Goal: Information Seeking & Learning: Find specific page/section

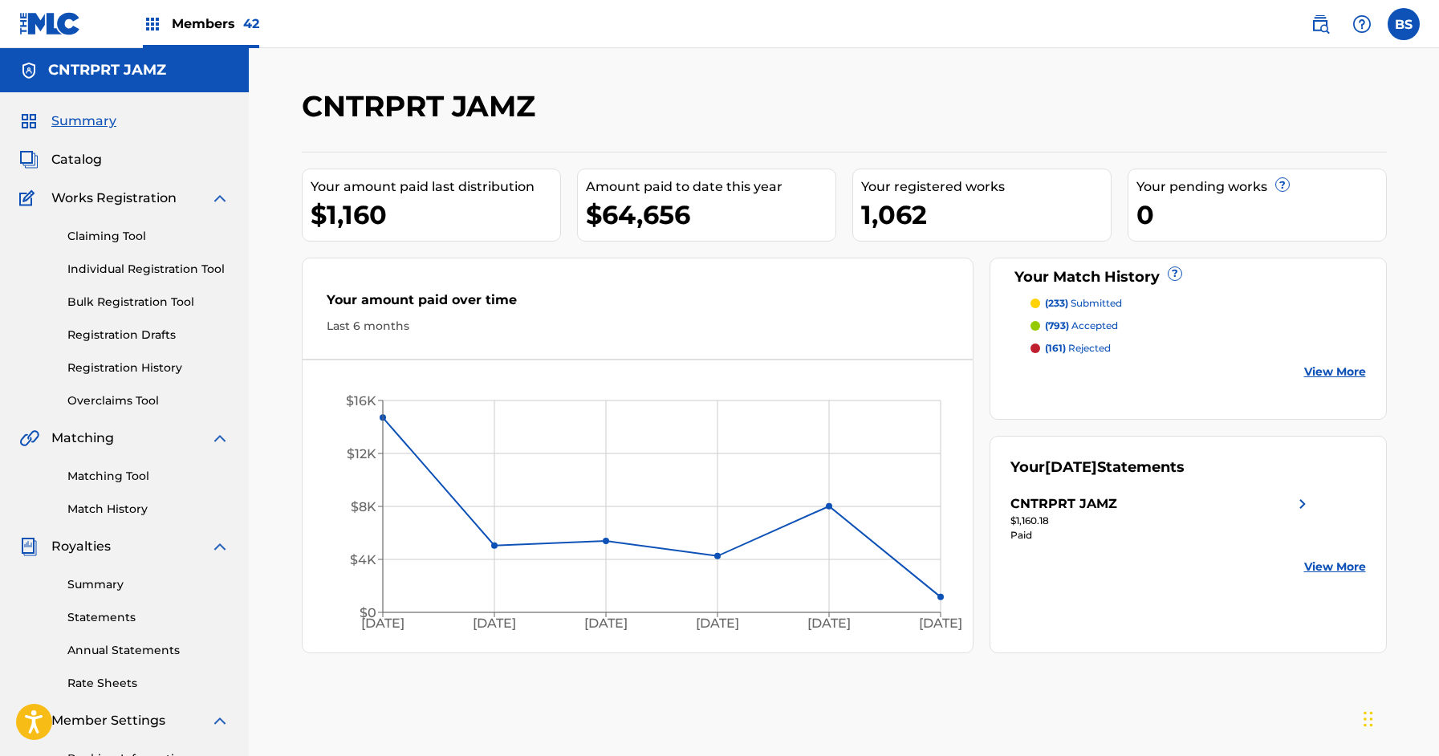
click at [66, 164] on span "Catalog" at bounding box center [76, 159] width 51 height 19
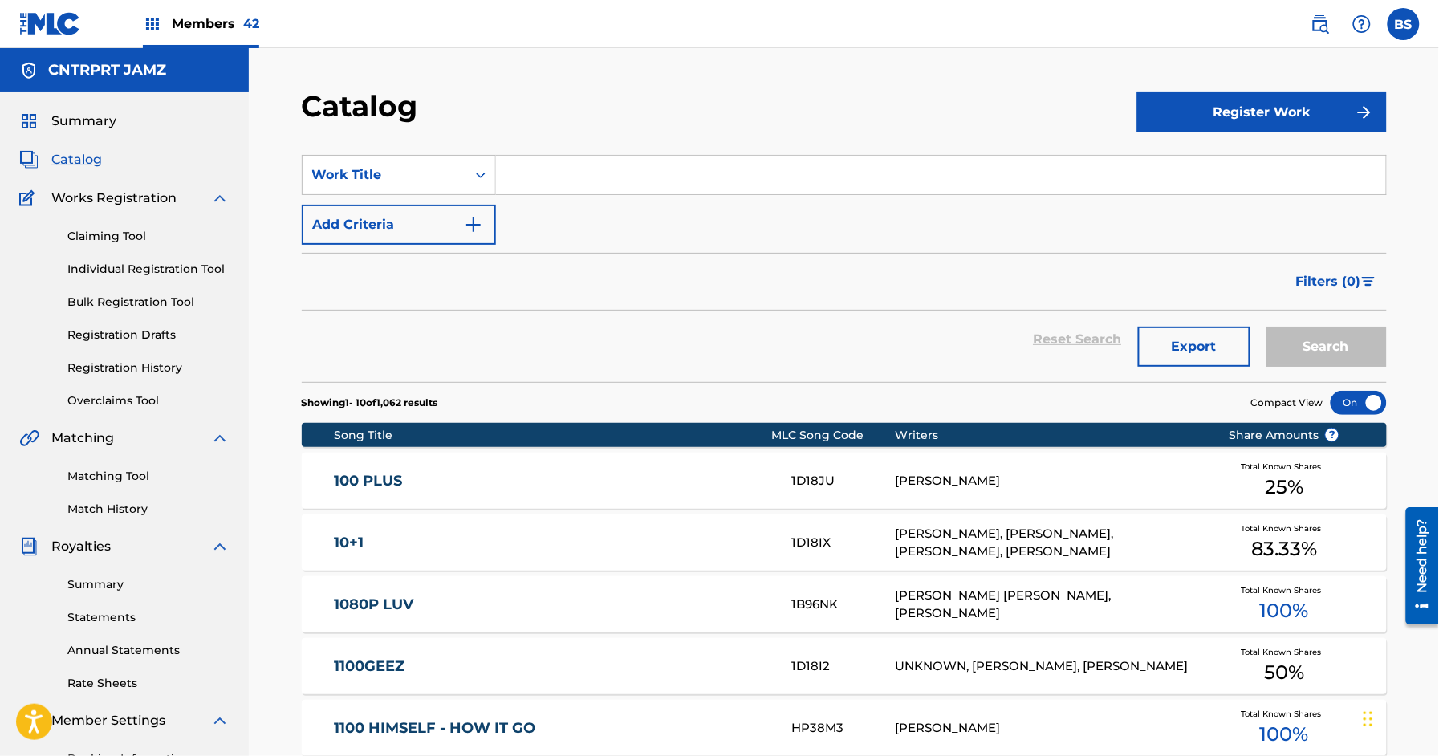
click at [648, 167] on input "Search Form" at bounding box center [941, 175] width 890 height 39
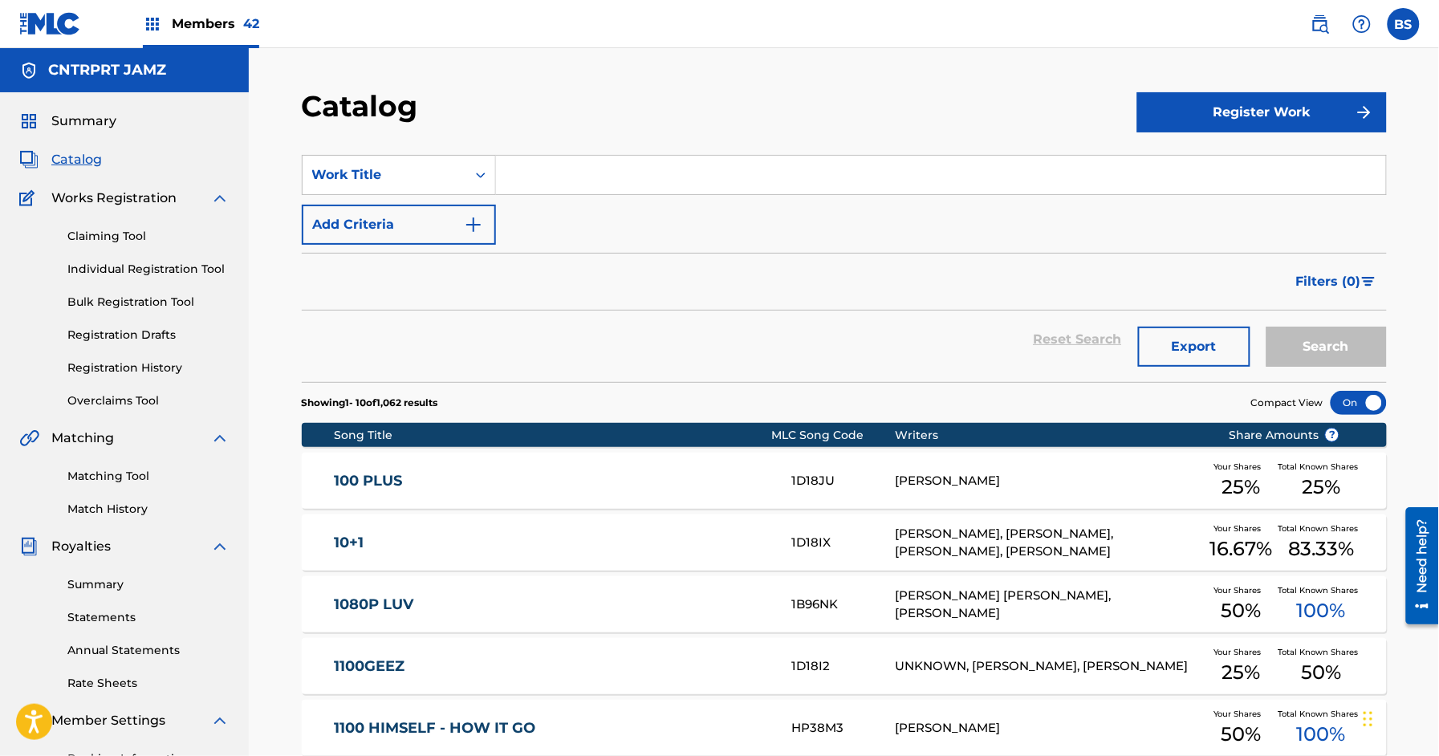
paste input "4EVATHANG"
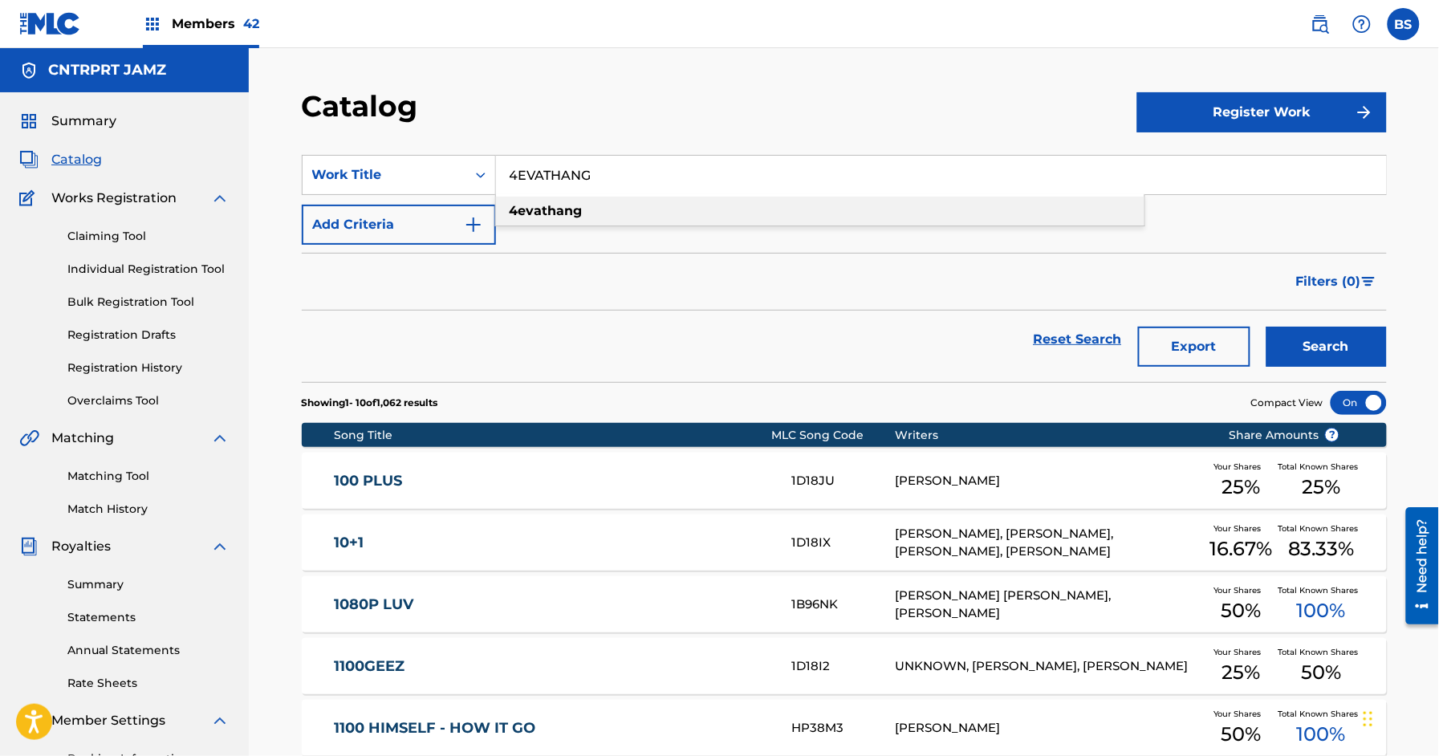
click at [576, 209] on strong "4evathang" at bounding box center [545, 210] width 73 height 15
drag, startPoint x: 1309, startPoint y: 352, endPoint x: 756, endPoint y: 335, distance: 553.1
click at [1309, 351] on button "Search" at bounding box center [1326, 347] width 120 height 40
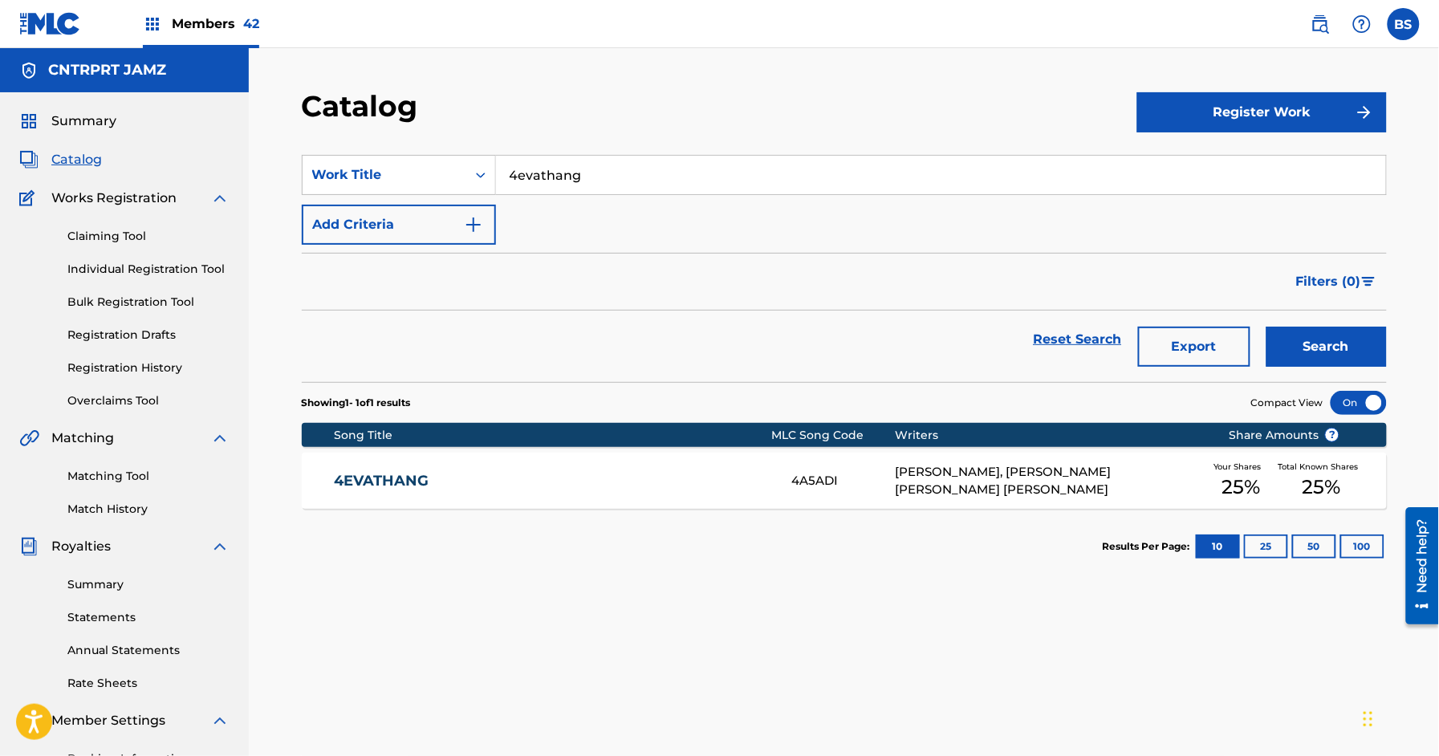
click at [615, 171] on input "4evathang" at bounding box center [941, 175] width 890 height 39
paste input "7 ELEVEN RUN"
click at [587, 205] on strong "run" at bounding box center [580, 210] width 23 height 15
drag, startPoint x: 1294, startPoint y: 349, endPoint x: 883, endPoint y: 380, distance: 411.9
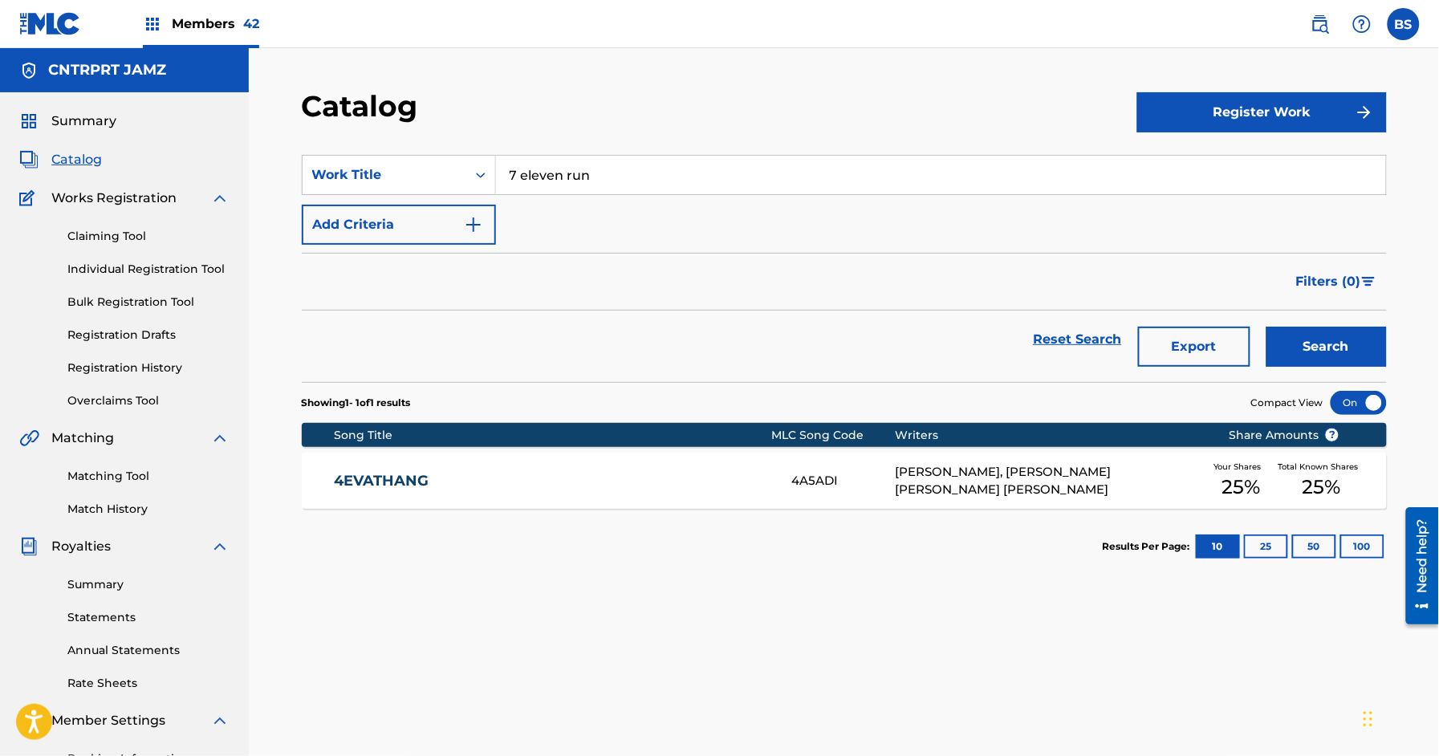
click at [1293, 349] on button "Search" at bounding box center [1326, 347] width 120 height 40
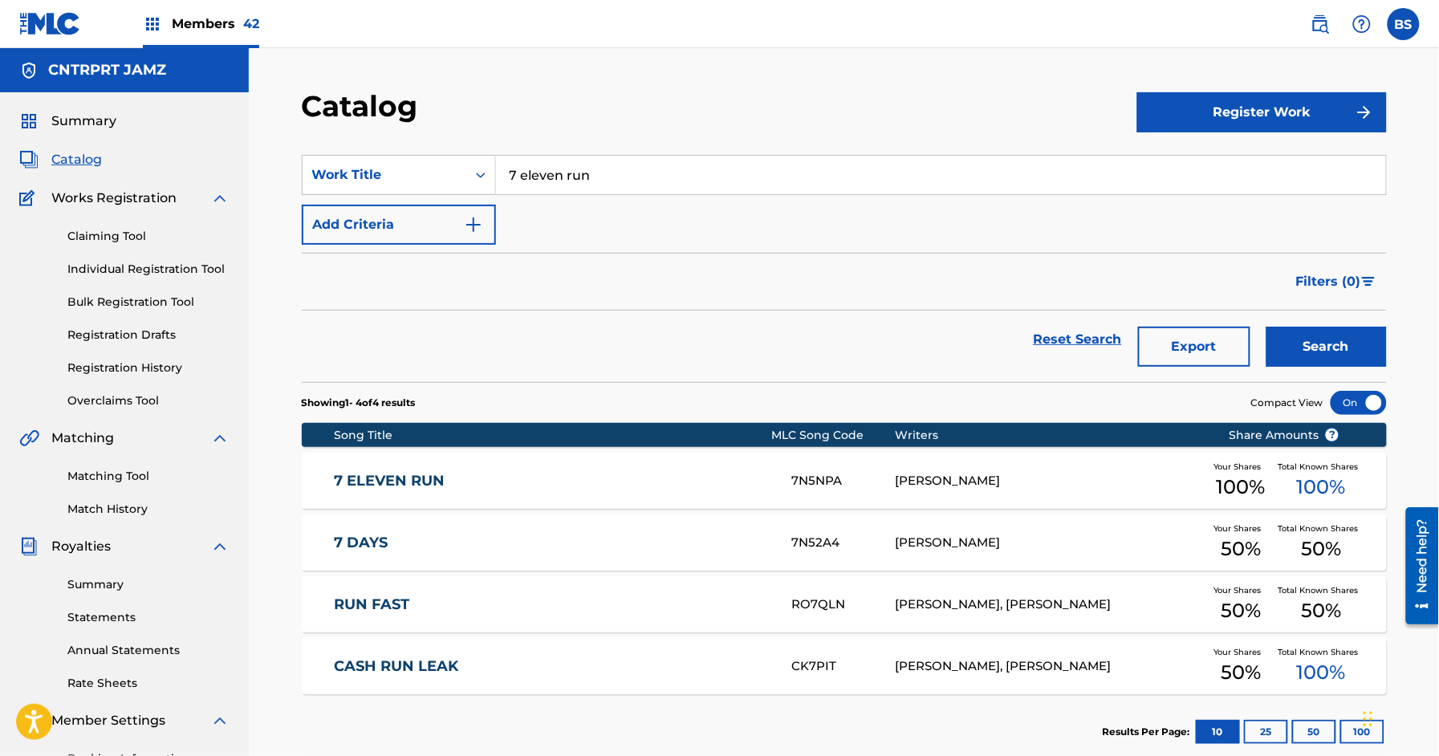
click at [514, 179] on input "7 eleven run" at bounding box center [941, 175] width 890 height 39
paste input "ABC"
type input "ABC"
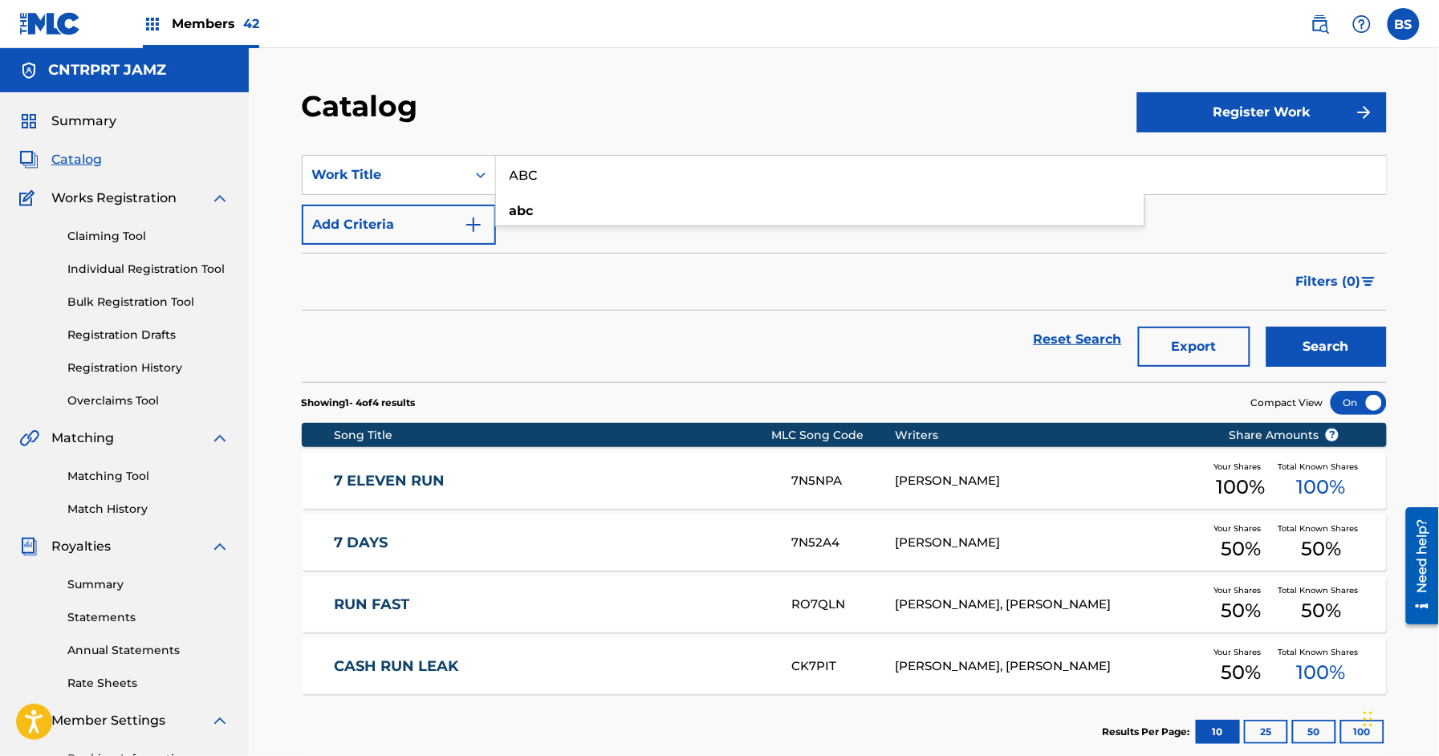
drag, startPoint x: 1349, startPoint y: 343, endPoint x: 1244, endPoint y: 338, distance: 105.3
click at [1350, 344] on button "Search" at bounding box center [1326, 347] width 120 height 40
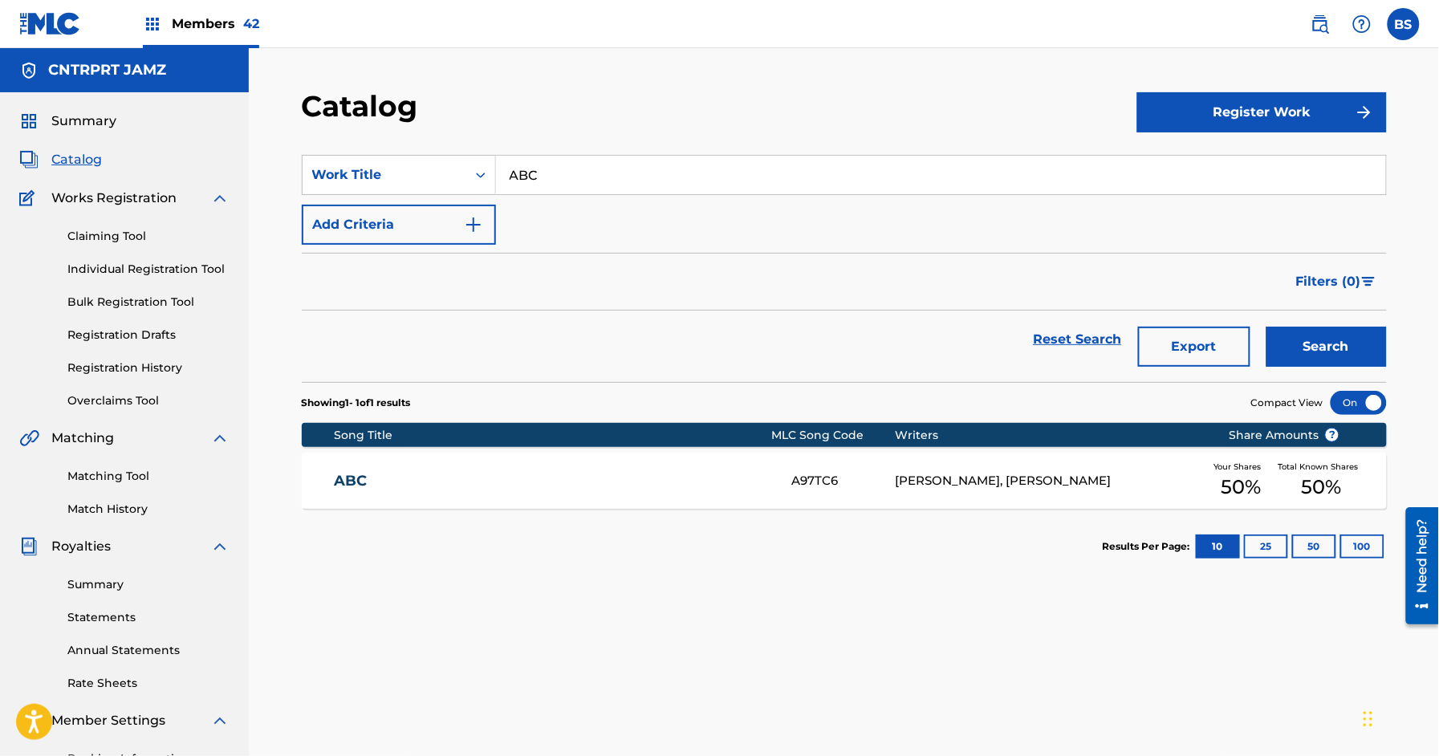
click at [599, 484] on link "ABC" at bounding box center [552, 481] width 436 height 18
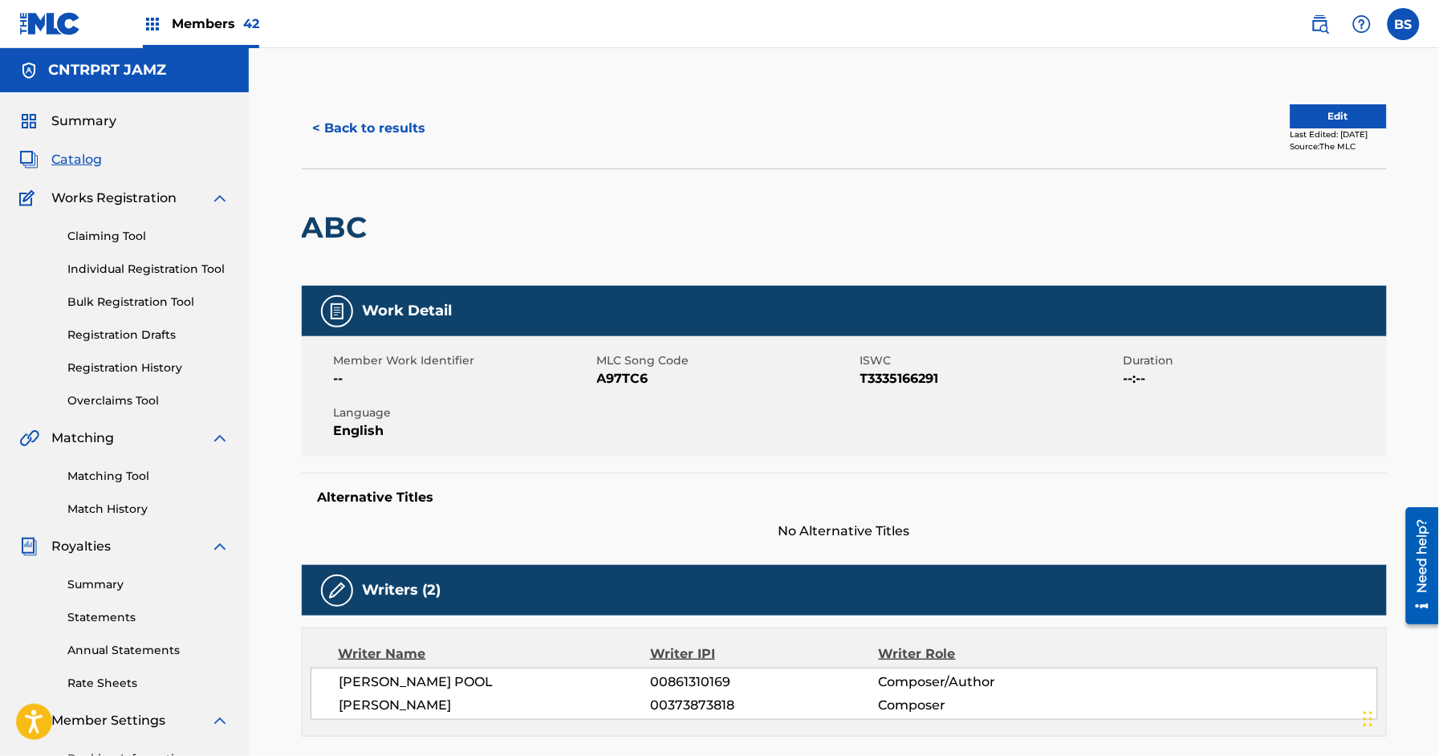
click at [376, 136] on button "< Back to results" at bounding box center [370, 128] width 136 height 40
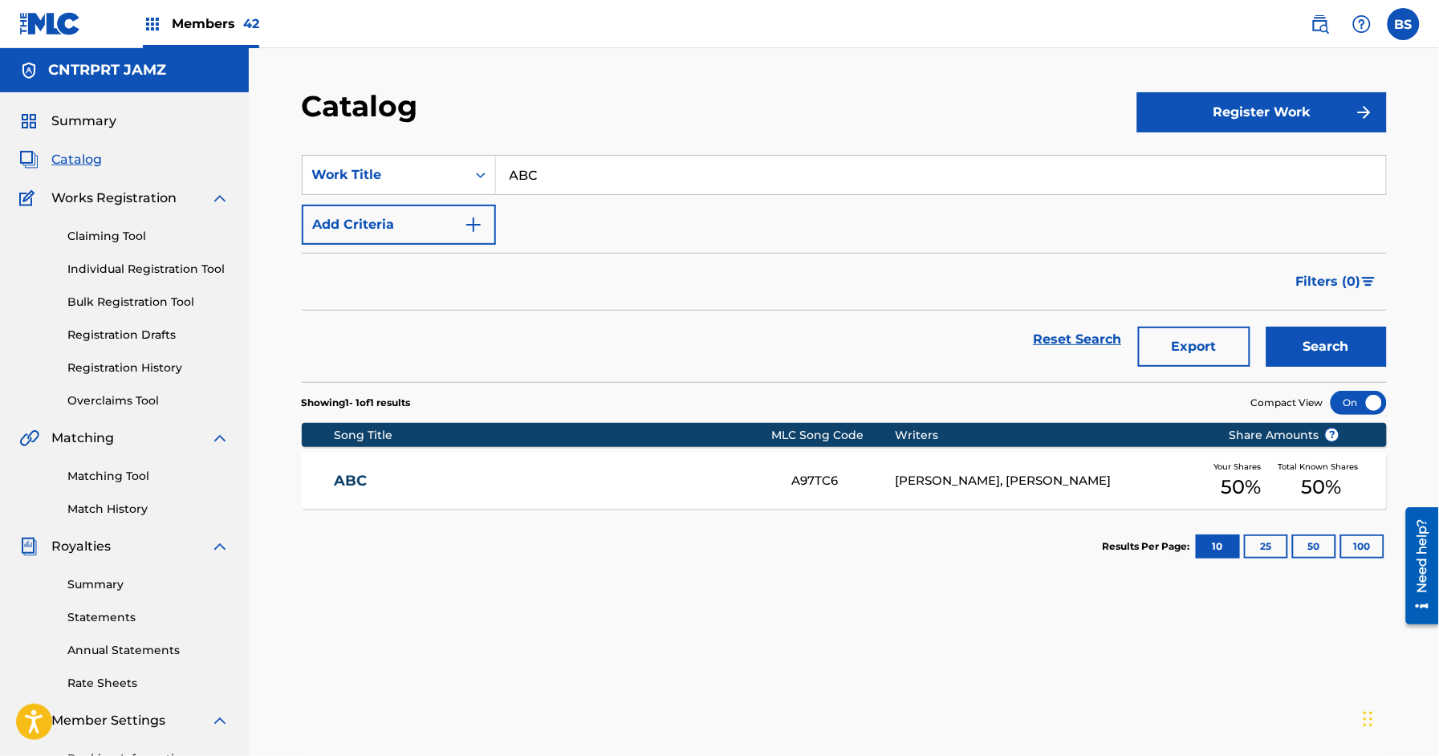
click at [603, 176] on input "ABC" at bounding box center [941, 175] width 890 height 39
paste input "BABY MAMA BENZ"
click at [590, 204] on span "Search Form" at bounding box center [591, 210] width 3 height 15
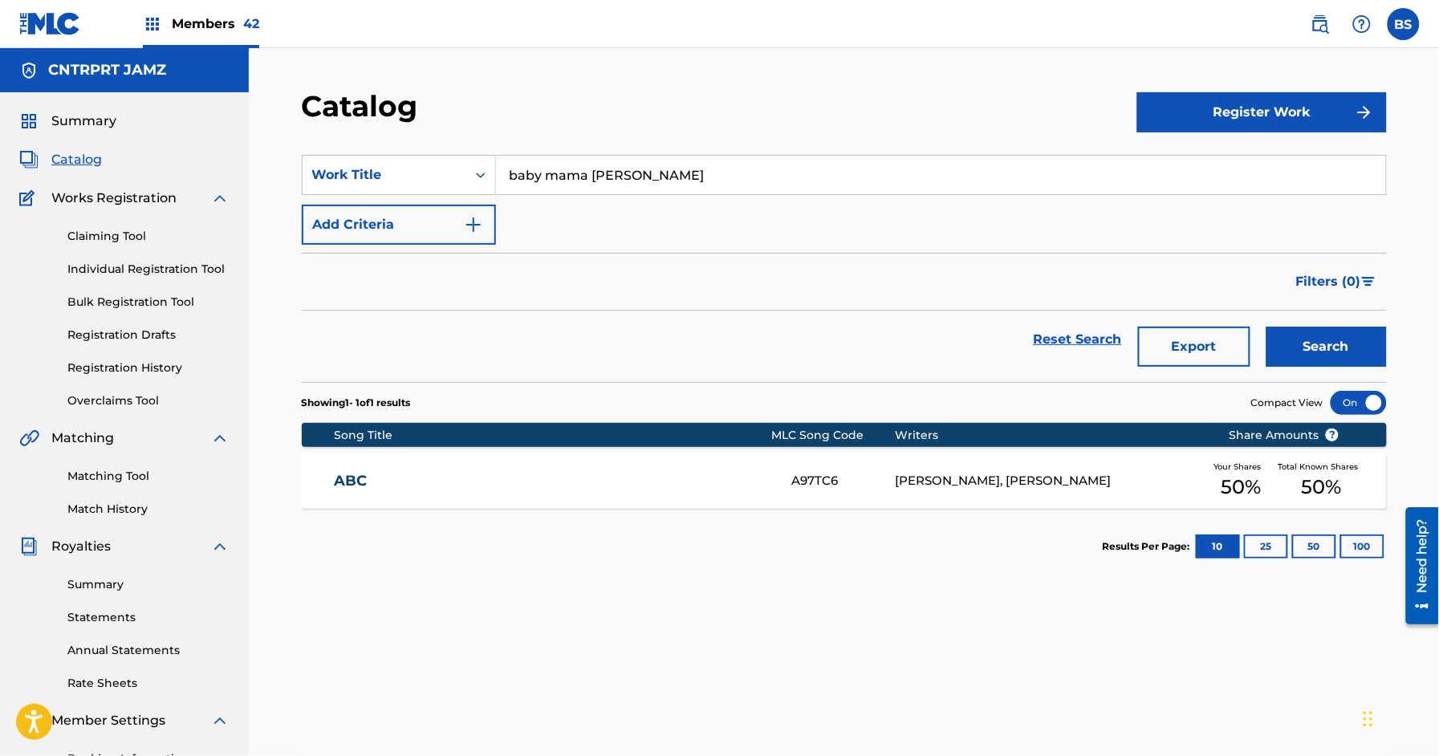
drag, startPoint x: 1303, startPoint y: 341, endPoint x: 1189, endPoint y: 326, distance: 115.0
click at [1302, 339] on button "Search" at bounding box center [1326, 347] width 120 height 40
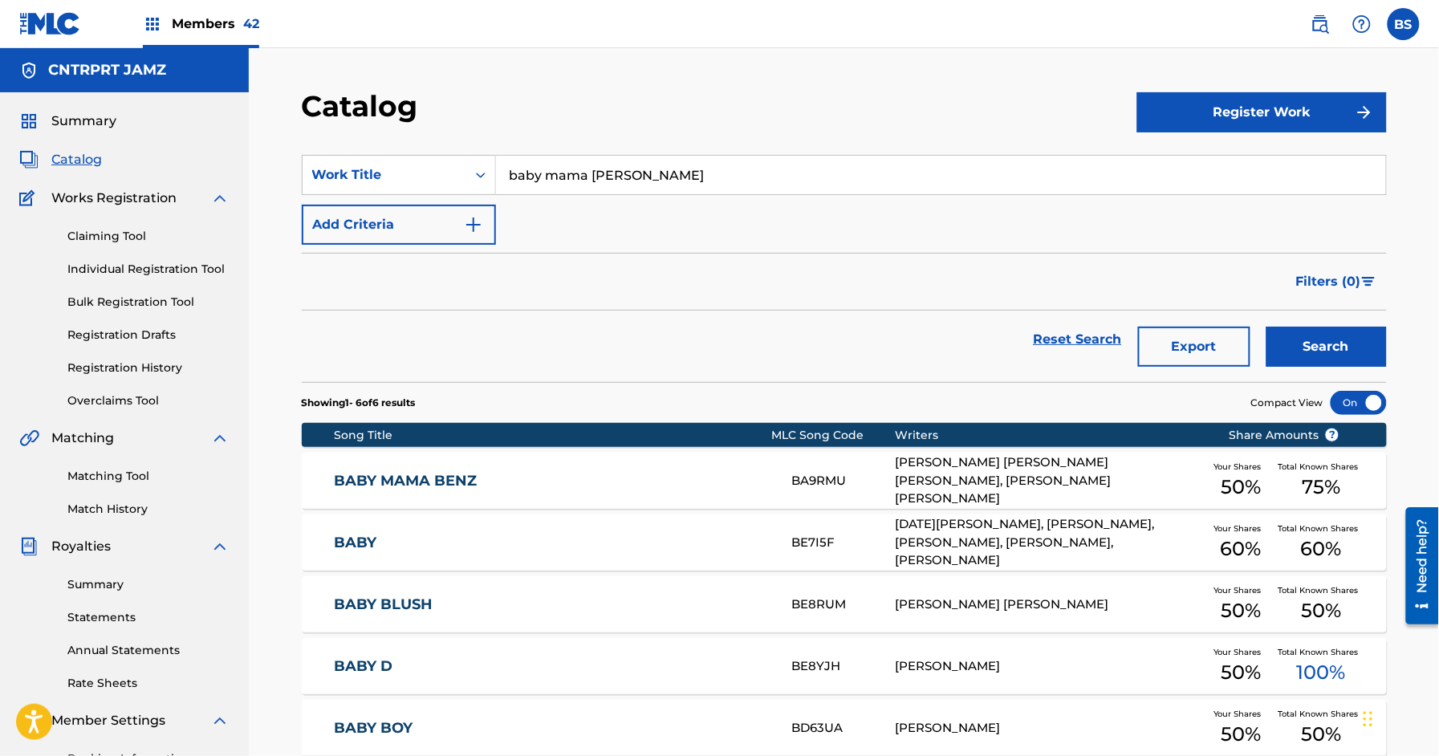
click at [556, 176] on input "baby mama [PERSON_NAME]" at bounding box center [941, 175] width 890 height 39
paste input "[PERSON_NAME]"
click at [644, 211] on div "[PERSON_NAME]" at bounding box center [820, 211] width 648 height 29
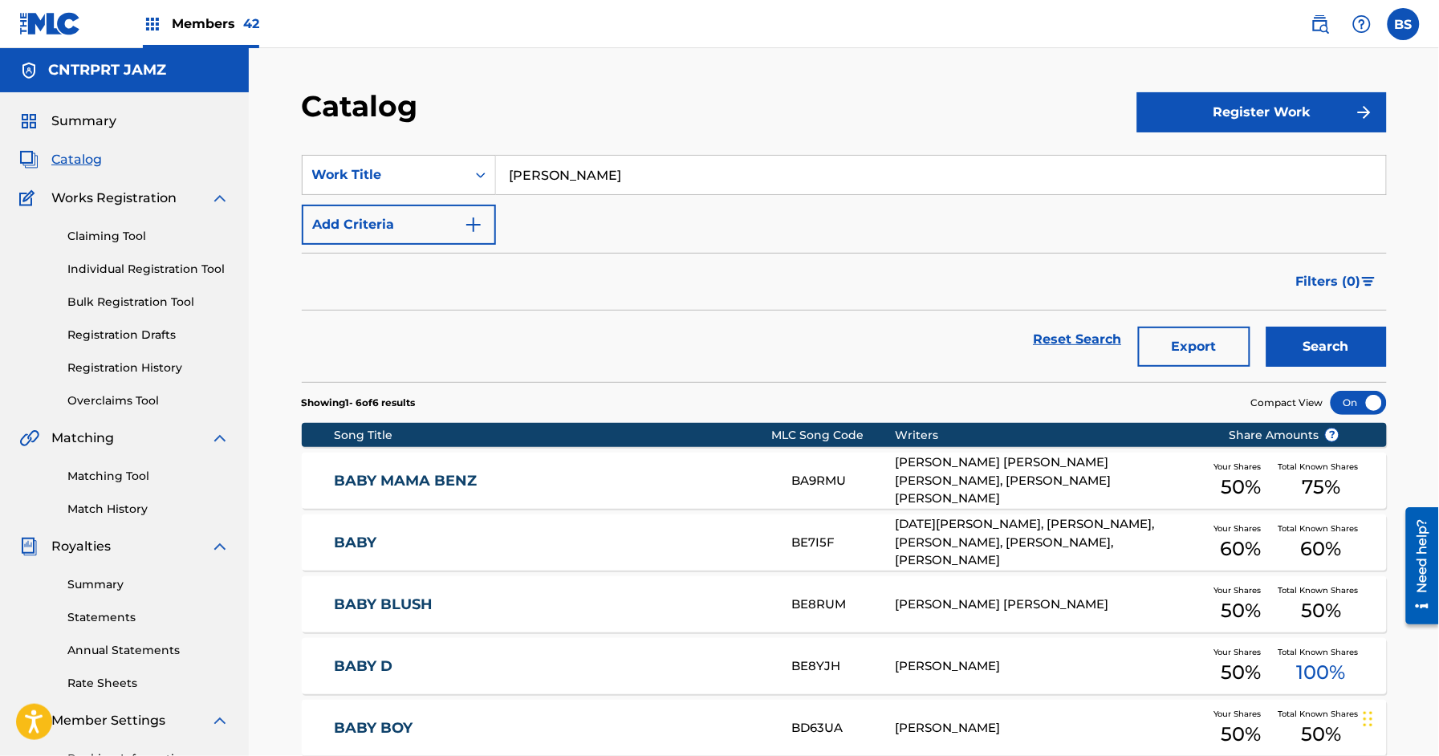
drag, startPoint x: 1305, startPoint y: 337, endPoint x: 1140, endPoint y: 172, distance: 233.2
click at [1305, 338] on button "Search" at bounding box center [1326, 347] width 120 height 40
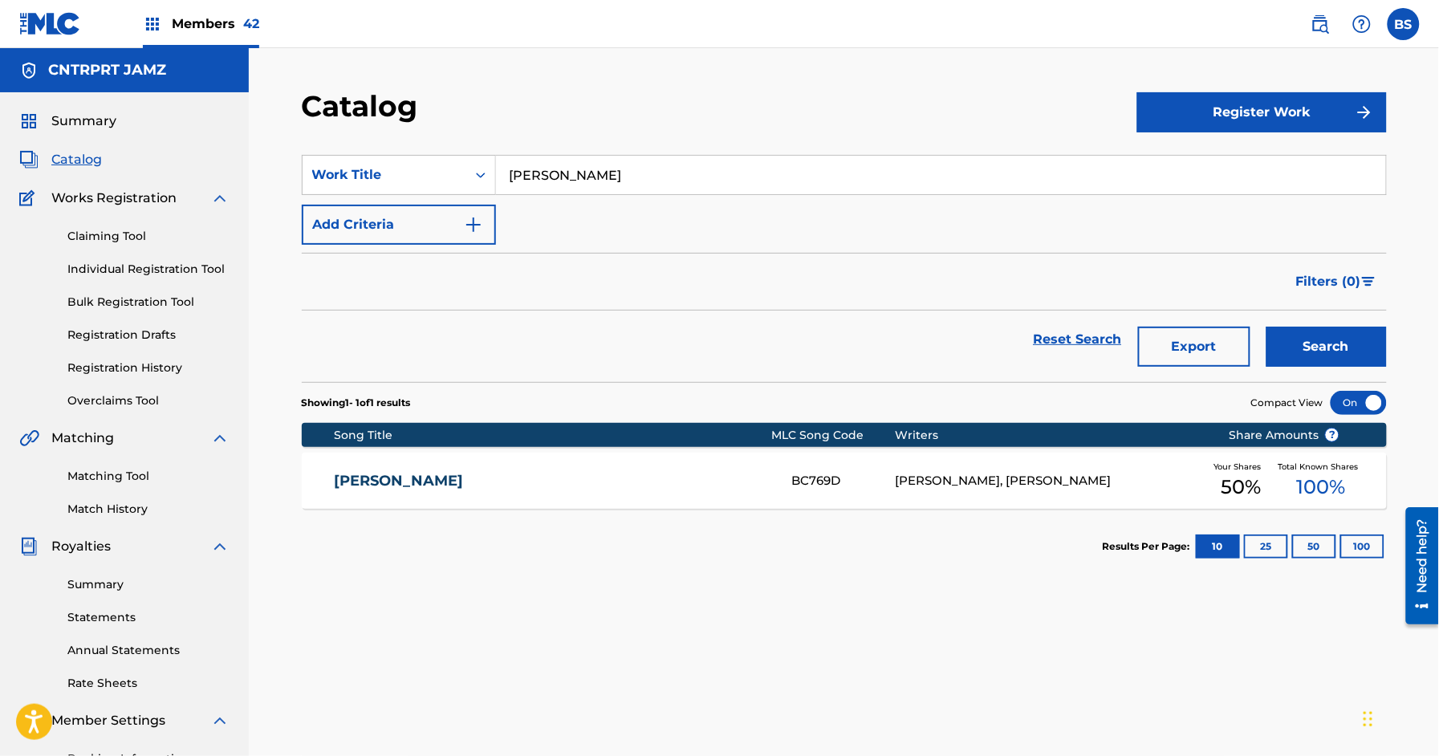
click at [555, 173] on input "[PERSON_NAME]" at bounding box center [941, 175] width 890 height 39
paste input "CALL U WHEN I NEED U"
click at [561, 209] on strong "when" at bounding box center [567, 210] width 38 height 15
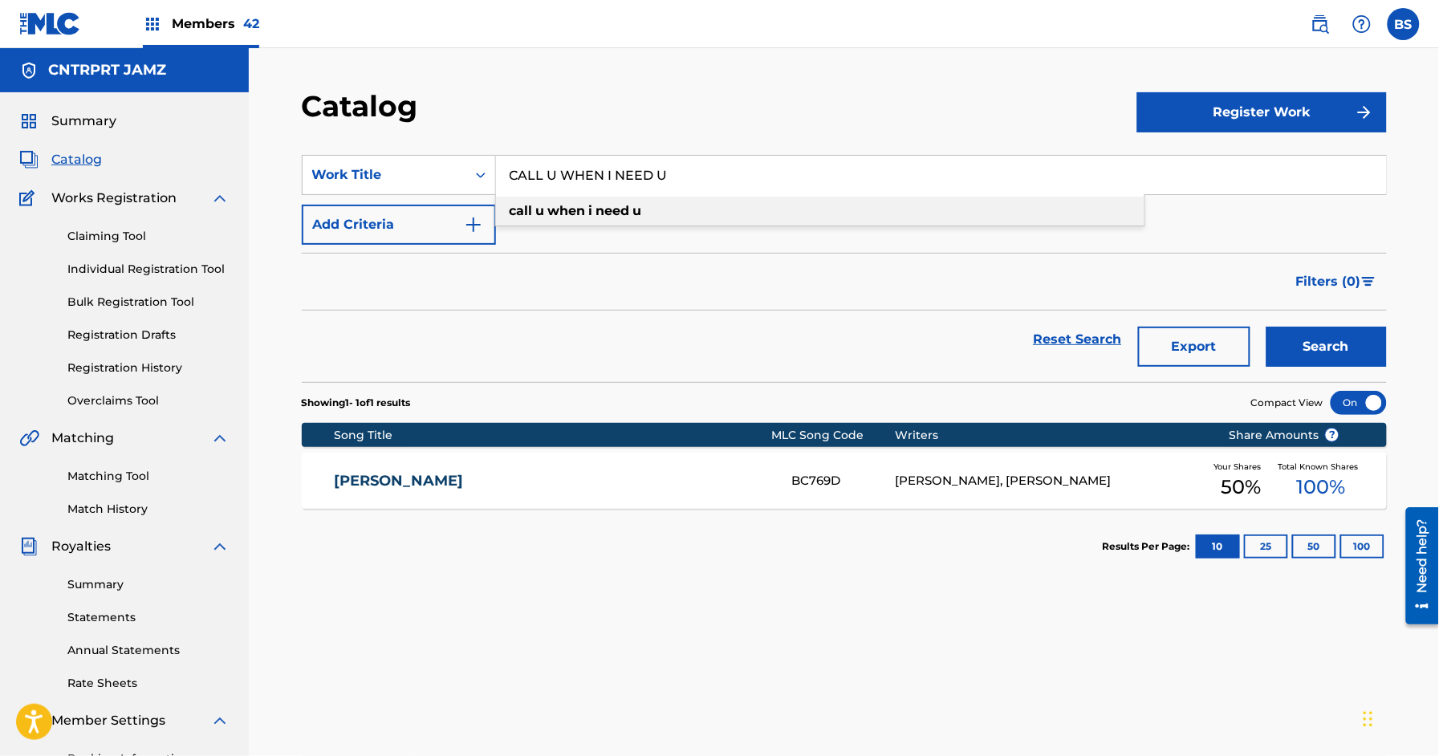
type input "call u when i need u"
click at [1357, 351] on button "Search" at bounding box center [1326, 347] width 120 height 40
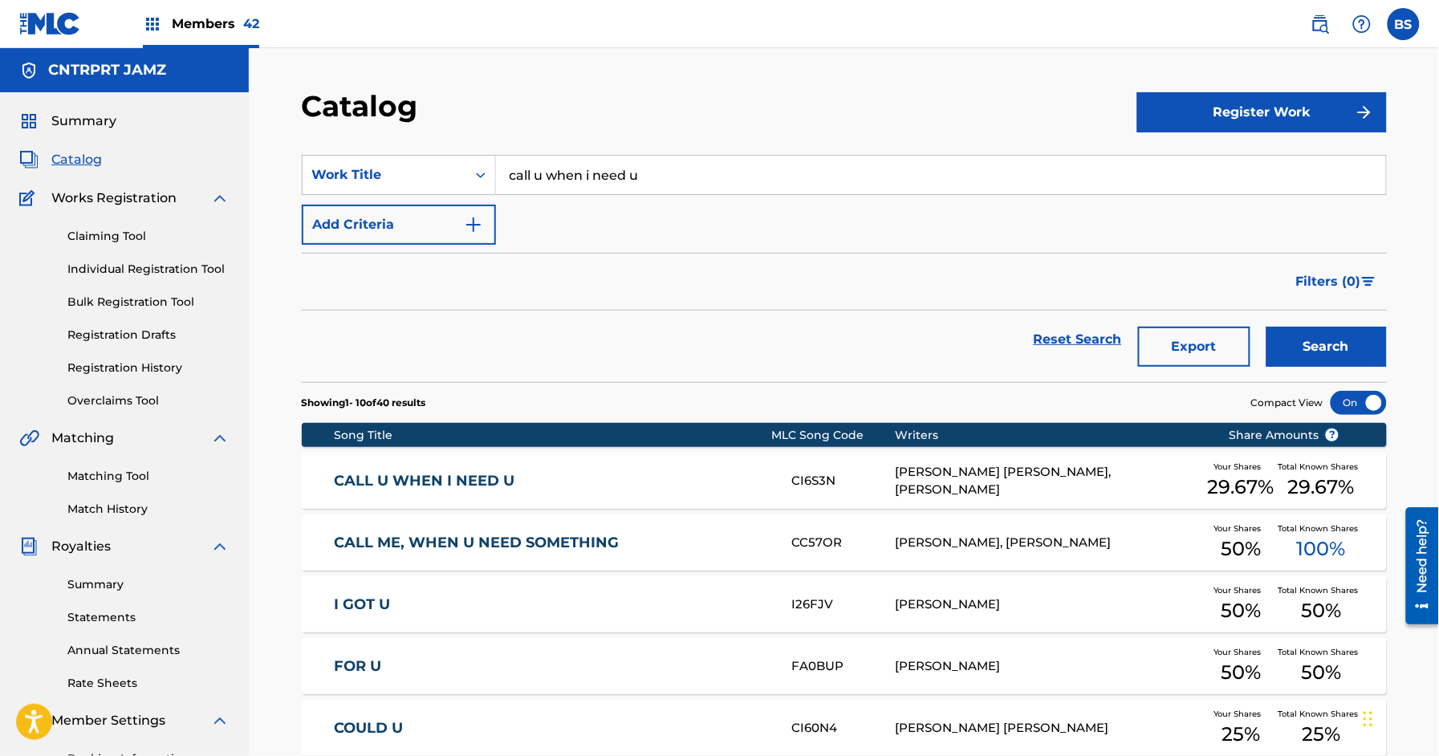
scroll to position [1, 0]
click at [619, 478] on link "CALL U WHEN I NEED U" at bounding box center [552, 480] width 436 height 18
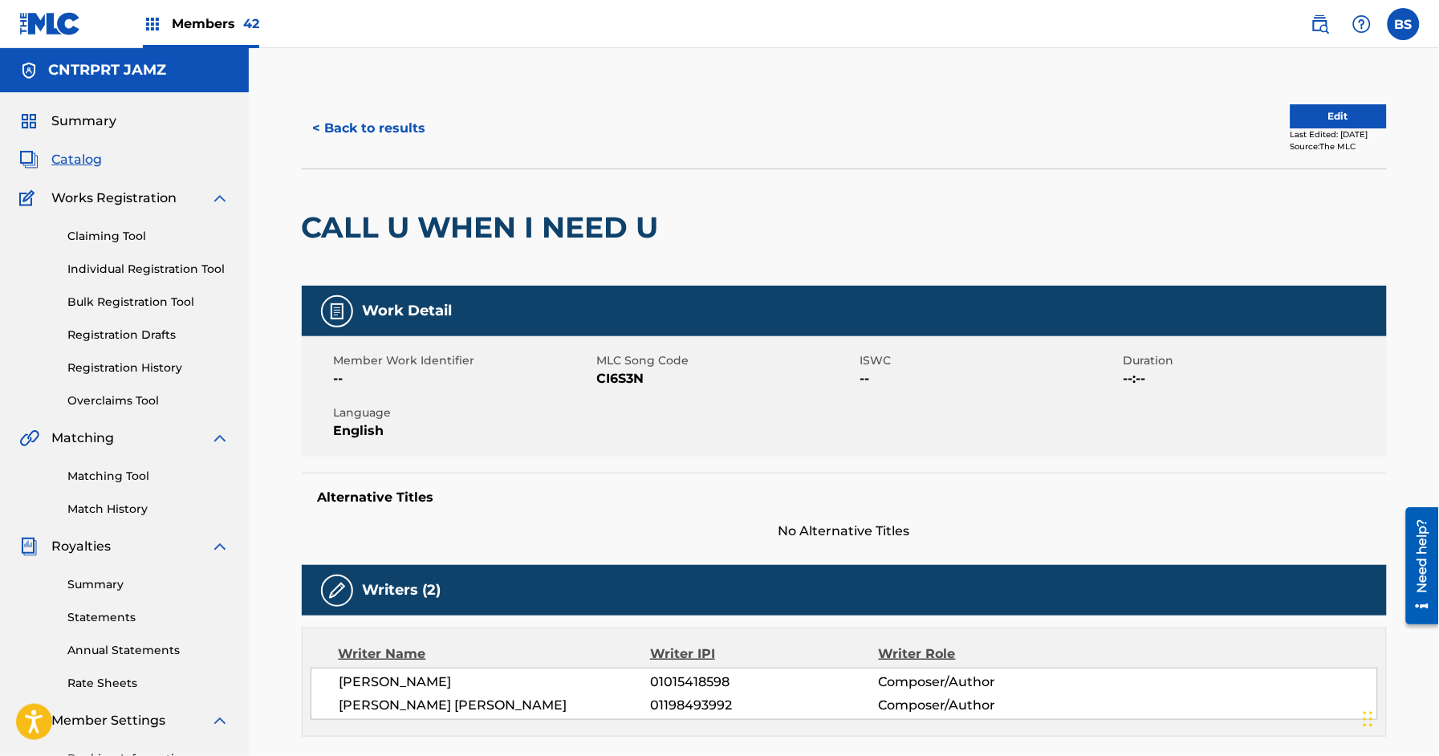
click at [416, 109] on button "< Back to results" at bounding box center [370, 128] width 136 height 40
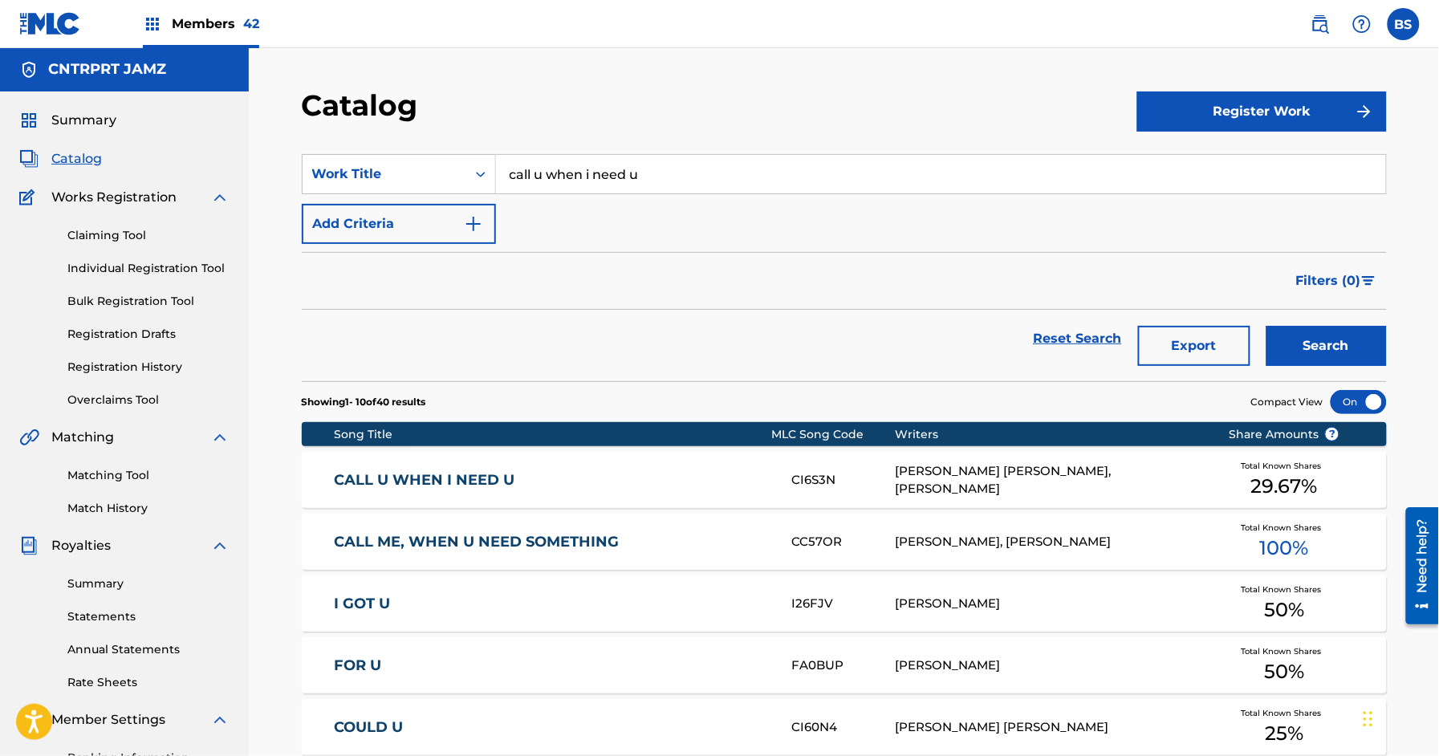
click at [607, 178] on input "call u when i need u" at bounding box center [941, 174] width 890 height 39
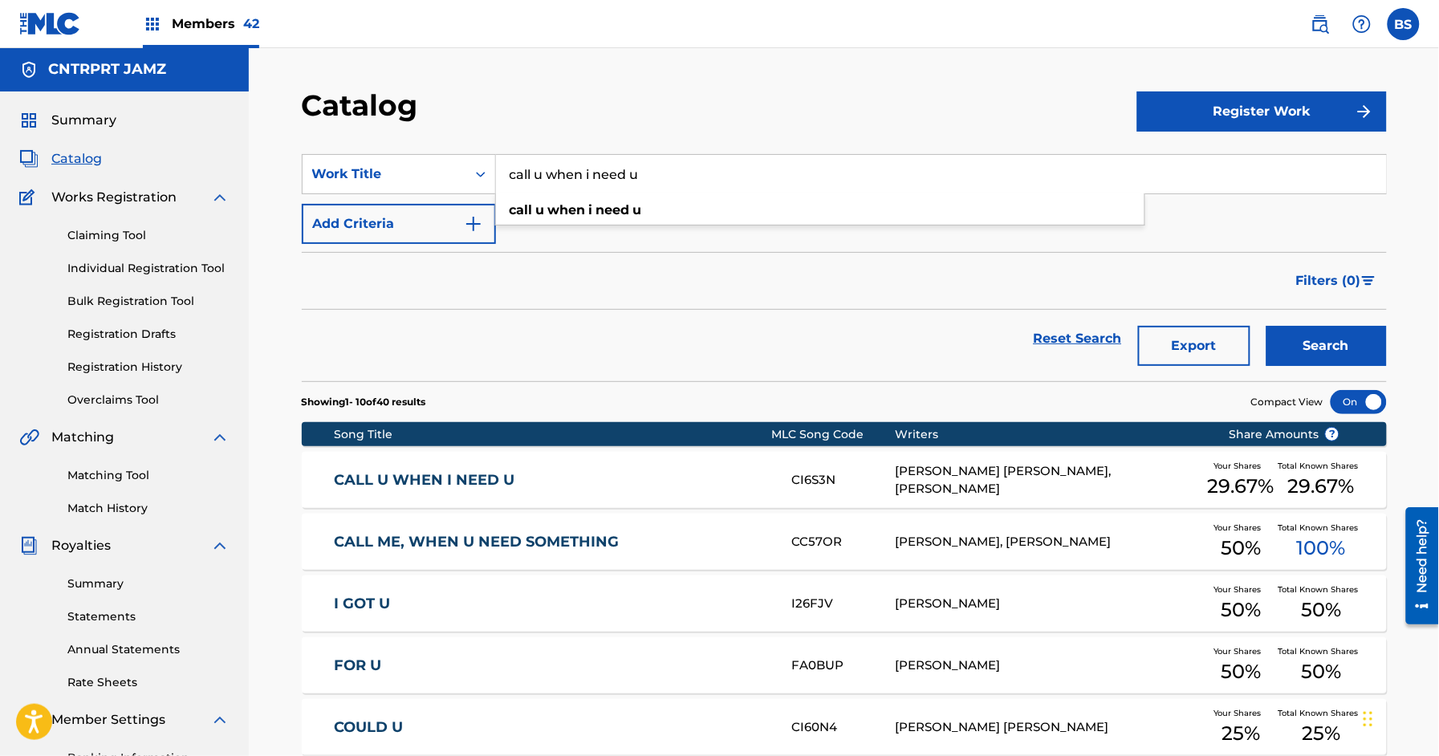
click at [607, 177] on input "call u when i need u" at bounding box center [941, 174] width 890 height 39
paste input "CHOOSE UP"
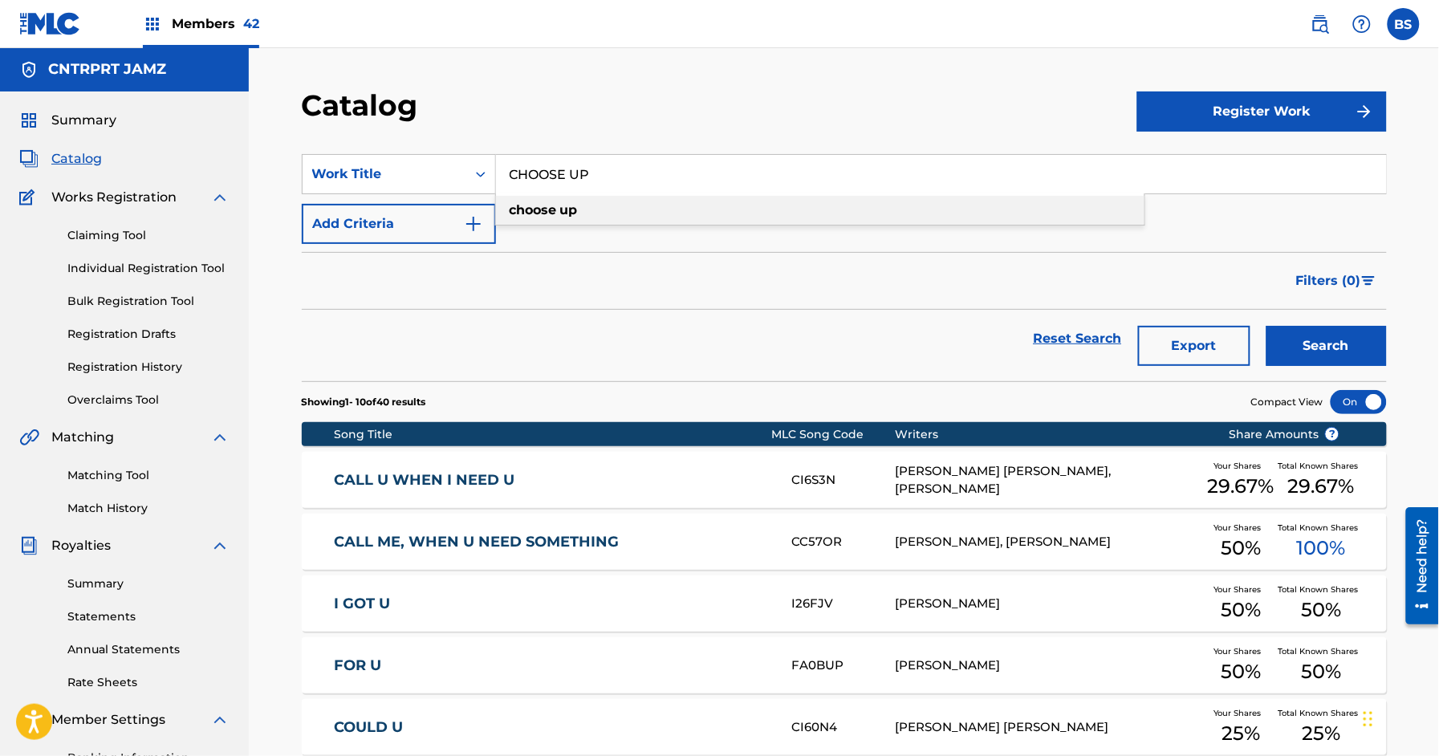
click at [601, 204] on div "choose up" at bounding box center [820, 210] width 648 height 29
click at [1370, 350] on button "Search" at bounding box center [1326, 346] width 120 height 40
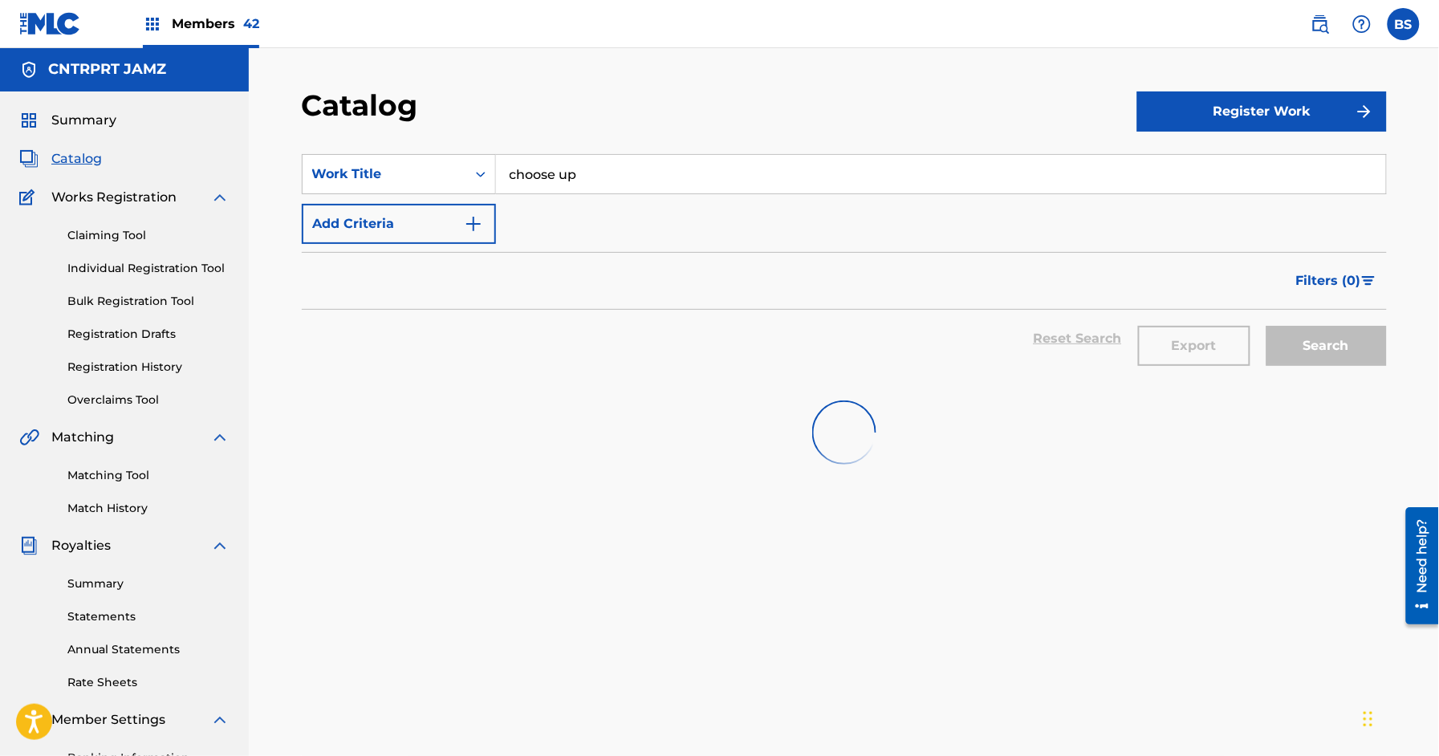
scroll to position [2, 0]
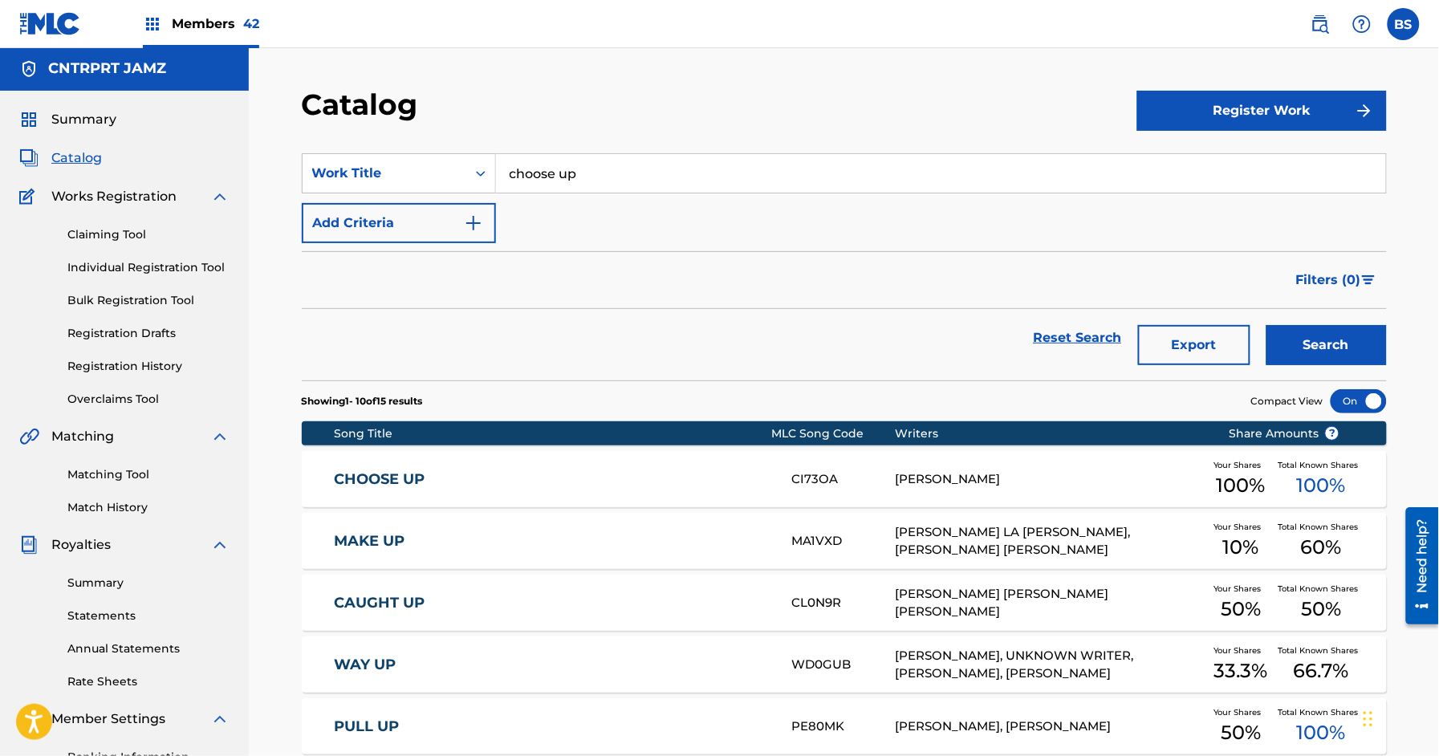
click at [555, 173] on input "choose up" at bounding box center [941, 173] width 890 height 39
paste input "CLDHRTD"
drag, startPoint x: 550, startPoint y: 200, endPoint x: 595, endPoint y: 225, distance: 51.4
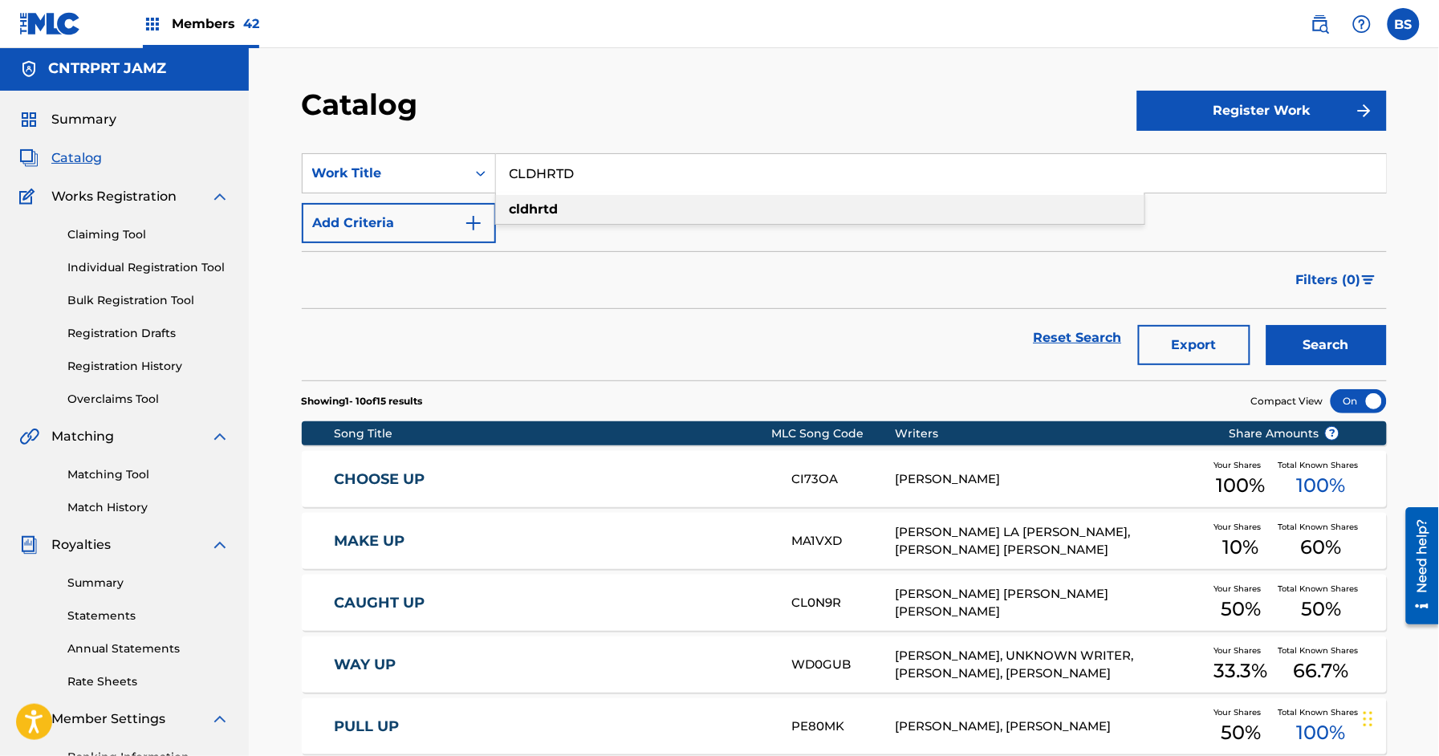
click at [550, 201] on div "cldhrtd" at bounding box center [820, 209] width 648 height 29
click at [1277, 351] on button "Search" at bounding box center [1326, 345] width 120 height 40
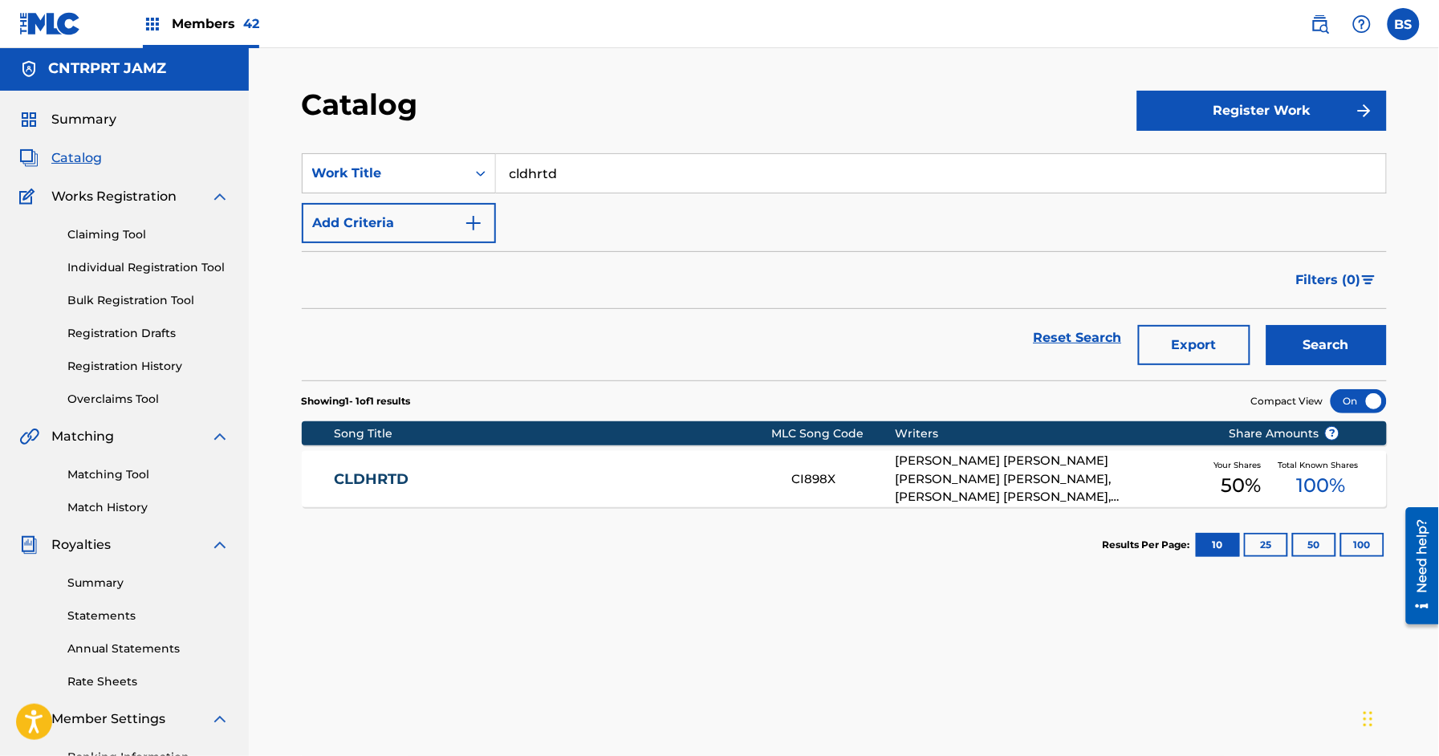
click at [529, 165] on input "cldhrtd" at bounding box center [941, 173] width 890 height 39
paste input "CLOUDY"
click at [547, 210] on strong "cloudy" at bounding box center [531, 208] width 45 height 15
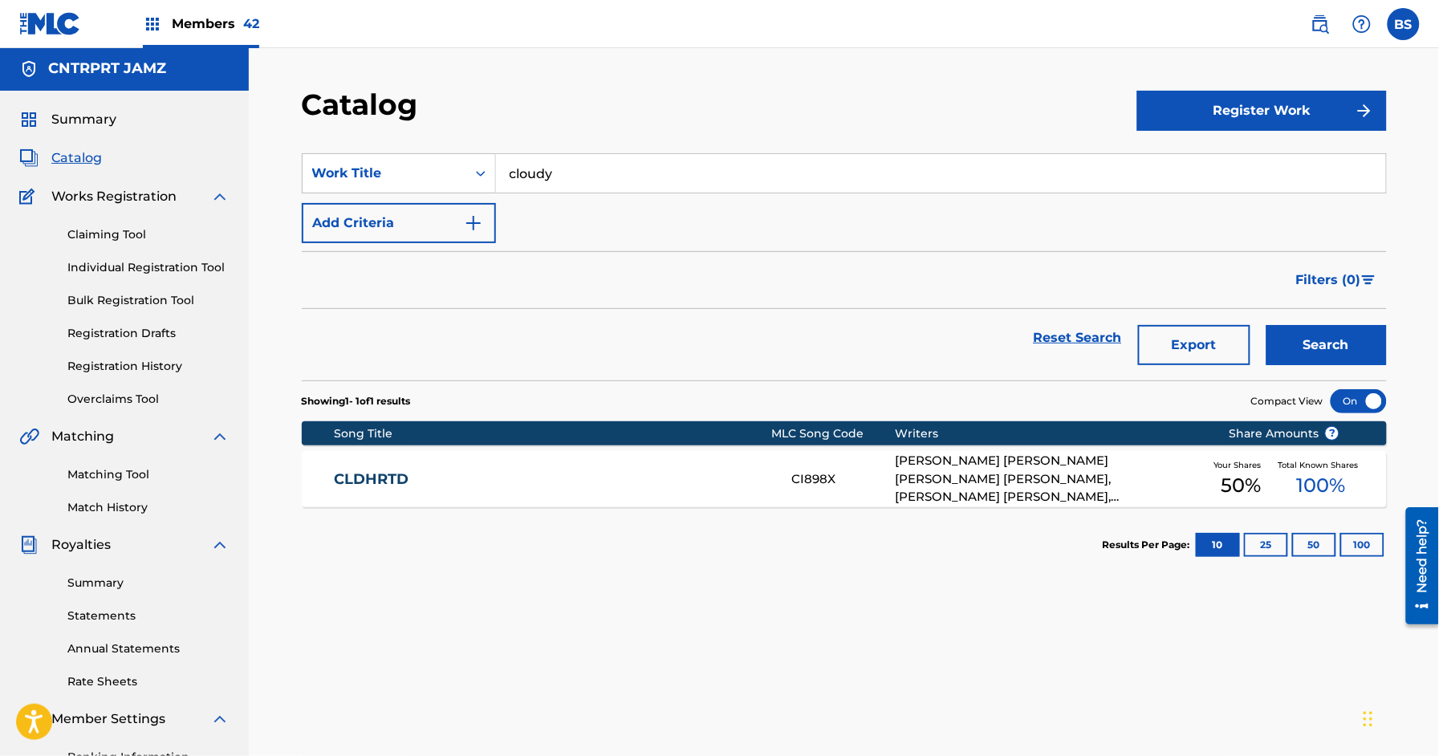
click at [1315, 327] on button "Search" at bounding box center [1326, 345] width 120 height 40
click at [583, 175] on input "cloudy" at bounding box center [941, 173] width 890 height 39
paste input "COPYCAT"
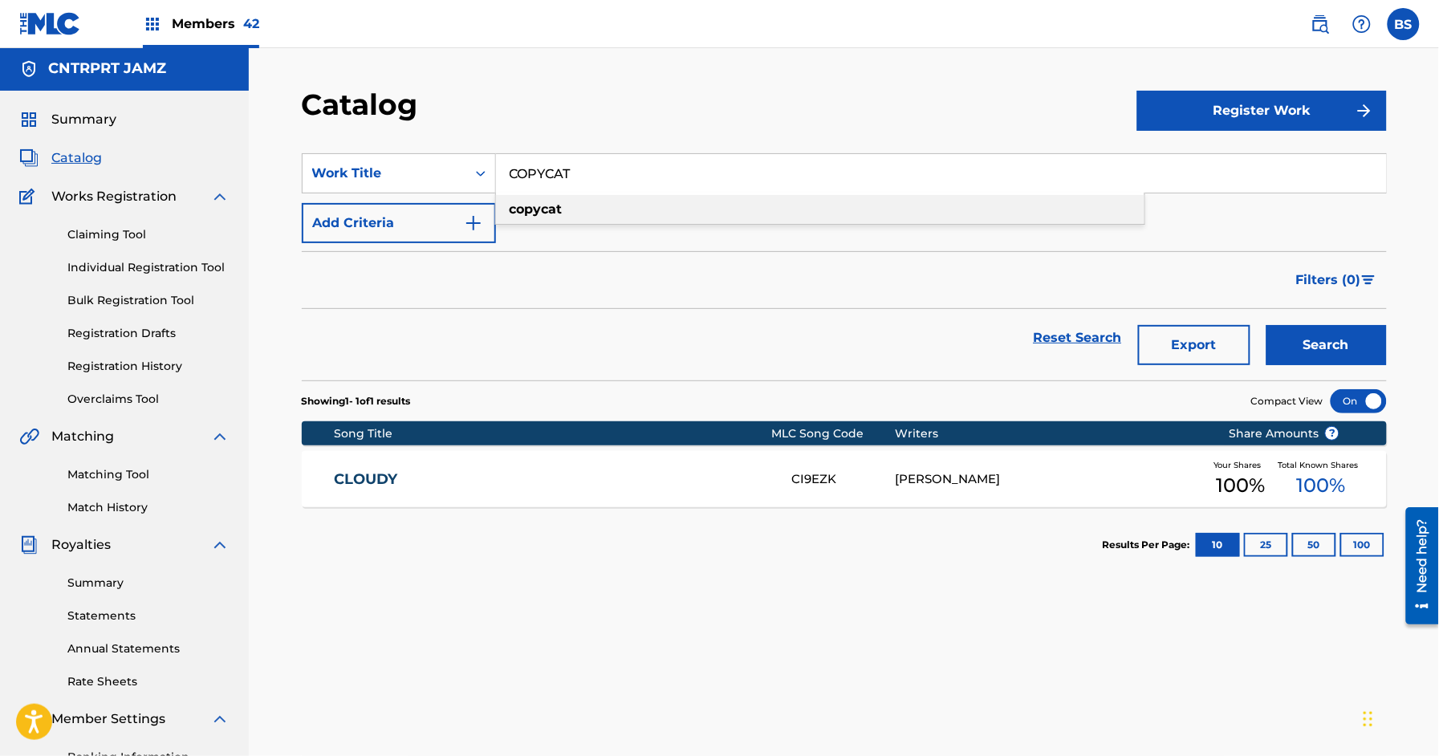
drag, startPoint x: 557, startPoint y: 199, endPoint x: 676, endPoint y: 232, distance: 124.0
click at [557, 199] on div "copycat" at bounding box center [820, 209] width 648 height 29
drag, startPoint x: 1327, startPoint y: 341, endPoint x: 1239, endPoint y: 336, distance: 88.4
click at [1328, 340] on button "Search" at bounding box center [1326, 345] width 120 height 40
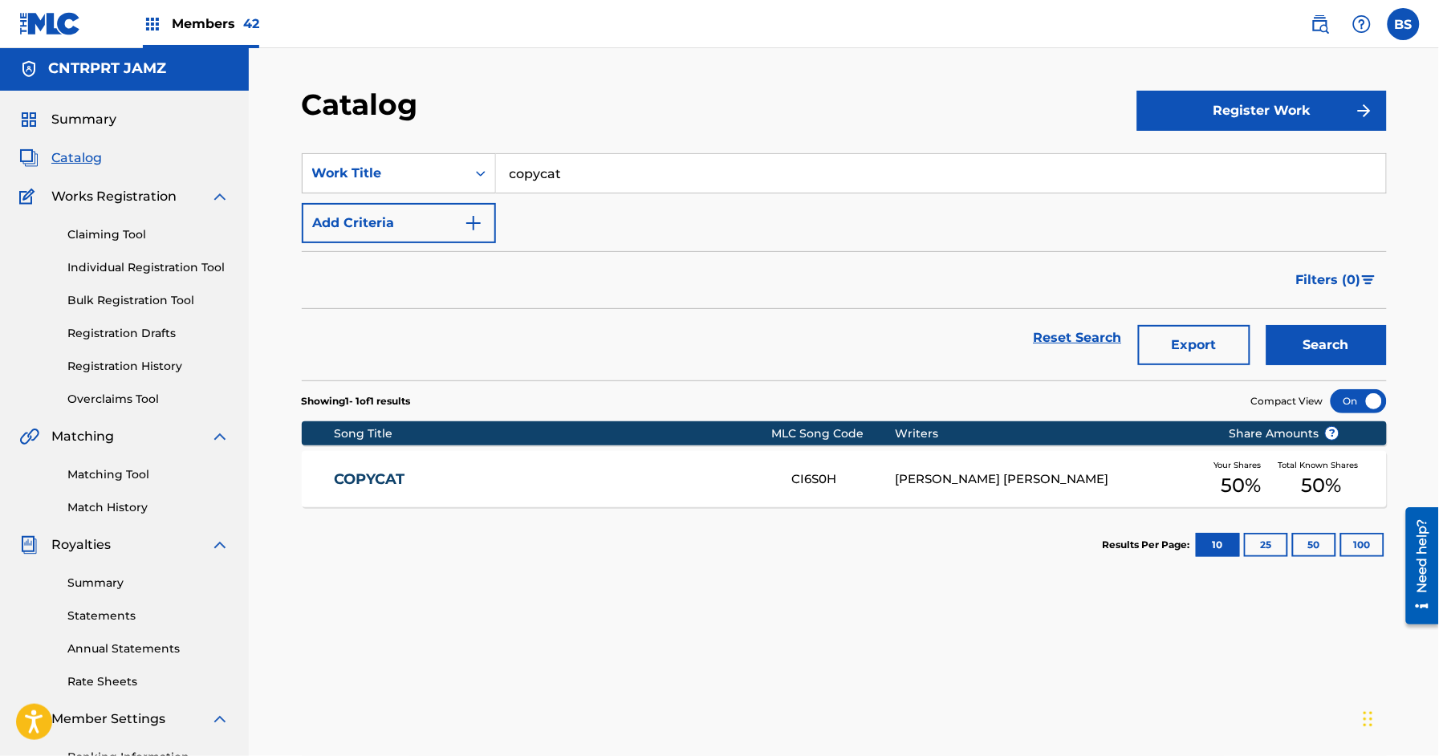
click at [574, 173] on input "copycat" at bounding box center [941, 173] width 890 height 39
paste input "CRYING ON THE PHONE"
click at [539, 209] on strong "crying" at bounding box center [530, 208] width 43 height 15
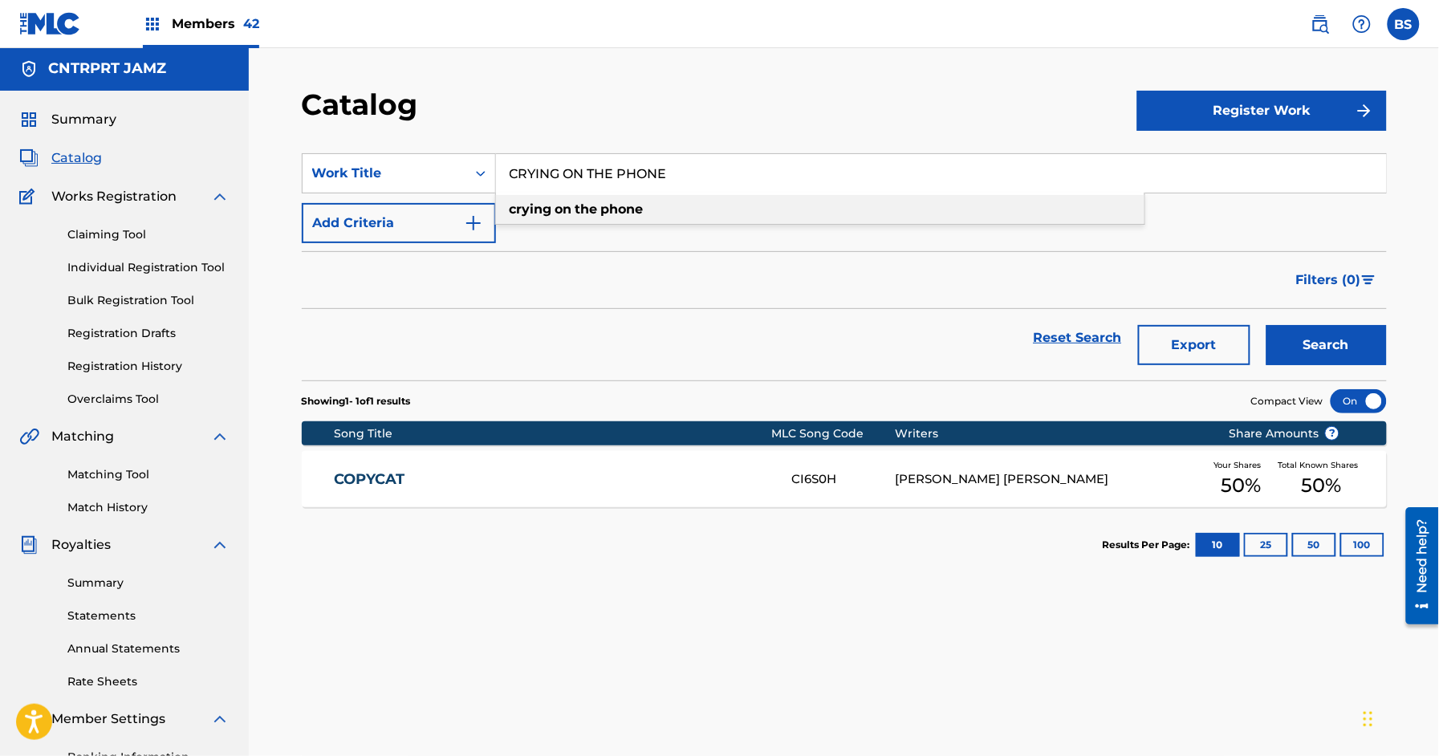
type input "crying on the phone"
drag, startPoint x: 1354, startPoint y: 344, endPoint x: 1341, endPoint y: 343, distance: 13.7
click at [1354, 344] on button "Search" at bounding box center [1326, 345] width 120 height 40
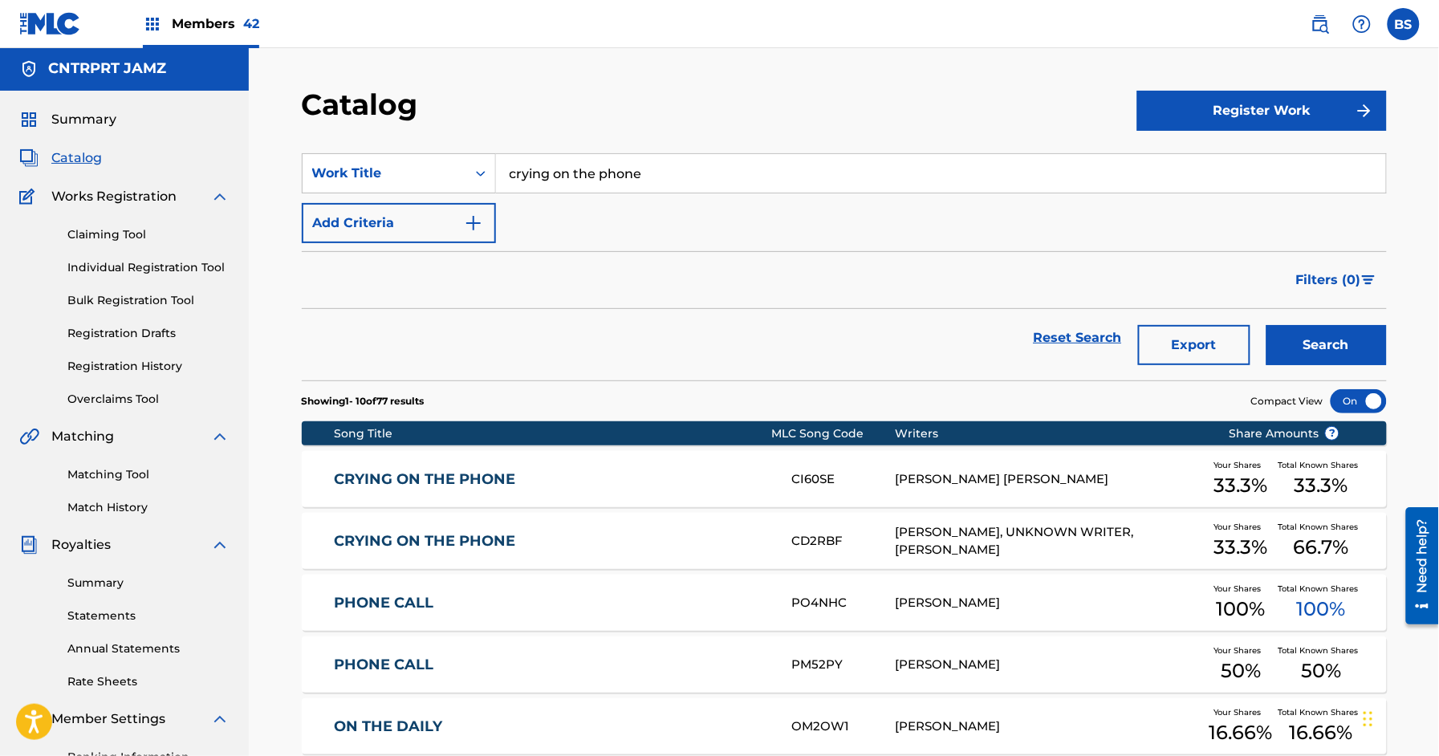
click at [701, 540] on link "CRYING ON THE PHONE" at bounding box center [552, 541] width 436 height 18
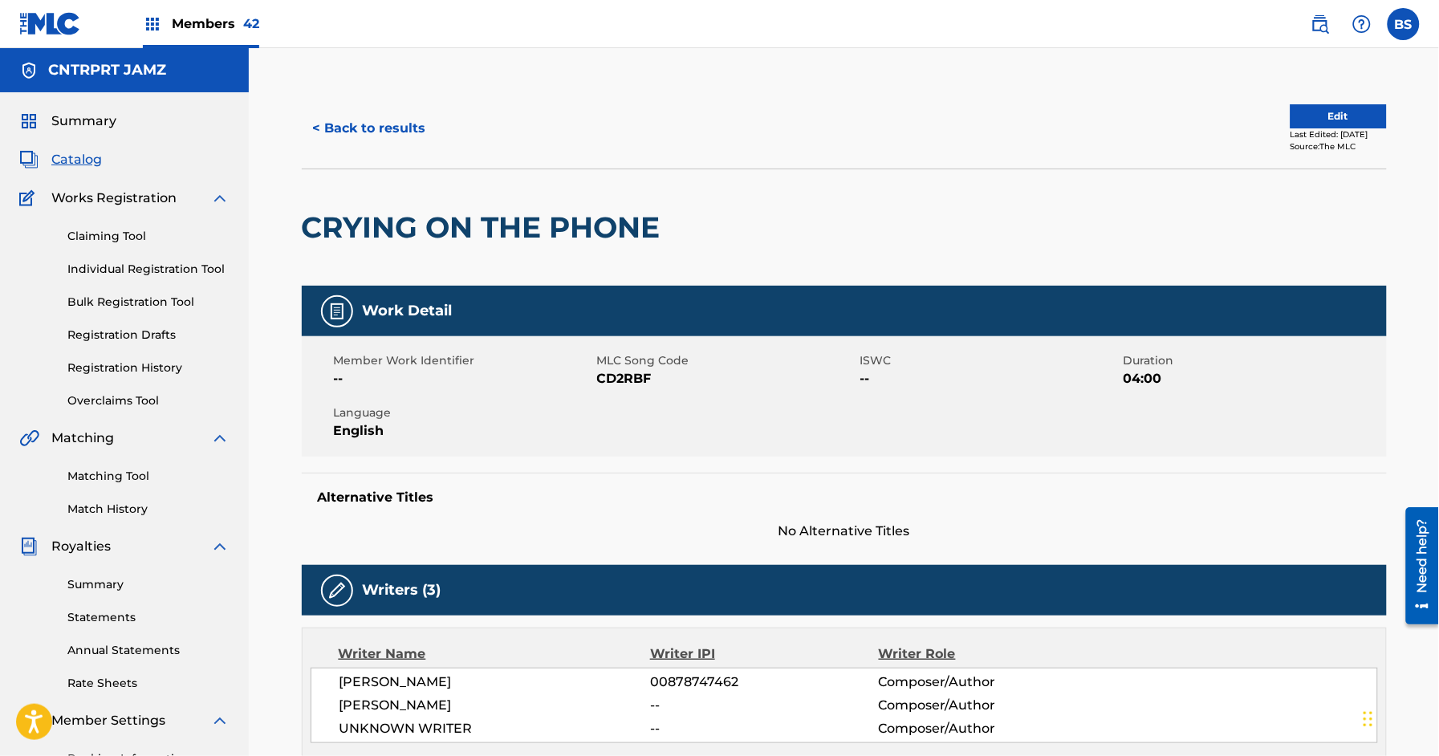
click at [395, 134] on button "< Back to results" at bounding box center [370, 128] width 136 height 40
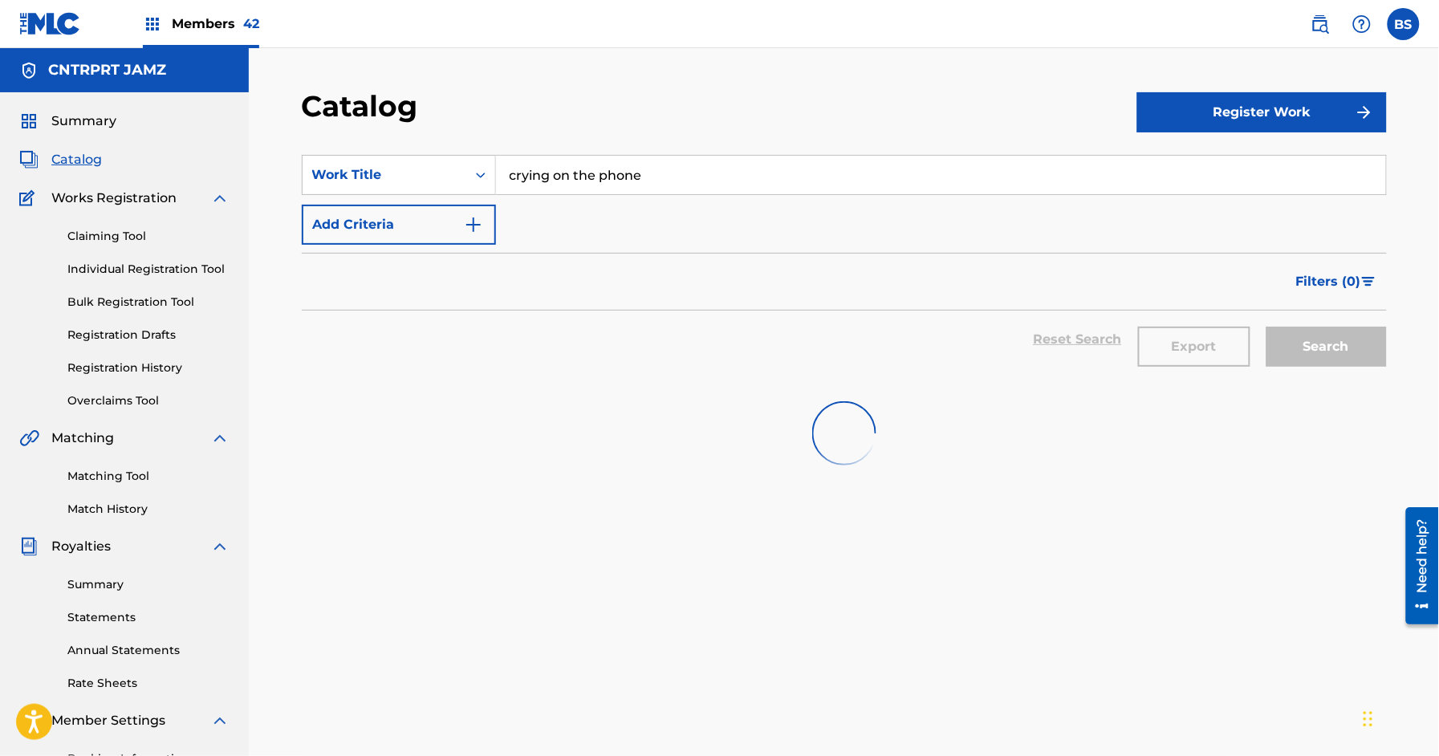
scroll to position [2, 0]
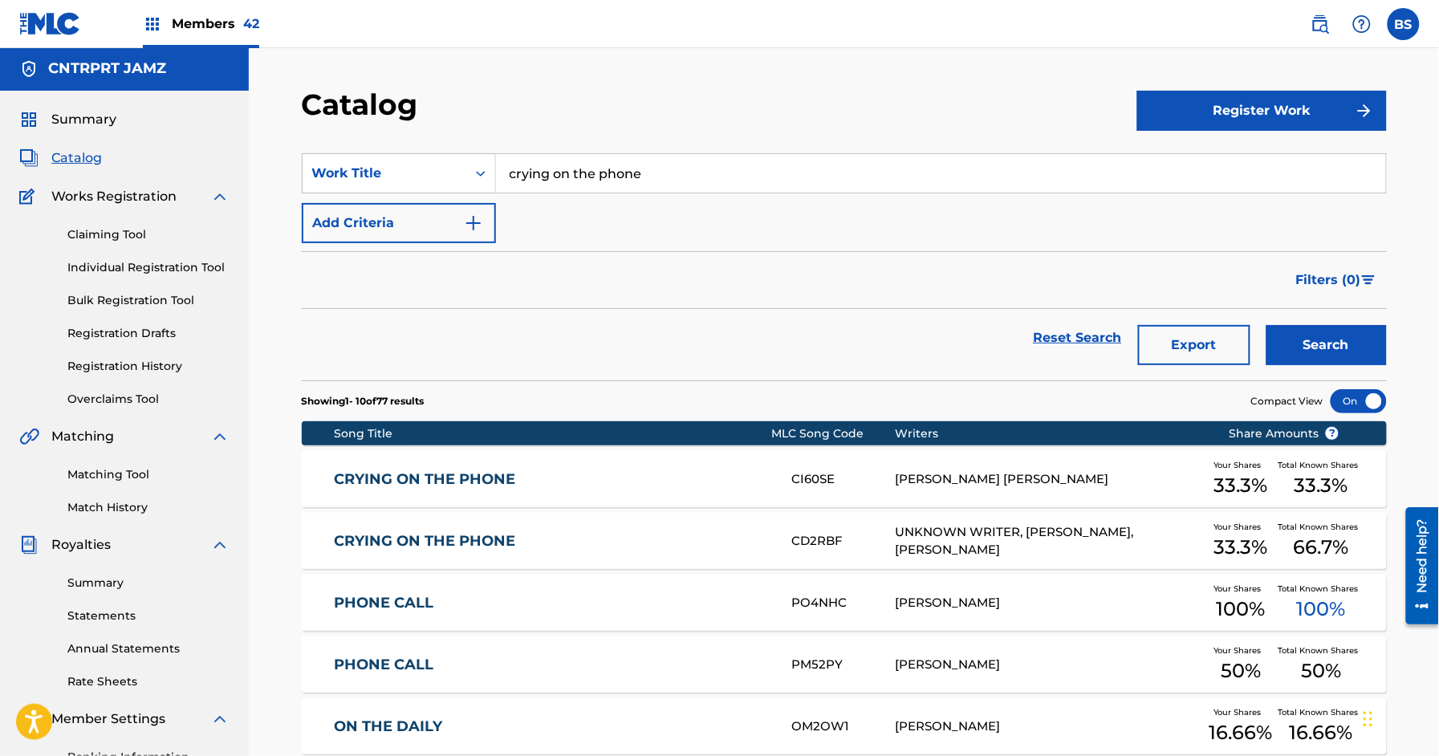
click at [623, 175] on input "crying on the phone" at bounding box center [941, 173] width 890 height 39
paste input "DANCER"
click at [629, 213] on div "dancer" at bounding box center [820, 209] width 648 height 29
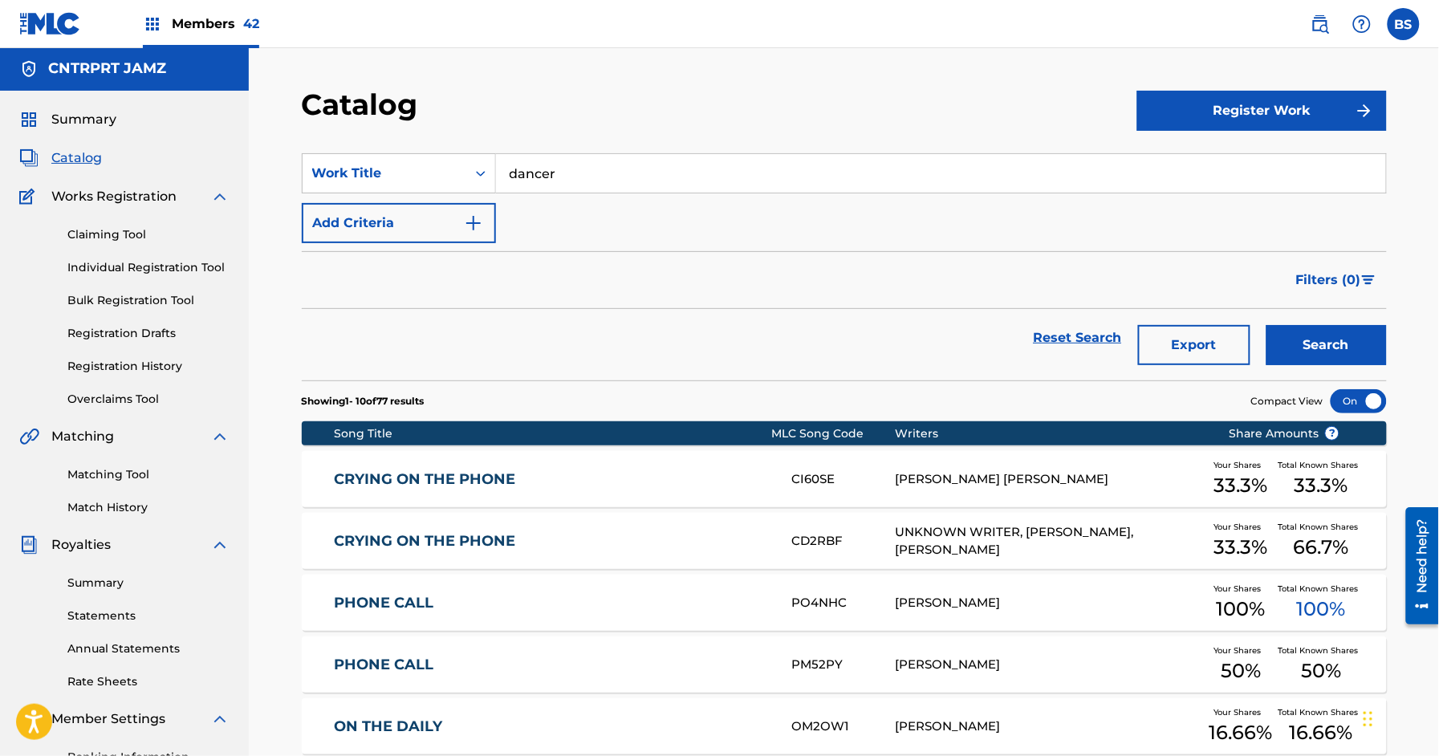
drag, startPoint x: 1341, startPoint y: 347, endPoint x: 1236, endPoint y: 334, distance: 105.9
click at [1340, 347] on button "Search" at bounding box center [1326, 345] width 120 height 40
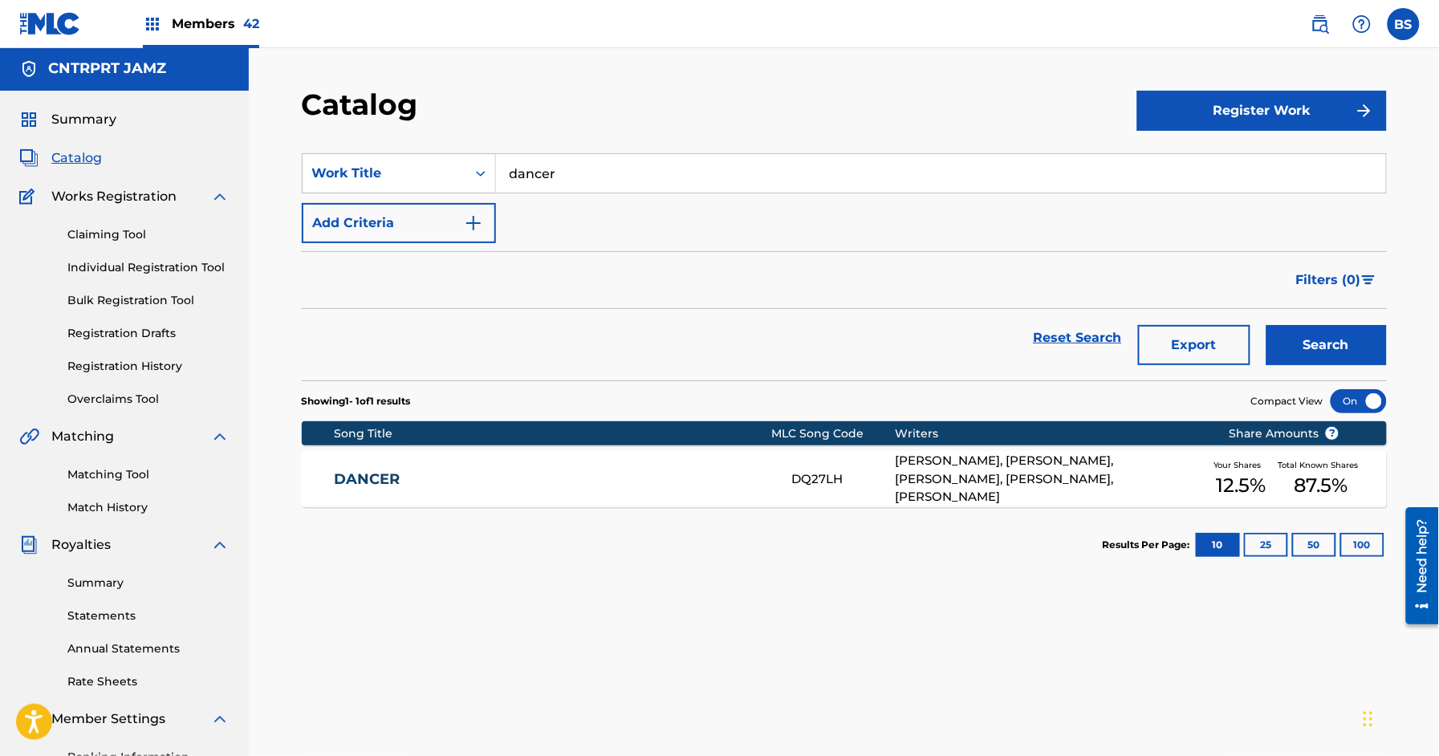
click at [532, 168] on input "dancer" at bounding box center [941, 173] width 890 height 39
paste input "FAKE LOVE"
drag, startPoint x: 556, startPoint y: 213, endPoint x: 850, endPoint y: 282, distance: 301.5
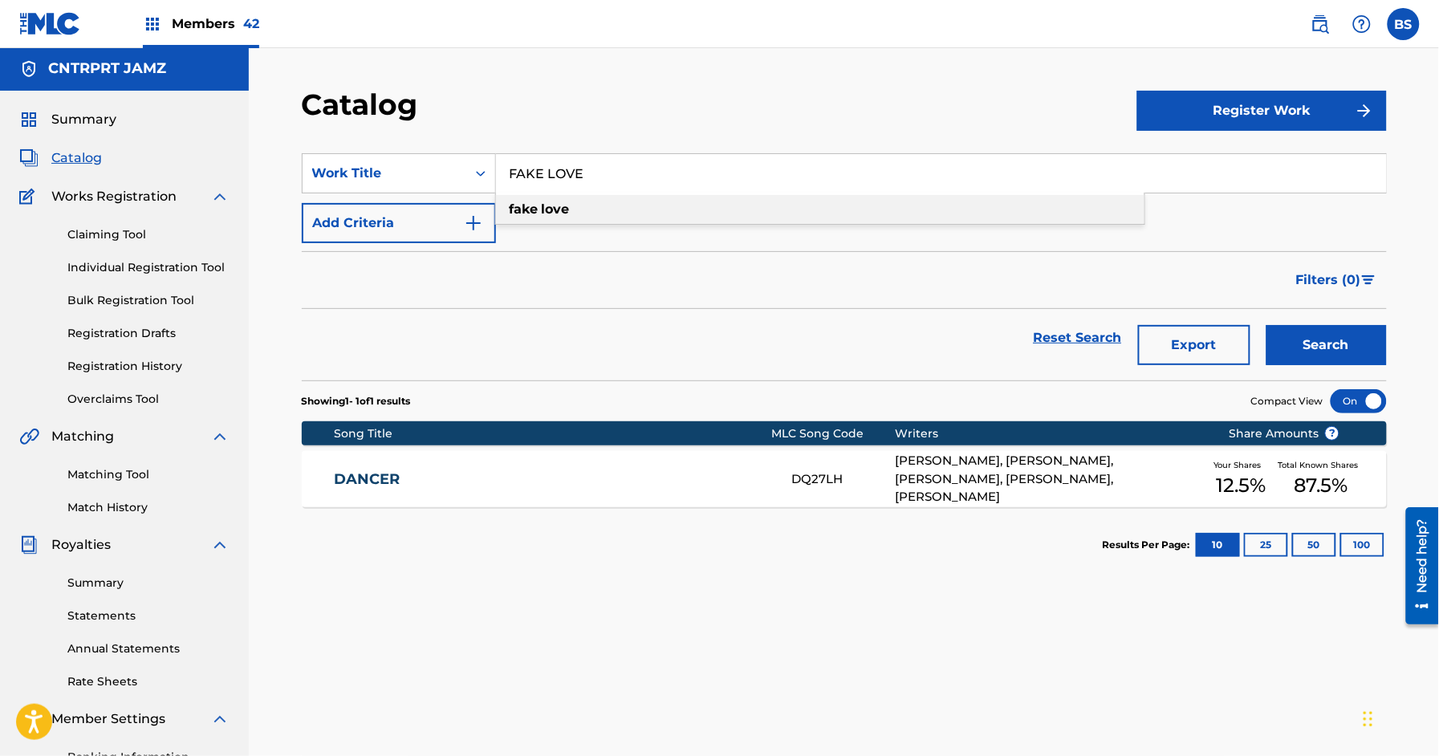
click at [556, 213] on strong "love" at bounding box center [556, 208] width 28 height 15
click at [1321, 347] on button "Search" at bounding box center [1326, 345] width 120 height 40
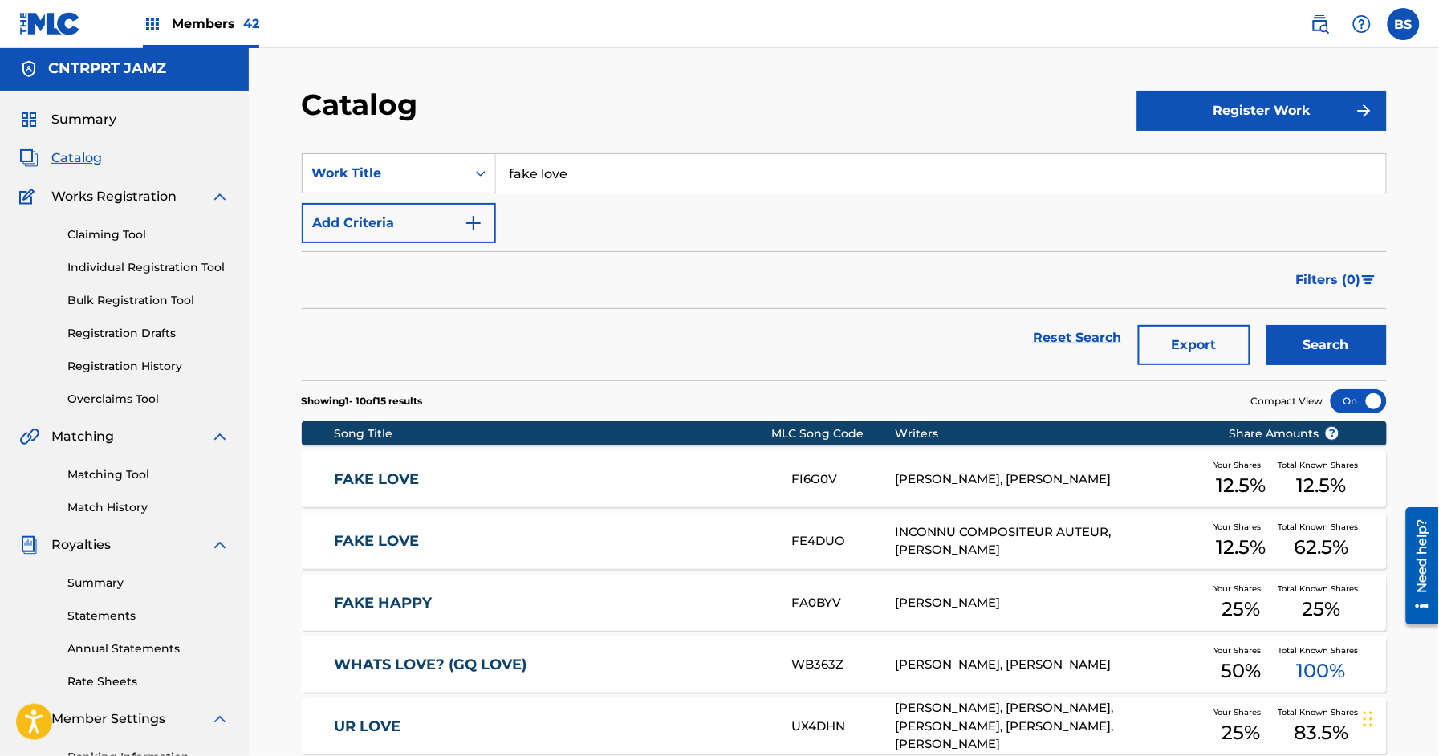
click at [589, 187] on input "fake love" at bounding box center [941, 173] width 890 height 39
click at [588, 187] on input "fake love" at bounding box center [941, 173] width 890 height 39
paste input "FUCK"
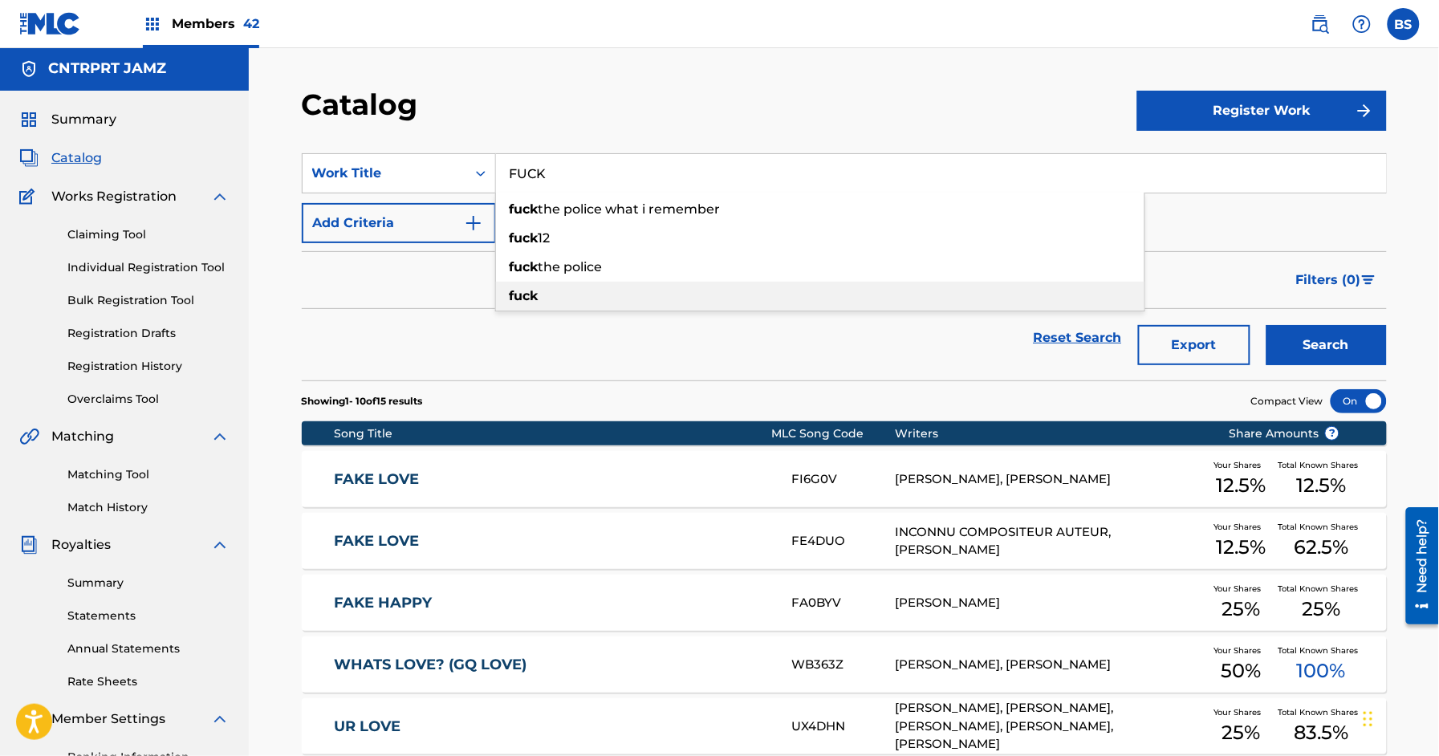
drag, startPoint x: 546, startPoint y: 290, endPoint x: 1246, endPoint y: 340, distance: 702.3
click at [546, 290] on div "fuck" at bounding box center [820, 296] width 648 height 29
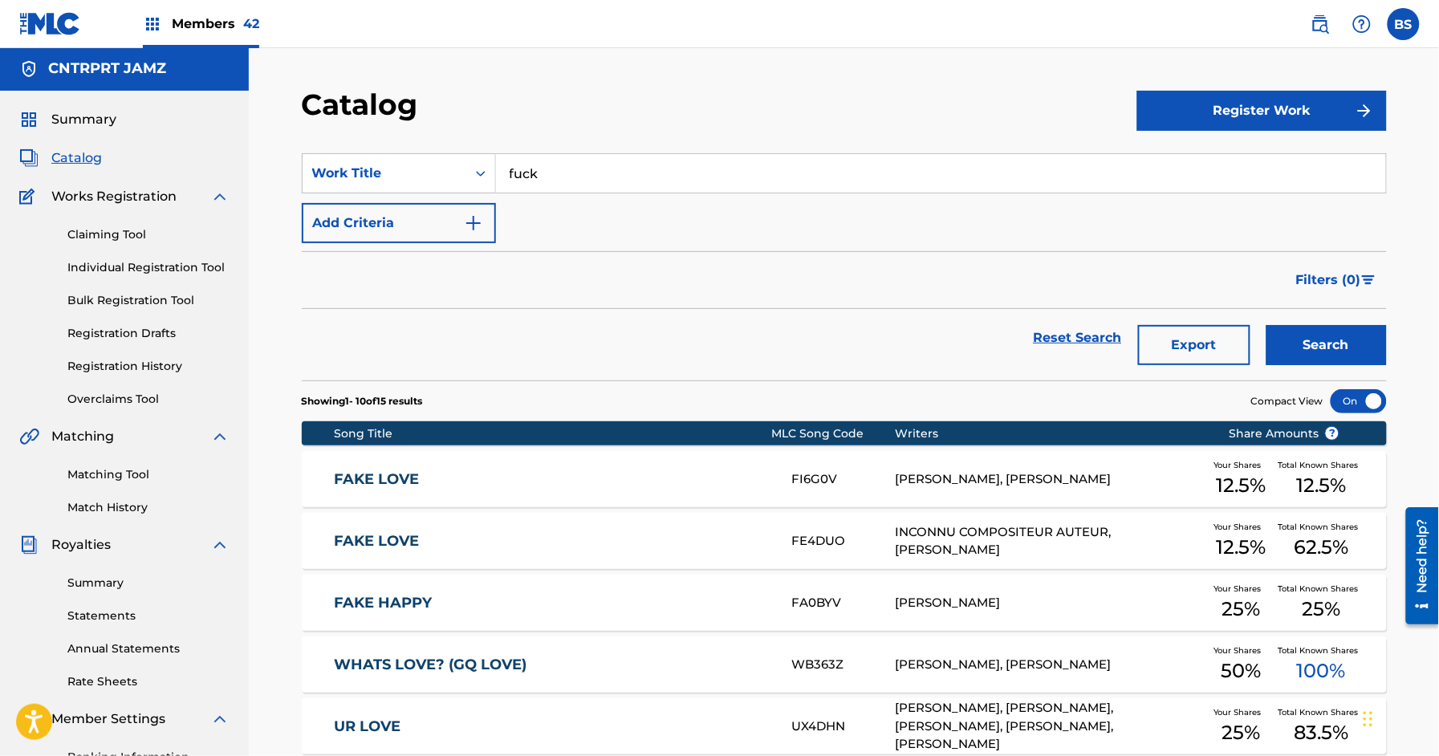
click at [1307, 339] on button "Search" at bounding box center [1326, 345] width 120 height 40
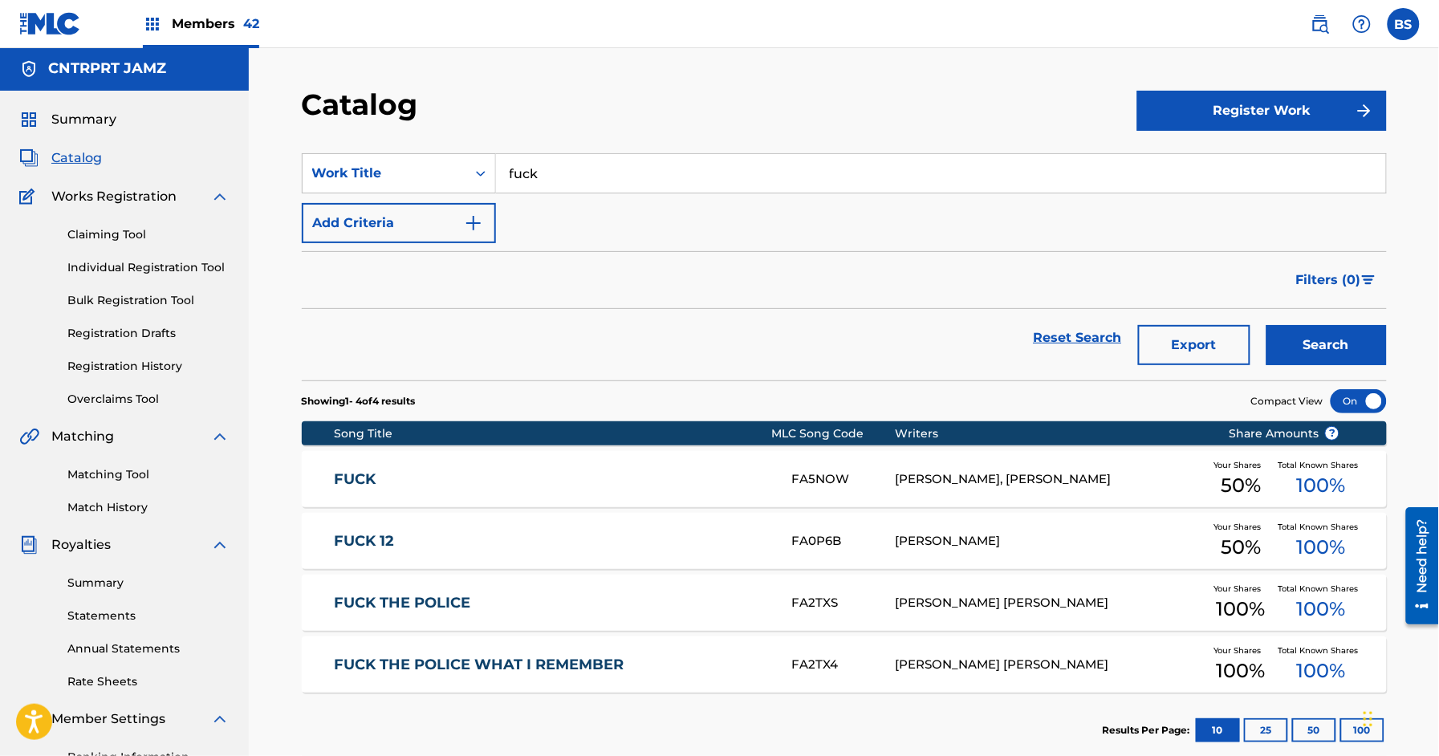
click at [561, 164] on input "fuck" at bounding box center [941, 173] width 890 height 39
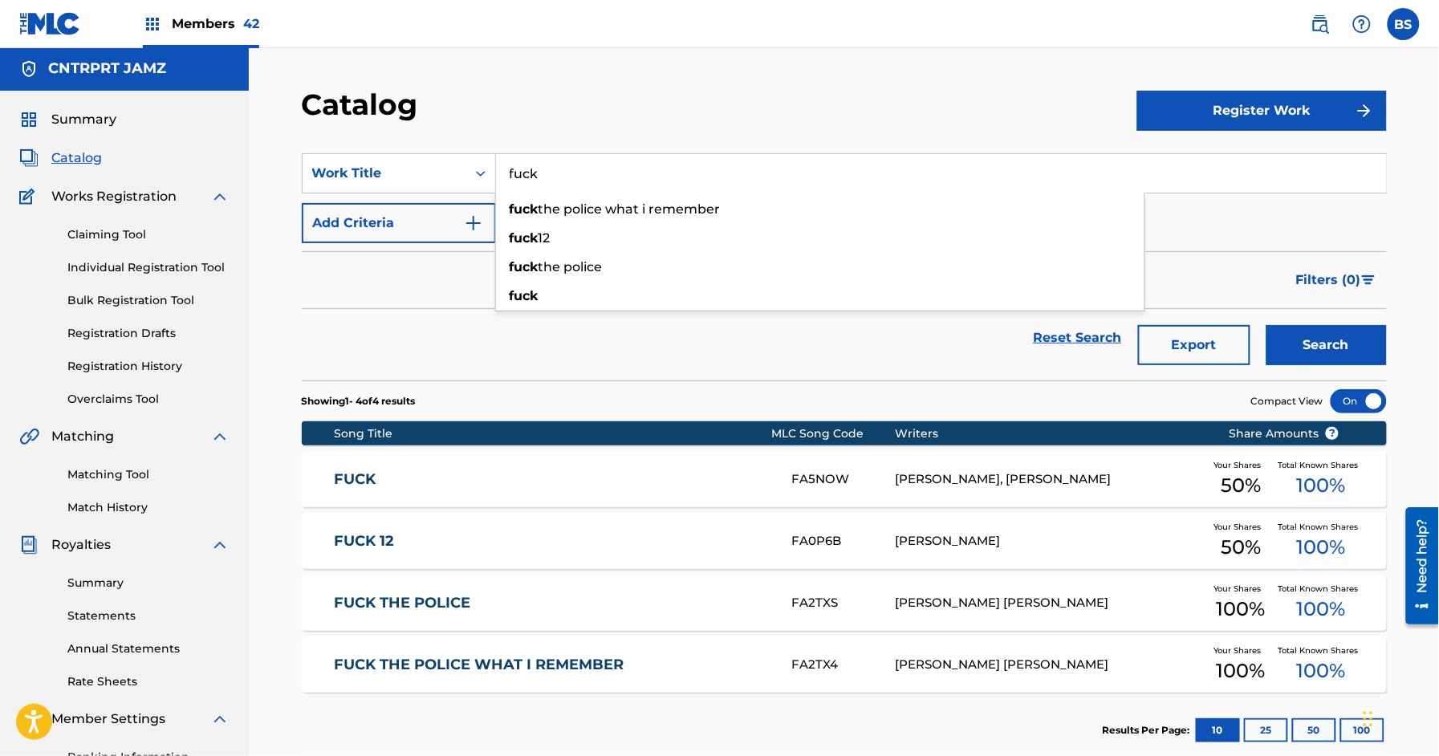
click at [561, 164] on input "fuck" at bounding box center [941, 173] width 890 height 39
paste input "HIJACK"
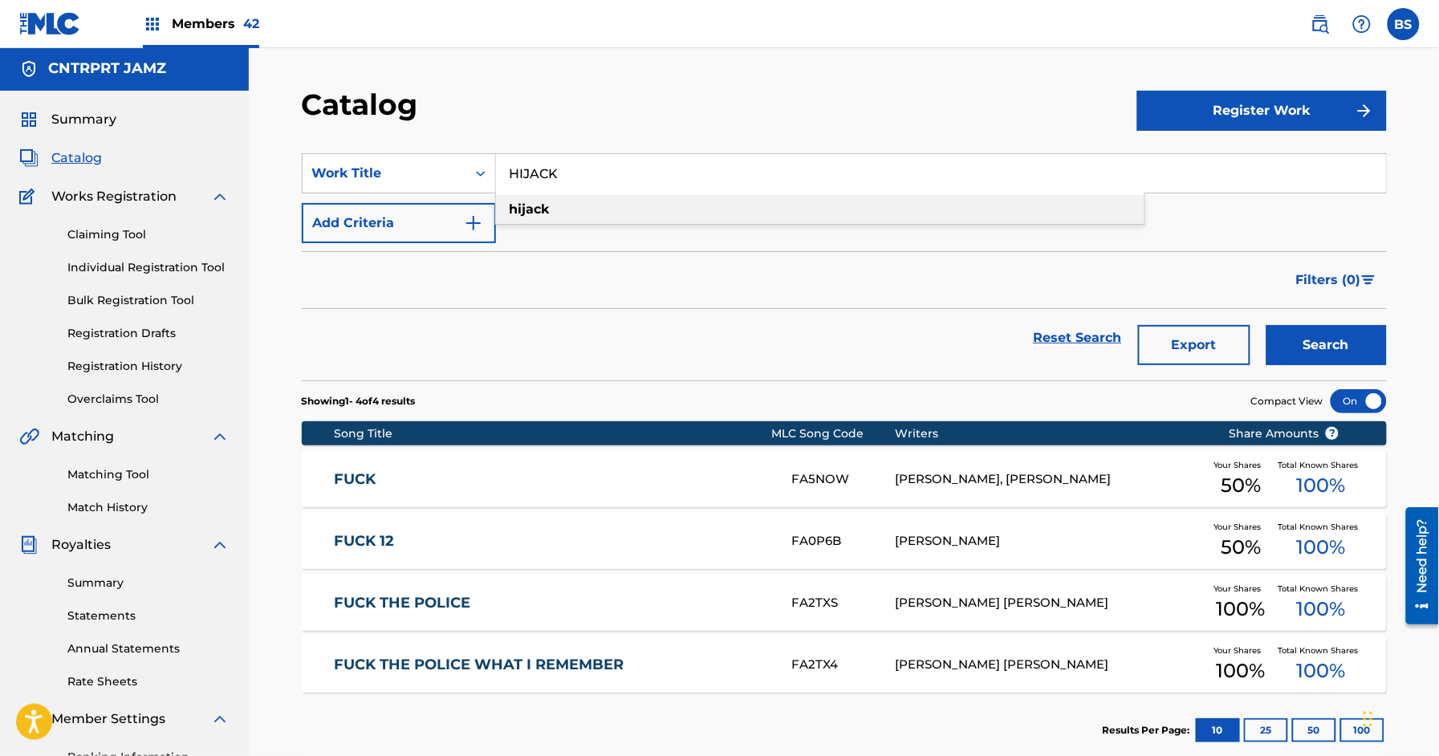
drag, startPoint x: 538, startPoint y: 205, endPoint x: 552, endPoint y: 209, distance: 15.0
click at [538, 205] on strong "hijack" at bounding box center [529, 208] width 40 height 15
type input "hijack"
drag, startPoint x: 1342, startPoint y: 339, endPoint x: 1351, endPoint y: 344, distance: 10.8
click at [1349, 342] on button "Search" at bounding box center [1326, 345] width 120 height 40
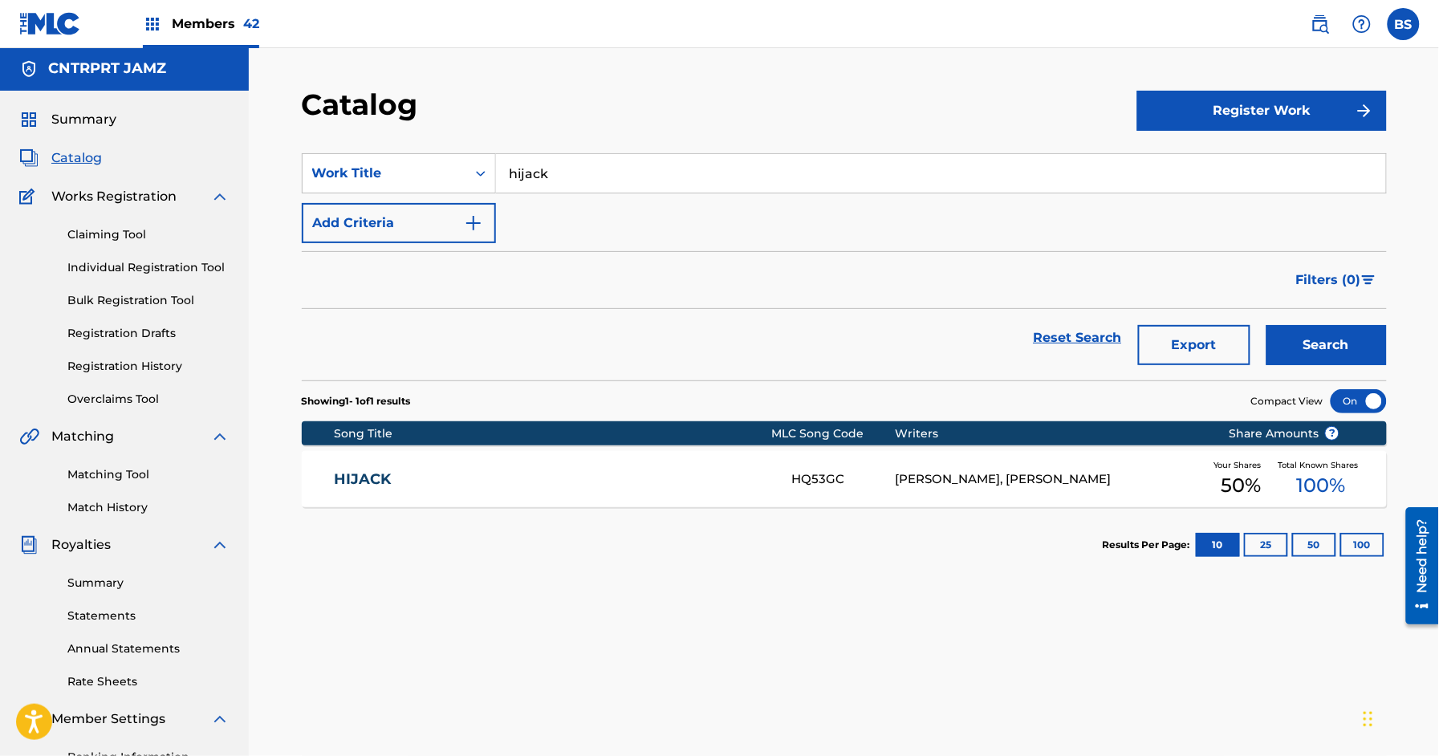
click at [679, 491] on div "HIJACK HQ53GC [PERSON_NAME], [PERSON_NAME] Your Shares 50 % Total Known Shares …" at bounding box center [844, 479] width 1085 height 56
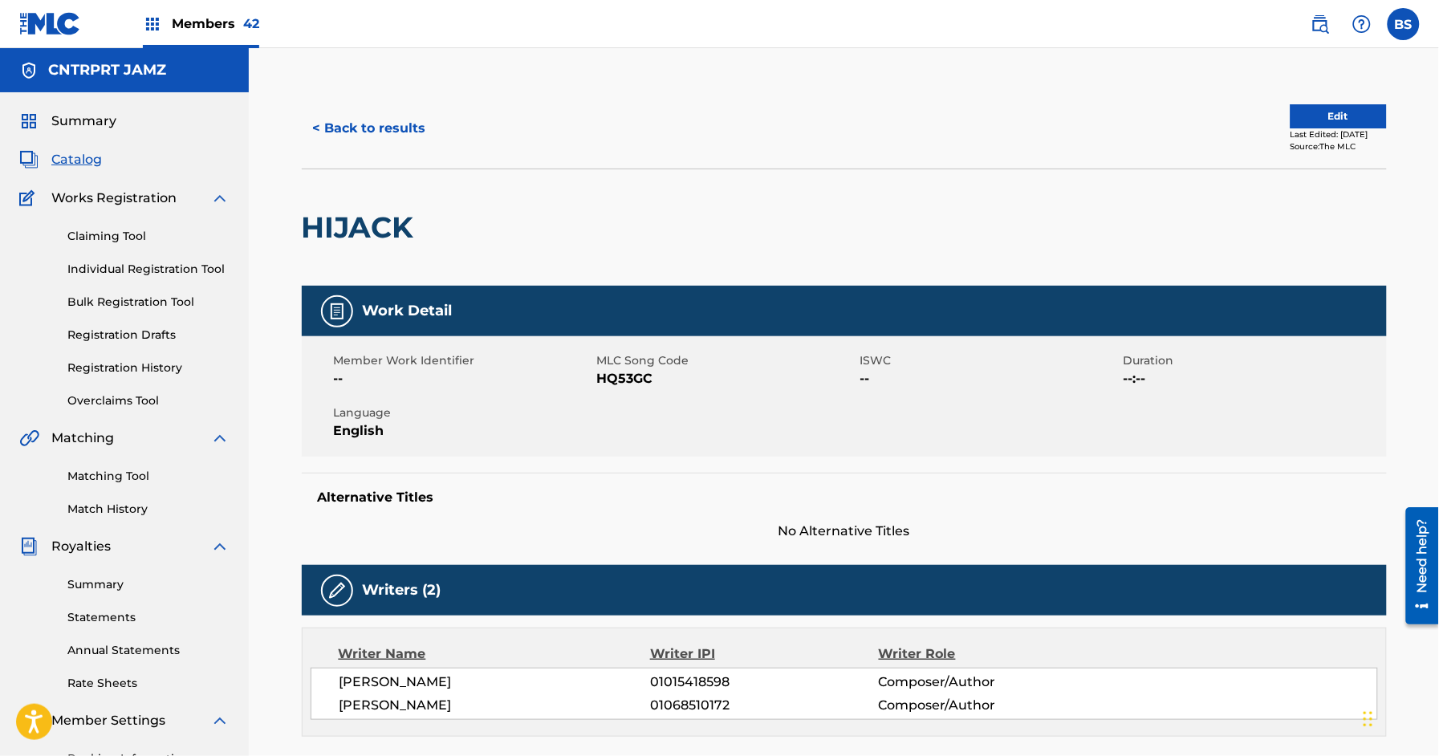
click at [416, 129] on button "< Back to results" at bounding box center [370, 128] width 136 height 40
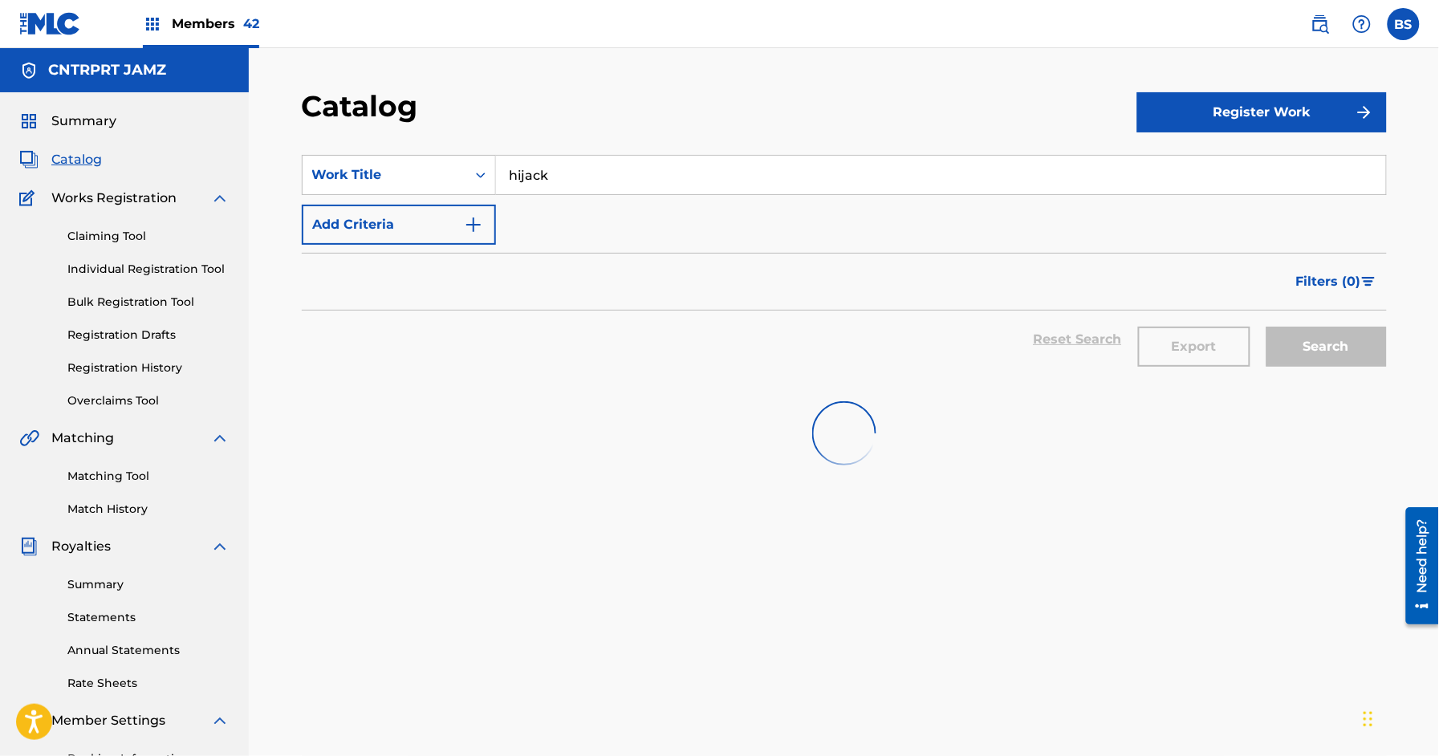
scroll to position [2, 0]
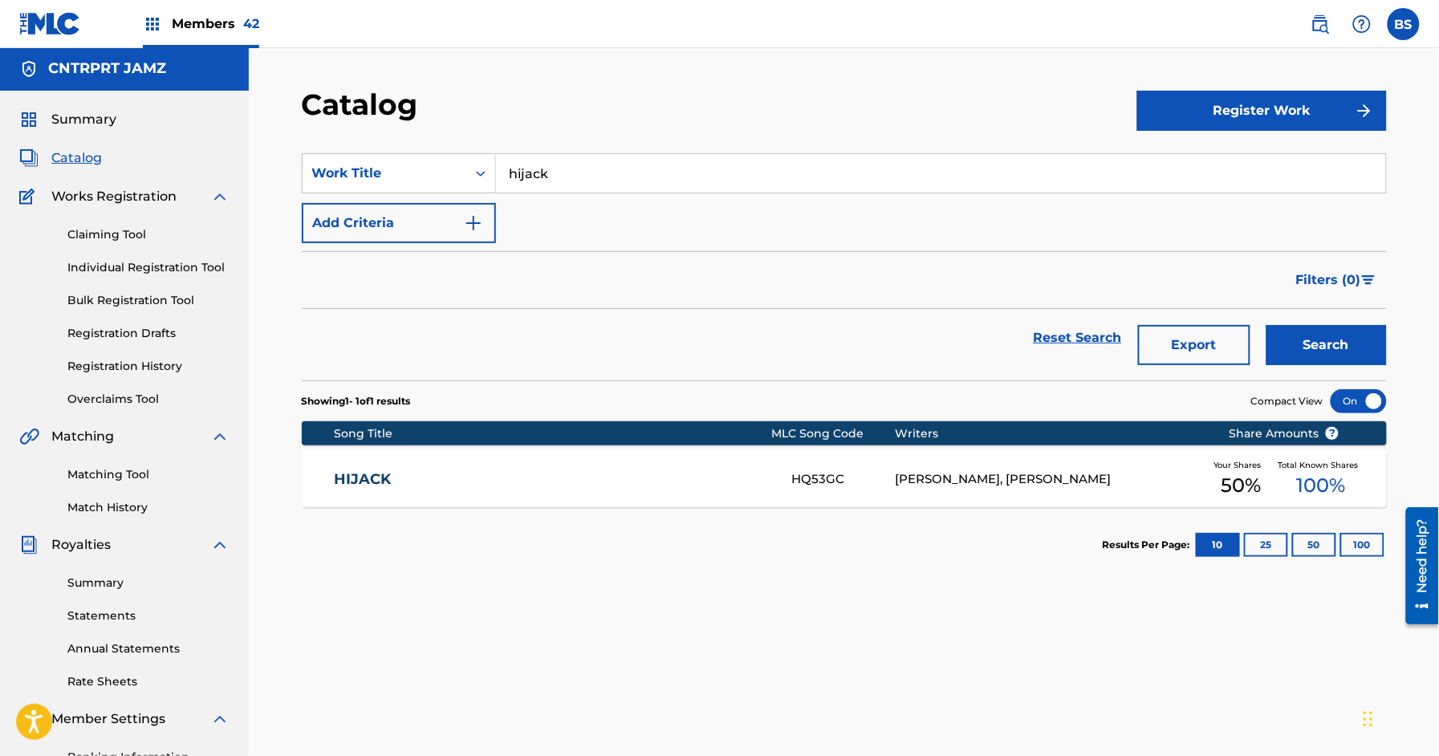
click at [580, 181] on input "hijack" at bounding box center [941, 173] width 890 height 39
paste input "HILLS"
drag, startPoint x: 564, startPoint y: 205, endPoint x: 582, endPoint y: 208, distance: 17.8
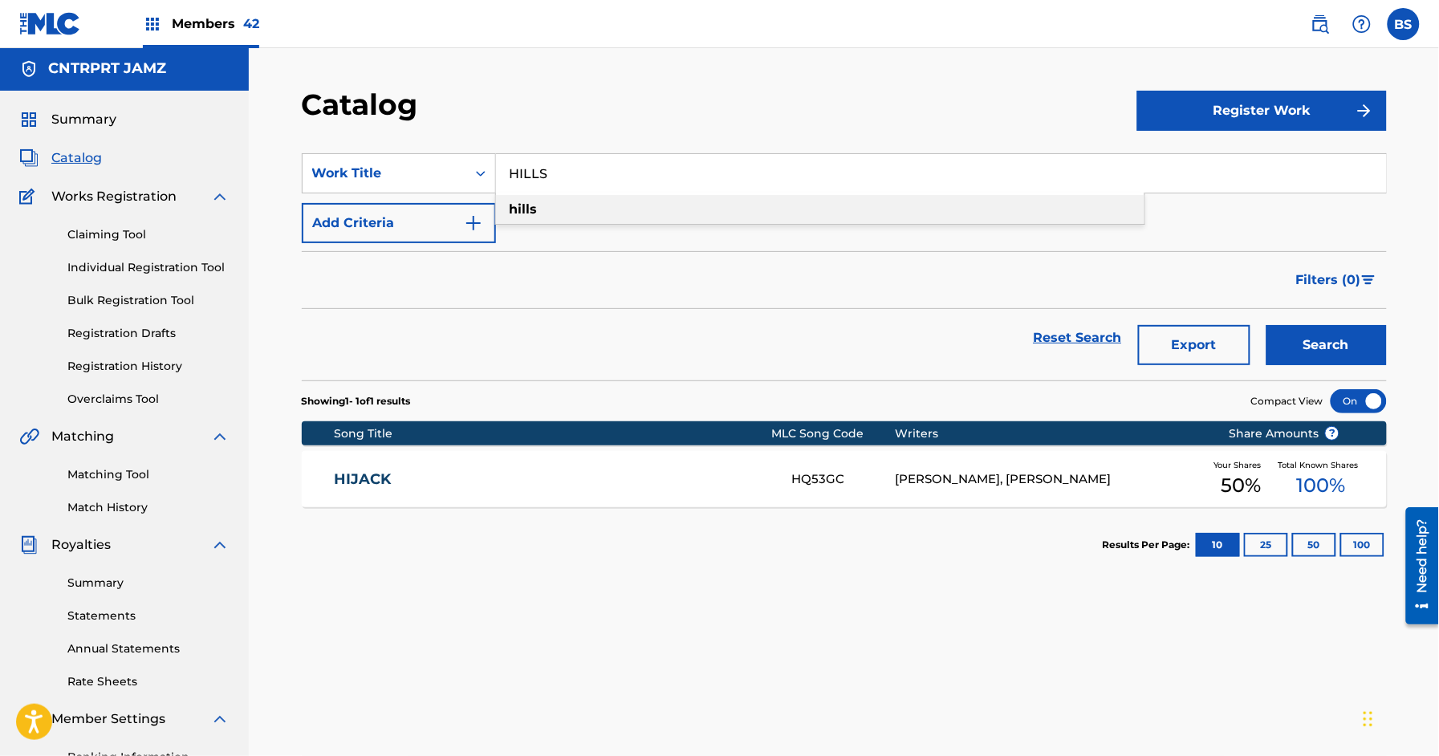
click at [566, 205] on div "hills" at bounding box center [820, 209] width 648 height 29
drag, startPoint x: 1316, startPoint y: 318, endPoint x: 1318, endPoint y: 335, distance: 17.8
click at [1317, 319] on div "Search" at bounding box center [1322, 338] width 128 height 58
drag, startPoint x: 1318, startPoint y: 336, endPoint x: 1220, endPoint y: 371, distance: 104.8
click at [1320, 338] on button "Search" at bounding box center [1326, 345] width 120 height 40
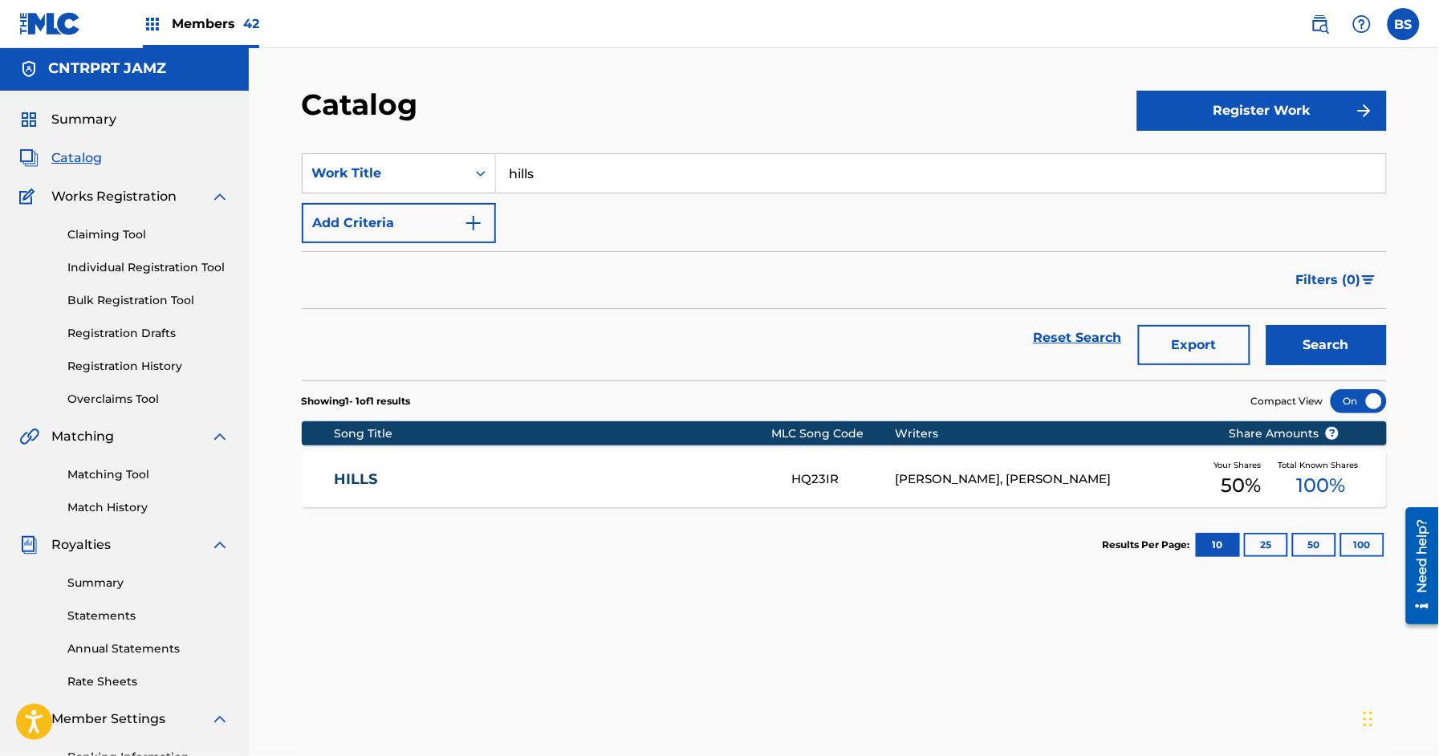
scroll to position [8, 0]
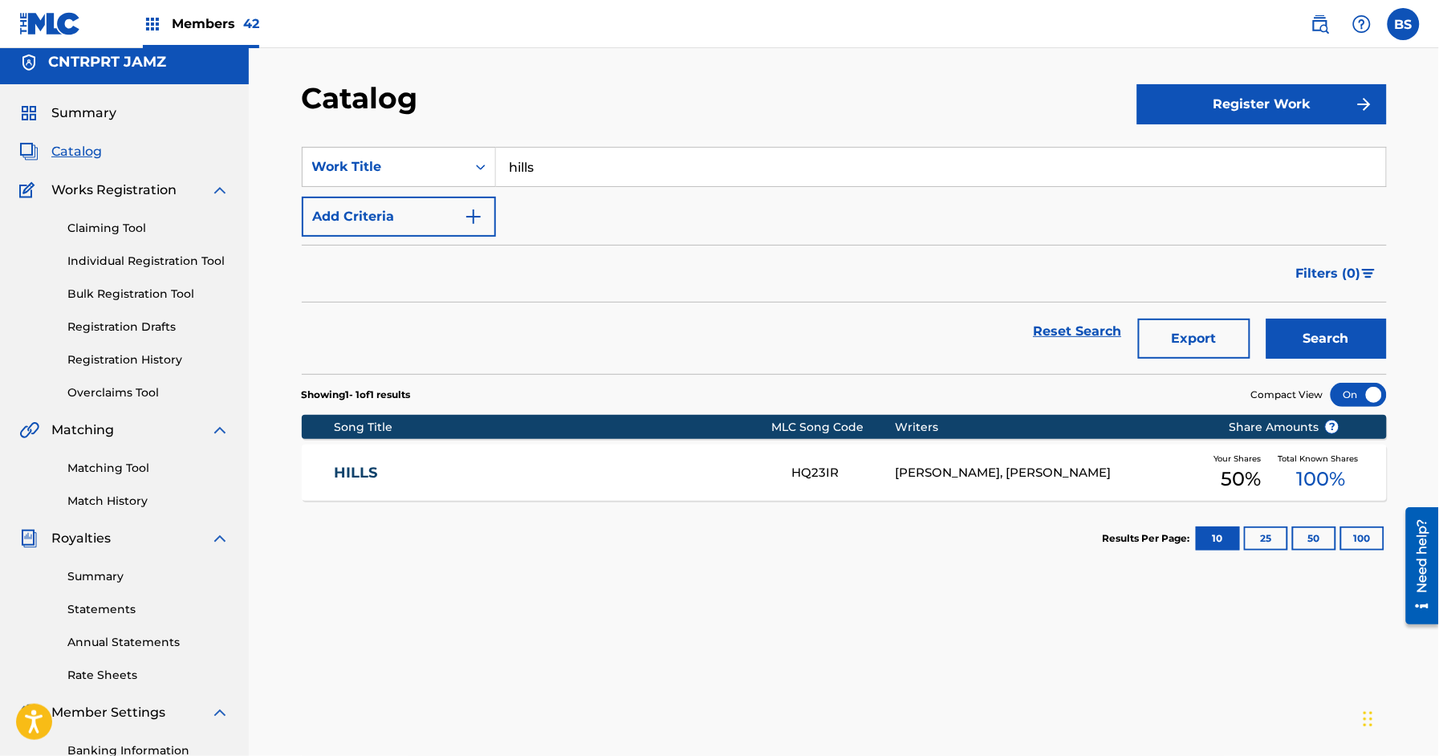
click at [536, 155] on input "hills" at bounding box center [941, 167] width 890 height 39
paste input "HOME AND AWAY"
drag, startPoint x: 534, startPoint y: 193, endPoint x: 1208, endPoint y: 276, distance: 679.9
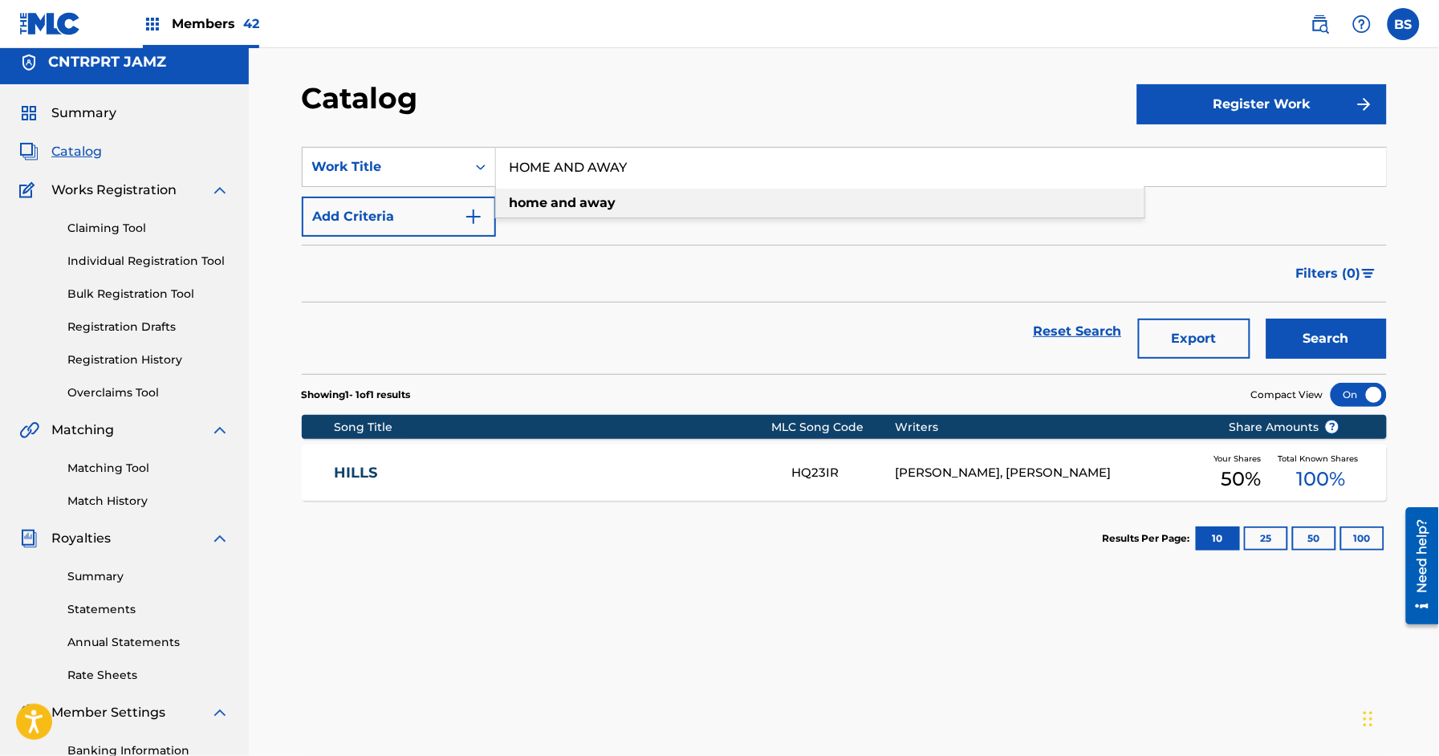
click at [534, 193] on div "home and away" at bounding box center [820, 203] width 648 height 29
drag, startPoint x: 1328, startPoint y: 342, endPoint x: 1062, endPoint y: 363, distance: 266.4
click at [1328, 342] on button "Search" at bounding box center [1326, 339] width 120 height 40
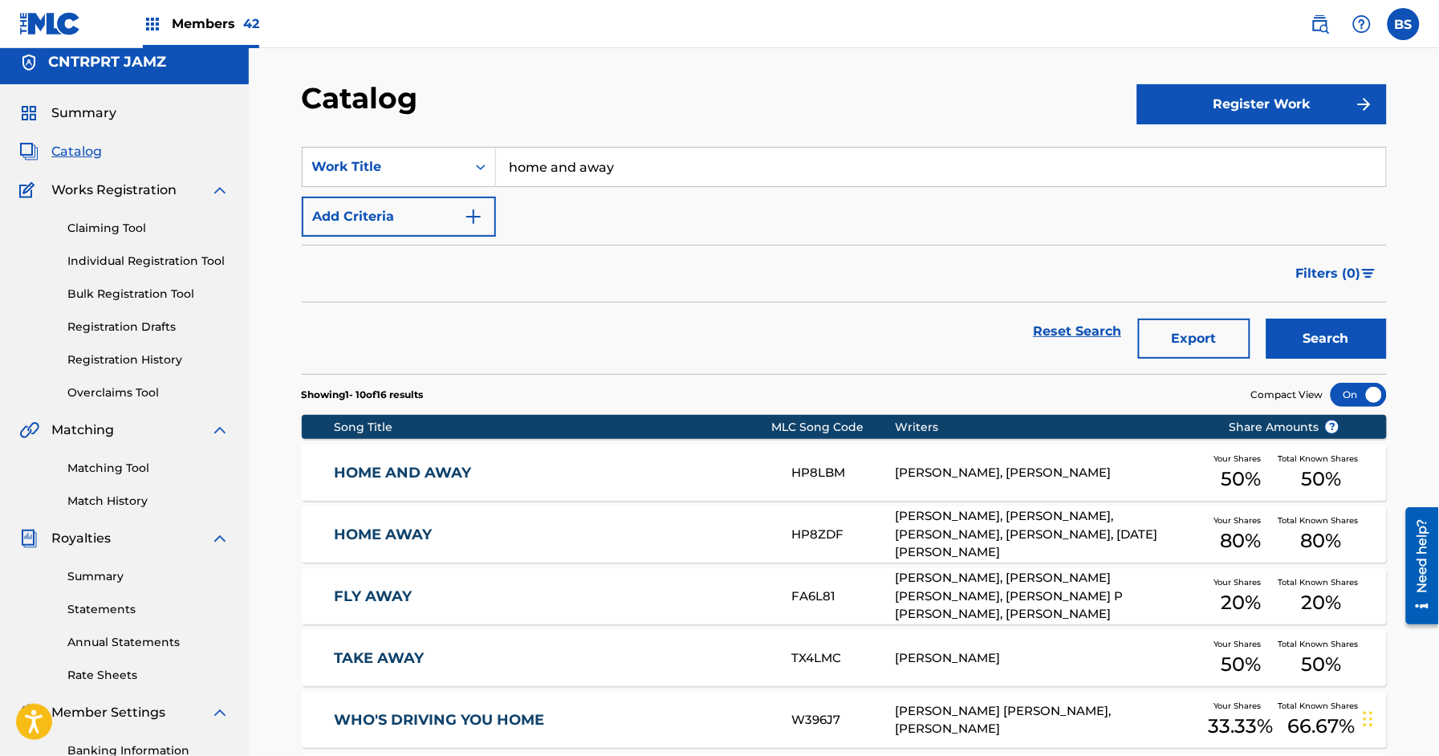
click at [580, 186] on div "home and away" at bounding box center [941, 167] width 891 height 40
drag, startPoint x: 580, startPoint y: 186, endPoint x: 580, endPoint y: 165, distance: 20.9
click at [583, 177] on div "home and away" at bounding box center [941, 167] width 891 height 40
click at [571, 162] on input "home and away" at bounding box center [941, 167] width 890 height 39
click at [572, 162] on input "home and away" at bounding box center [941, 167] width 890 height 39
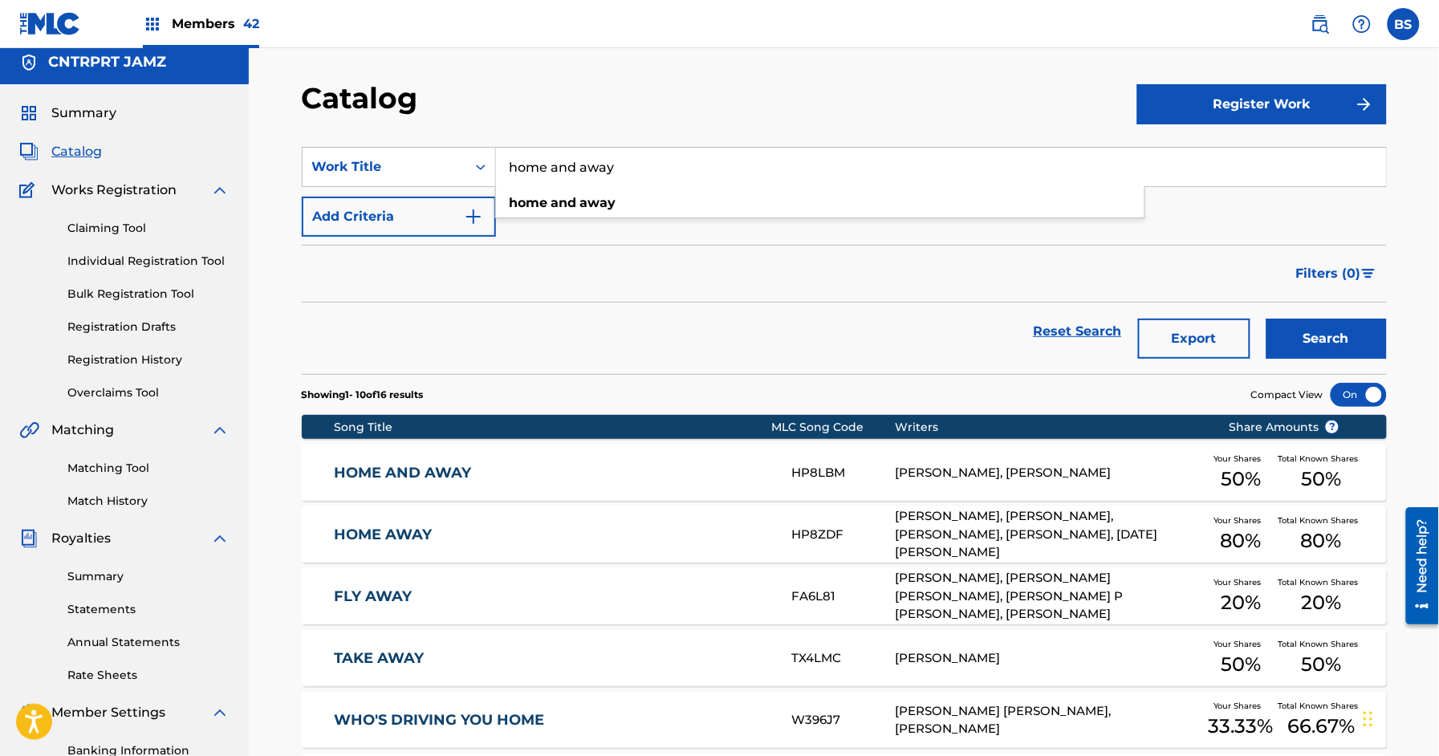
click at [572, 162] on input "home and away" at bounding box center [941, 167] width 890 height 39
paste input "LEAVE THE PARTY"
click at [617, 194] on div "leave the party" at bounding box center [820, 203] width 648 height 29
click at [1348, 332] on button "Search" at bounding box center [1326, 339] width 120 height 40
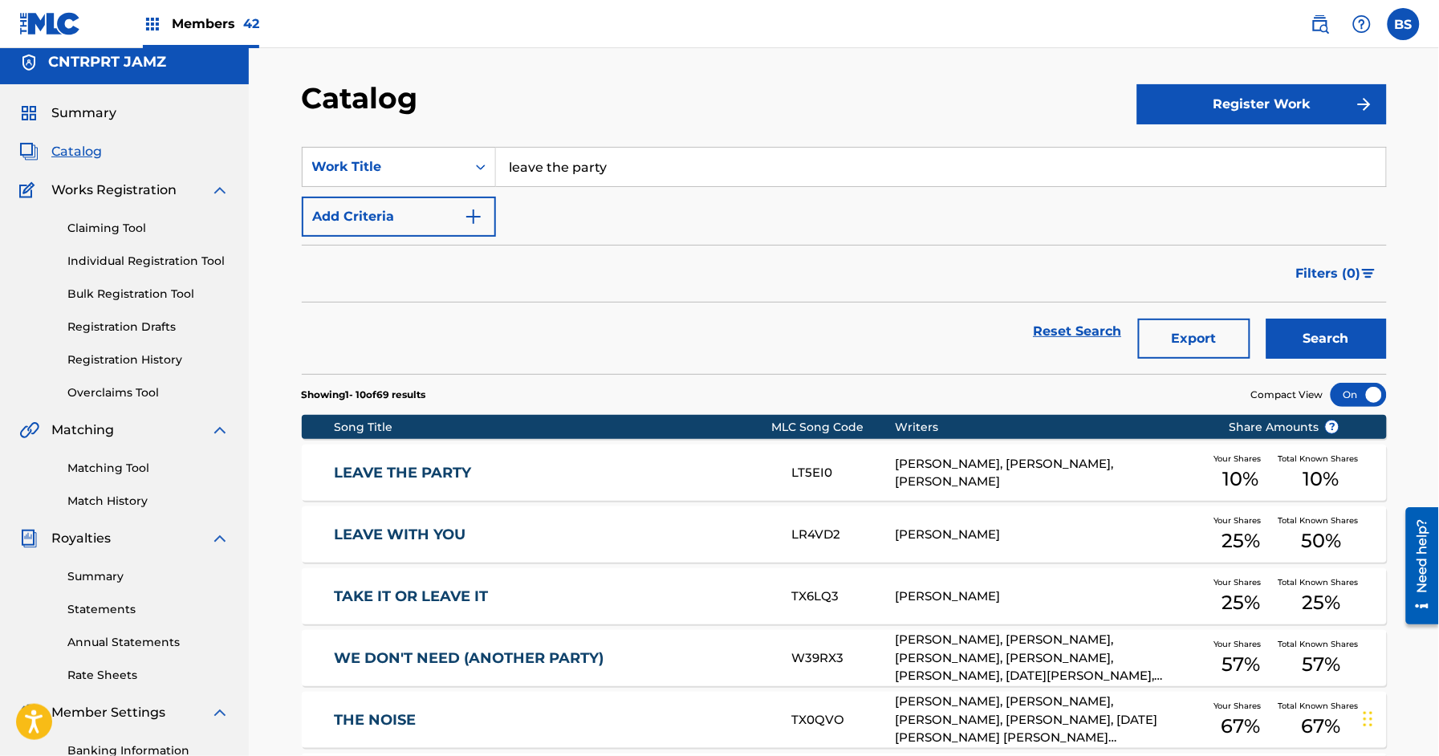
click at [624, 158] on input "leave the party" at bounding box center [941, 167] width 890 height 39
paste input "MEANT2BE"
drag, startPoint x: 580, startPoint y: 203, endPoint x: 839, endPoint y: 235, distance: 261.1
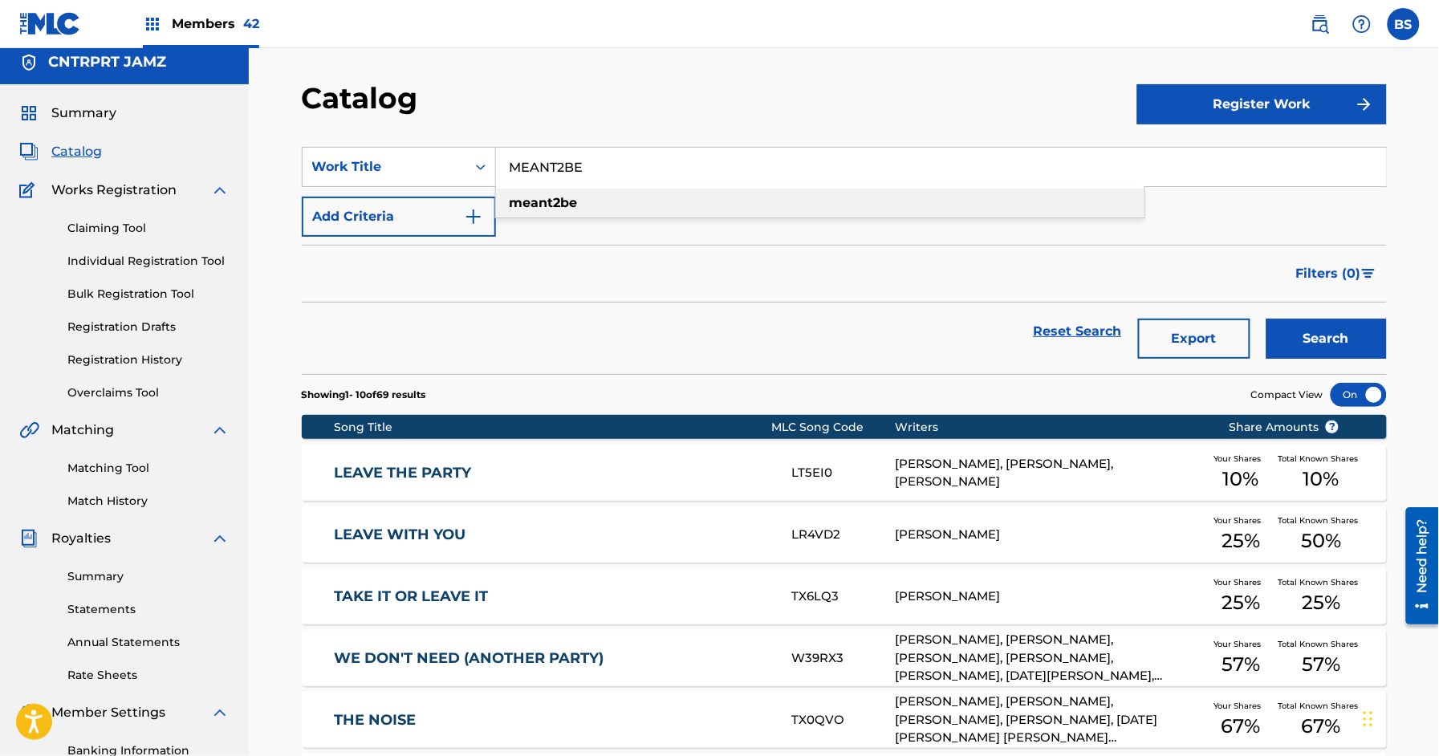
click at [587, 205] on div "meant2be" at bounding box center [820, 203] width 648 height 29
drag, startPoint x: 1350, startPoint y: 343, endPoint x: 1299, endPoint y: 365, distance: 56.1
click at [1350, 342] on button "Search" at bounding box center [1326, 339] width 120 height 40
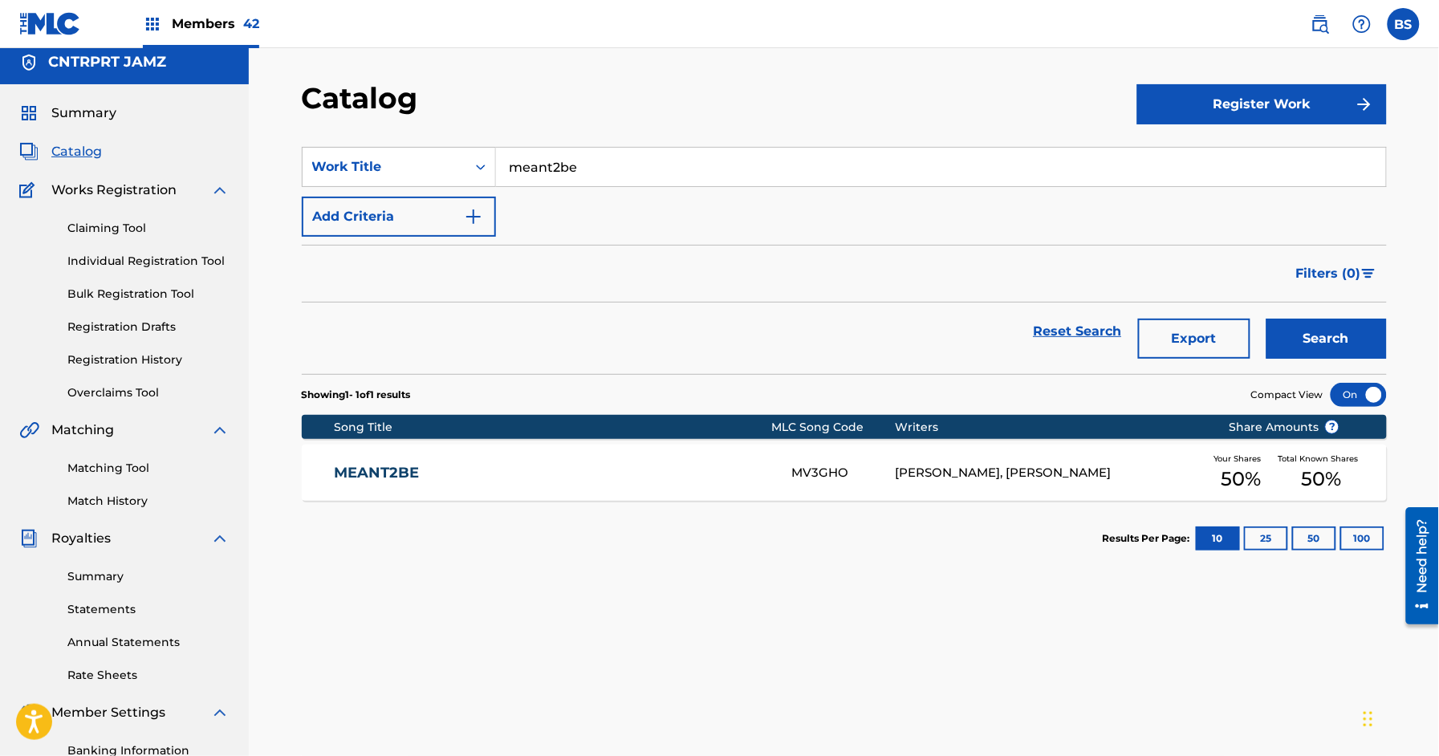
click at [579, 169] on input "meant2be" at bounding box center [941, 167] width 890 height 39
click at [580, 169] on input "meant2be" at bounding box center [941, 167] width 890 height 39
paste input "MIRROR MATCH"
click at [565, 197] on strong "match" at bounding box center [576, 202] width 43 height 15
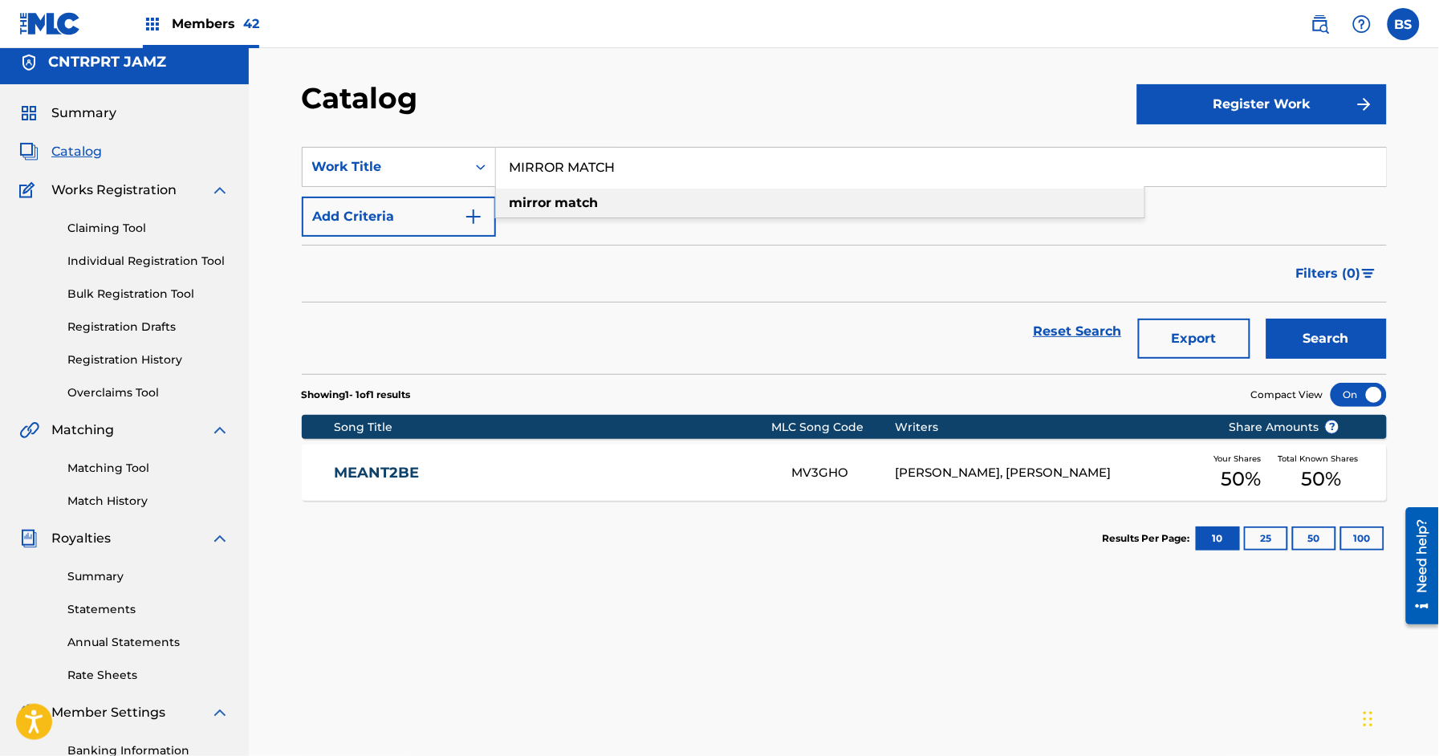
type input "mirror match"
click at [1353, 352] on button "Search" at bounding box center [1326, 339] width 120 height 40
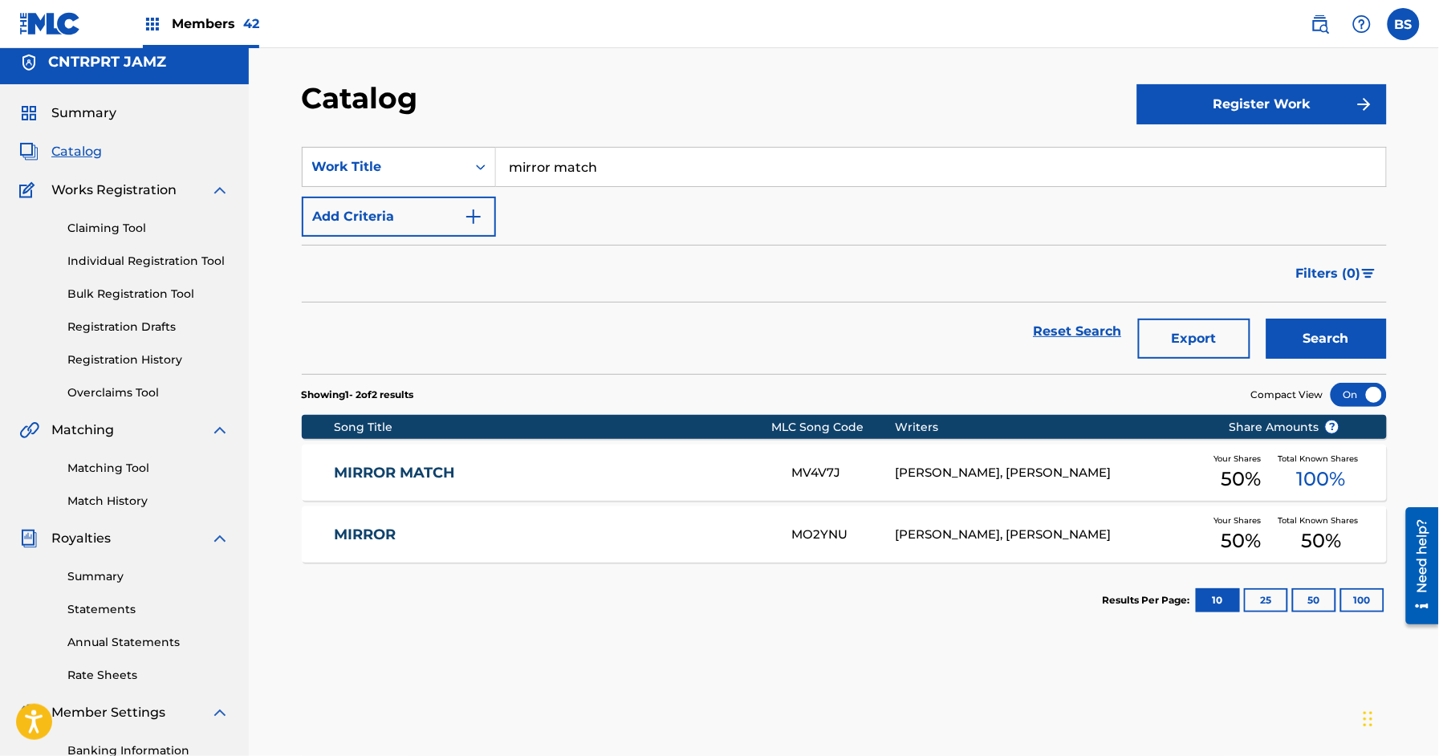
click at [691, 465] on link "MIRROR MATCH" at bounding box center [552, 473] width 436 height 18
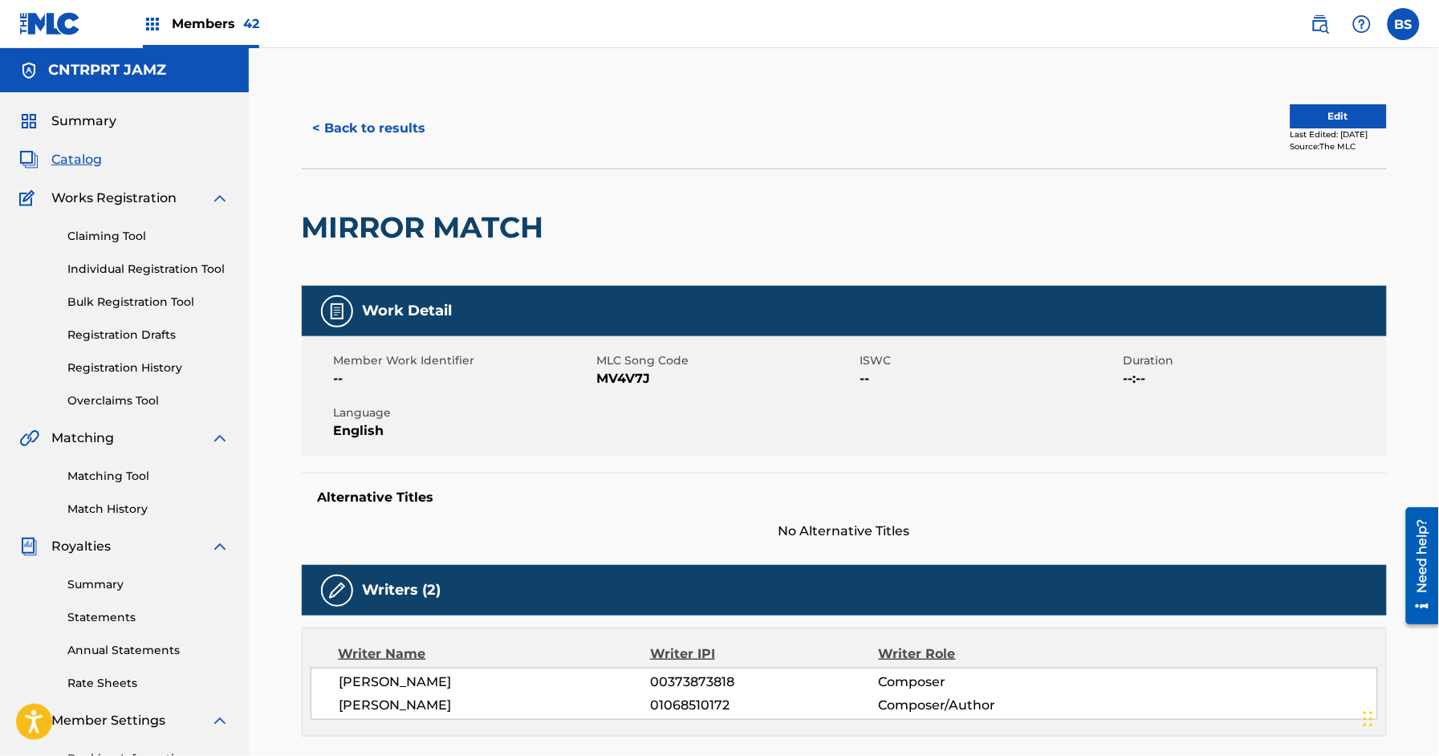
click at [377, 137] on button "< Back to results" at bounding box center [370, 128] width 136 height 40
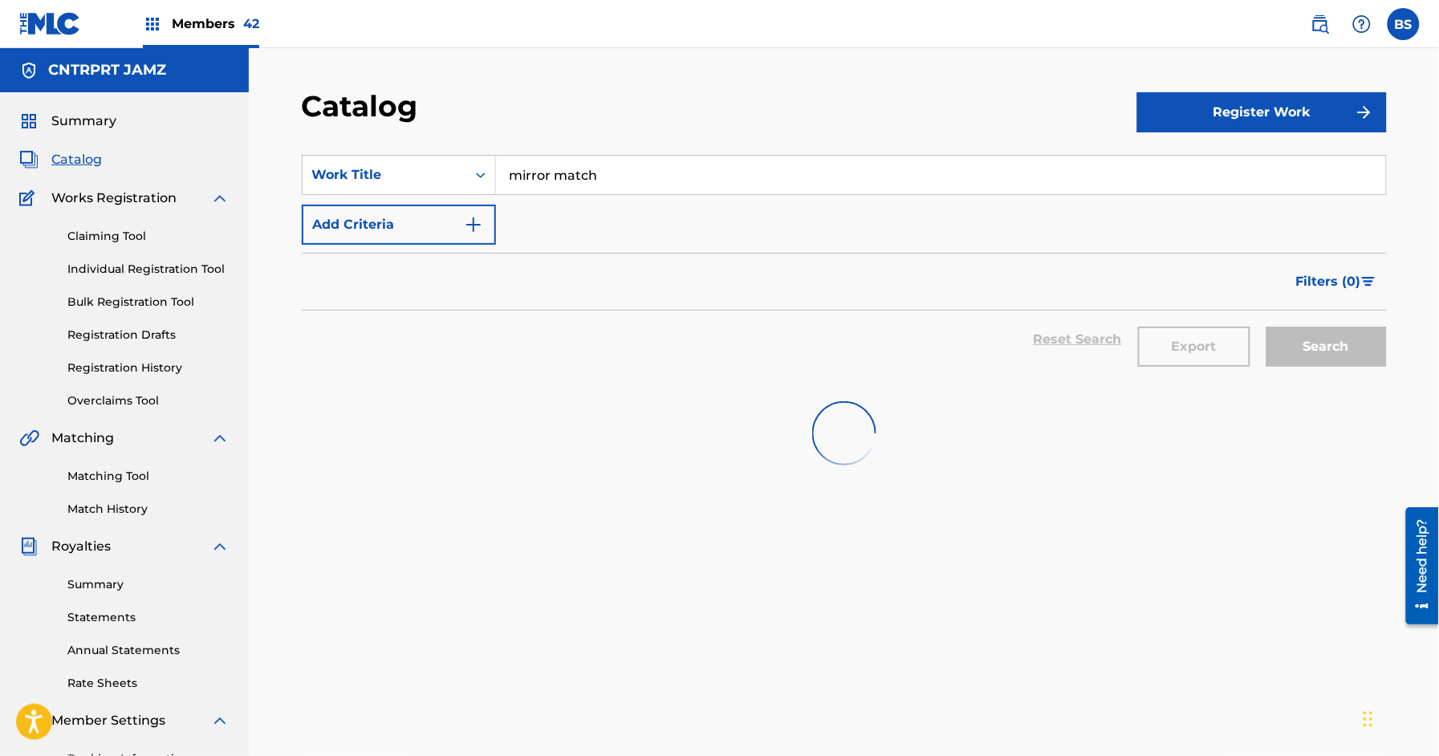
scroll to position [8, 0]
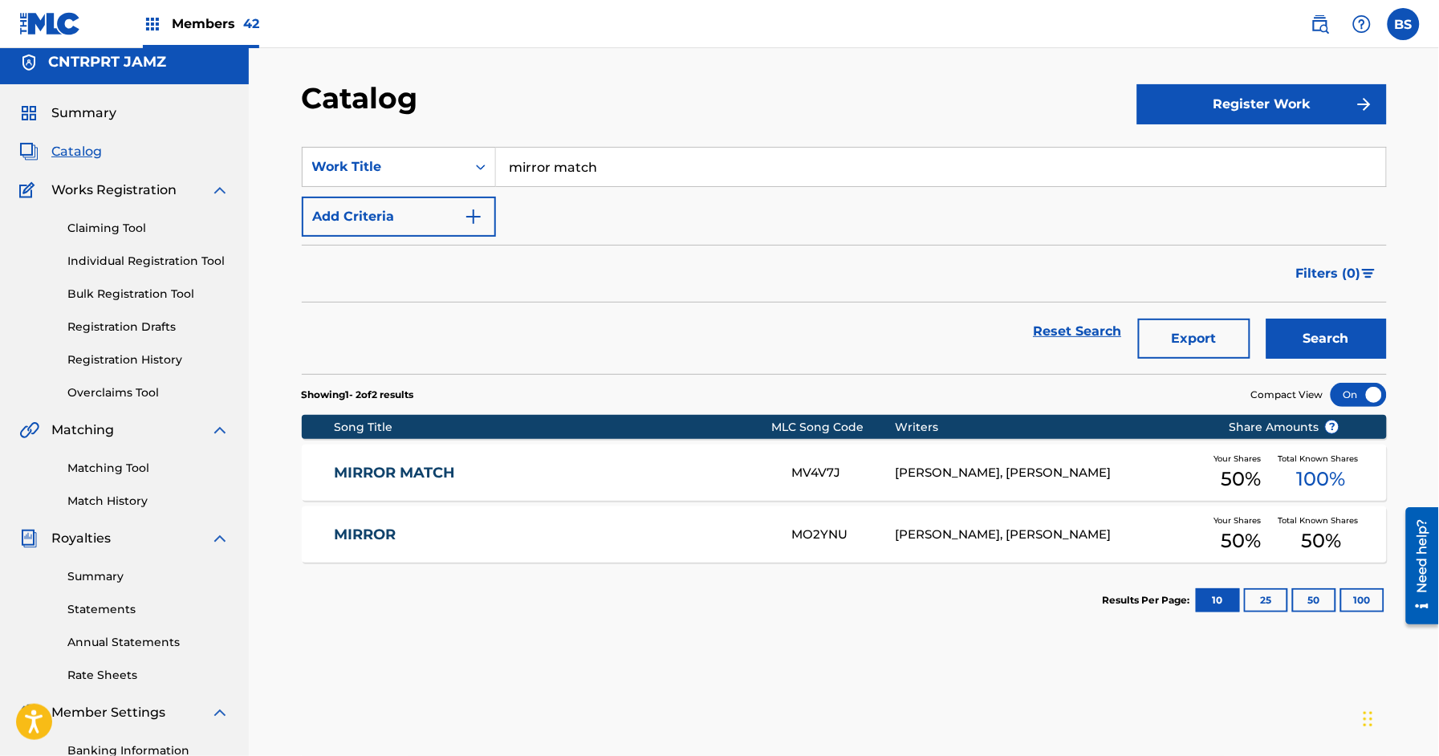
click at [623, 154] on input "mirror match" at bounding box center [941, 167] width 890 height 39
paste input "NOWNOW"
click at [579, 198] on div "nownow" at bounding box center [820, 203] width 648 height 29
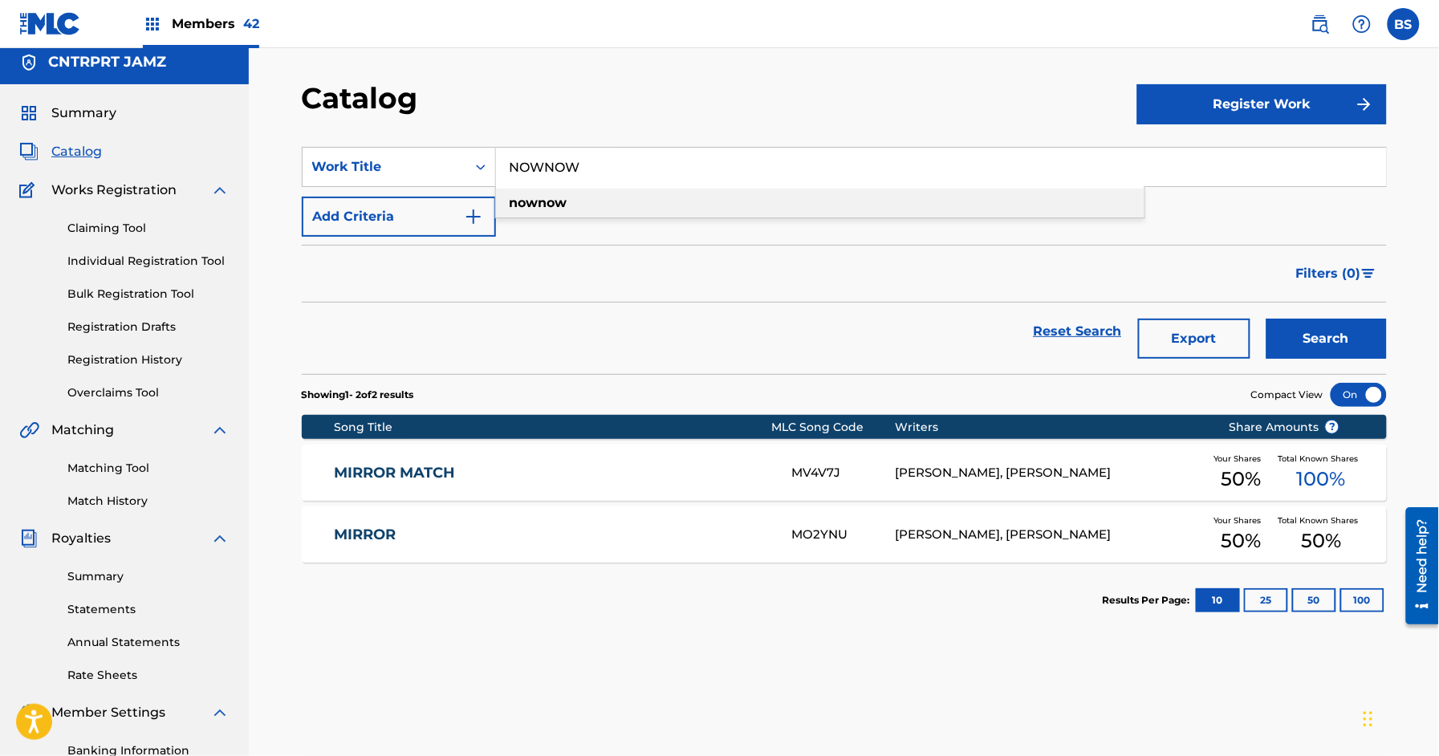
type input "nownow"
drag, startPoint x: 1322, startPoint y: 335, endPoint x: 1305, endPoint y: 343, distance: 19.4
click at [1325, 335] on button "Search" at bounding box center [1326, 339] width 120 height 40
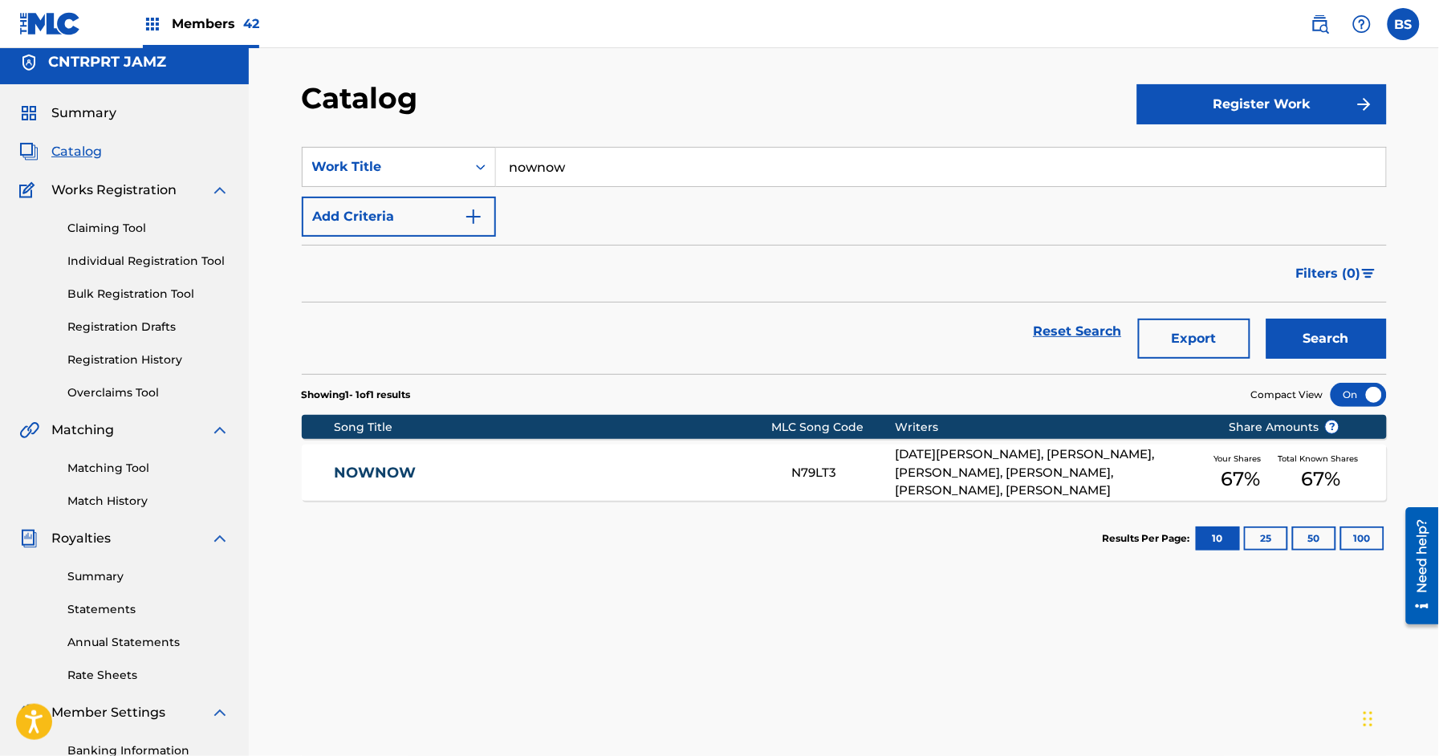
click at [744, 478] on link "NOWNOW" at bounding box center [552, 473] width 436 height 18
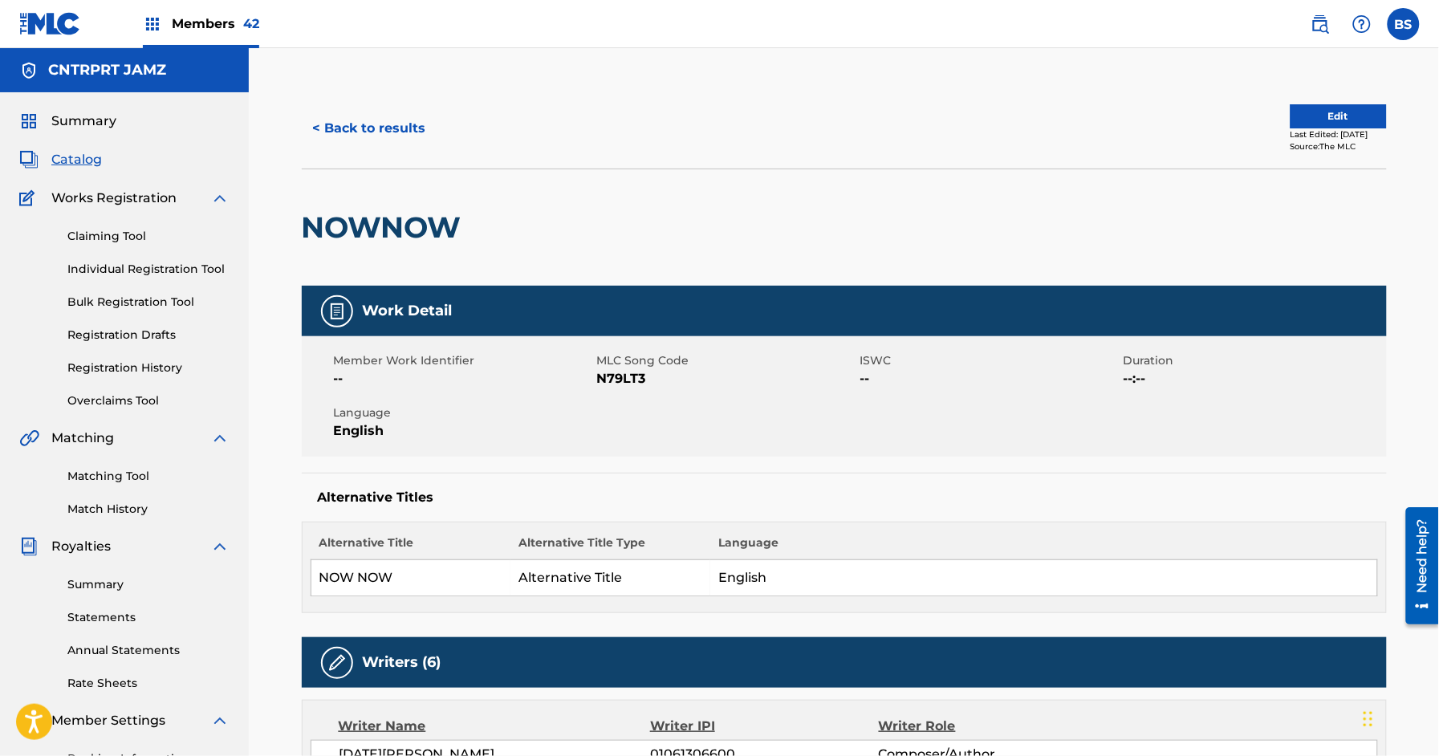
click at [409, 132] on button "< Back to results" at bounding box center [370, 128] width 136 height 40
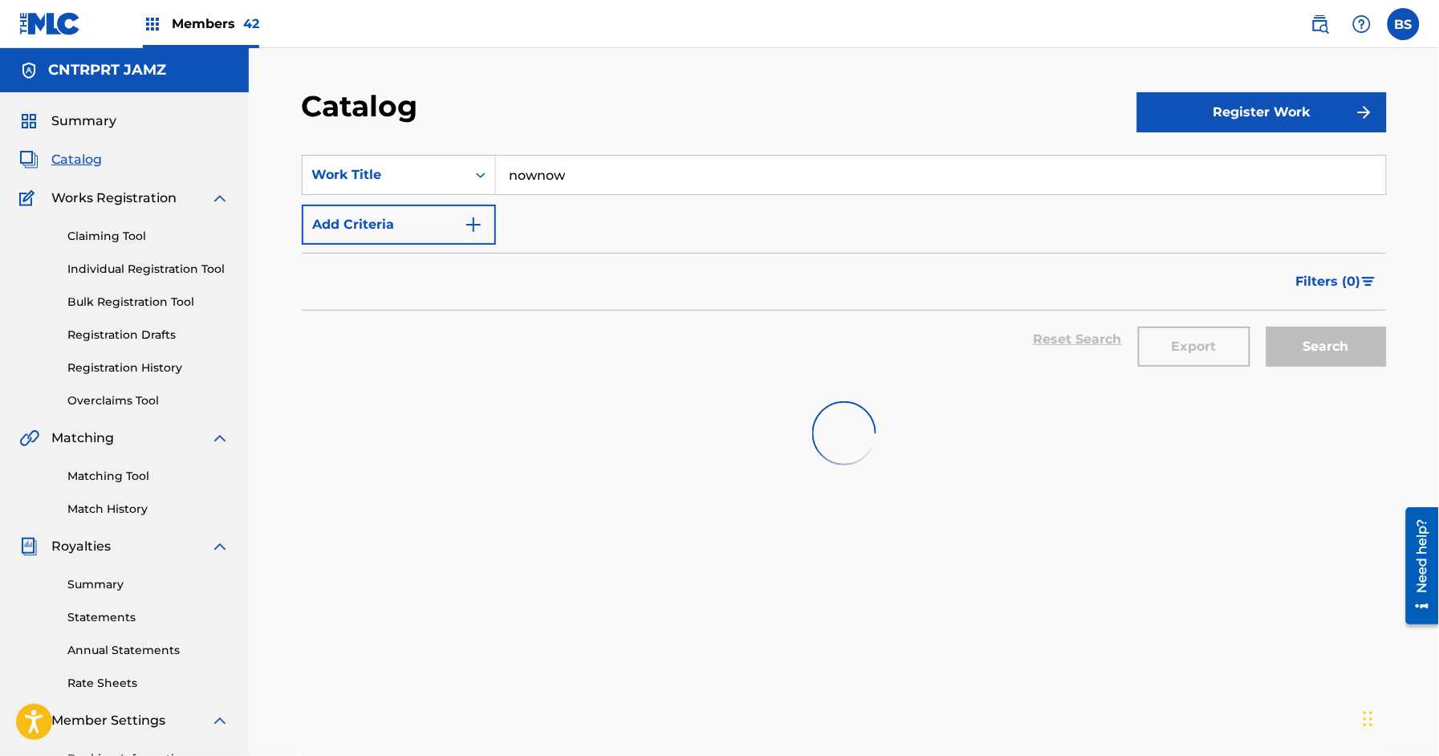
scroll to position [8, 0]
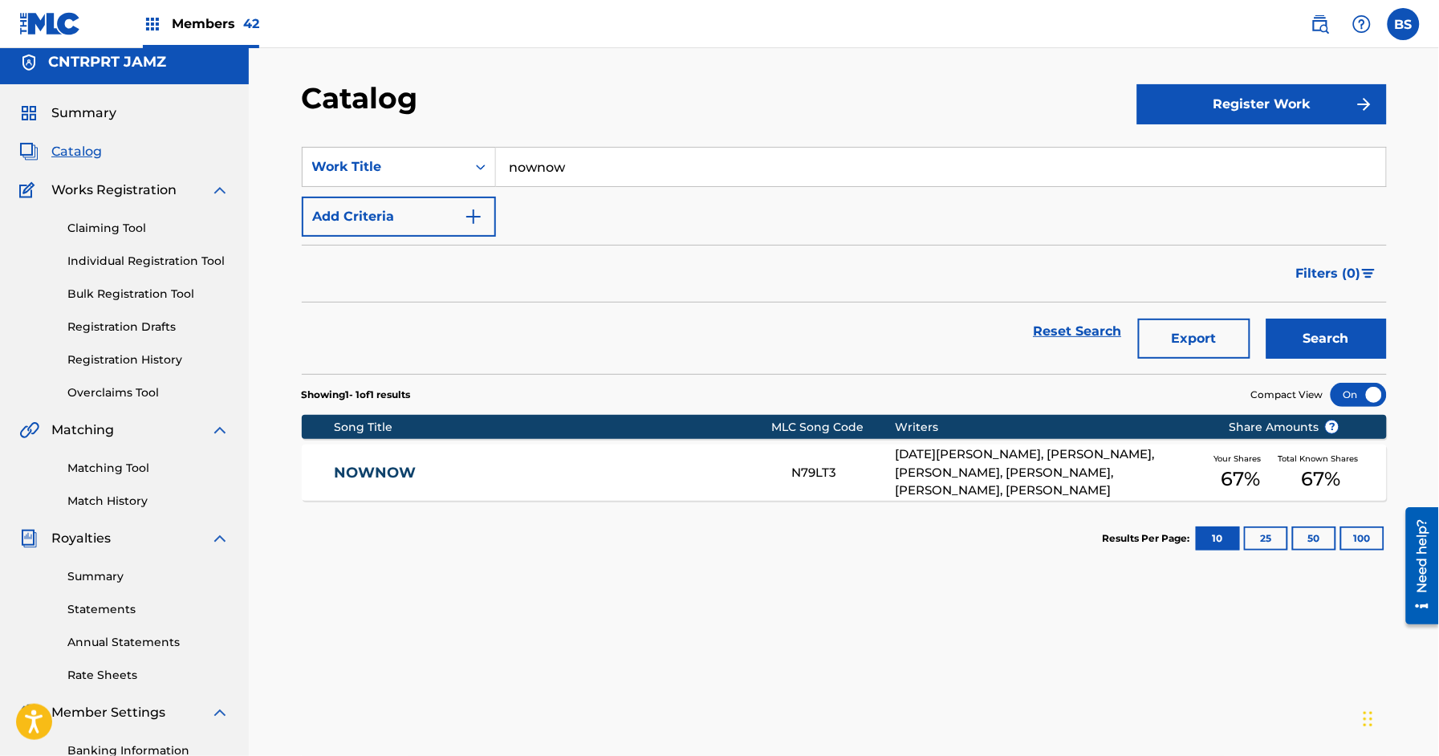
click at [568, 148] on input "nownow" at bounding box center [941, 167] width 890 height 39
click at [566, 156] on input "nownow" at bounding box center [941, 167] width 890 height 39
paste input "OFF BAT"
click at [554, 199] on div "off bat" at bounding box center [820, 203] width 648 height 29
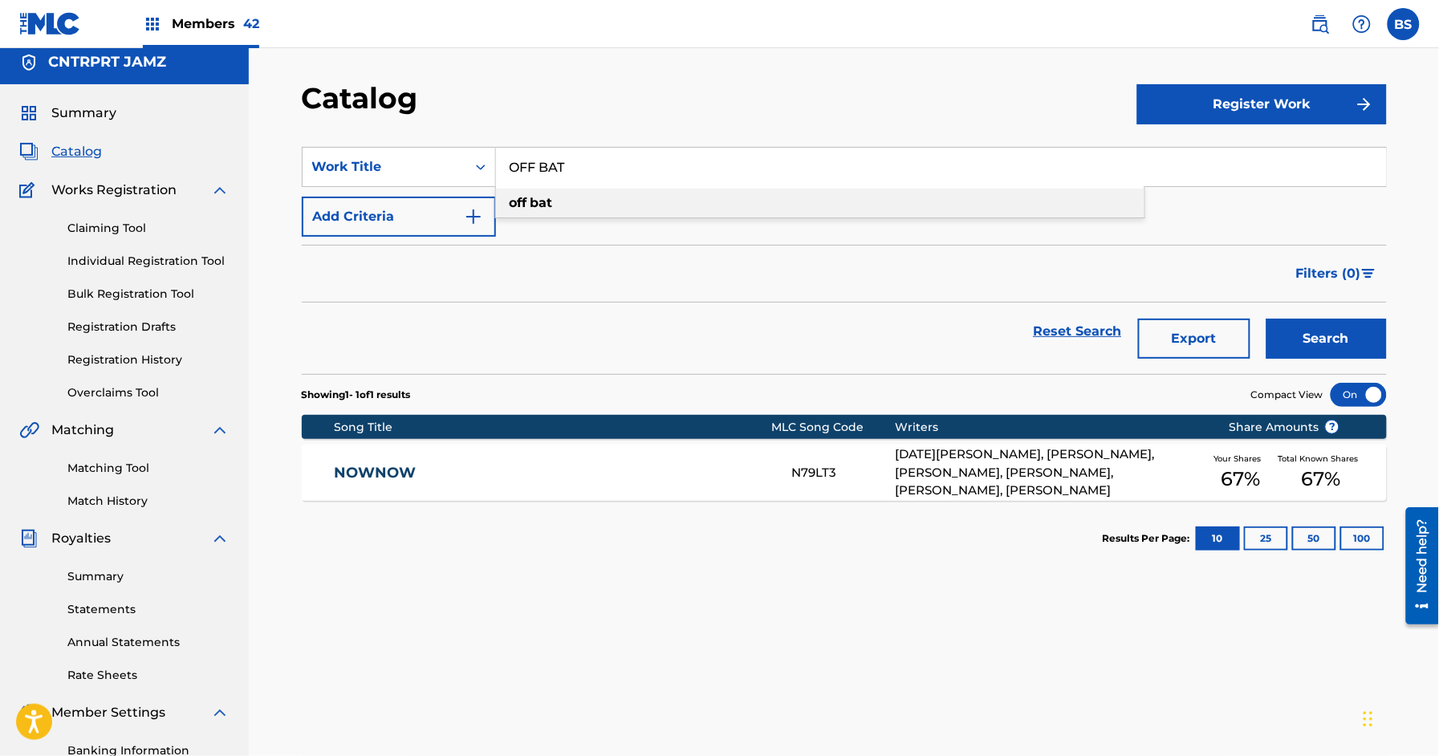
type input "off bat"
drag, startPoint x: 1320, startPoint y: 332, endPoint x: 1263, endPoint y: 355, distance: 61.2
click at [1321, 332] on button "Search" at bounding box center [1326, 339] width 120 height 40
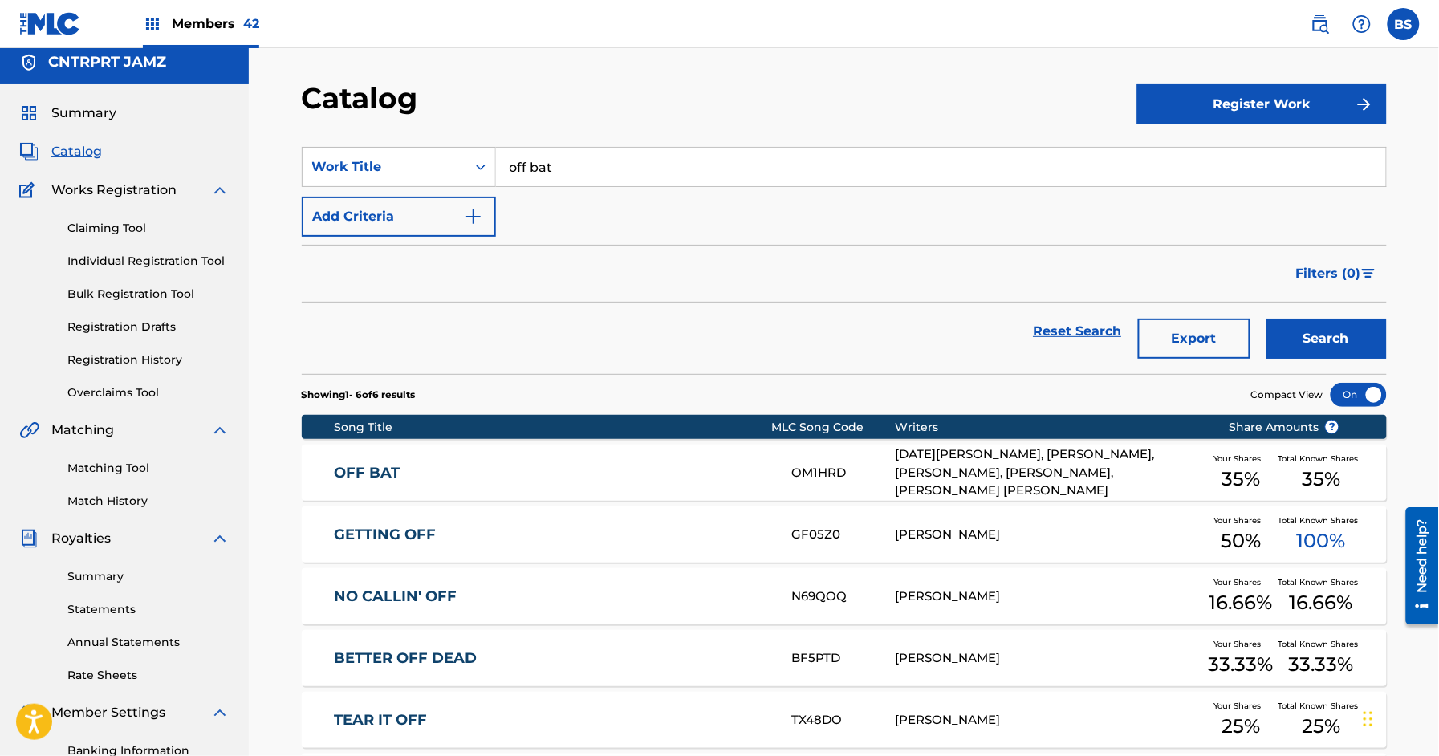
click at [766, 473] on link "OFF BAT" at bounding box center [552, 473] width 436 height 18
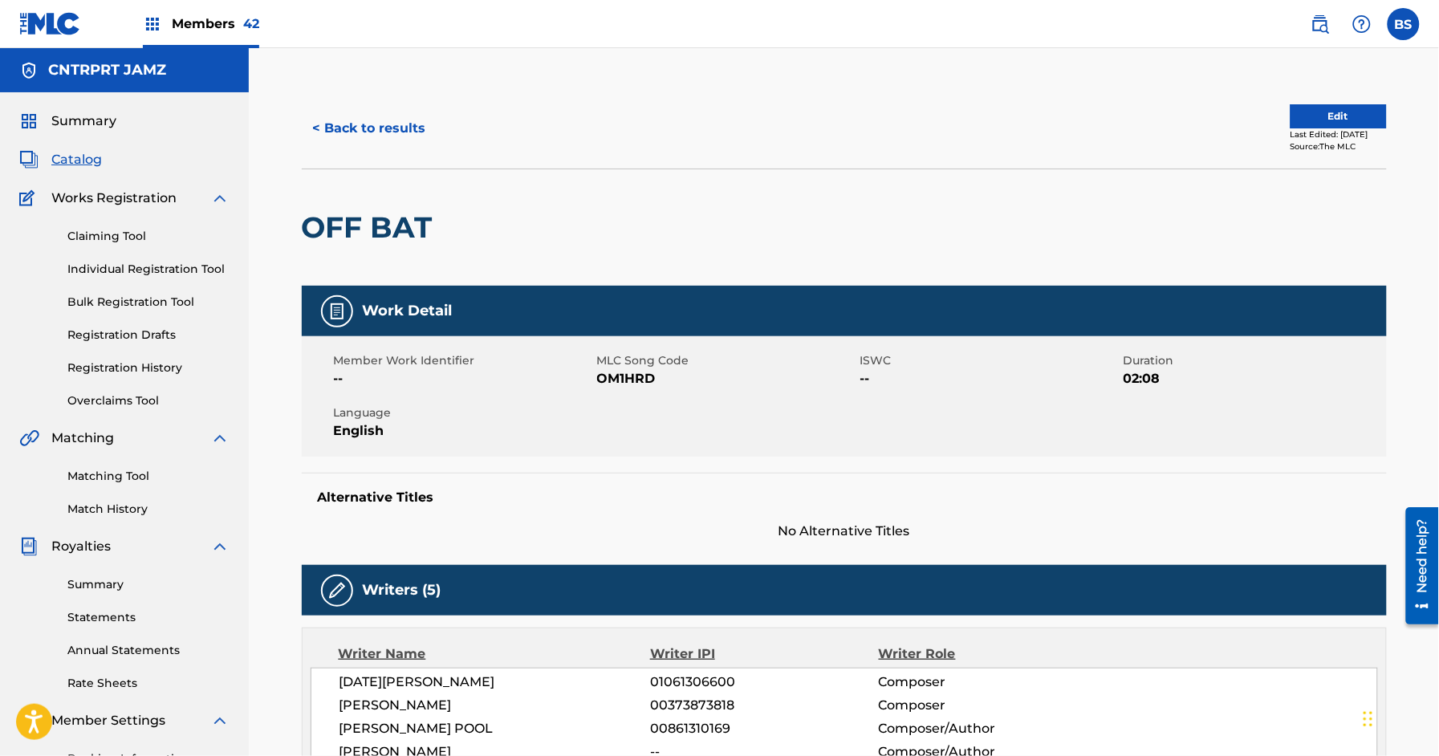
click at [365, 110] on button "< Back to results" at bounding box center [370, 128] width 136 height 40
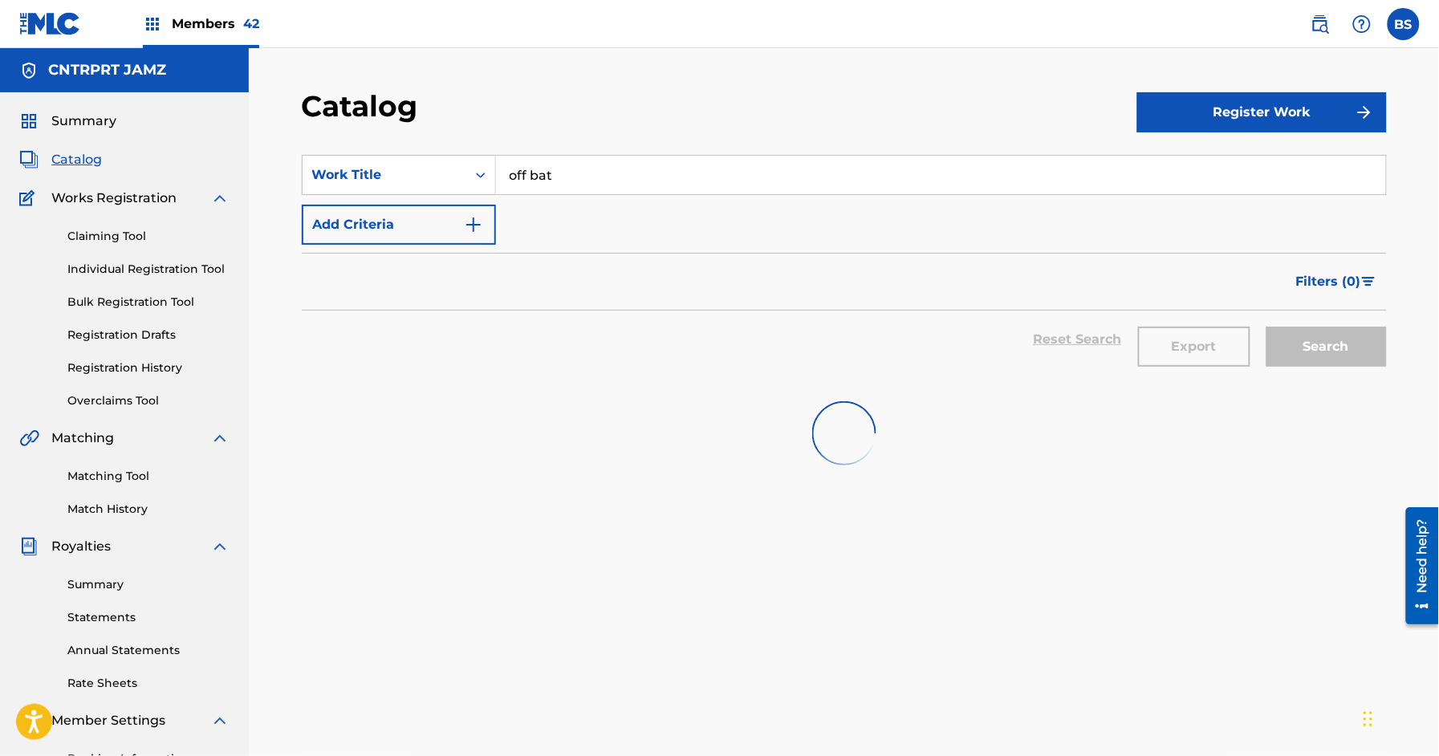
scroll to position [8, 0]
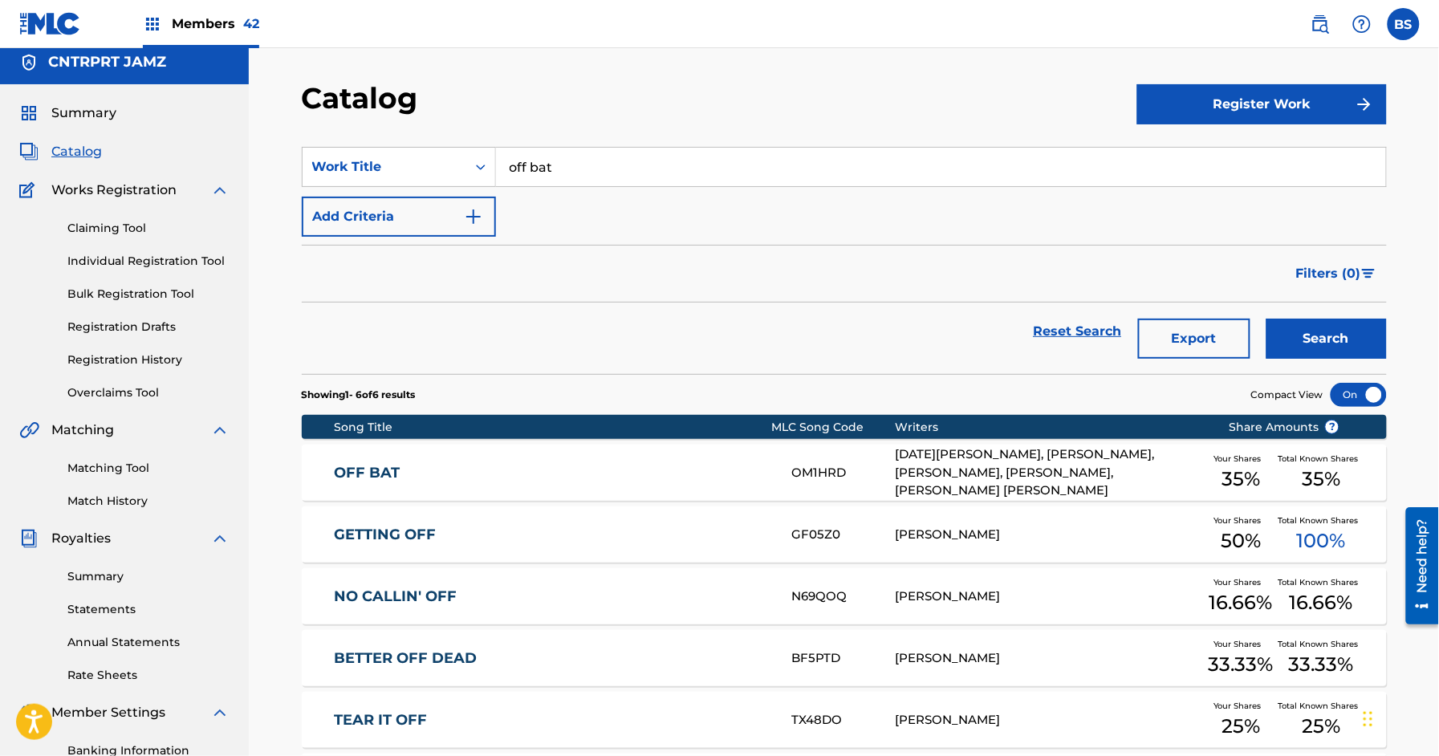
click at [614, 175] on input "off bat" at bounding box center [941, 167] width 890 height 39
paste input "OUT THE WAY"
click at [599, 191] on div "SearchWithCriteria266f6c0f-693c-4f8a-a5d1-484bd0c3c2cf Work Title OUT THE WAY A…" at bounding box center [844, 192] width 1085 height 90
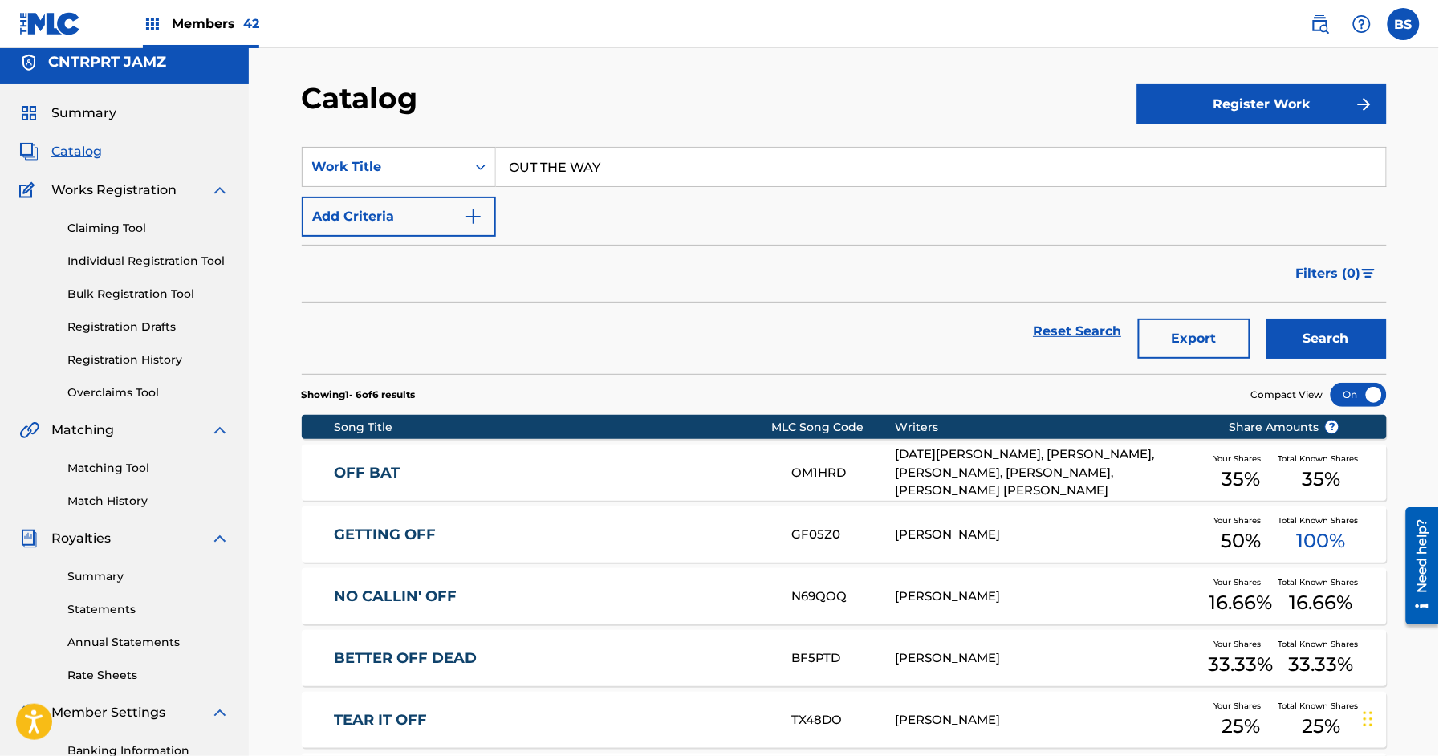
drag, startPoint x: 1344, startPoint y: 346, endPoint x: 1042, endPoint y: 352, distance: 301.8
click at [1343, 346] on button "Search" at bounding box center [1326, 339] width 120 height 40
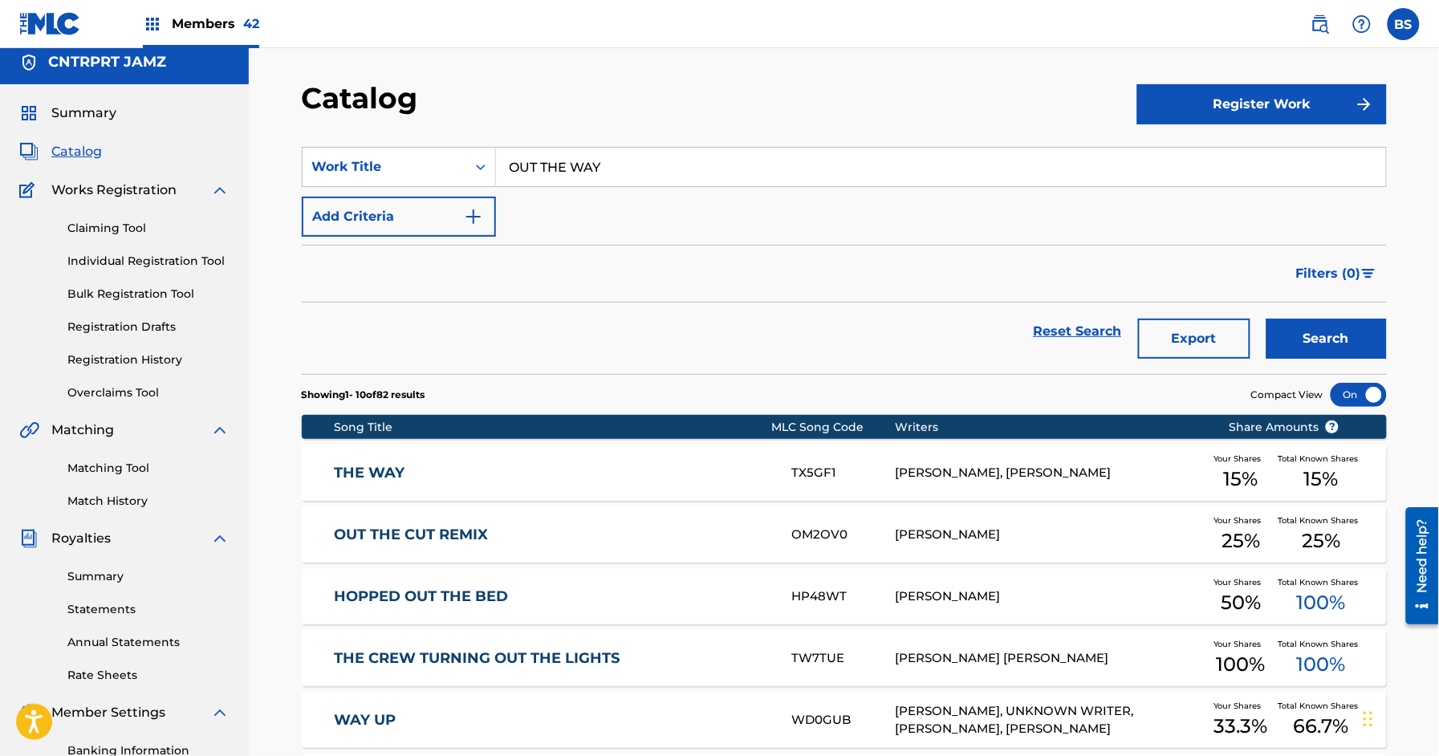
scroll to position [0, 0]
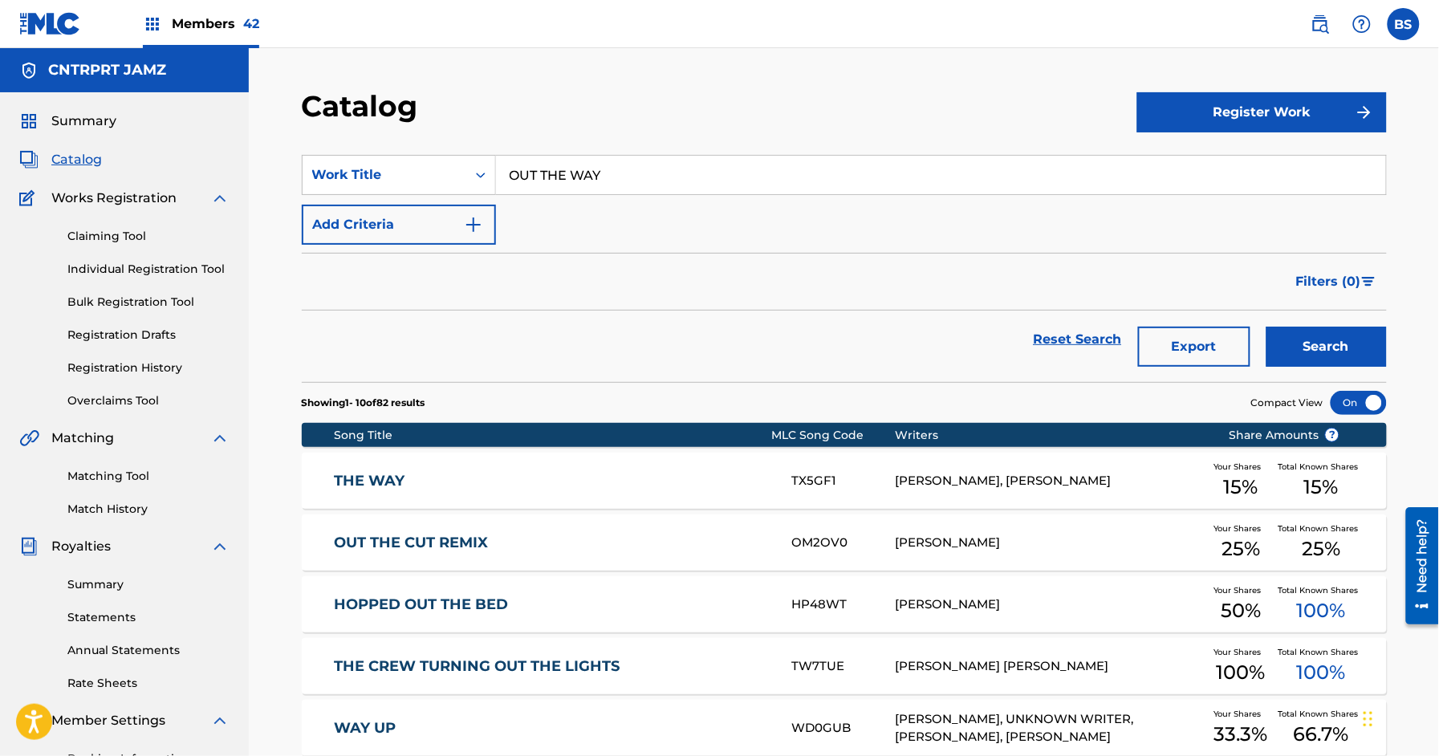
click at [588, 151] on section "SearchWithCriteria266f6c0f-693c-4f8a-a5d1-484bd0c3c2cf Work Title OUT THE WAY A…" at bounding box center [844, 259] width 1085 height 246
click at [575, 168] on input "OUT THE WAY" at bounding box center [941, 175] width 890 height 39
paste input "UR SOMETHING"
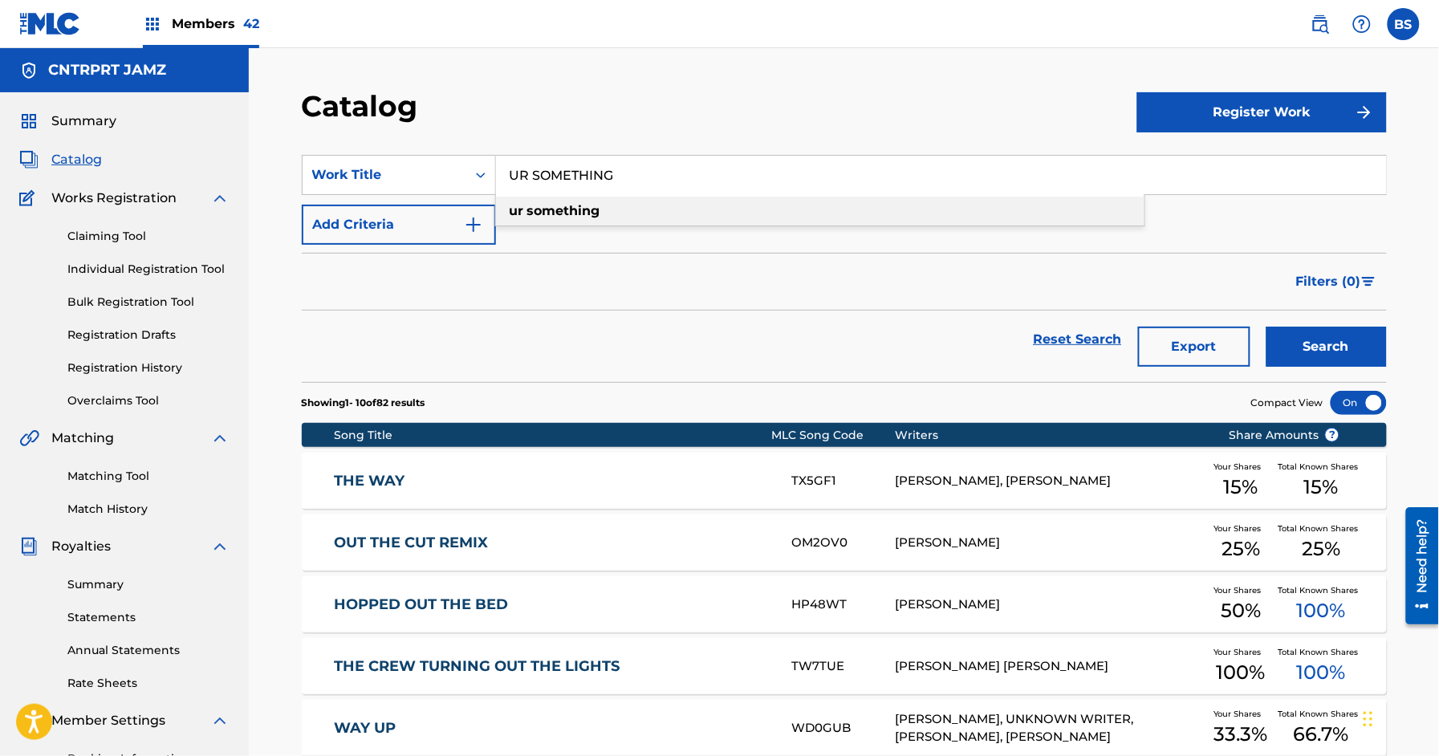
drag, startPoint x: 770, startPoint y: 205, endPoint x: 1309, endPoint y: 327, distance: 552.2
click at [771, 206] on div "ur something" at bounding box center [820, 211] width 648 height 29
type input "ur something"
drag, startPoint x: 1362, startPoint y: 350, endPoint x: 1157, endPoint y: 371, distance: 205.7
click at [1362, 349] on button "Search" at bounding box center [1326, 347] width 120 height 40
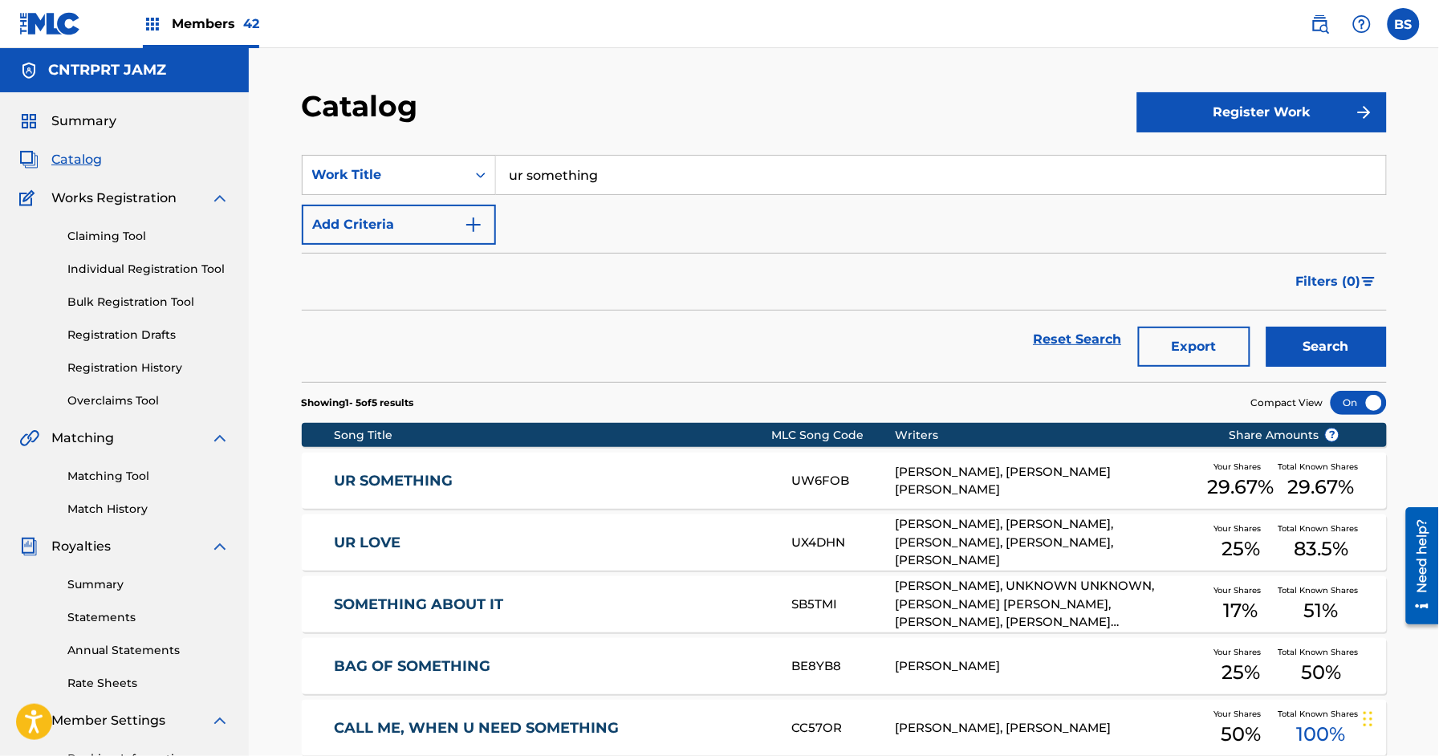
click at [602, 485] on link "UR SOMETHING" at bounding box center [552, 481] width 436 height 18
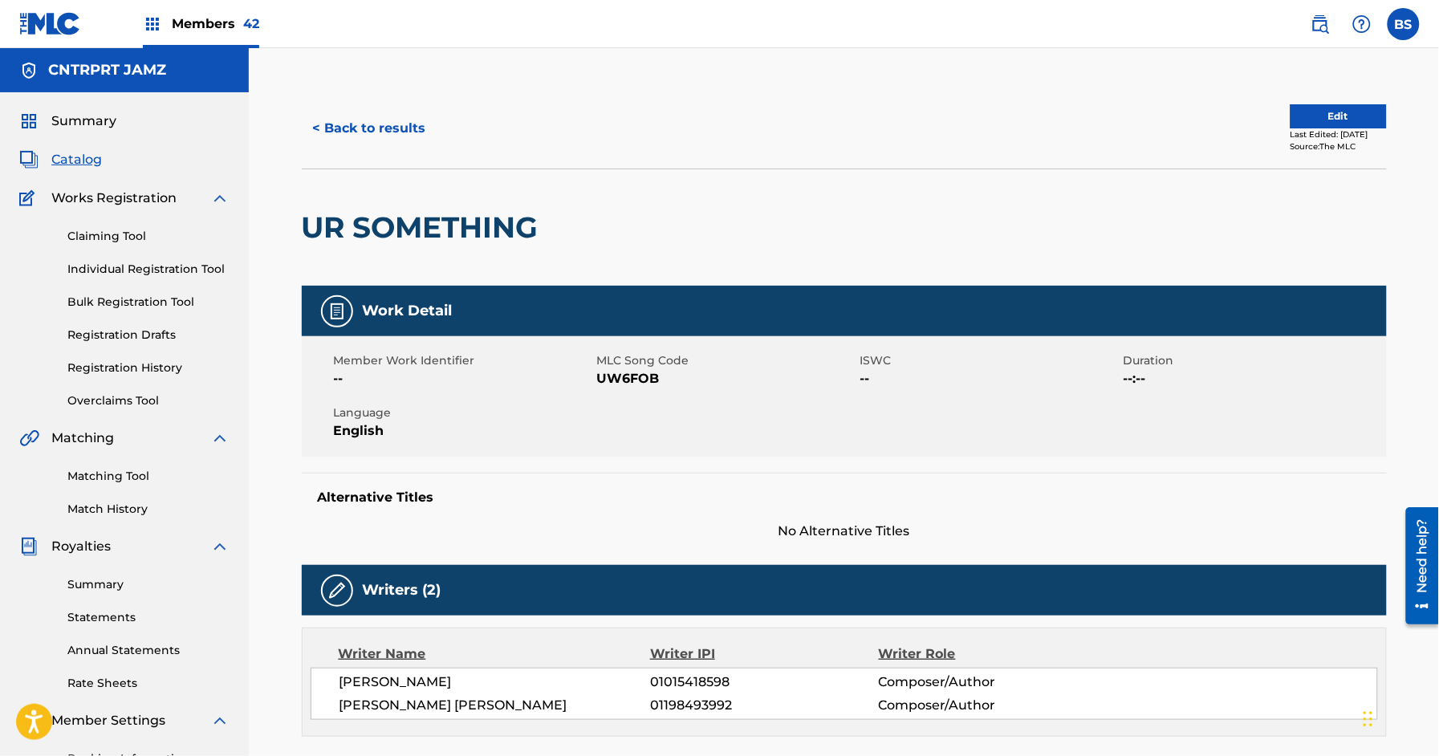
click at [395, 117] on button "< Back to results" at bounding box center [370, 128] width 136 height 40
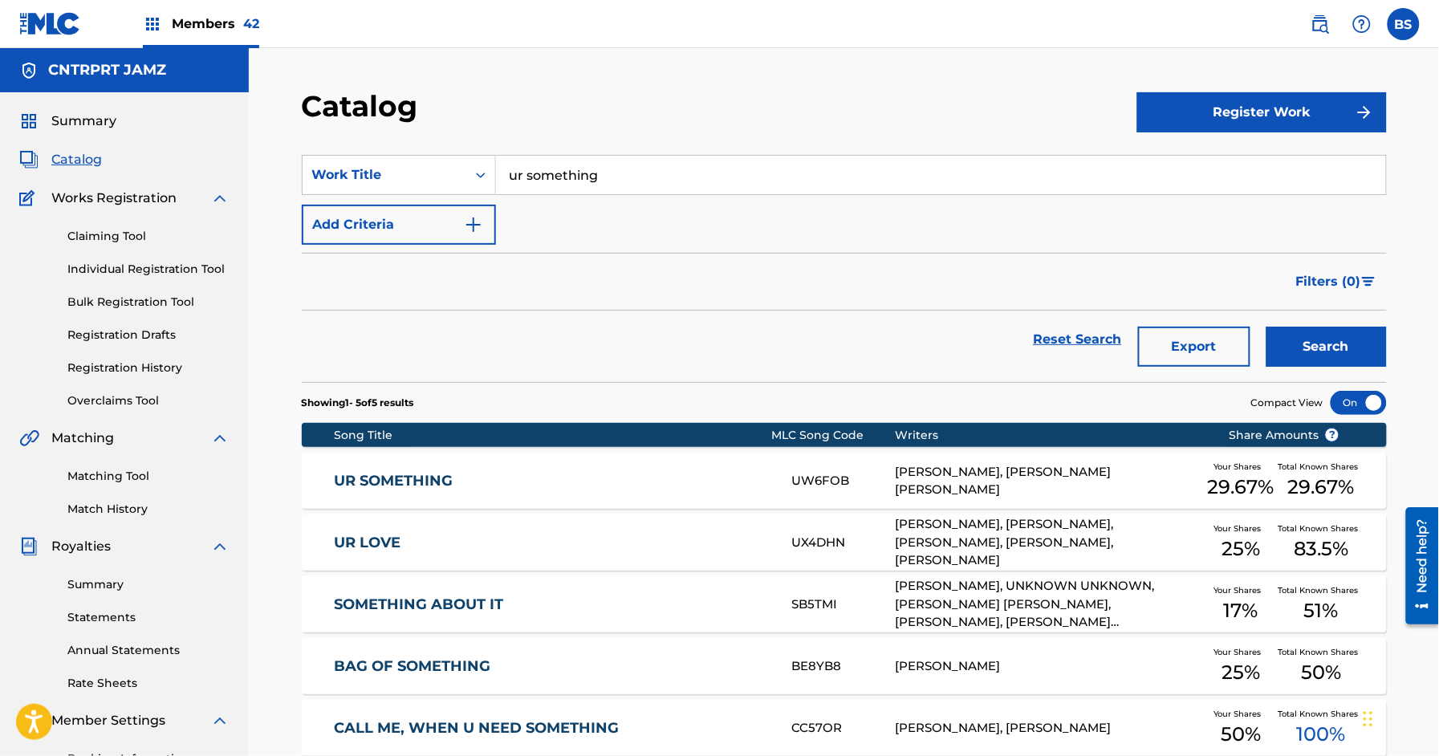
click at [560, 171] on input "ur something" at bounding box center [941, 175] width 890 height 39
paste input "VOICES"
click at [589, 208] on div "voices" at bounding box center [820, 211] width 648 height 29
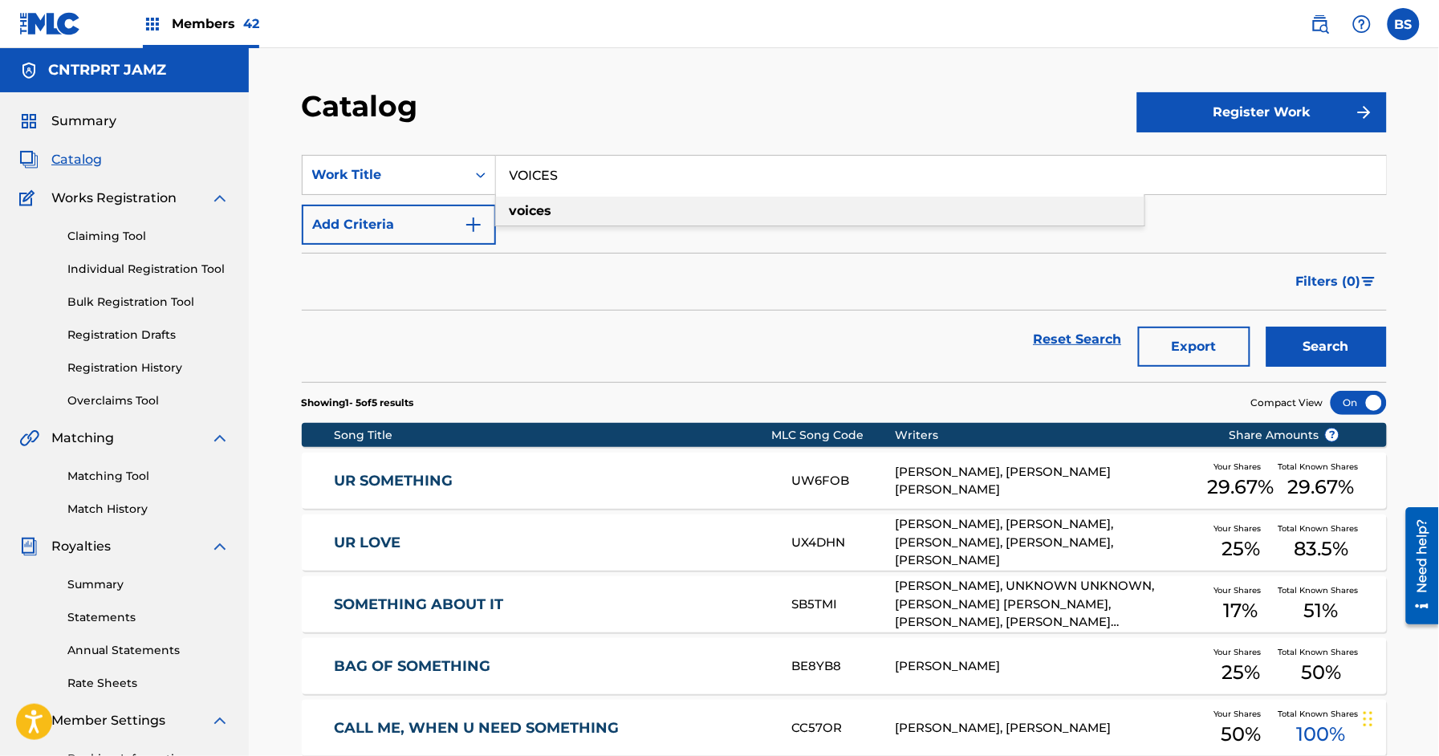
type input "voices"
drag, startPoint x: 1294, startPoint y: 333, endPoint x: 1046, endPoint y: 302, distance: 249.8
click at [1294, 331] on button "Search" at bounding box center [1326, 347] width 120 height 40
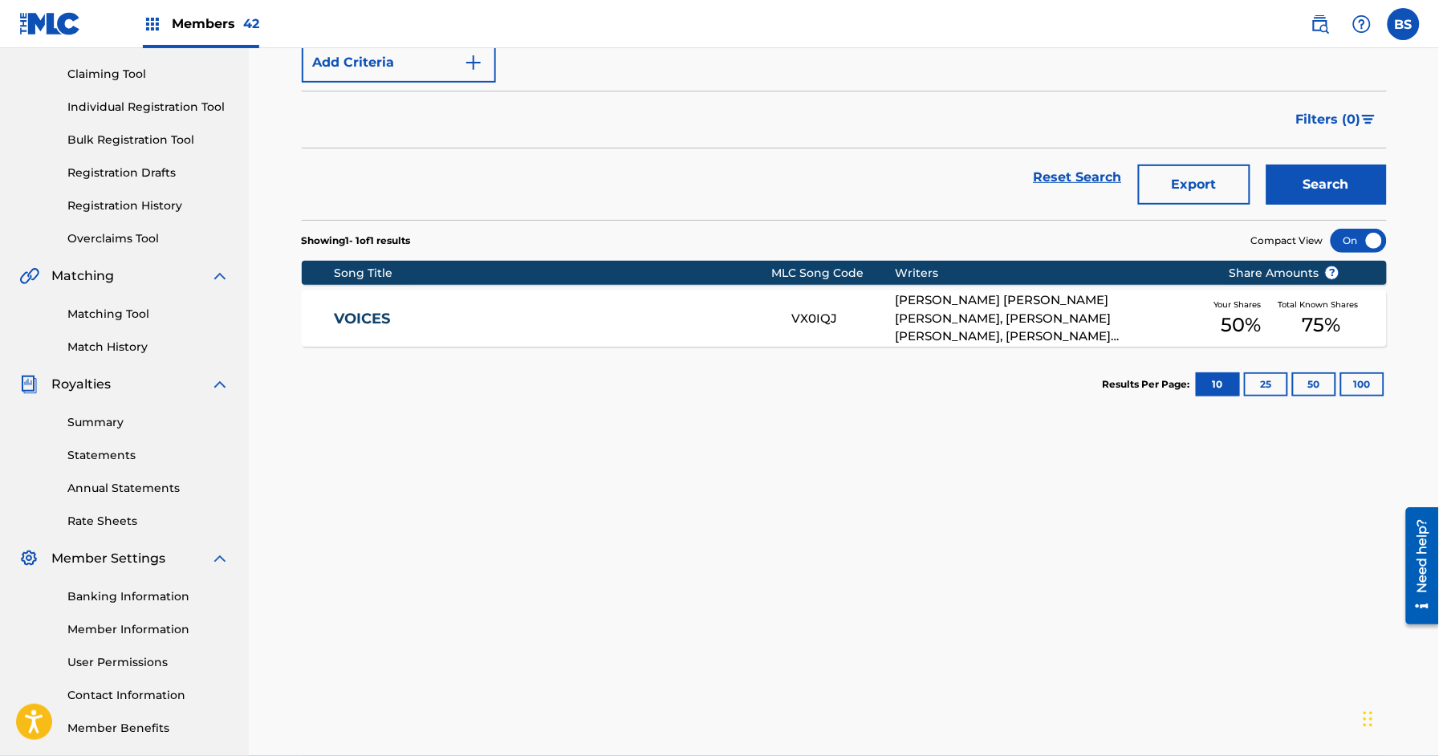
scroll to position [238, 0]
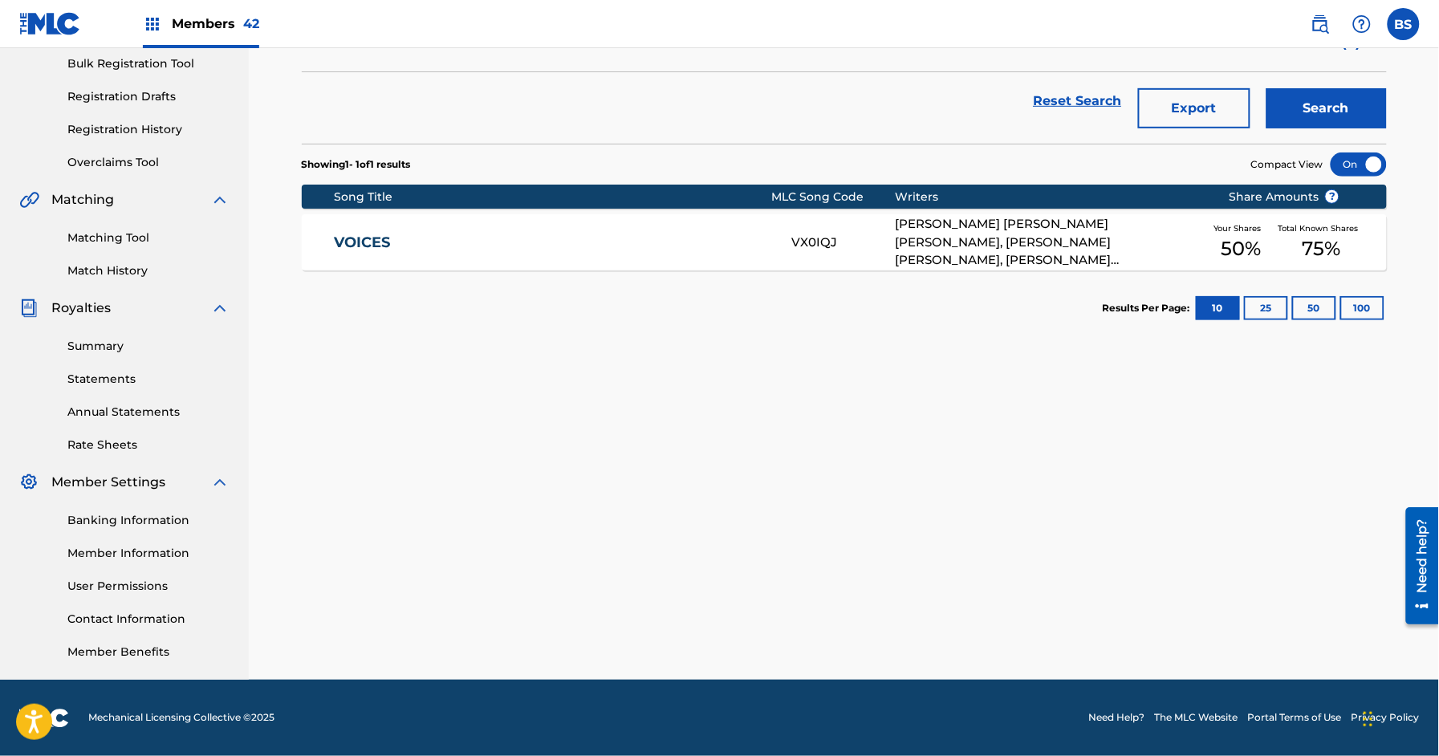
click at [729, 234] on link "VOICES" at bounding box center [552, 242] width 436 height 18
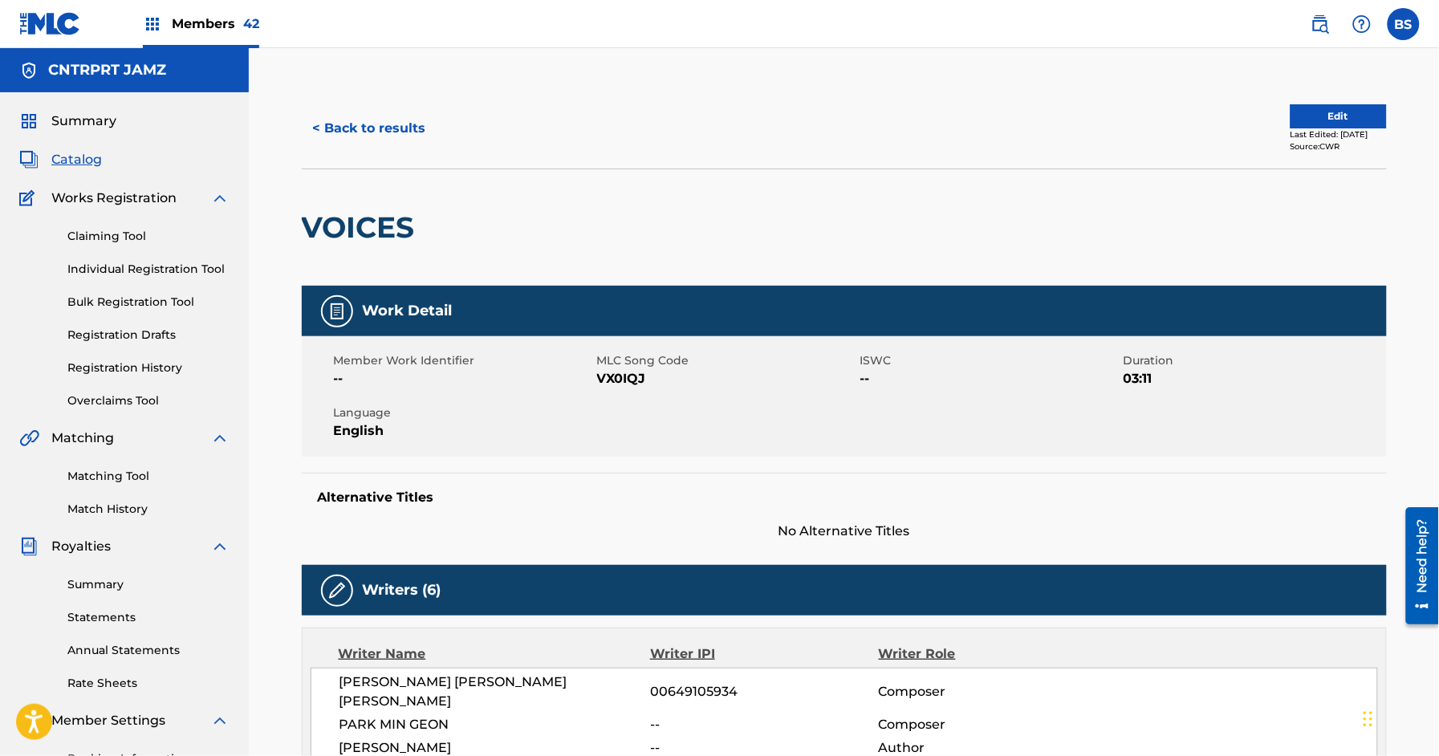
click at [358, 112] on button "< Back to results" at bounding box center [370, 128] width 136 height 40
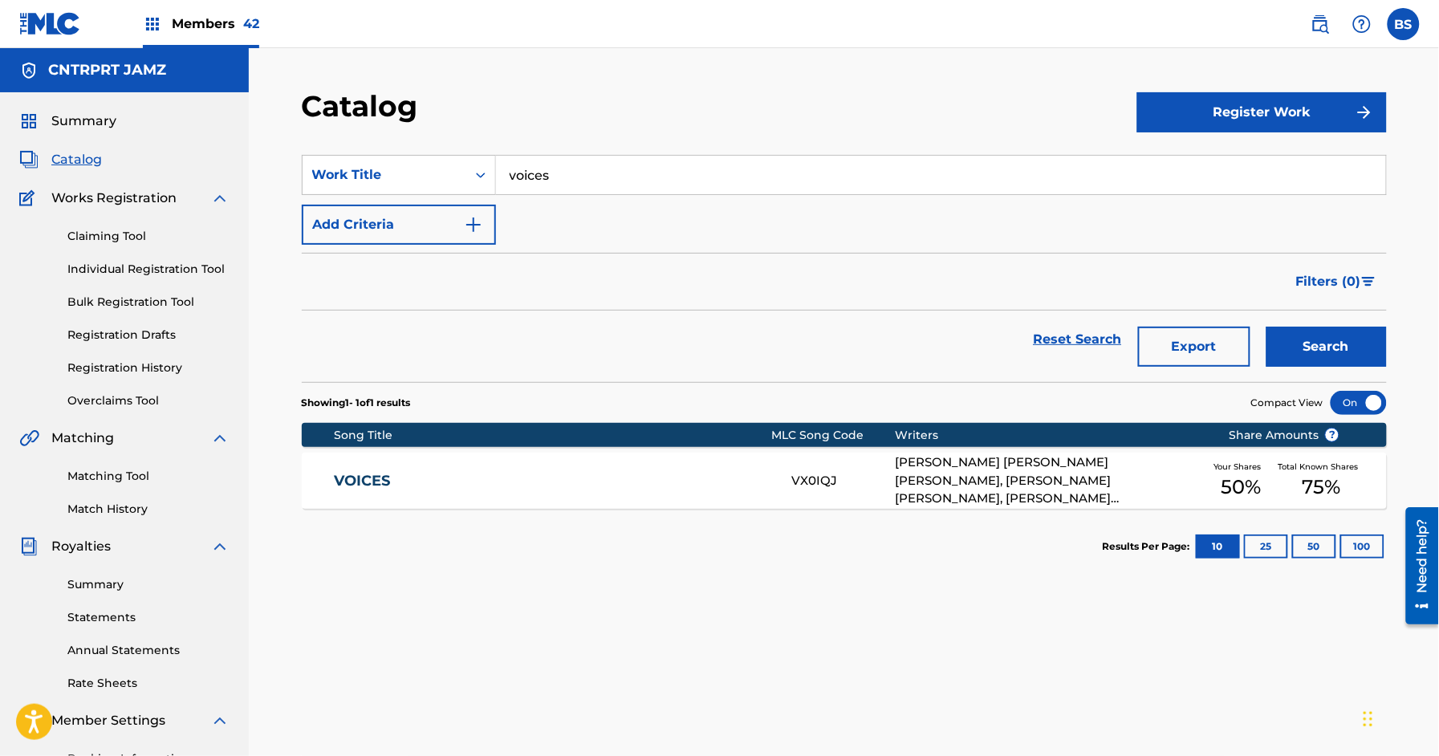
click at [541, 178] on input "voices" at bounding box center [941, 175] width 890 height 39
paste input "WILL OF [DEMOGRAPHIC_DATA]"
drag, startPoint x: 566, startPoint y: 209, endPoint x: 1147, endPoint y: 335, distance: 593.5
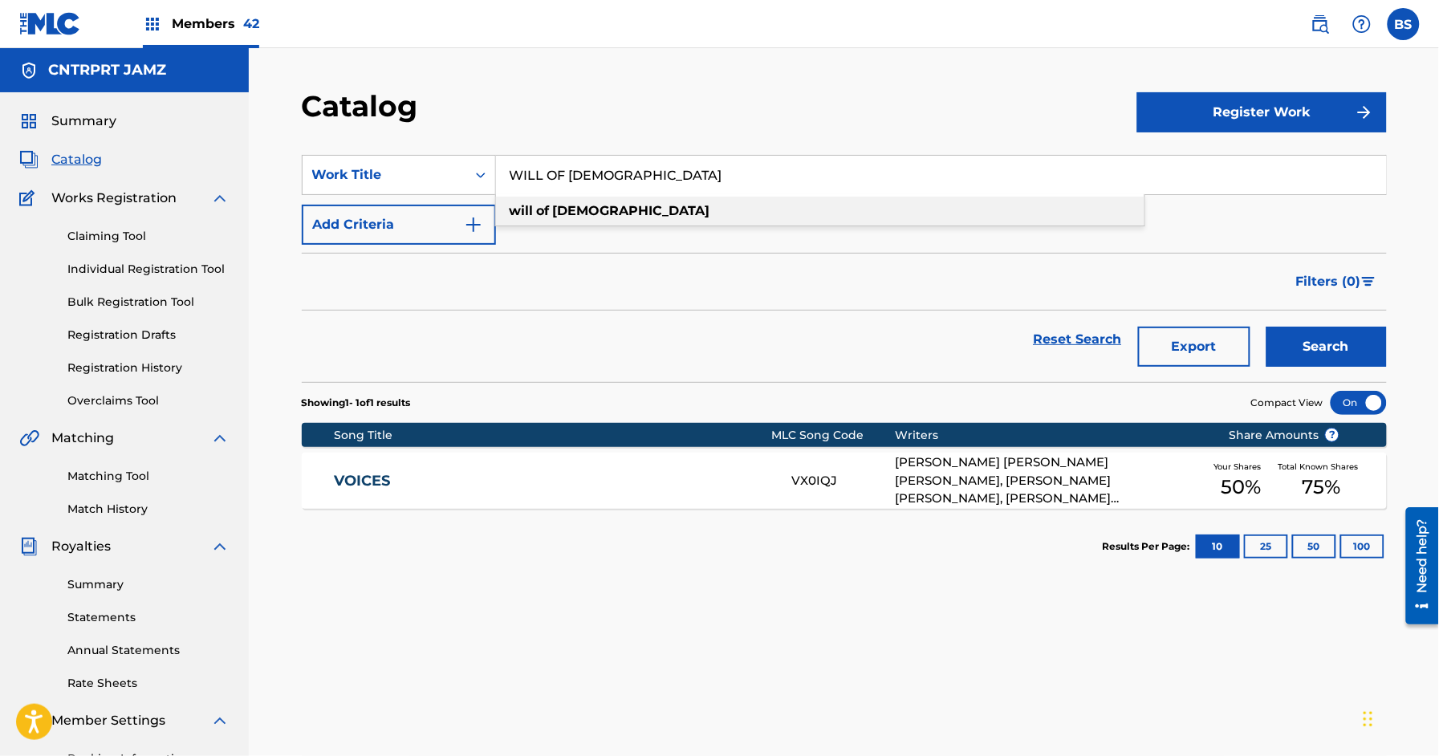
click at [568, 209] on strong "[DEMOGRAPHIC_DATA]" at bounding box center [631, 210] width 157 height 15
type input "will of [DEMOGRAPHIC_DATA]"
click at [1333, 354] on button "Search" at bounding box center [1326, 347] width 120 height 40
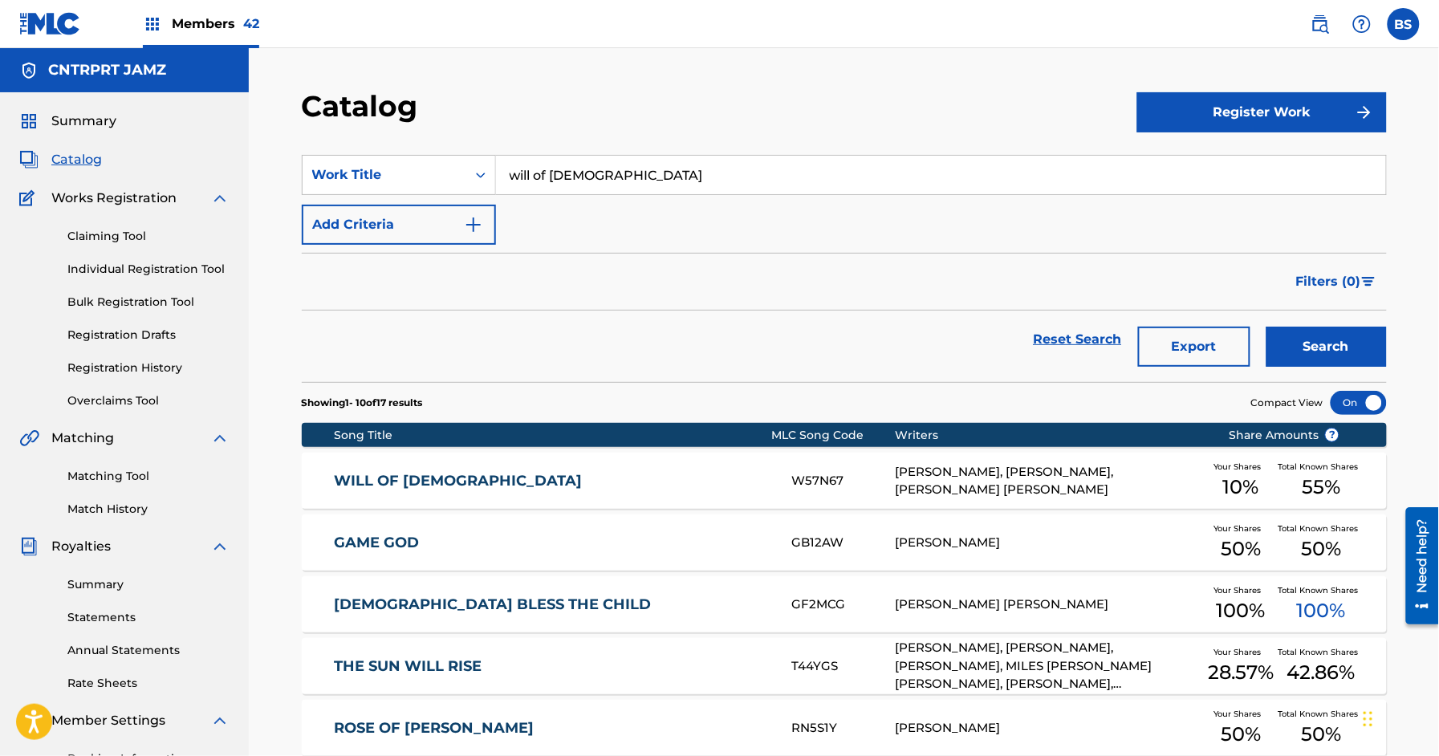
click at [618, 477] on link "WILL OF [DEMOGRAPHIC_DATA]" at bounding box center [552, 481] width 436 height 18
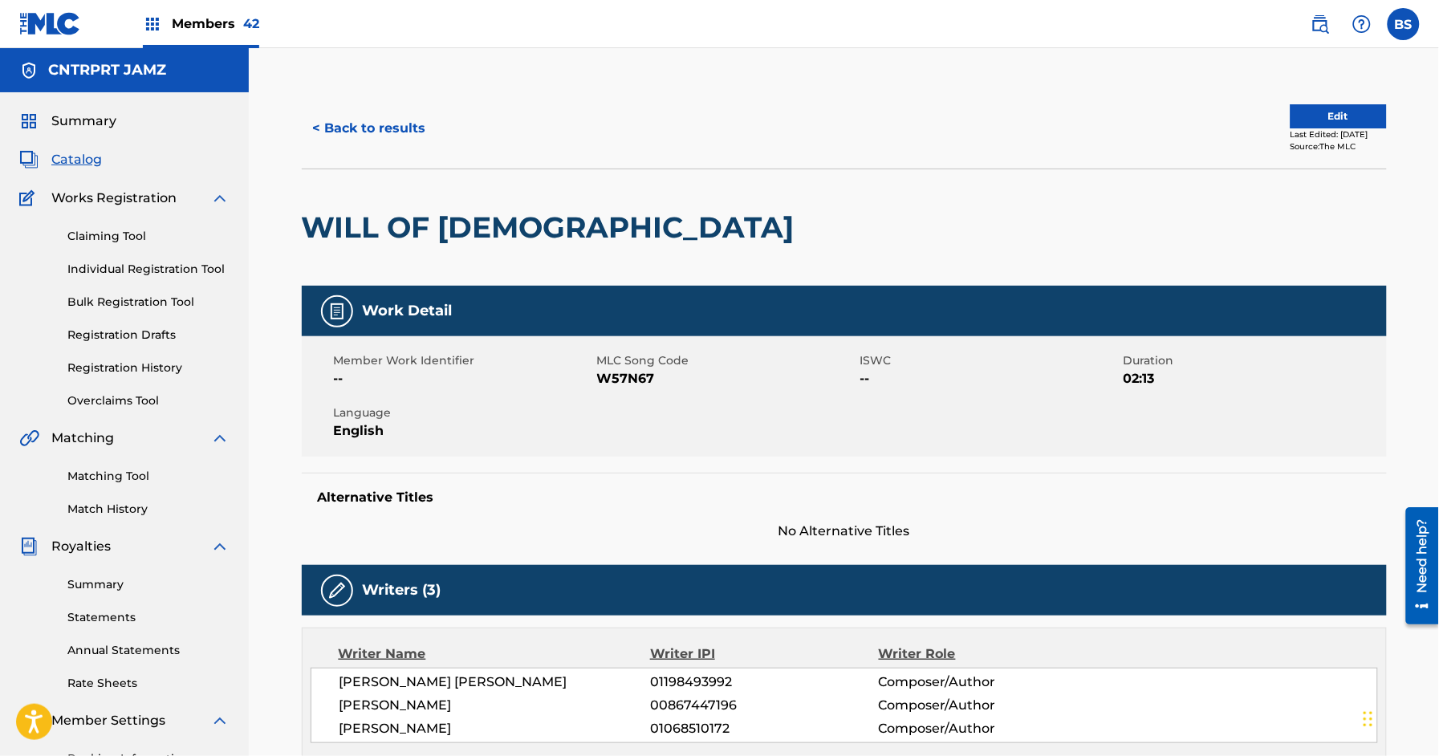
click at [369, 149] on div "< Back to results Edit Last Edited: [DATE] Source: The MLC" at bounding box center [844, 128] width 1085 height 80
drag, startPoint x: 397, startPoint y: 134, endPoint x: 405, endPoint y: 132, distance: 8.2
click at [399, 133] on button "< Back to results" at bounding box center [370, 128] width 136 height 40
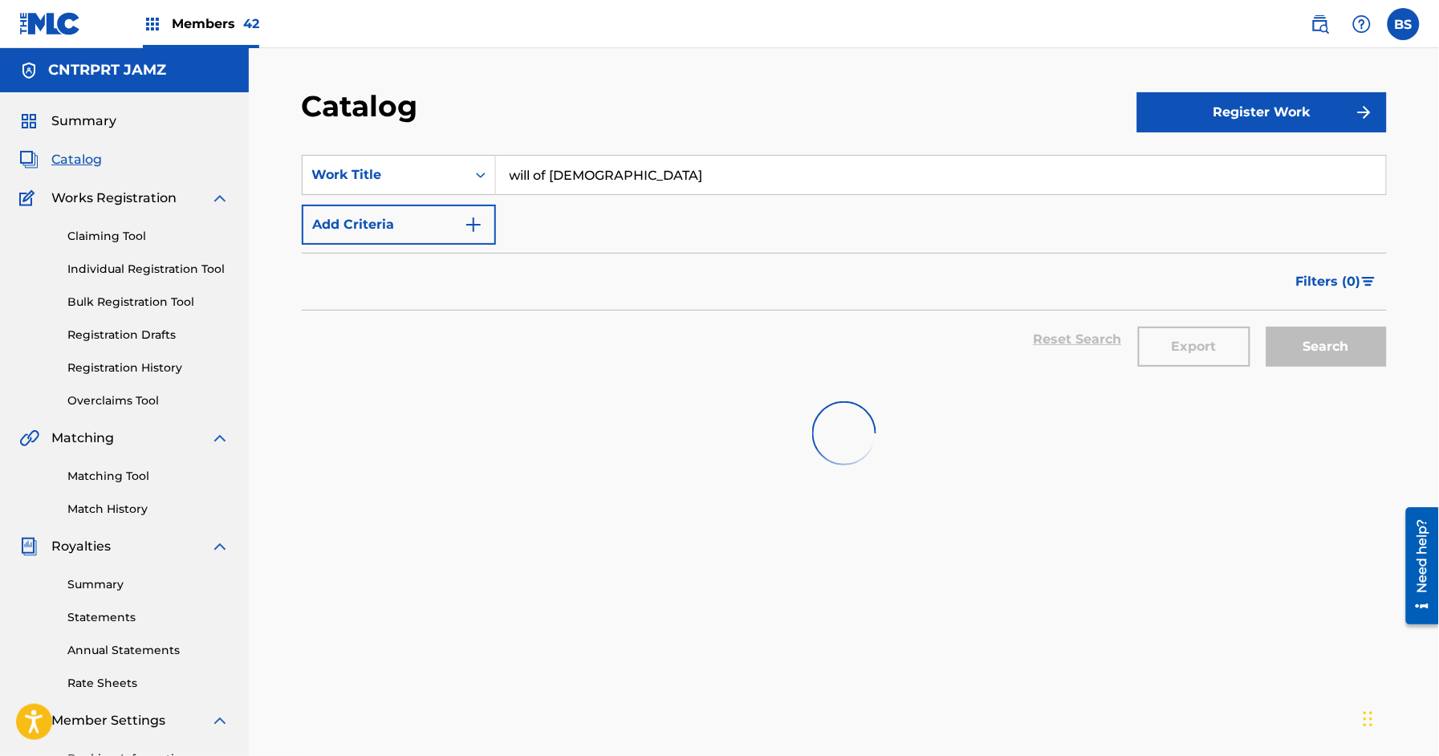
click at [600, 157] on input "will of [DEMOGRAPHIC_DATA]" at bounding box center [941, 175] width 890 height 39
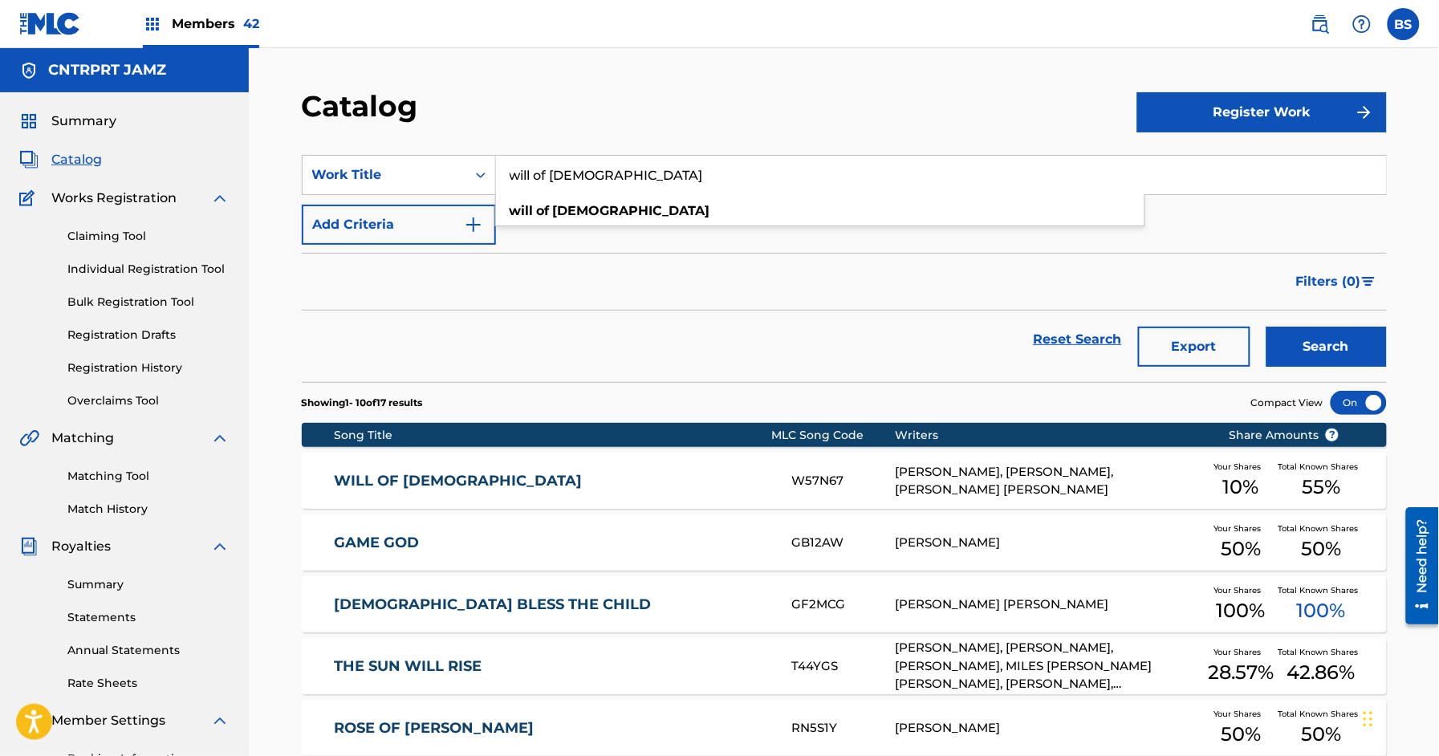
click at [599, 168] on input "will of [DEMOGRAPHIC_DATA]" at bounding box center [941, 175] width 890 height 39
paste input "HATED US"
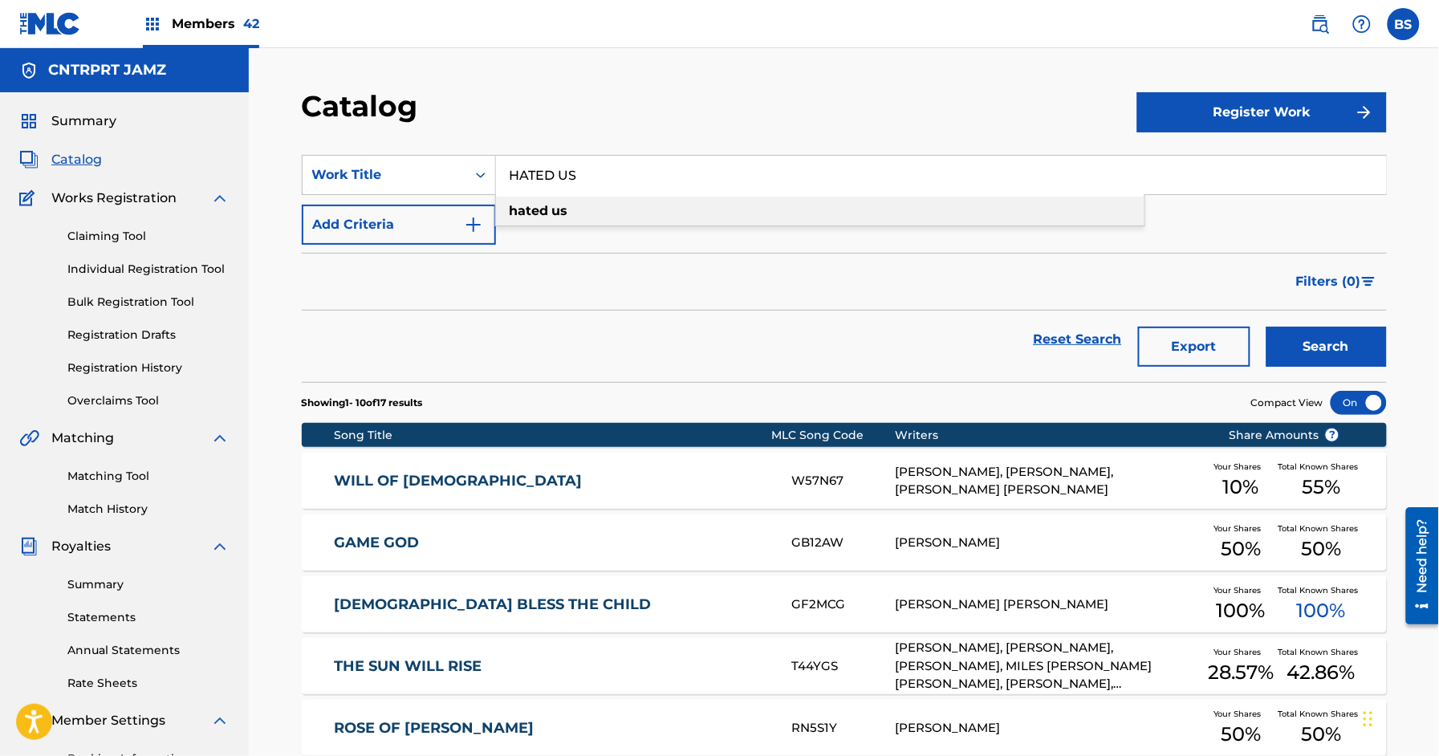
drag, startPoint x: 591, startPoint y: 207, endPoint x: 816, endPoint y: 249, distance: 228.5
click at [591, 207] on div "hated us" at bounding box center [820, 211] width 648 height 29
type input "hated us"
drag, startPoint x: 1340, startPoint y: 337, endPoint x: 1331, endPoint y: 332, distance: 10.1
click at [1341, 336] on button "Search" at bounding box center [1326, 347] width 120 height 40
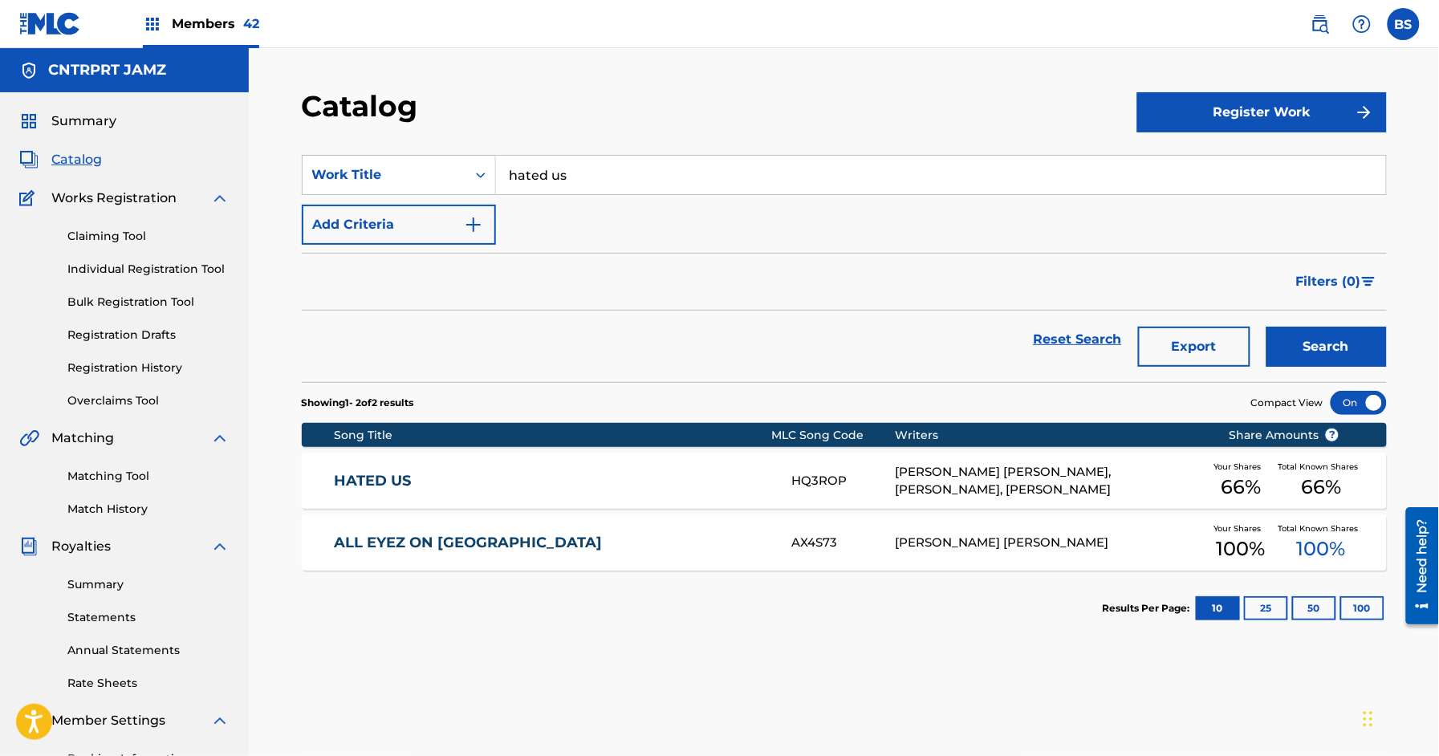
click at [660, 467] on div "HATED US HQ3ROP [PERSON_NAME] [PERSON_NAME], [PERSON_NAME] POOL, [PERSON_NAME] …" at bounding box center [844, 481] width 1085 height 56
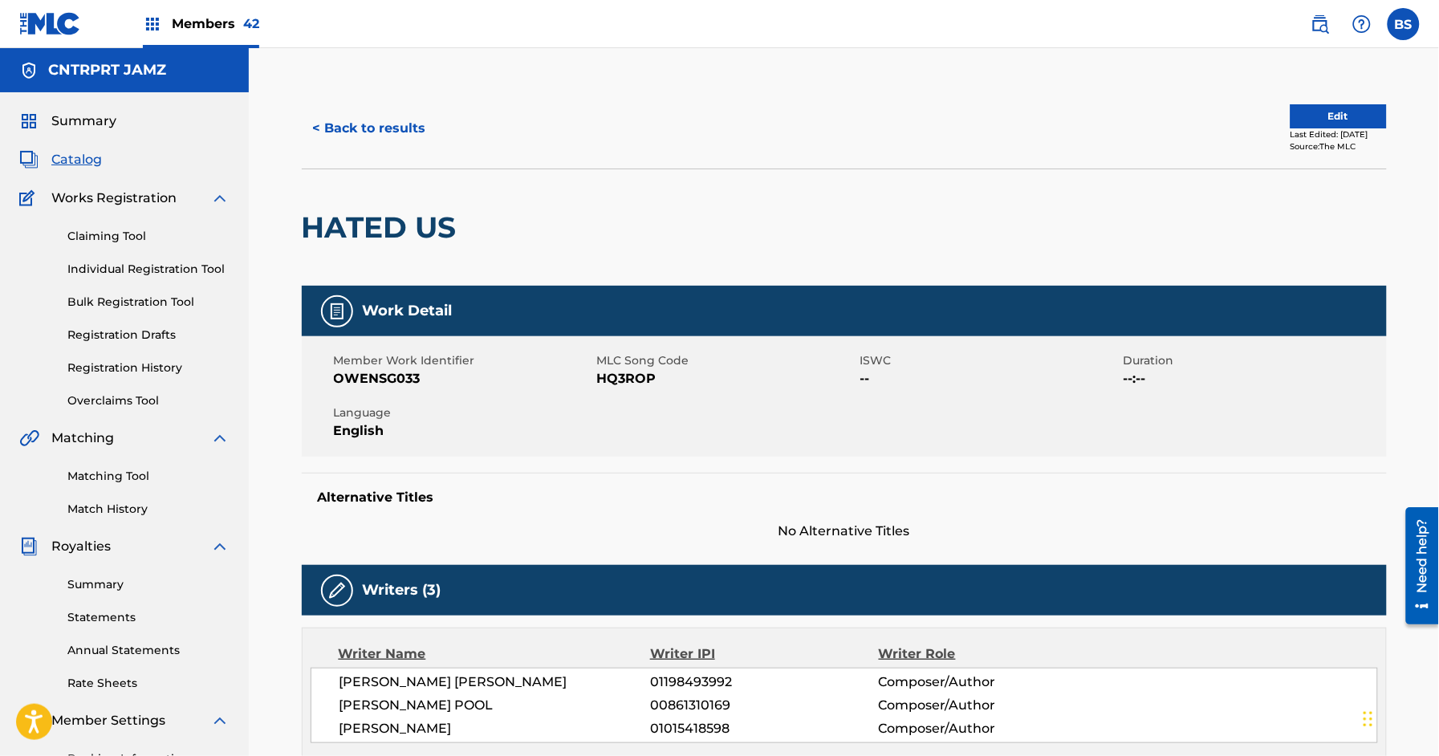
click at [376, 116] on button "< Back to results" at bounding box center [370, 128] width 136 height 40
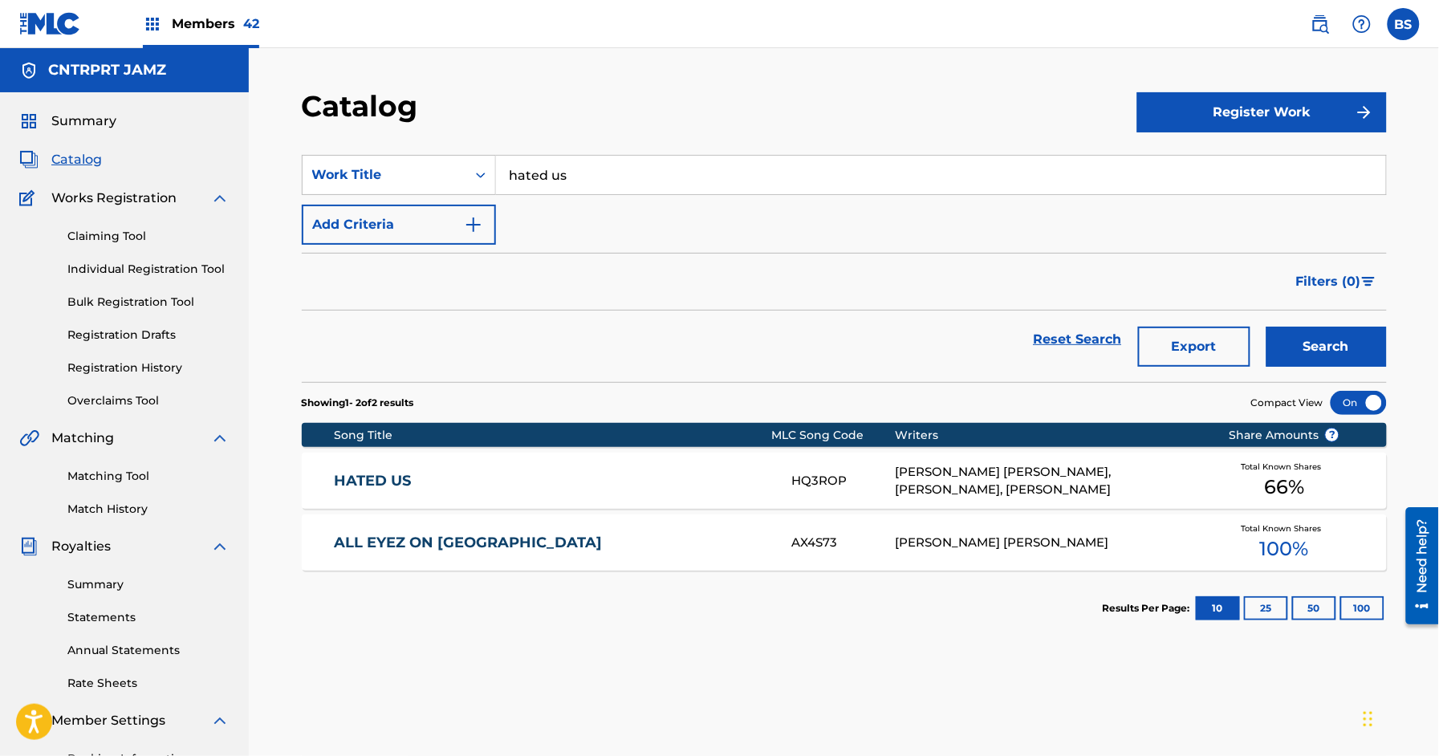
click at [610, 164] on input "hated us" at bounding box center [941, 175] width 890 height 39
paste input "HIJACK"
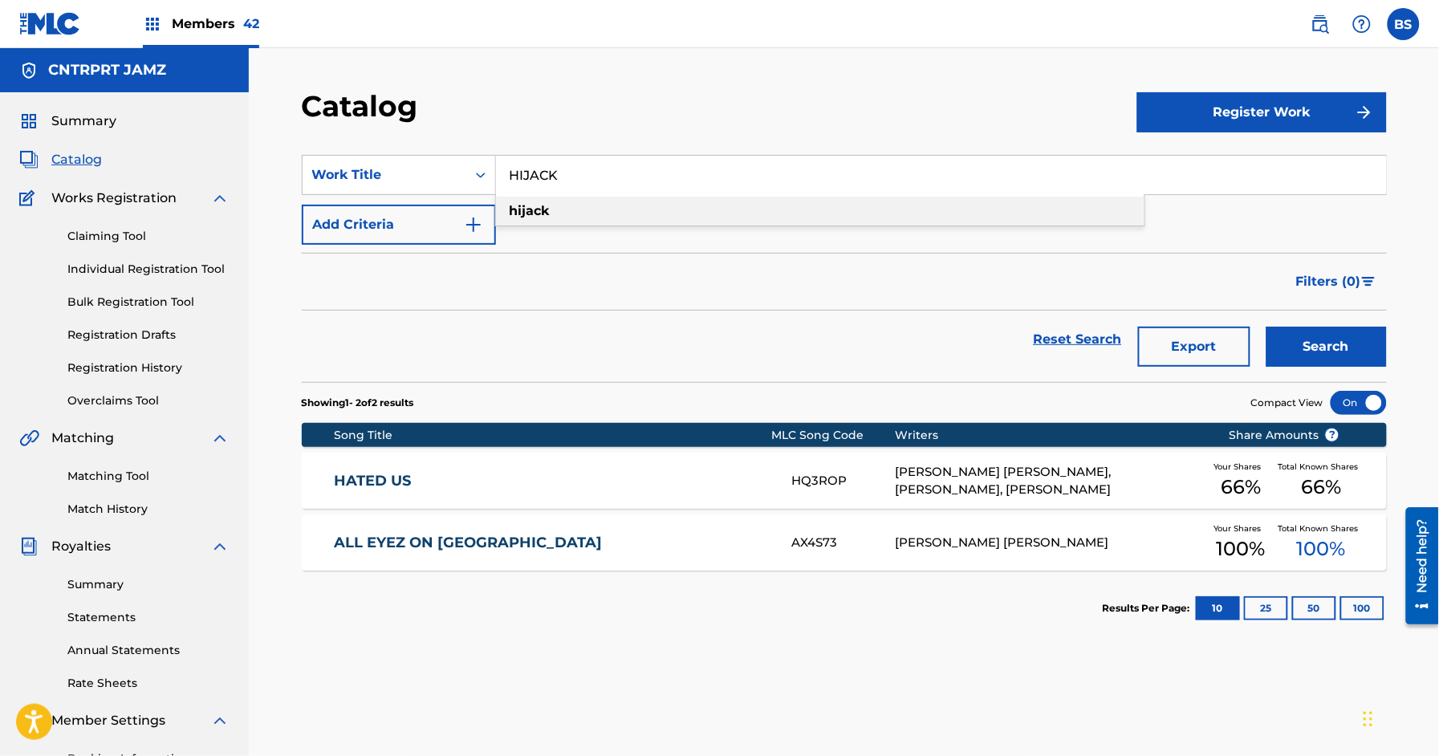
click at [578, 209] on div "hijack" at bounding box center [820, 211] width 648 height 29
click at [1292, 351] on button "Search" at bounding box center [1326, 347] width 120 height 40
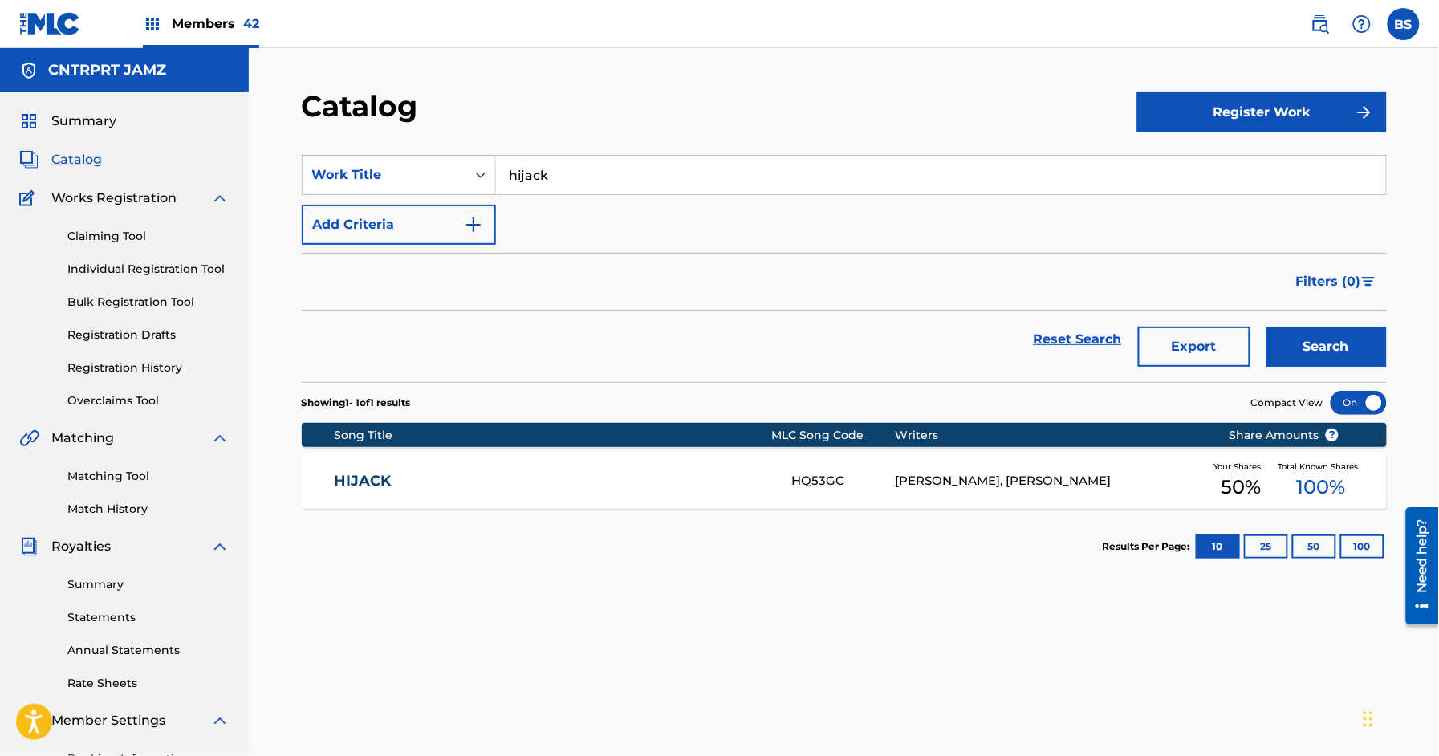
click at [611, 175] on input "hijack" at bounding box center [941, 175] width 890 height 39
click at [612, 176] on input "hijack" at bounding box center [941, 175] width 890 height 39
paste input "PLAYGROUND"
click at [603, 209] on div "playground" at bounding box center [820, 211] width 648 height 29
type input "playground"
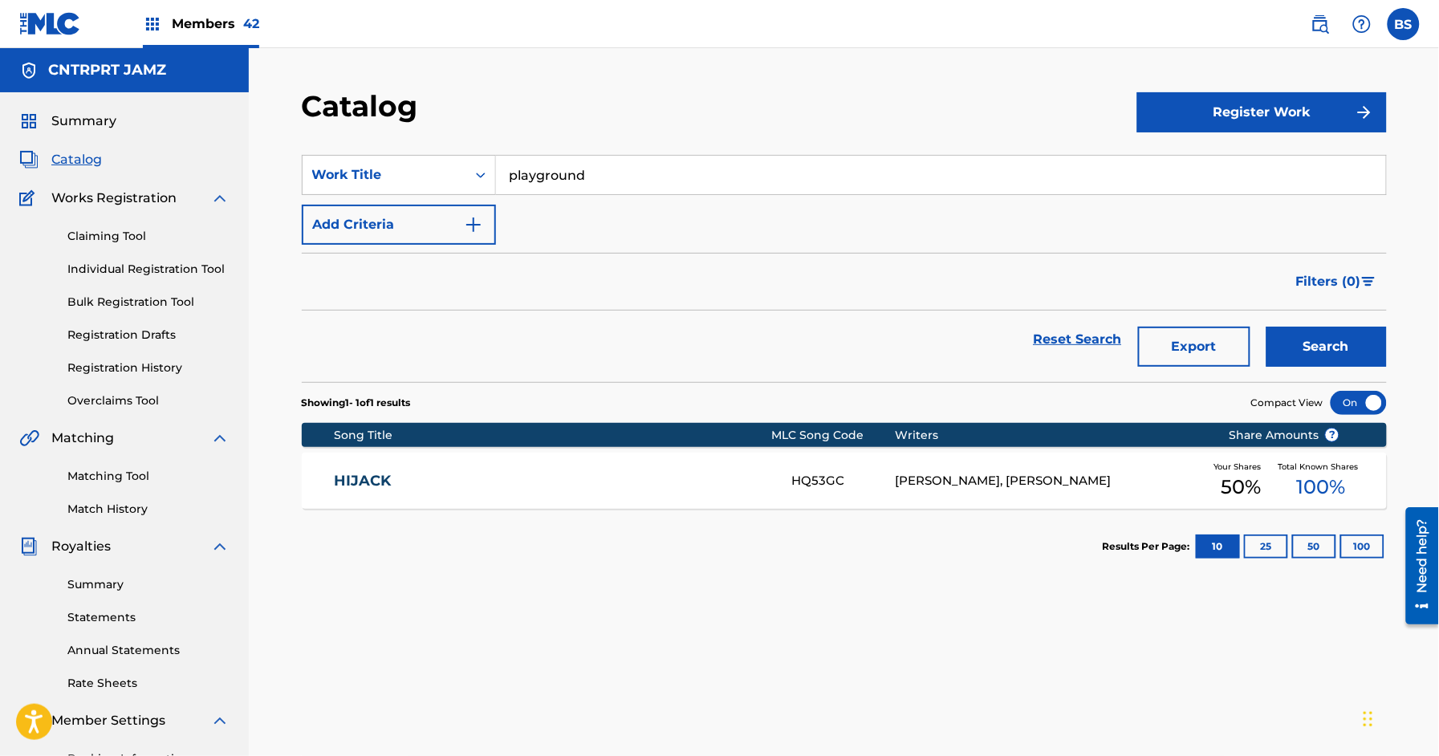
click at [1297, 331] on button "Search" at bounding box center [1326, 347] width 120 height 40
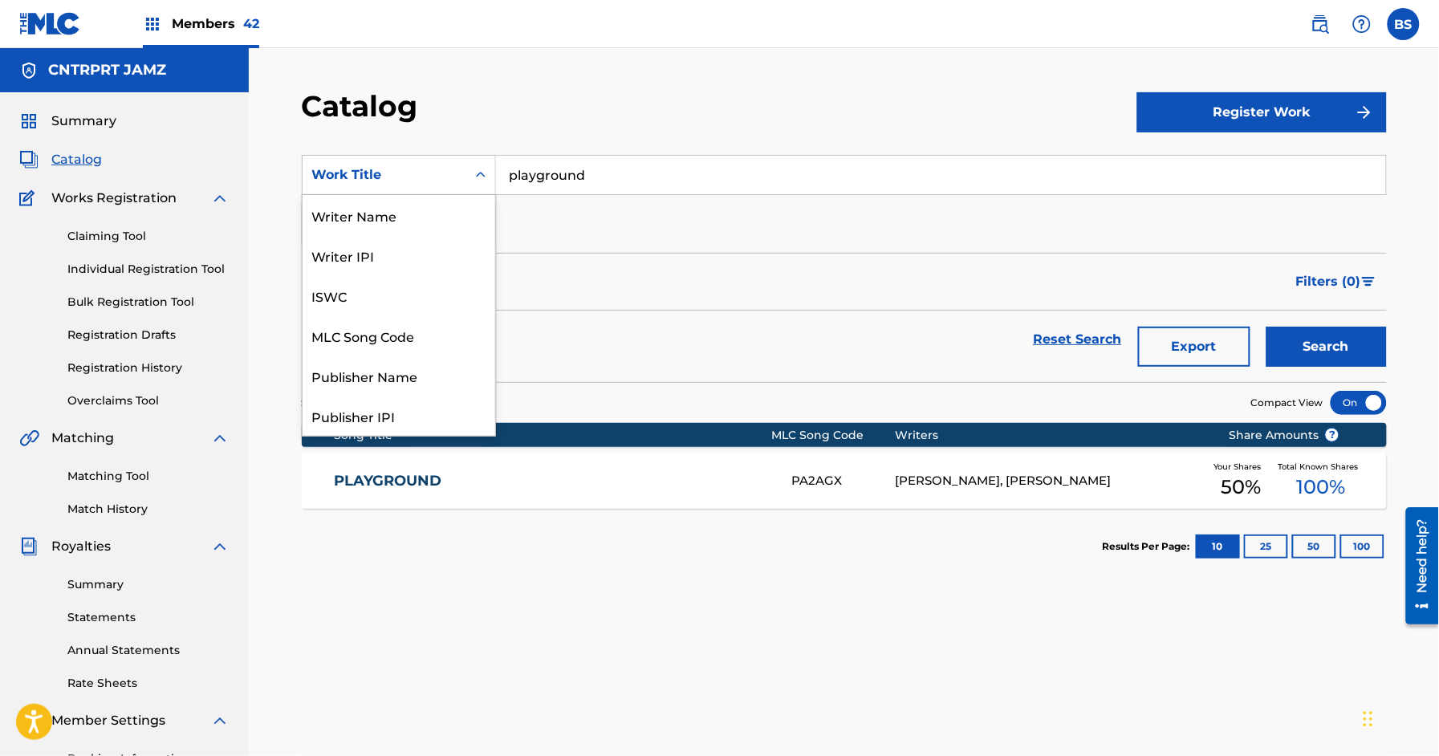
click at [369, 160] on div "Work Title" at bounding box center [384, 175] width 164 height 30
drag, startPoint x: 366, startPoint y: 220, endPoint x: 412, endPoint y: 213, distance: 47.1
click at [365, 221] on div "Writer Name" at bounding box center [398, 215] width 193 height 40
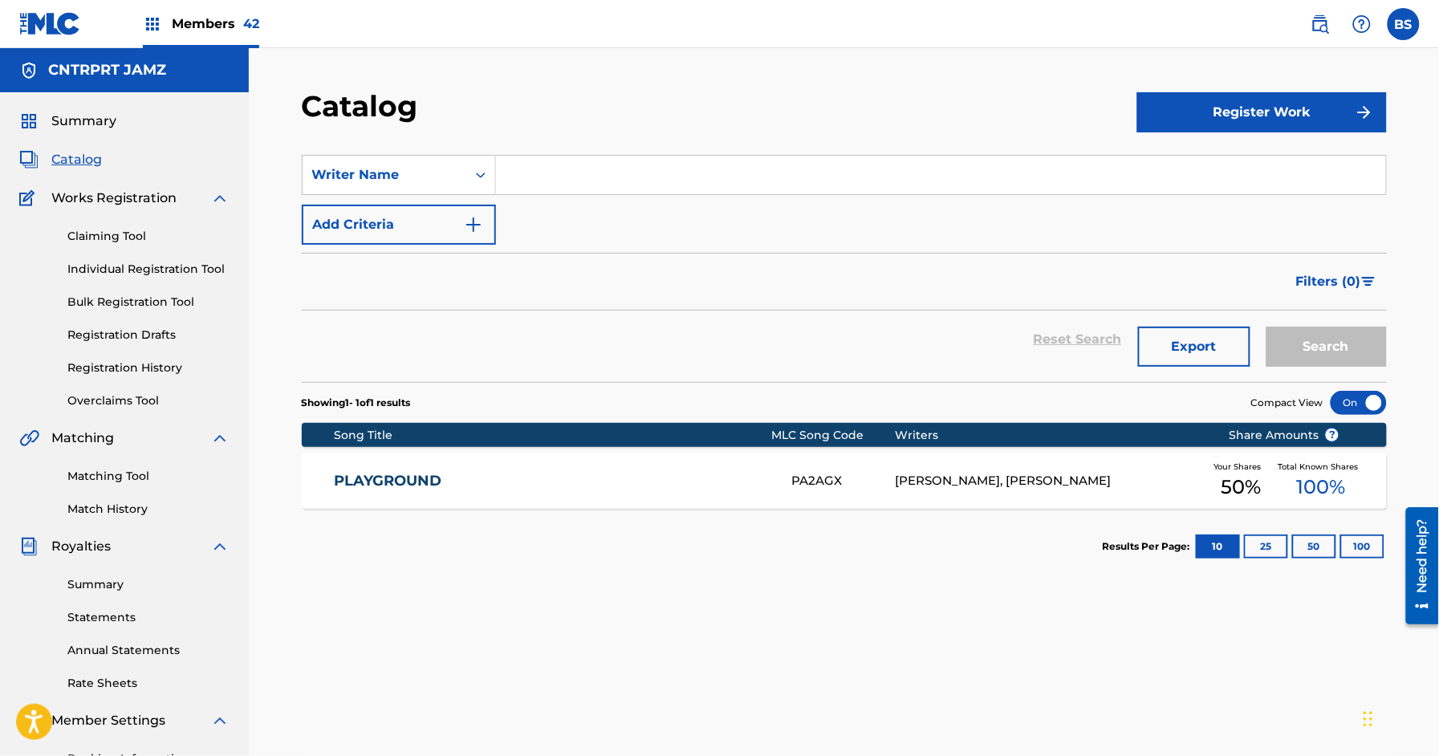
click at [544, 169] on input "Search Form" at bounding box center [941, 175] width 890 height 39
type input "goolamallee"
click at [1266, 327] on button "Search" at bounding box center [1326, 347] width 120 height 40
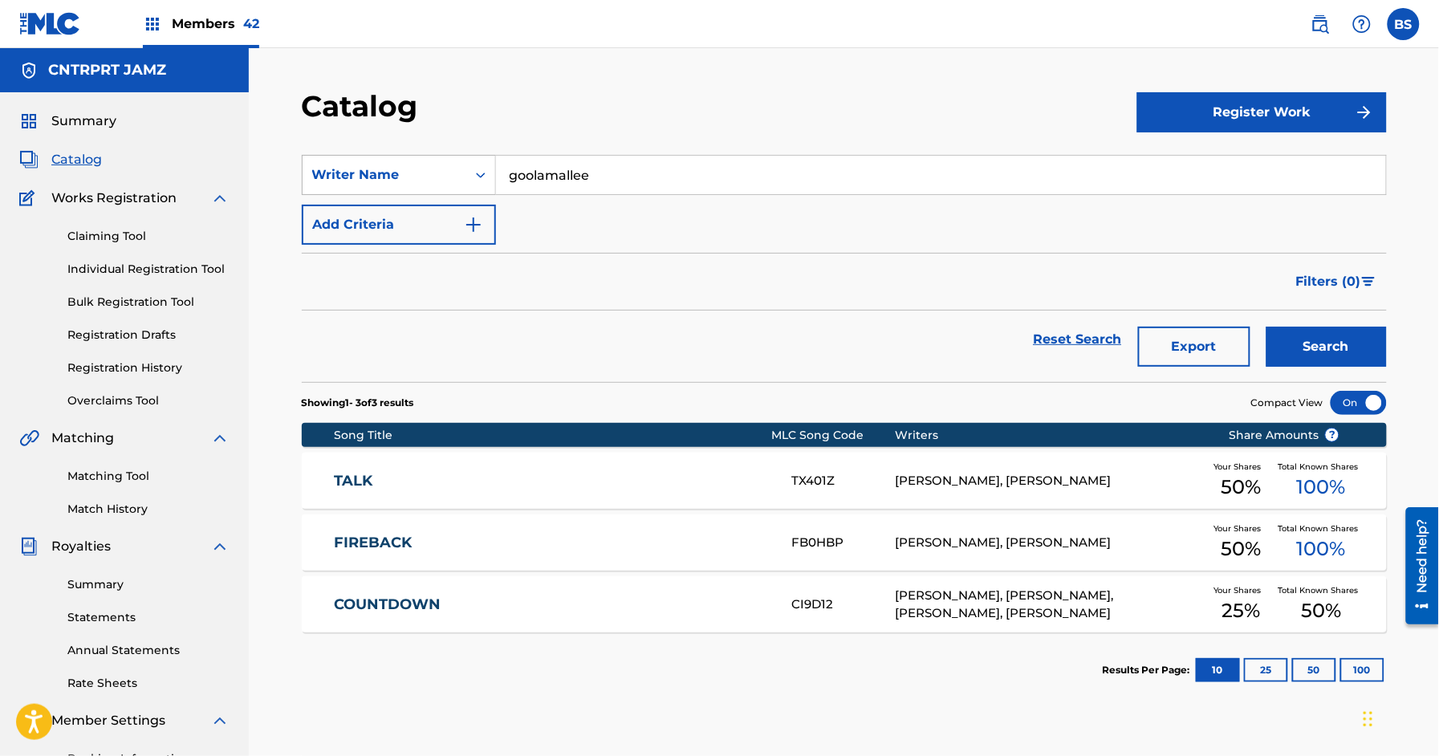
click at [377, 177] on div "Writer Name" at bounding box center [384, 174] width 144 height 19
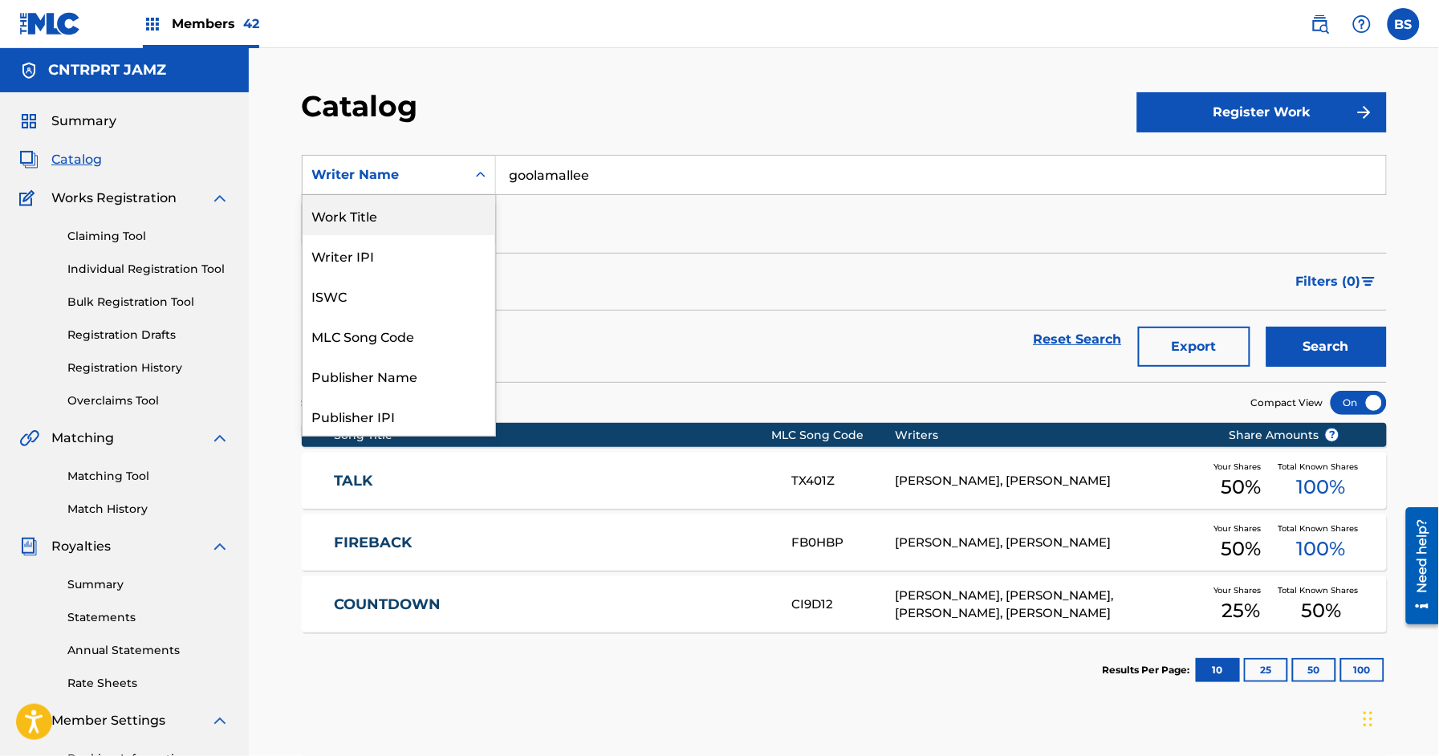
click at [379, 222] on div "Work Title" at bounding box center [398, 215] width 193 height 40
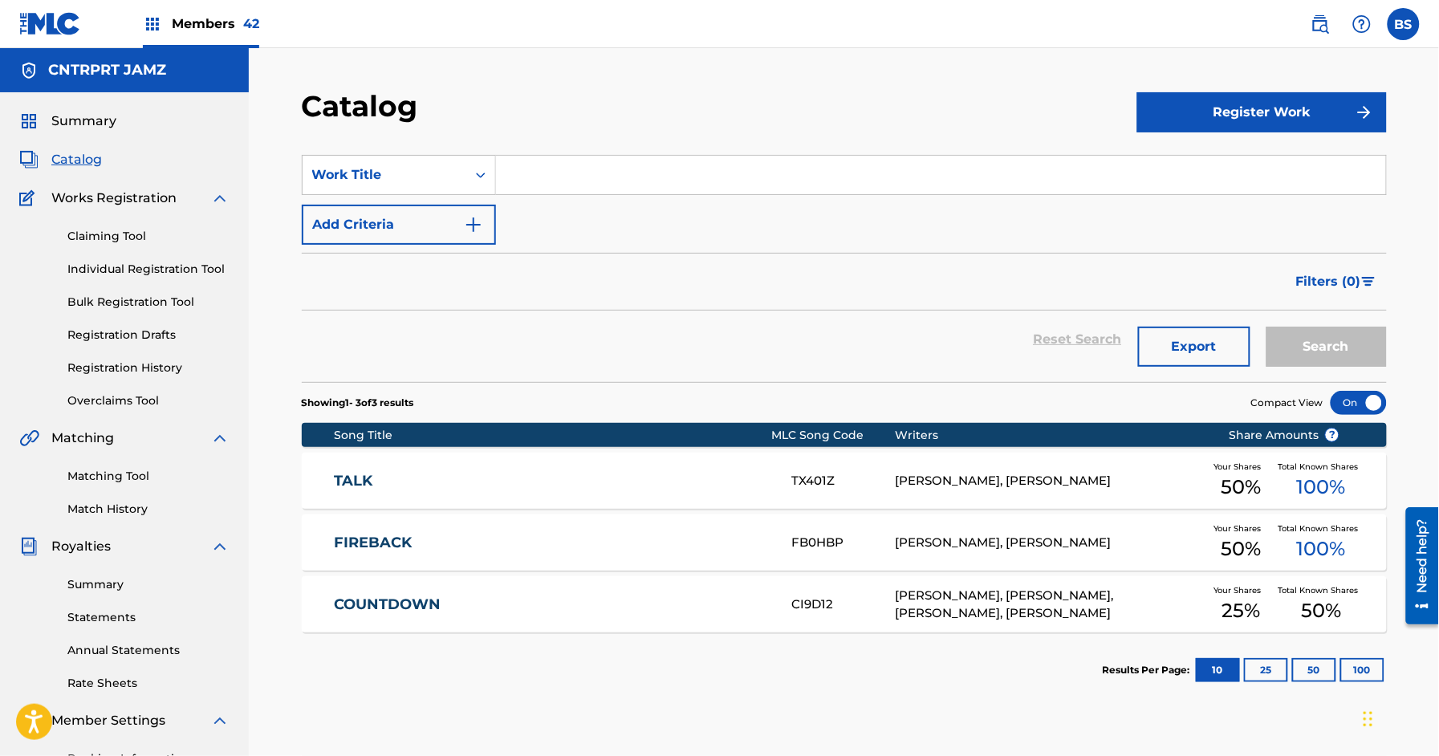
click at [603, 173] on input "Search Form" at bounding box center [941, 175] width 890 height 39
click at [603, 174] on input "Search Form" at bounding box center [941, 175] width 890 height 39
paste input "SUNBURNS"
type input "SUNBURNS"
click at [1340, 342] on button "Search" at bounding box center [1326, 347] width 120 height 40
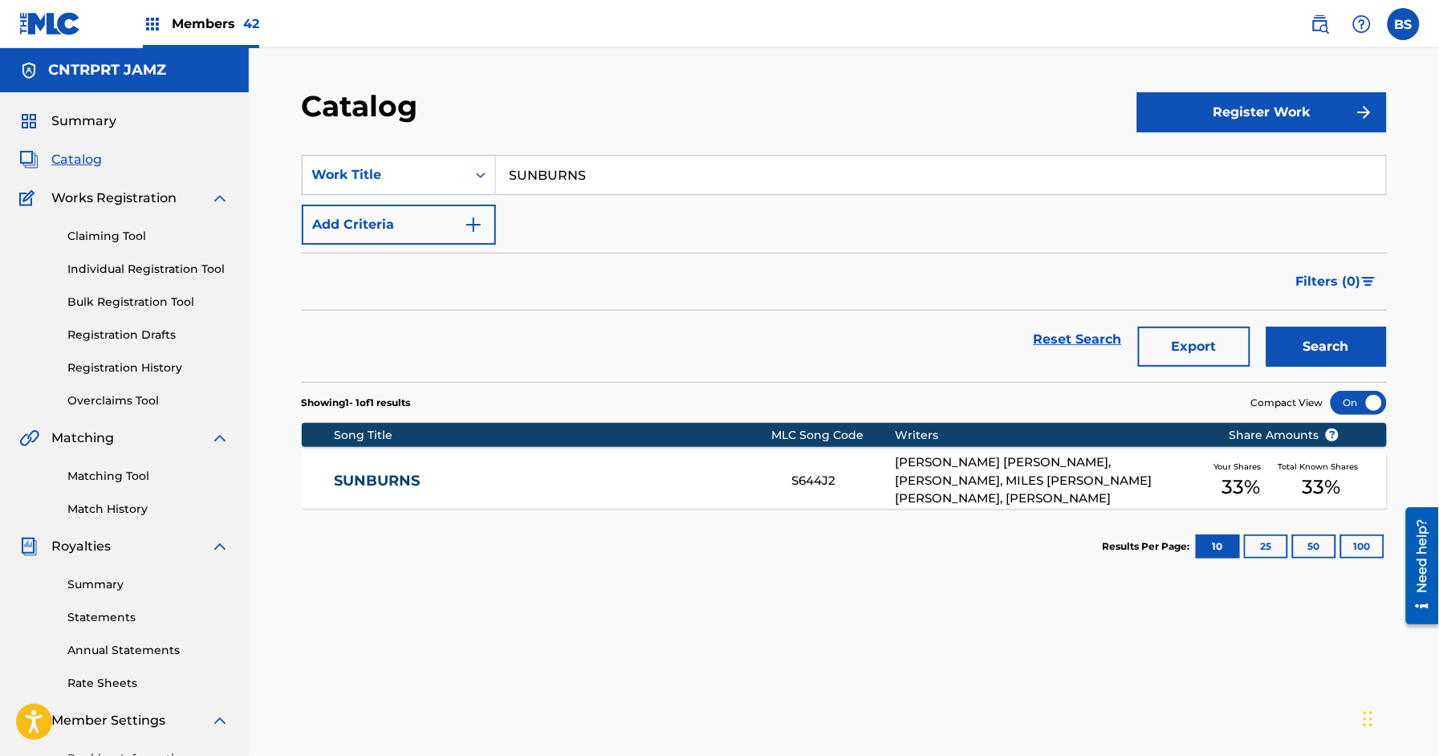
click at [680, 465] on div "SUNBURNS S644J2 [PERSON_NAME] [PERSON_NAME], [PERSON_NAME], MILES [PERSON_NAME]…" at bounding box center [844, 481] width 1085 height 56
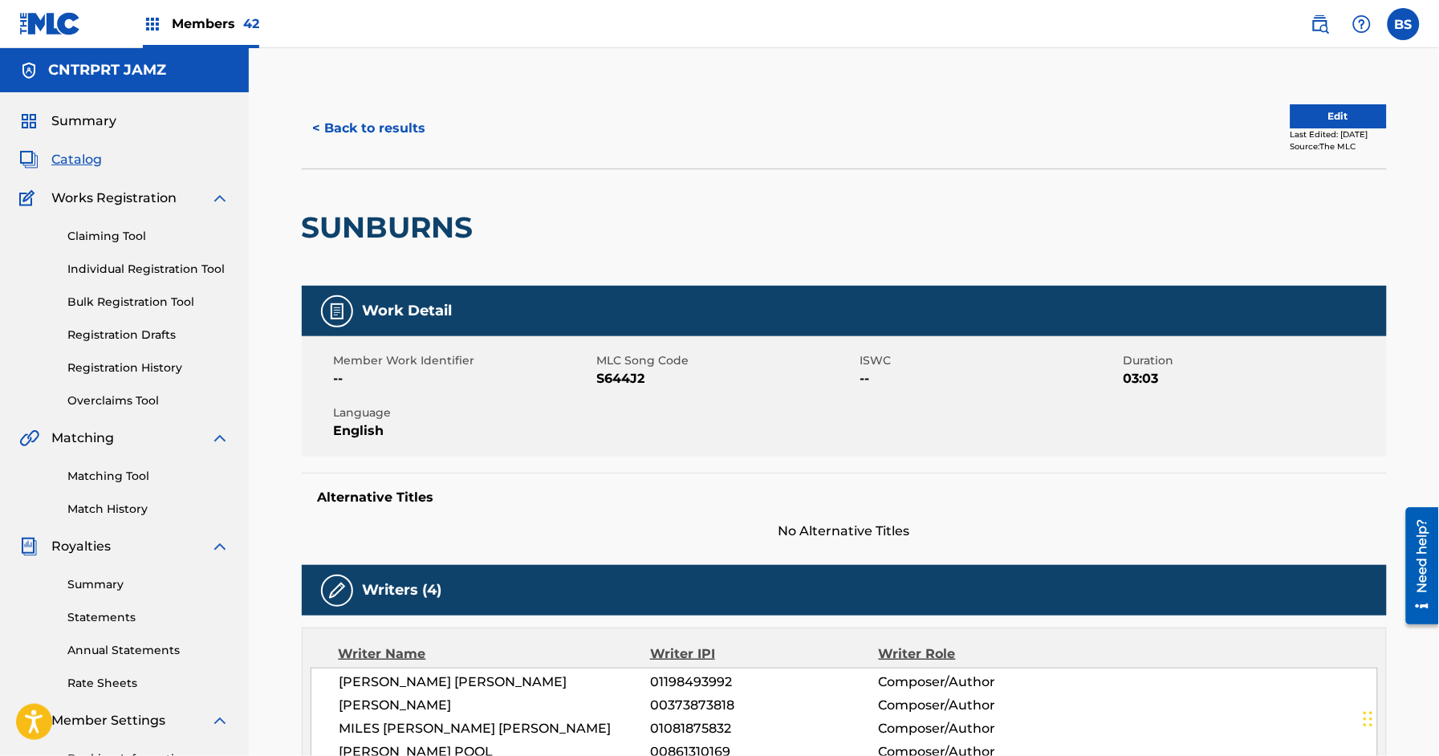
click at [379, 119] on button "< Back to results" at bounding box center [370, 128] width 136 height 40
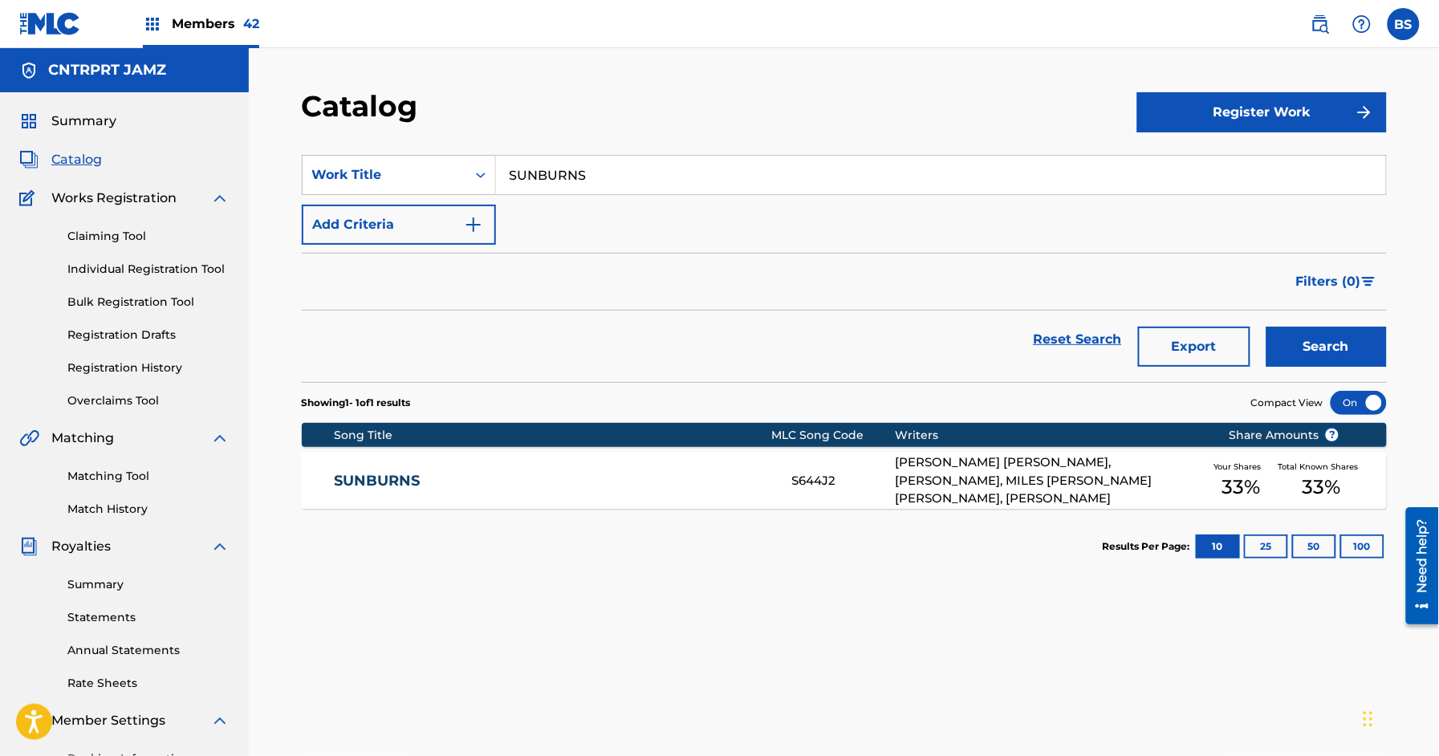
click at [605, 168] on input "SUNBURNS" at bounding box center [941, 175] width 890 height 39
paste input "CAPTAIN"
drag, startPoint x: 589, startPoint y: 211, endPoint x: 1150, endPoint y: 388, distance: 588.0
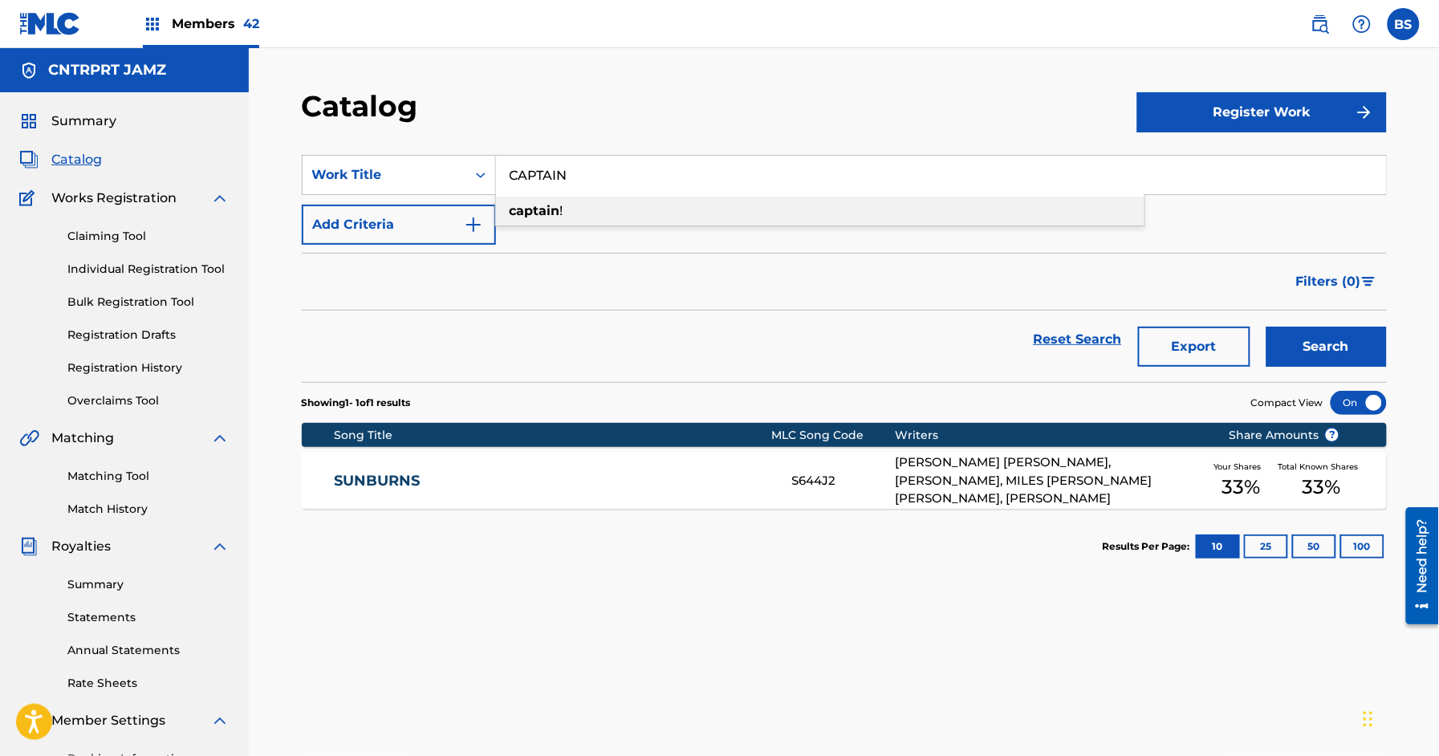
click at [591, 211] on div "captain !" at bounding box center [820, 211] width 648 height 29
type input "captain!"
click at [1324, 349] on button "Search" at bounding box center [1326, 347] width 120 height 40
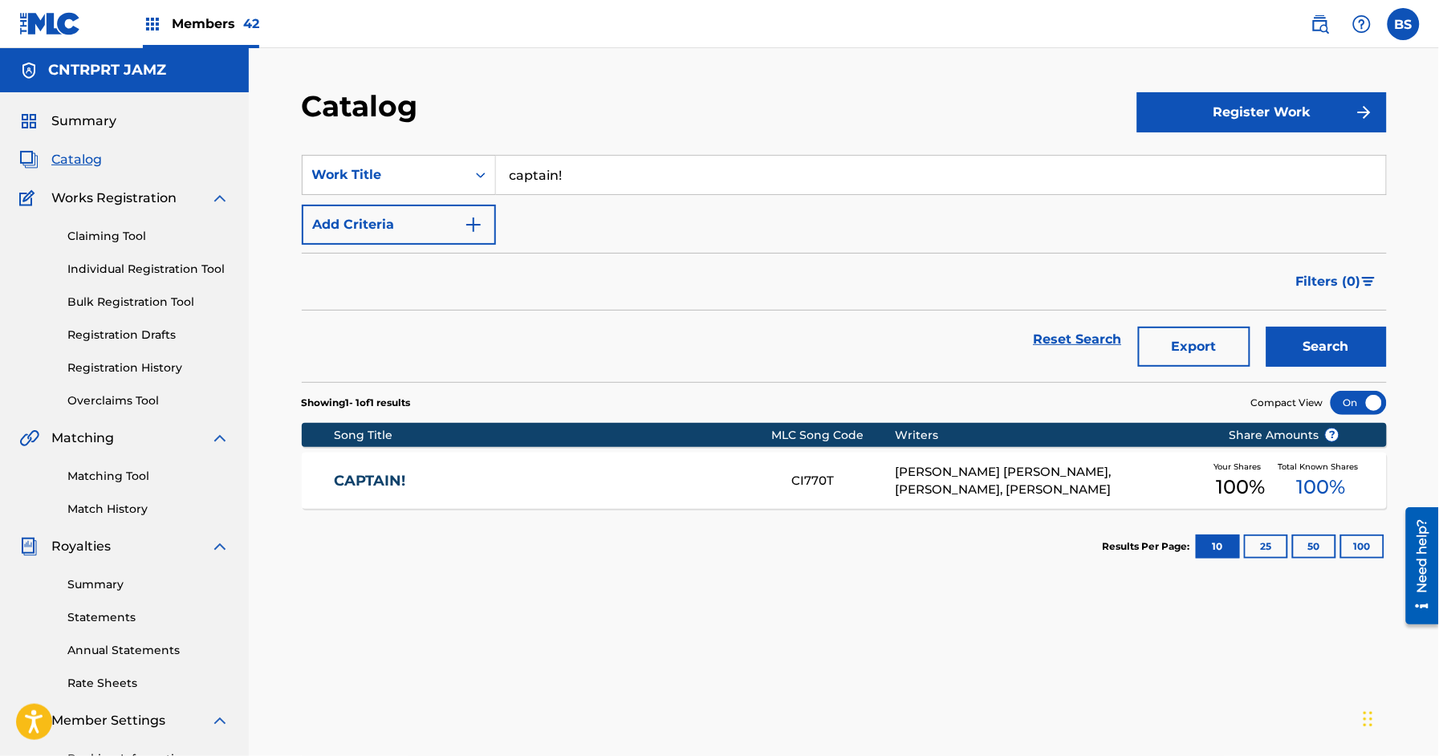
click at [671, 492] on div "CAPTAIN! CI770T [PERSON_NAME] [PERSON_NAME], [PERSON_NAME], [PERSON_NAME] Your …" at bounding box center [844, 481] width 1085 height 56
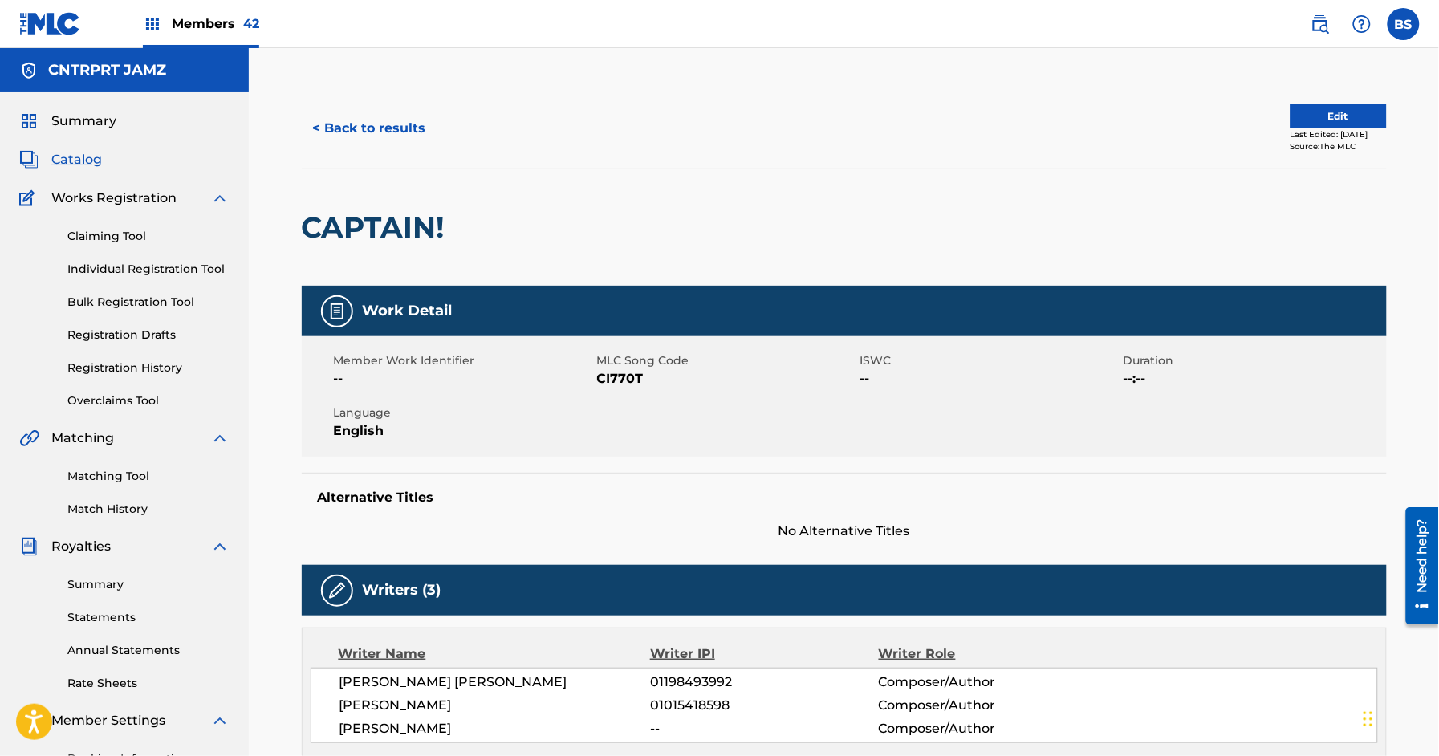
click at [399, 117] on button "< Back to results" at bounding box center [370, 128] width 136 height 40
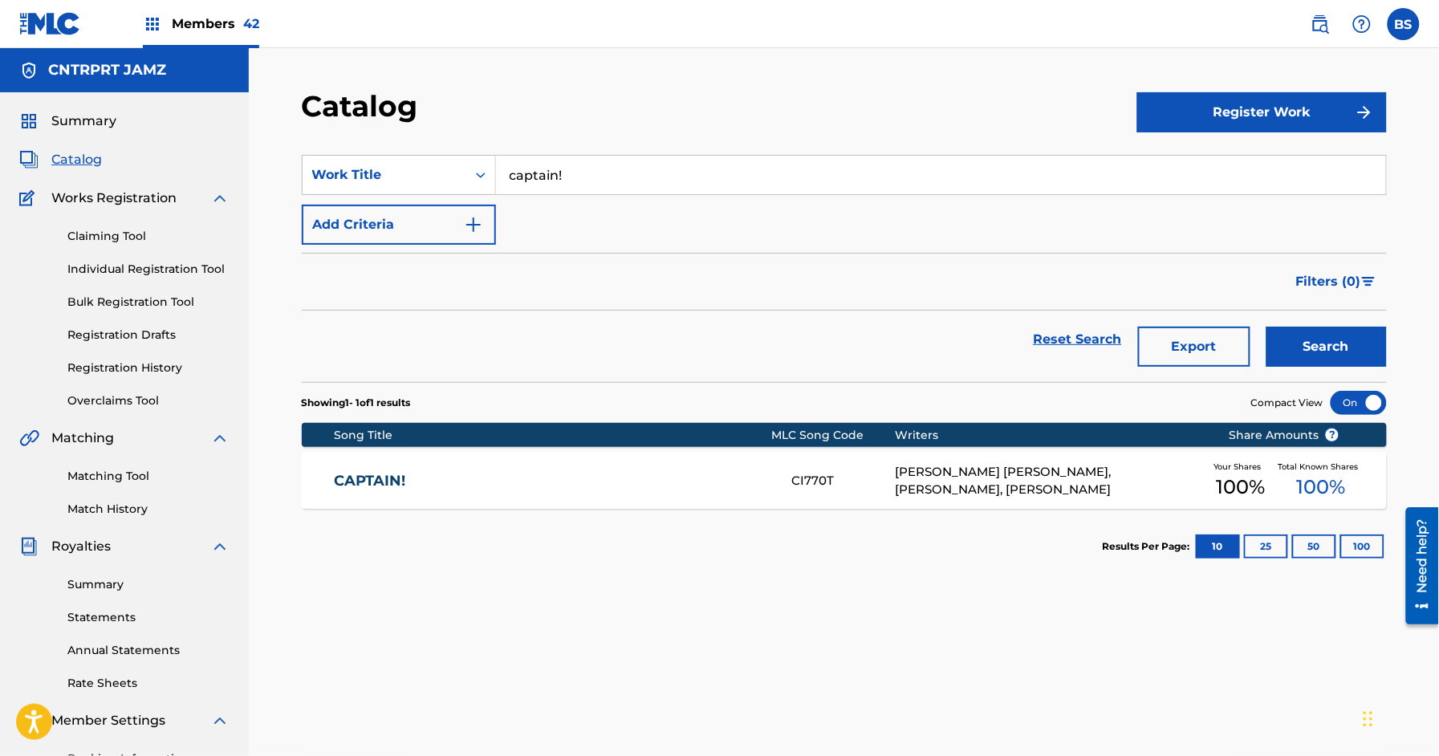
click at [526, 167] on input "captain!" at bounding box center [941, 175] width 890 height 39
paste input "CHOKER"
click at [780, 213] on div "choker" at bounding box center [820, 211] width 648 height 29
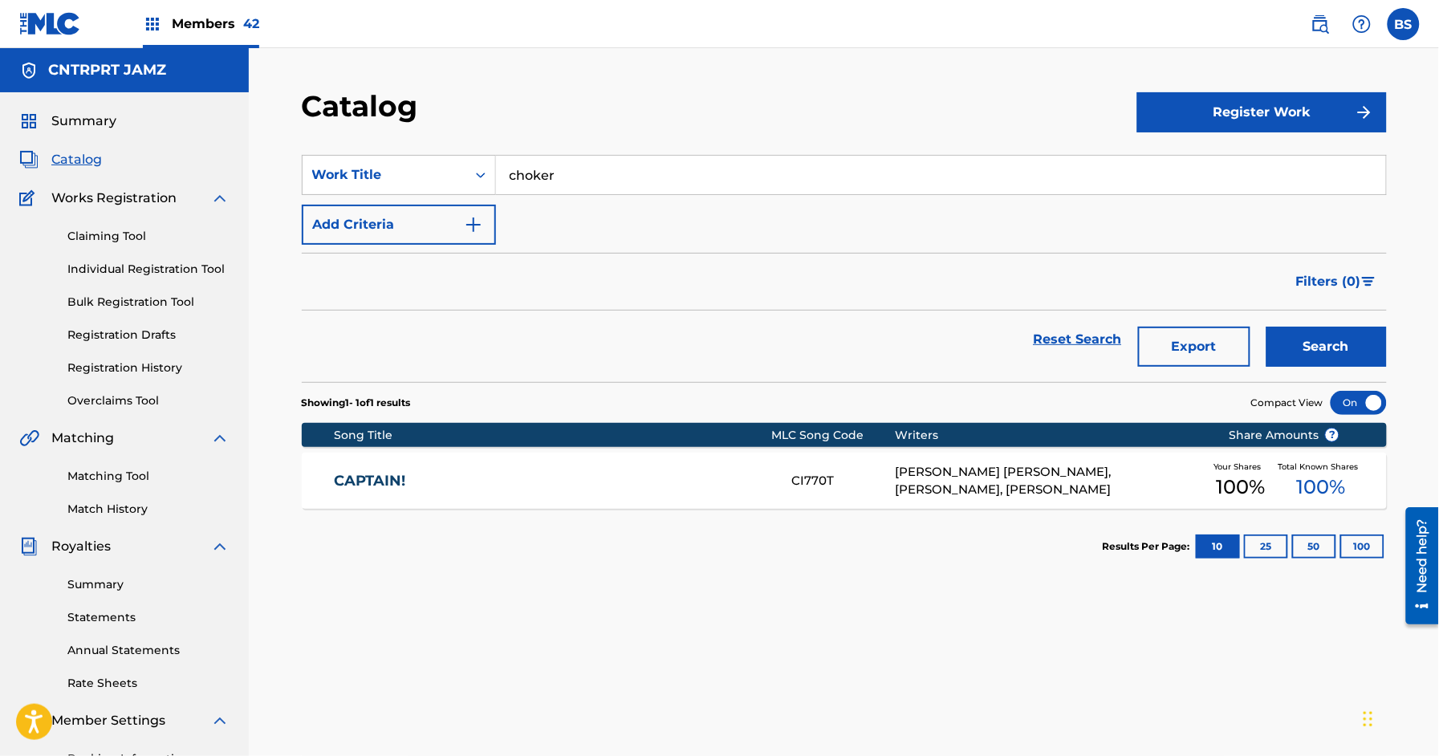
click at [1381, 351] on button "Search" at bounding box center [1326, 347] width 120 height 40
click at [587, 168] on input "choker" at bounding box center [941, 175] width 890 height 39
paste input "BABY BLUSH"
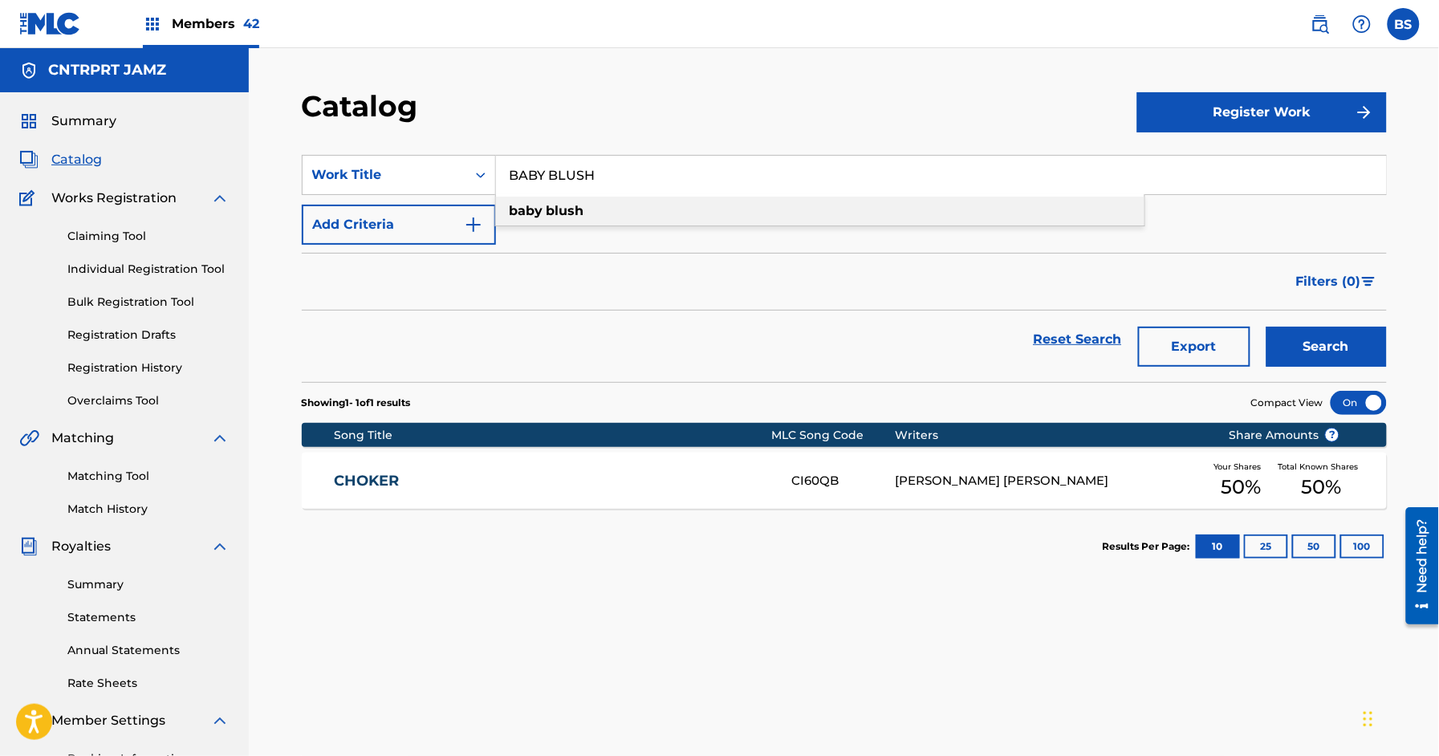
drag, startPoint x: 617, startPoint y: 201, endPoint x: 982, endPoint y: 274, distance: 372.5
click at [617, 201] on div "baby blush" at bounding box center [820, 211] width 648 height 29
drag, startPoint x: 1323, startPoint y: 331, endPoint x: 1315, endPoint y: 330, distance: 8.1
click at [1323, 331] on button "Search" at bounding box center [1326, 347] width 120 height 40
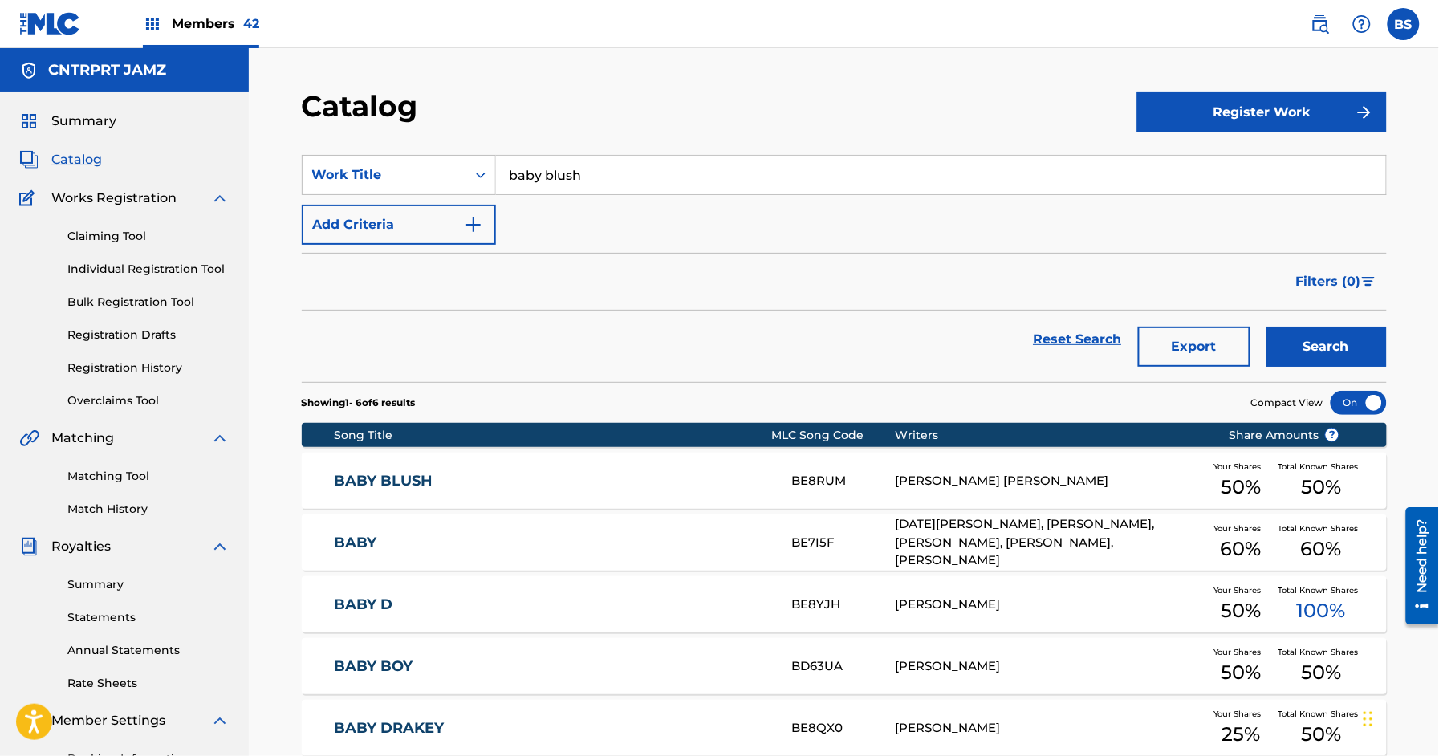
click at [555, 167] on input "baby blush" at bounding box center [941, 175] width 890 height 39
paste input "BAD4ME"
click at [613, 210] on div "bad4me" at bounding box center [820, 211] width 648 height 29
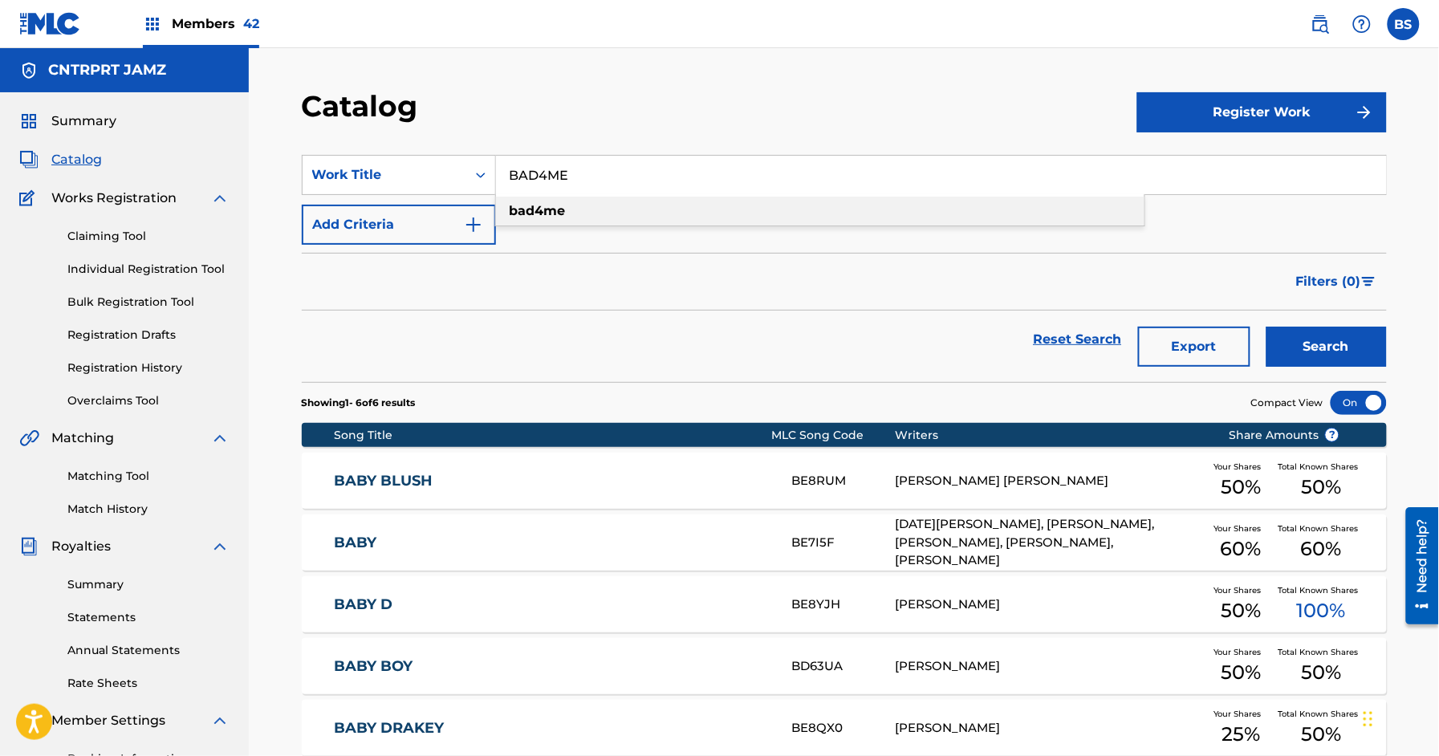
type input "bad4me"
click at [1317, 348] on button "Search" at bounding box center [1326, 347] width 120 height 40
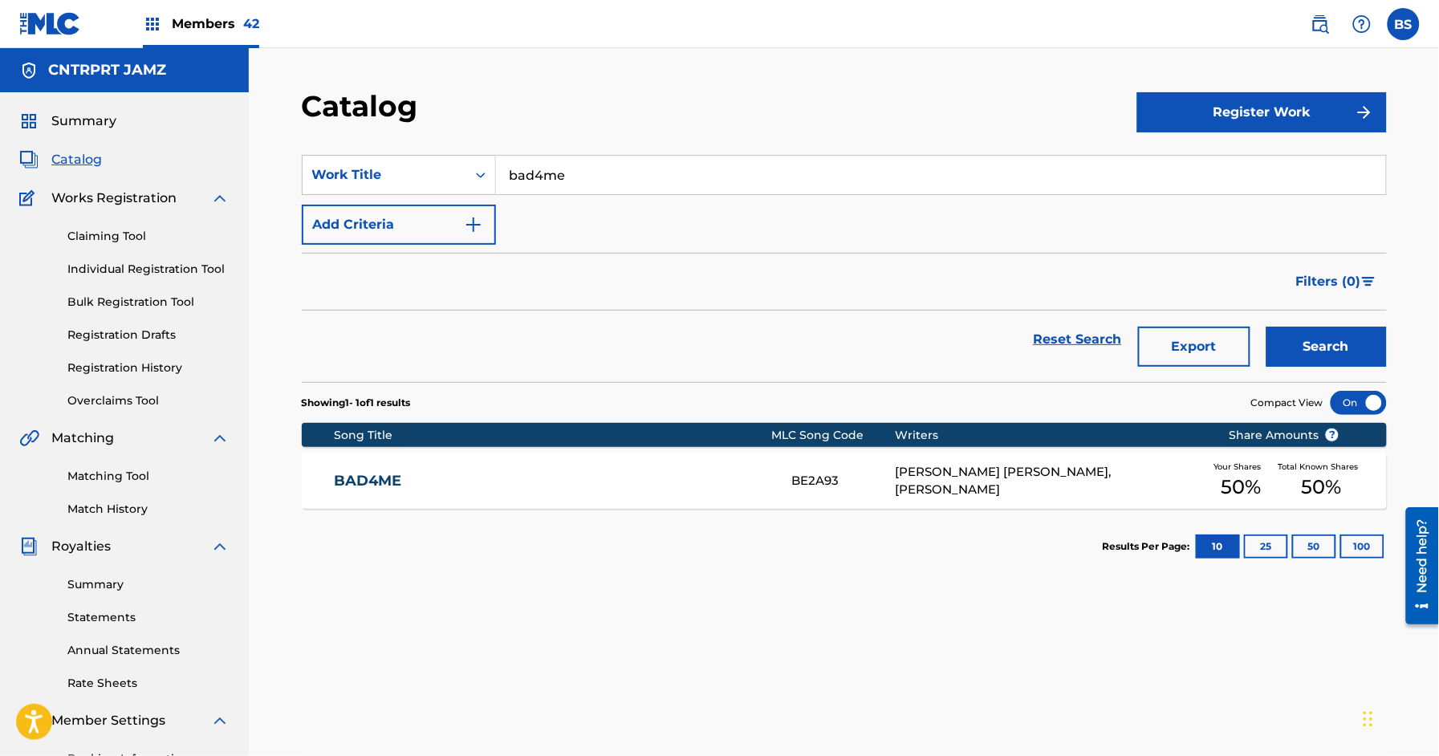
click at [603, 463] on div "BAD4ME BE2A93 [PERSON_NAME] [PERSON_NAME], [PERSON_NAME] POOL Your Shares 50 % …" at bounding box center [844, 481] width 1085 height 56
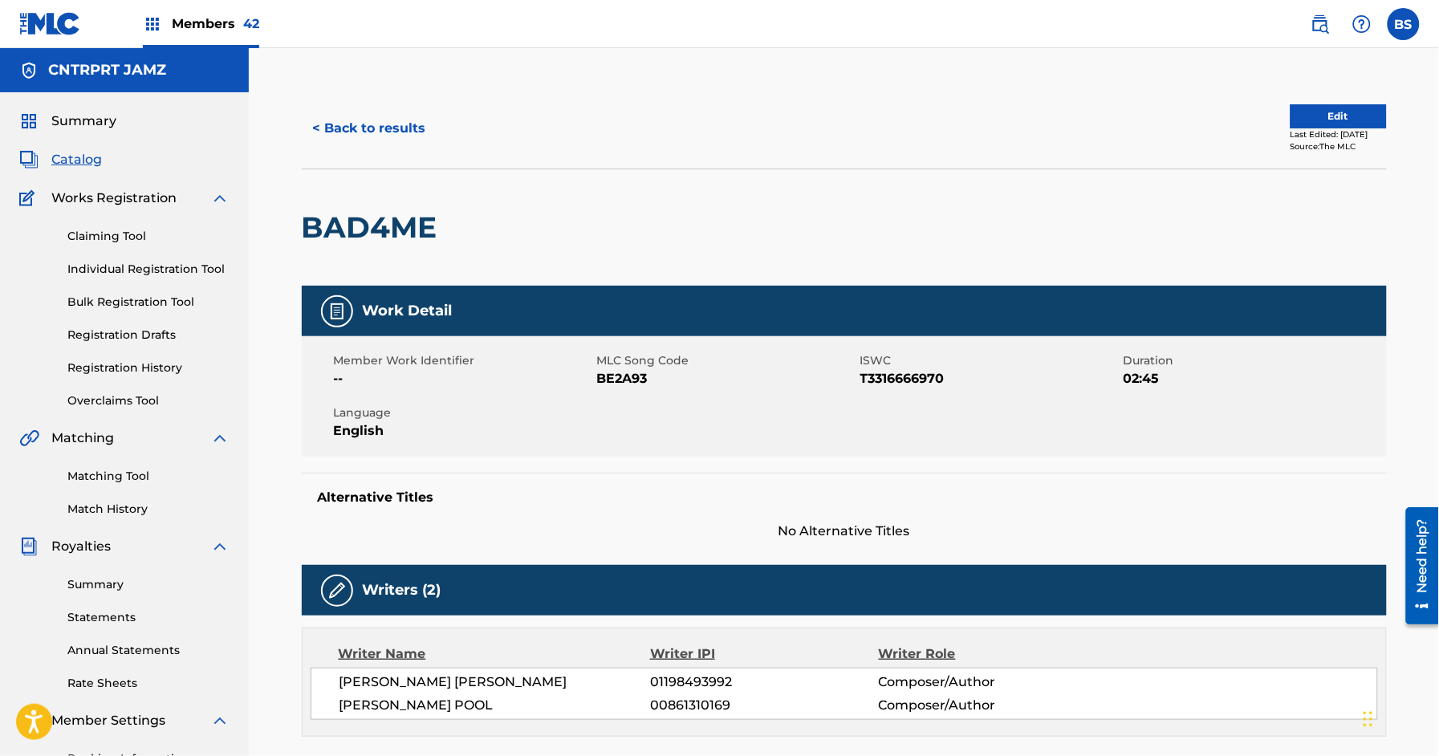
drag, startPoint x: 388, startPoint y: 126, endPoint x: 402, endPoint y: 128, distance: 13.7
click at [393, 126] on button "< Back to results" at bounding box center [370, 128] width 136 height 40
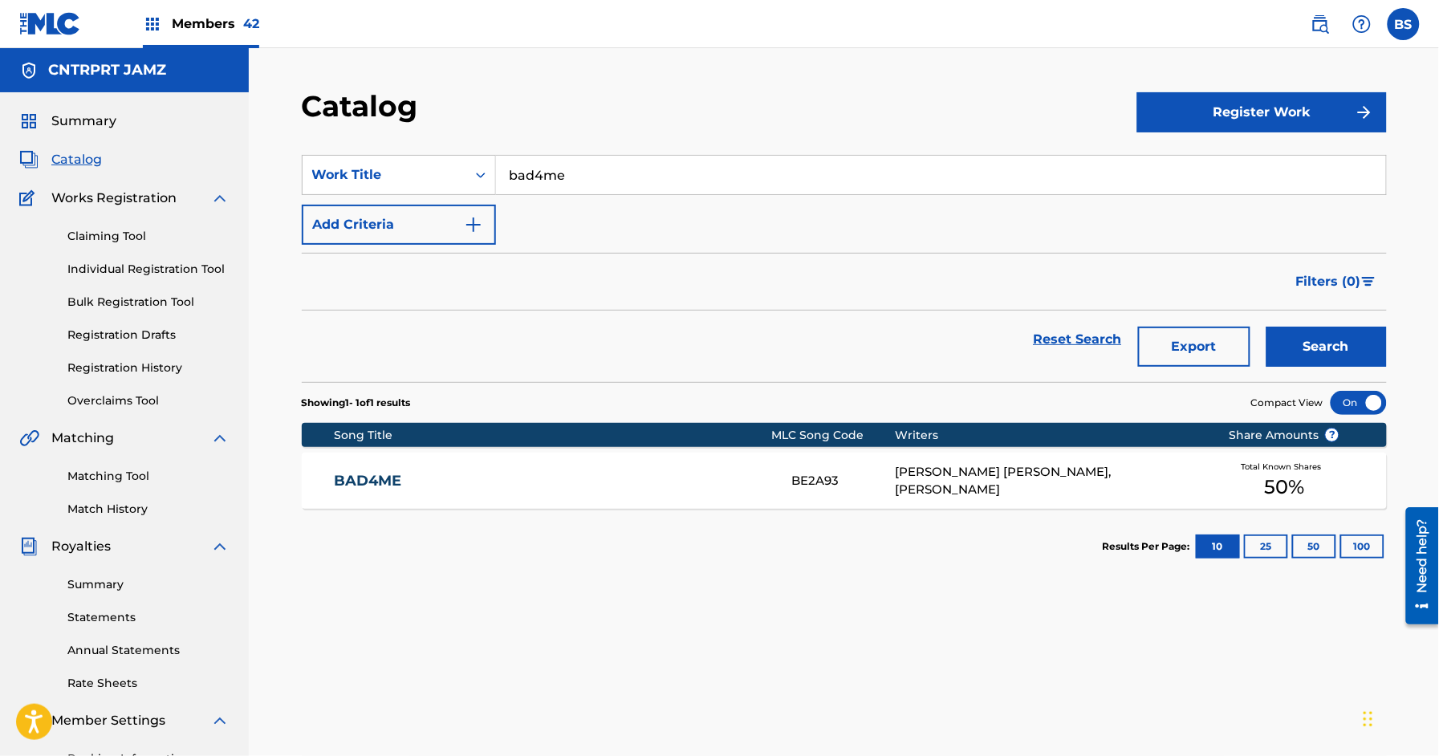
click at [642, 162] on input "bad4me" at bounding box center [941, 175] width 890 height 39
paste input "MISS ME"
click at [622, 203] on div "miss me" at bounding box center [820, 211] width 648 height 29
click at [1316, 330] on button "Search" at bounding box center [1326, 347] width 120 height 40
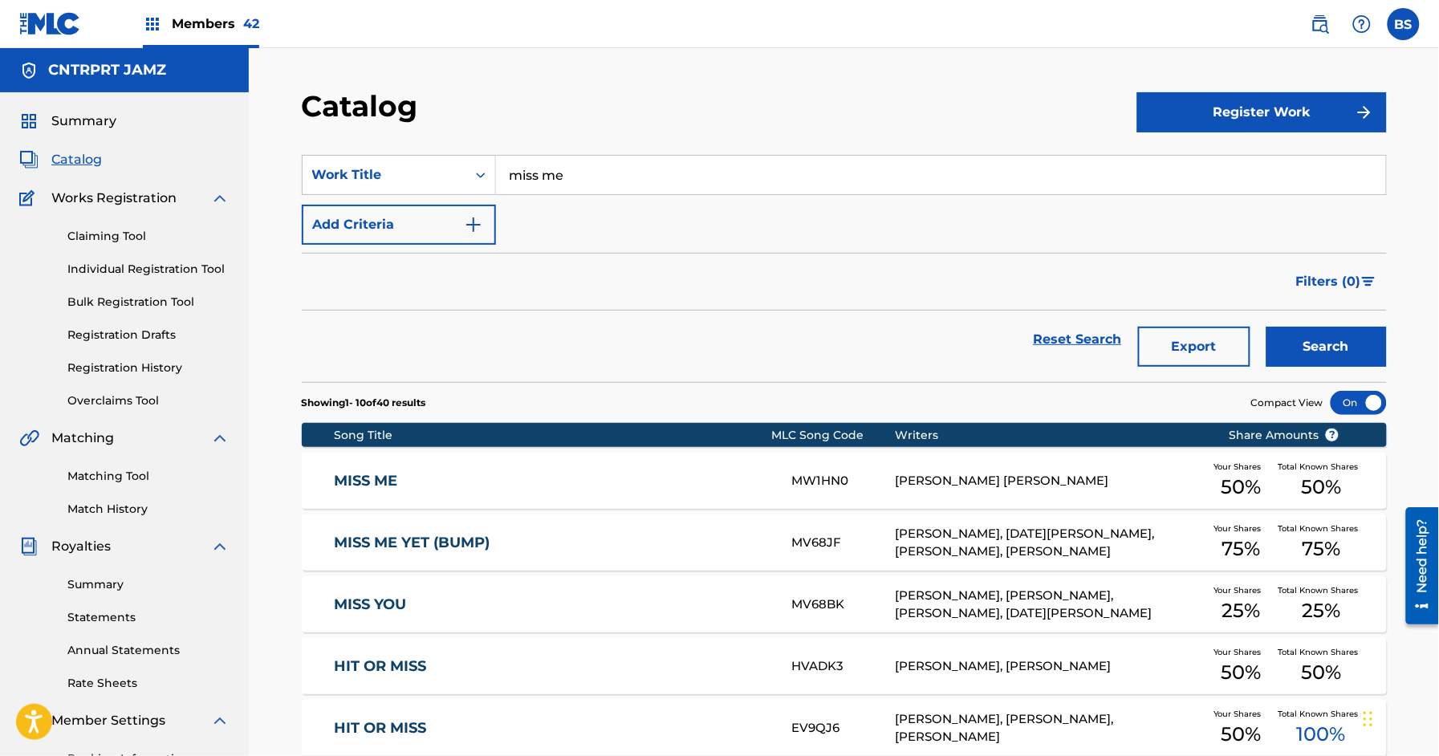
click at [612, 168] on input "miss me" at bounding box center [941, 175] width 890 height 39
paste input "SCARED OF WHAT I DON T KNOW"
click at [1305, 336] on button "Search" at bounding box center [1326, 347] width 120 height 40
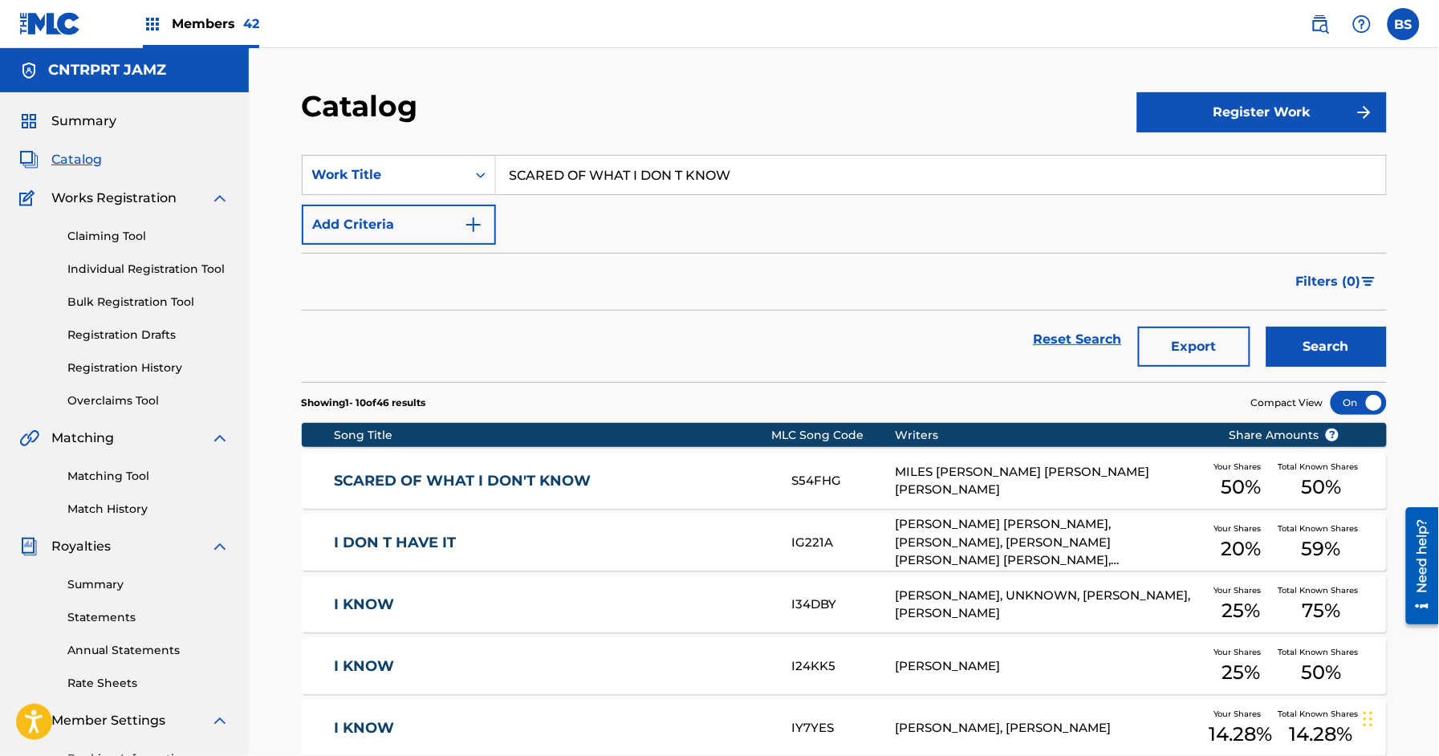
click at [554, 171] on input "SCARED OF WHAT I DON T KNOW" at bounding box center [941, 175] width 890 height 39
paste input "COULD U"
drag, startPoint x: 1359, startPoint y: 337, endPoint x: 518, endPoint y: 319, distance: 841.1
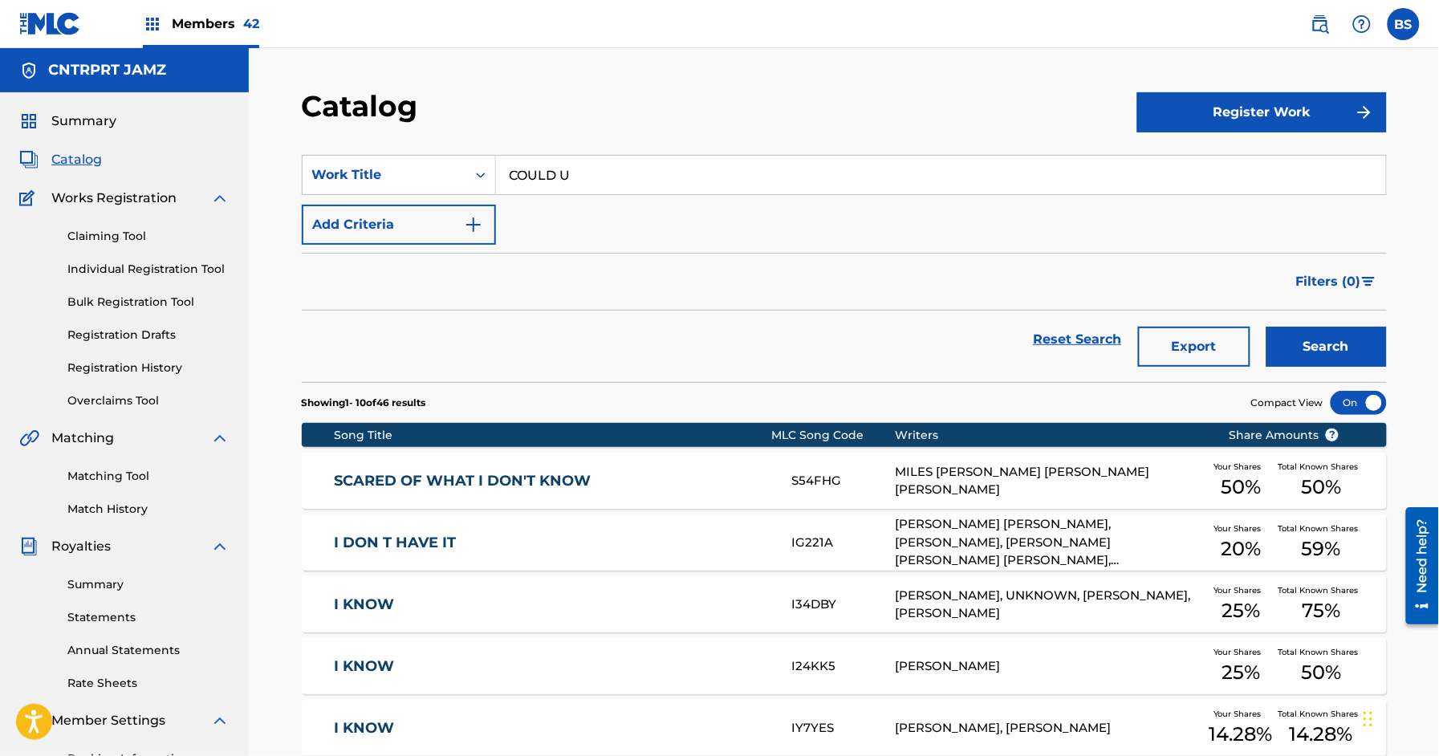
click at [1360, 336] on button "Search" at bounding box center [1326, 347] width 120 height 40
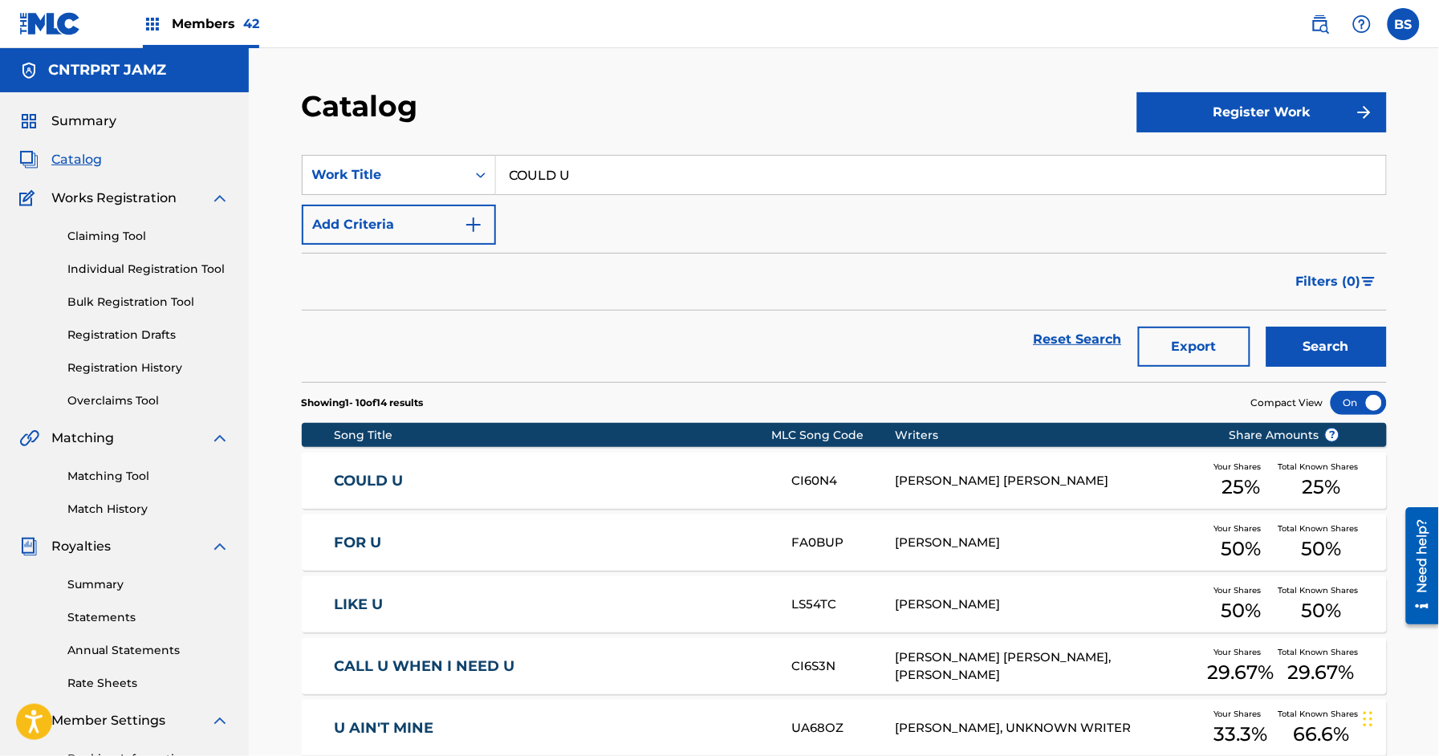
click at [570, 164] on input "COULD U" at bounding box center [941, 175] width 890 height 39
paste input "RYING ON THE PHONE"
drag, startPoint x: 562, startPoint y: 205, endPoint x: 1309, endPoint y: 310, distance: 754.2
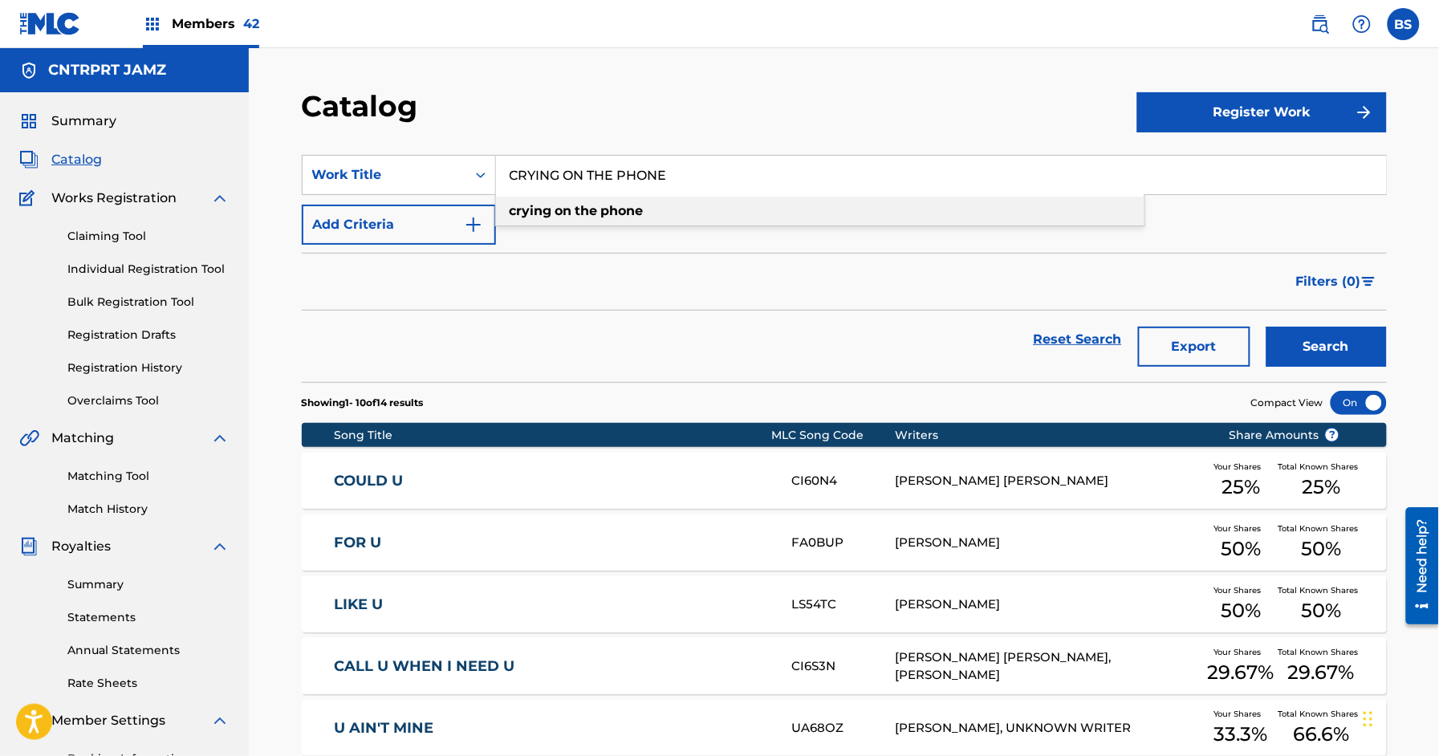
click at [564, 205] on strong "on" at bounding box center [563, 210] width 17 height 15
click at [1342, 348] on button "Search" at bounding box center [1326, 347] width 120 height 40
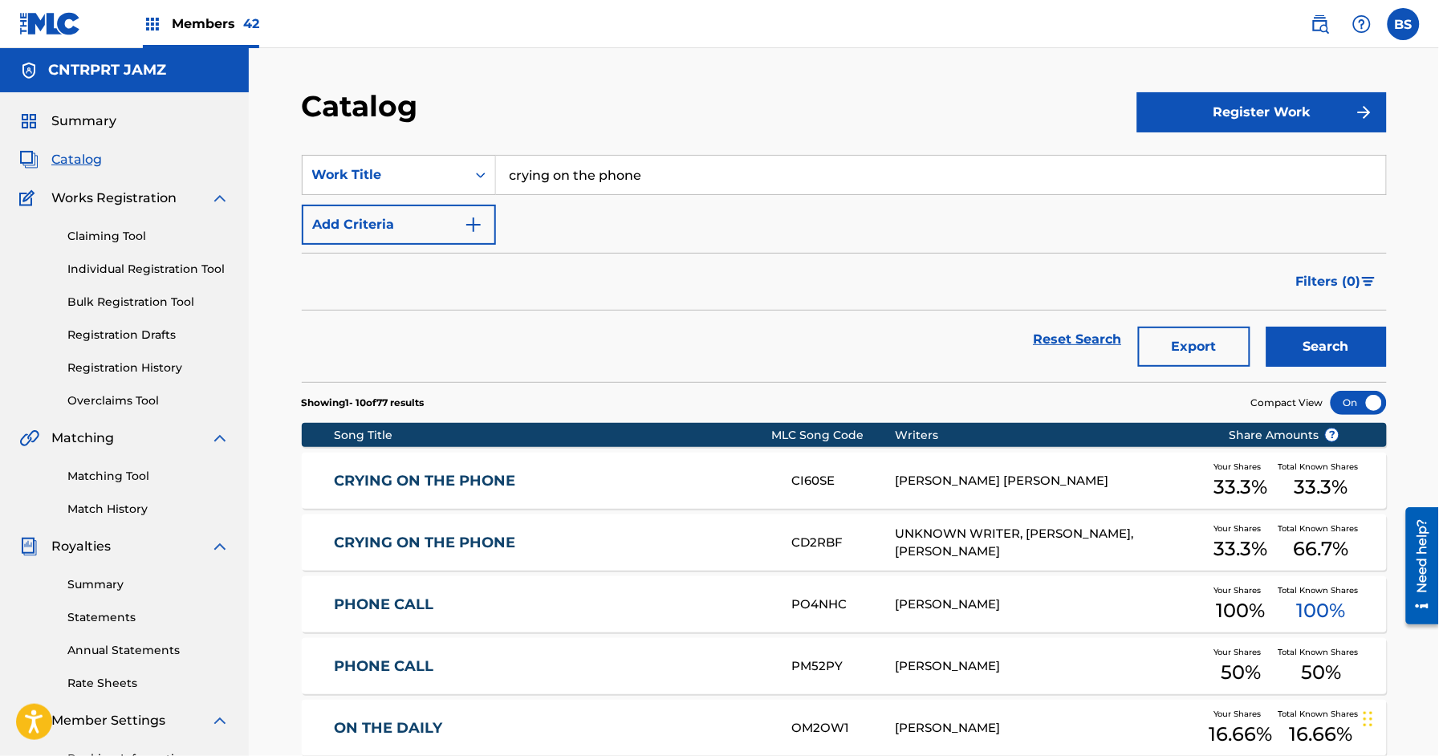
click at [600, 169] on input "crying on the phone" at bounding box center [941, 175] width 890 height 39
paste input "MIDNIGHT"
click at [599, 207] on span "waves" at bounding box center [592, 210] width 41 height 15
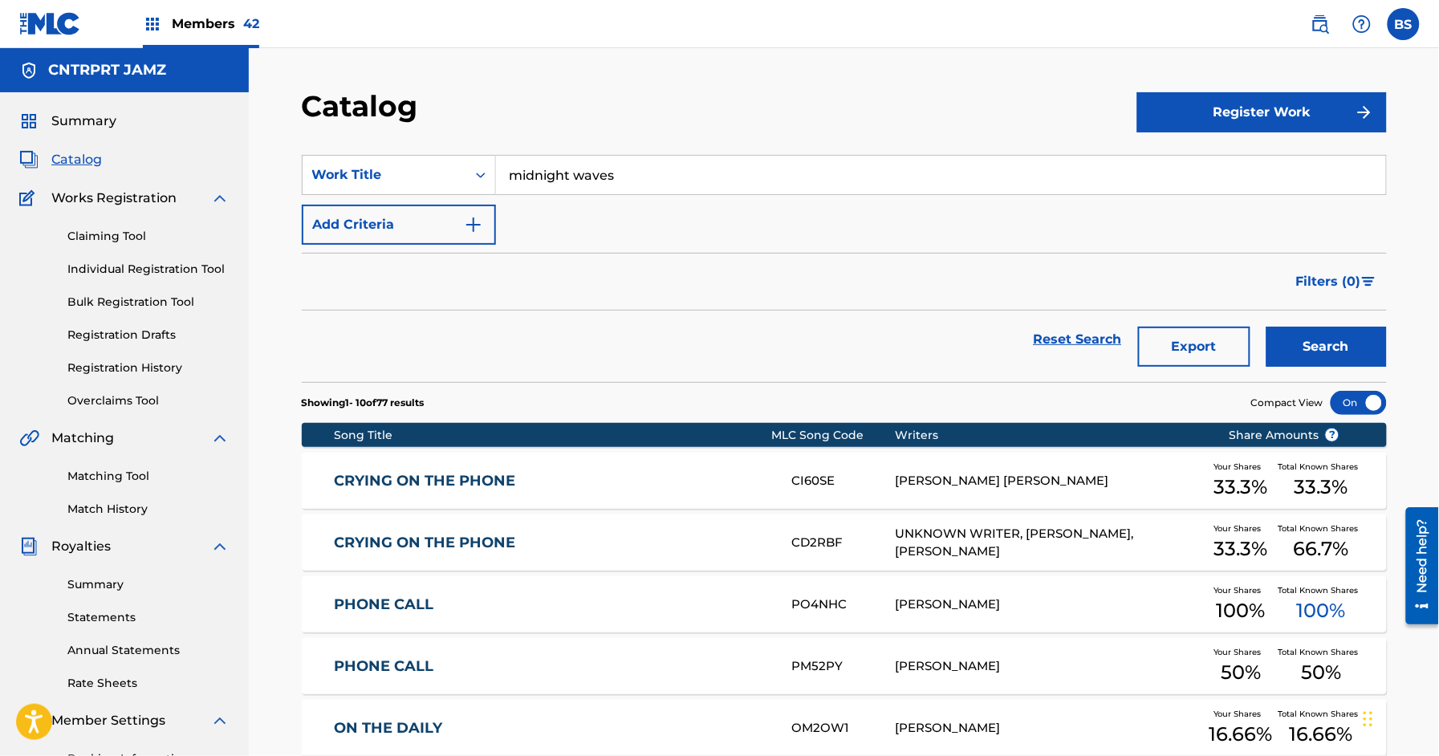
click at [578, 162] on input "midnight waves" at bounding box center [941, 175] width 890 height 39
click at [576, 173] on input "midnight waves" at bounding box center [941, 175] width 890 height 39
click at [577, 173] on input "midnight waves" at bounding box center [941, 175] width 890 height 39
paste input "MIDNIGHT"
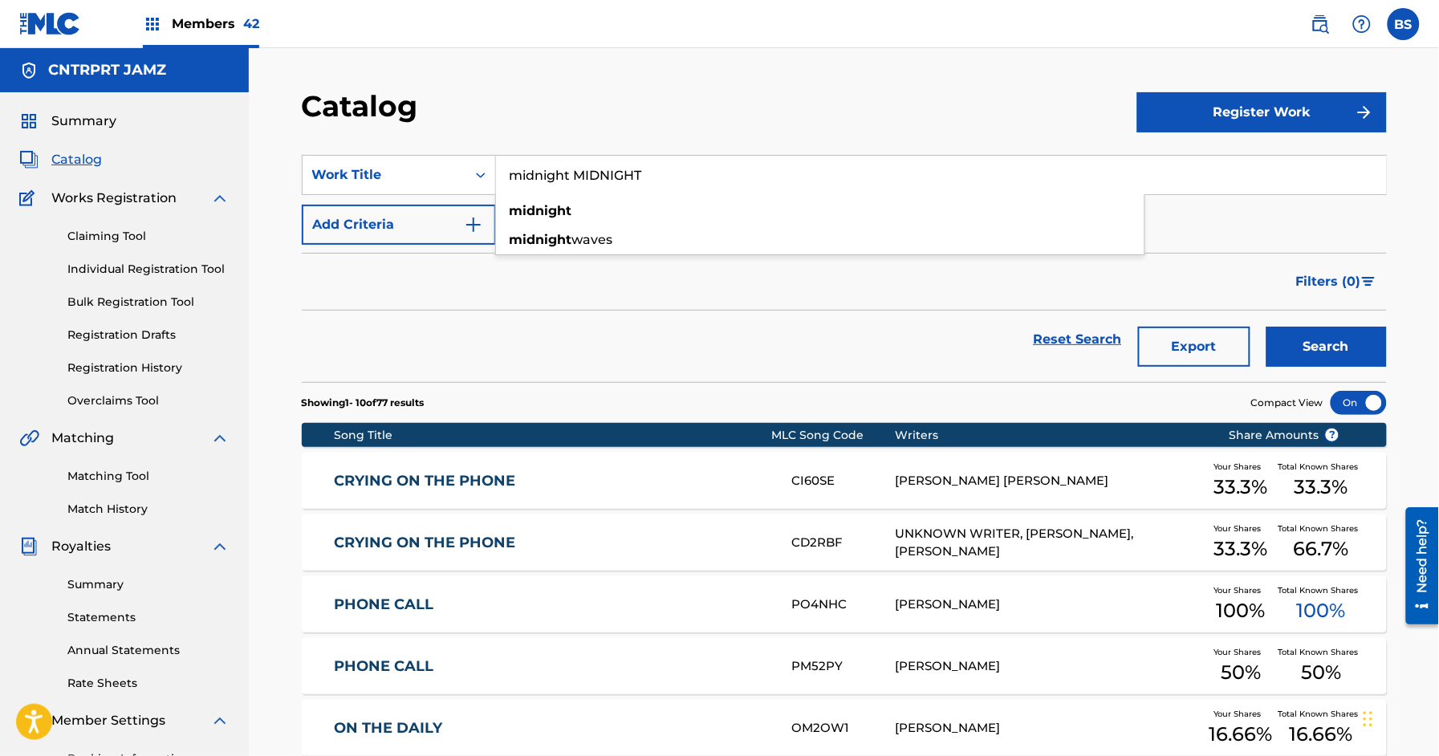
click at [566, 176] on input "midnight MIDNIGHT" at bounding box center [941, 175] width 890 height 39
paste input "Search Form"
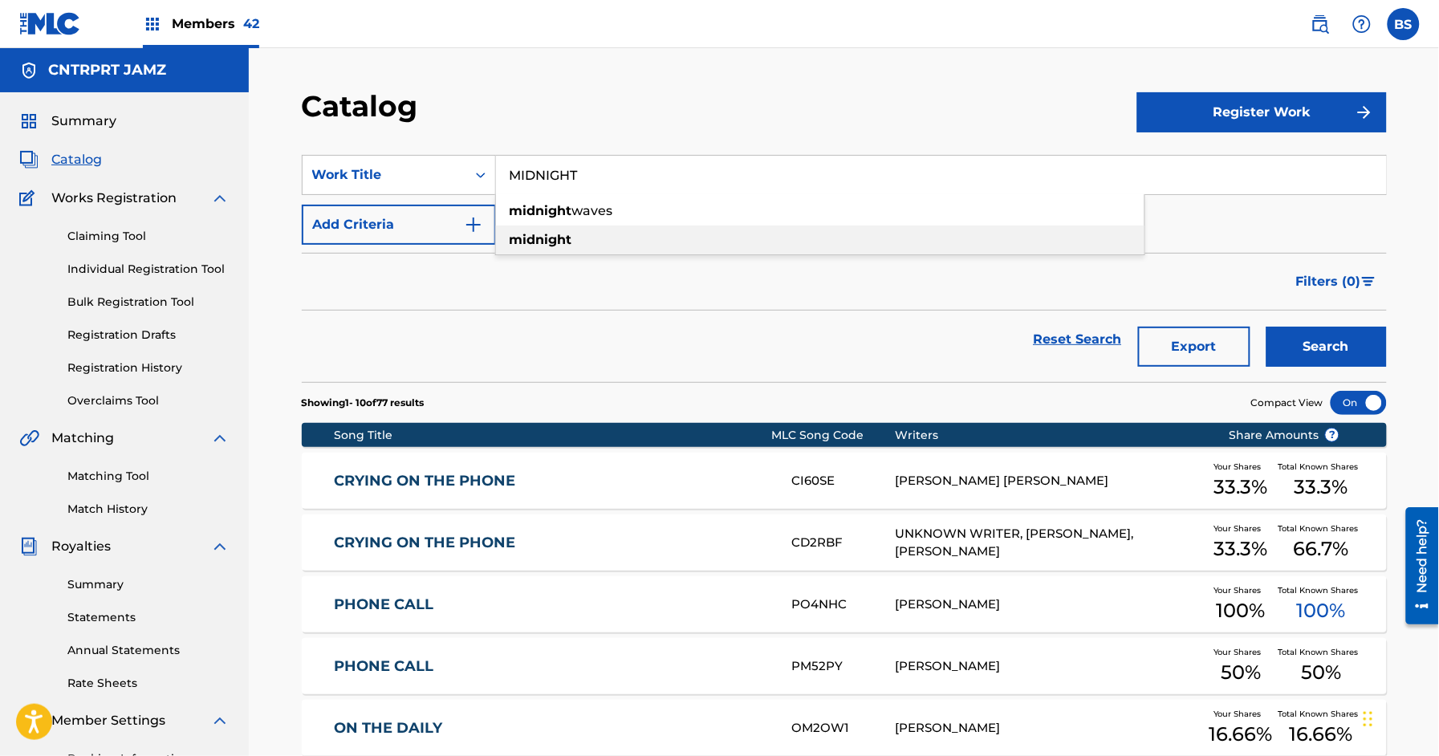
drag, startPoint x: 546, startPoint y: 237, endPoint x: 1152, endPoint y: 298, distance: 609.6
click at [546, 236] on strong "midnight" at bounding box center [540, 239] width 63 height 15
drag, startPoint x: 1316, startPoint y: 350, endPoint x: 1106, endPoint y: 315, distance: 212.2
click at [1314, 350] on button "Search" at bounding box center [1326, 347] width 120 height 40
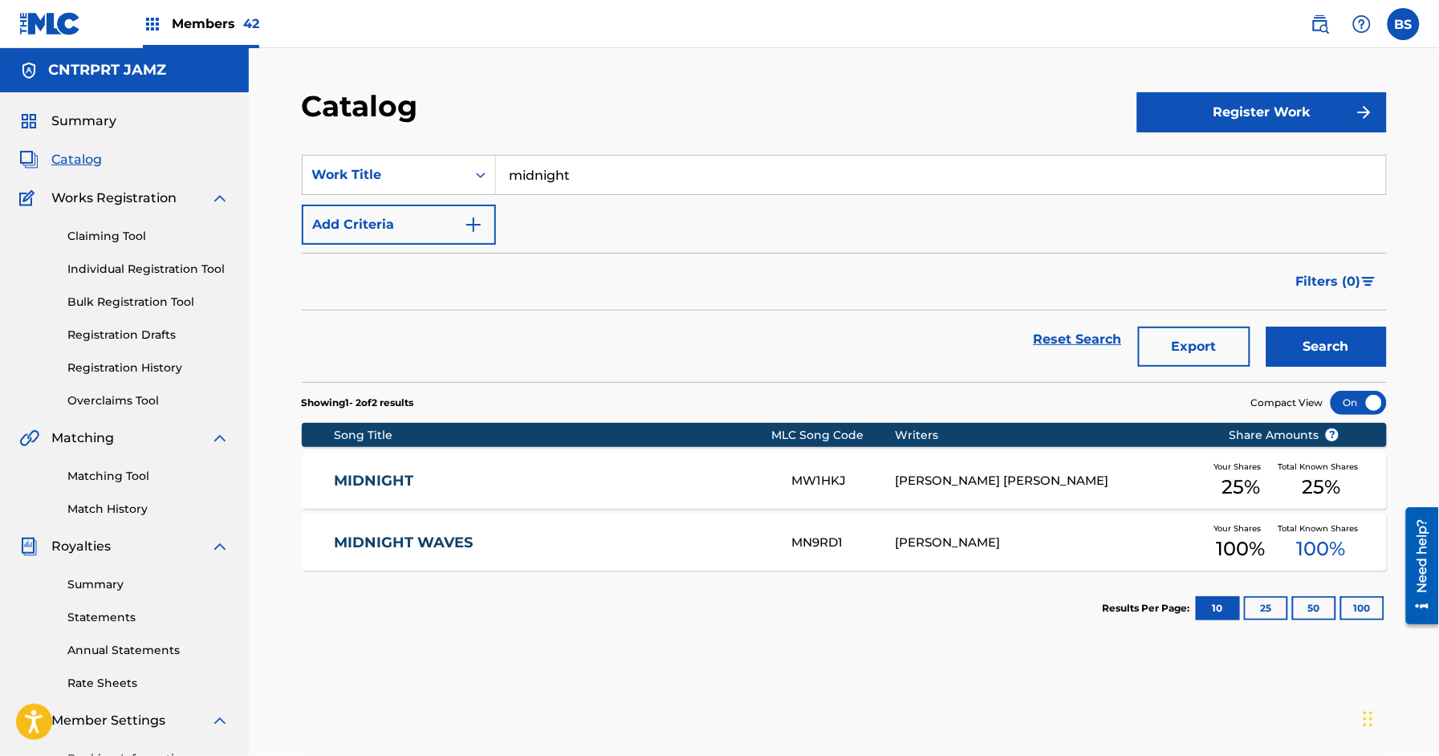
click at [577, 163] on input "midnight" at bounding box center [941, 175] width 890 height 39
paste input "STAY"
drag, startPoint x: 541, startPoint y: 207, endPoint x: 941, endPoint y: 273, distance: 405.7
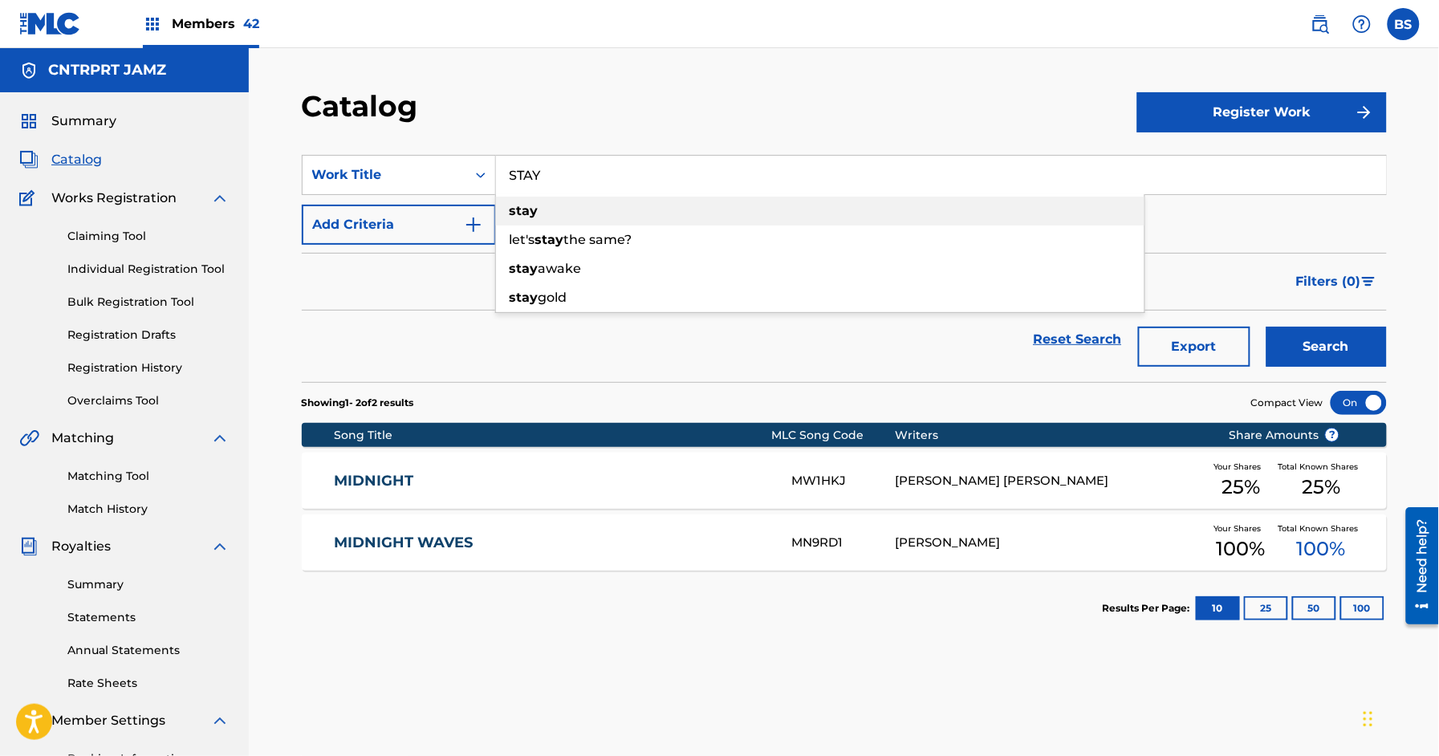
click at [541, 207] on div "stay" at bounding box center [820, 211] width 648 height 29
drag, startPoint x: 1314, startPoint y: 333, endPoint x: 1183, endPoint y: 322, distance: 131.3
click at [1317, 338] on button "Search" at bounding box center [1326, 347] width 120 height 40
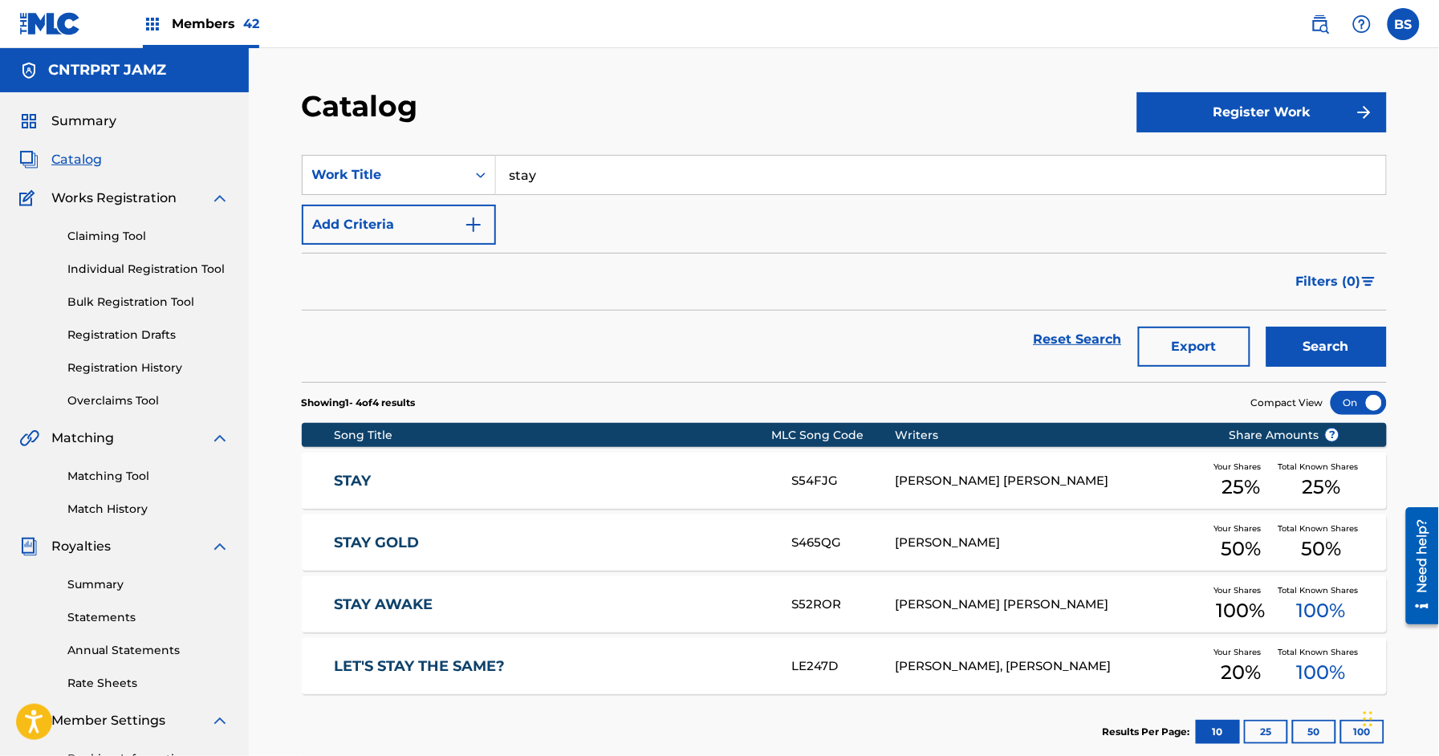
click at [591, 175] on input "stay" at bounding box center [941, 175] width 890 height 39
click at [591, 176] on input "stay" at bounding box center [941, 175] width 890 height 39
click at [591, 175] on input "stay" at bounding box center [941, 175] width 890 height 39
paste input "U AIN T MINE"
click at [1334, 357] on button "Search" at bounding box center [1326, 347] width 120 height 40
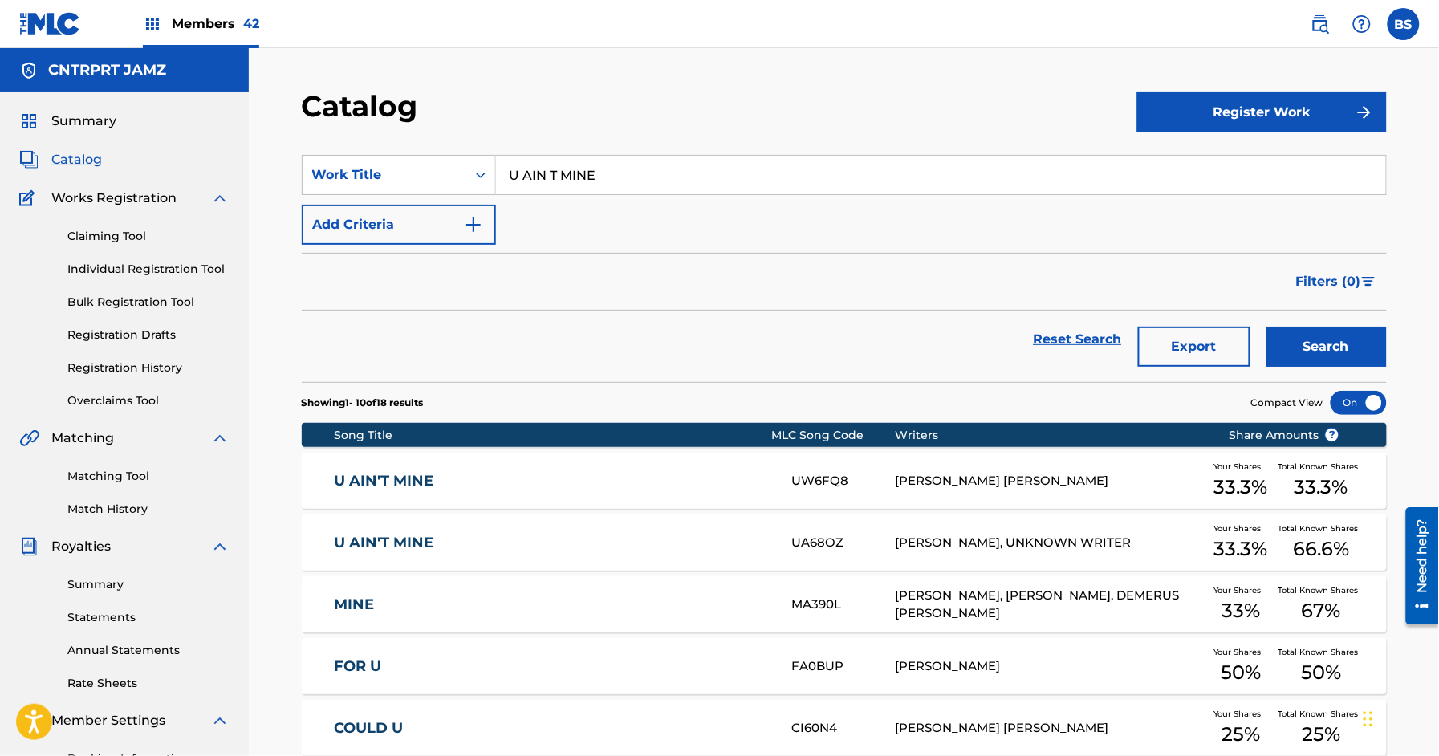
click at [515, 177] on input "U AIN T MINE" at bounding box center [941, 175] width 890 height 39
paste input "[GEOGRAPHIC_DATA]"
click at [599, 205] on div "[GEOGRAPHIC_DATA]" at bounding box center [820, 211] width 648 height 29
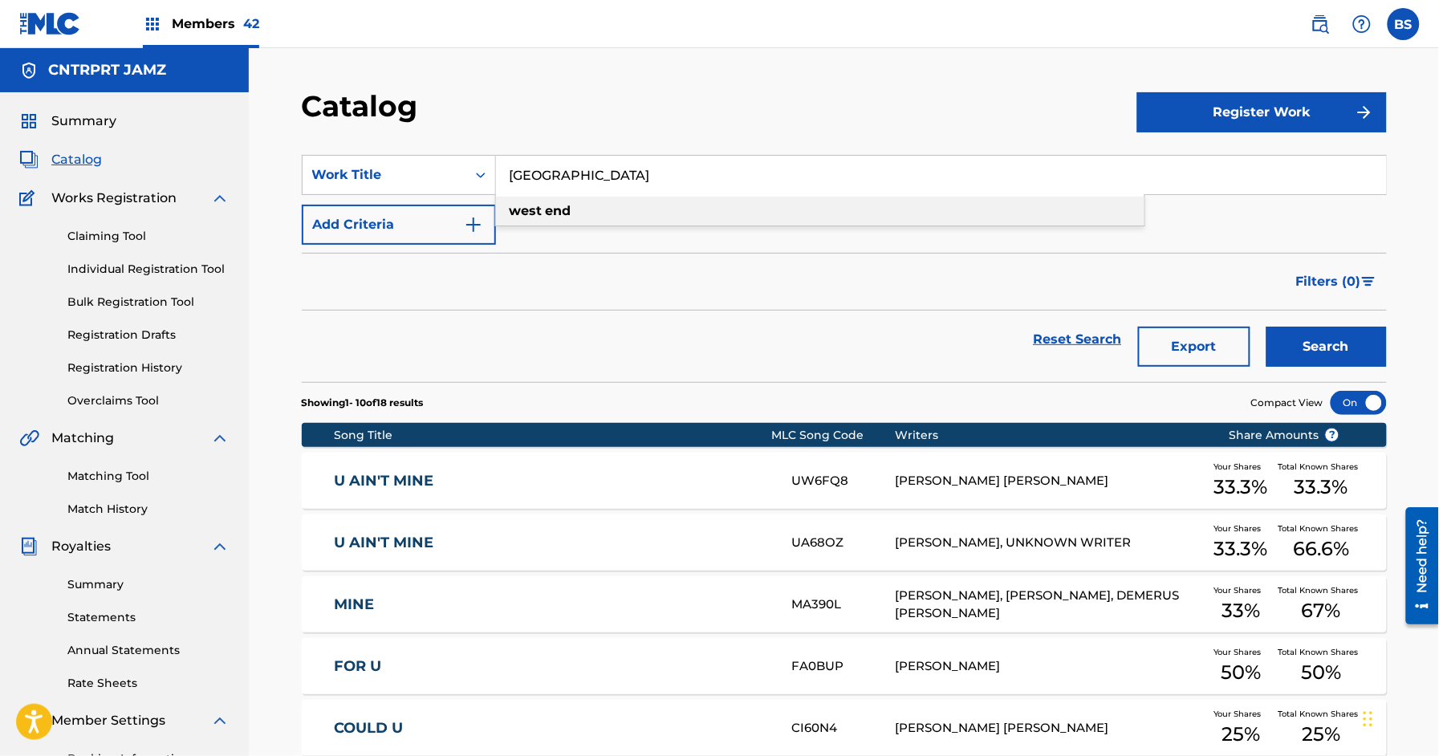
type input "[GEOGRAPHIC_DATA]"
drag, startPoint x: 1365, startPoint y: 357, endPoint x: 1311, endPoint y: 356, distance: 53.8
click at [1364, 357] on button "Search" at bounding box center [1326, 347] width 120 height 40
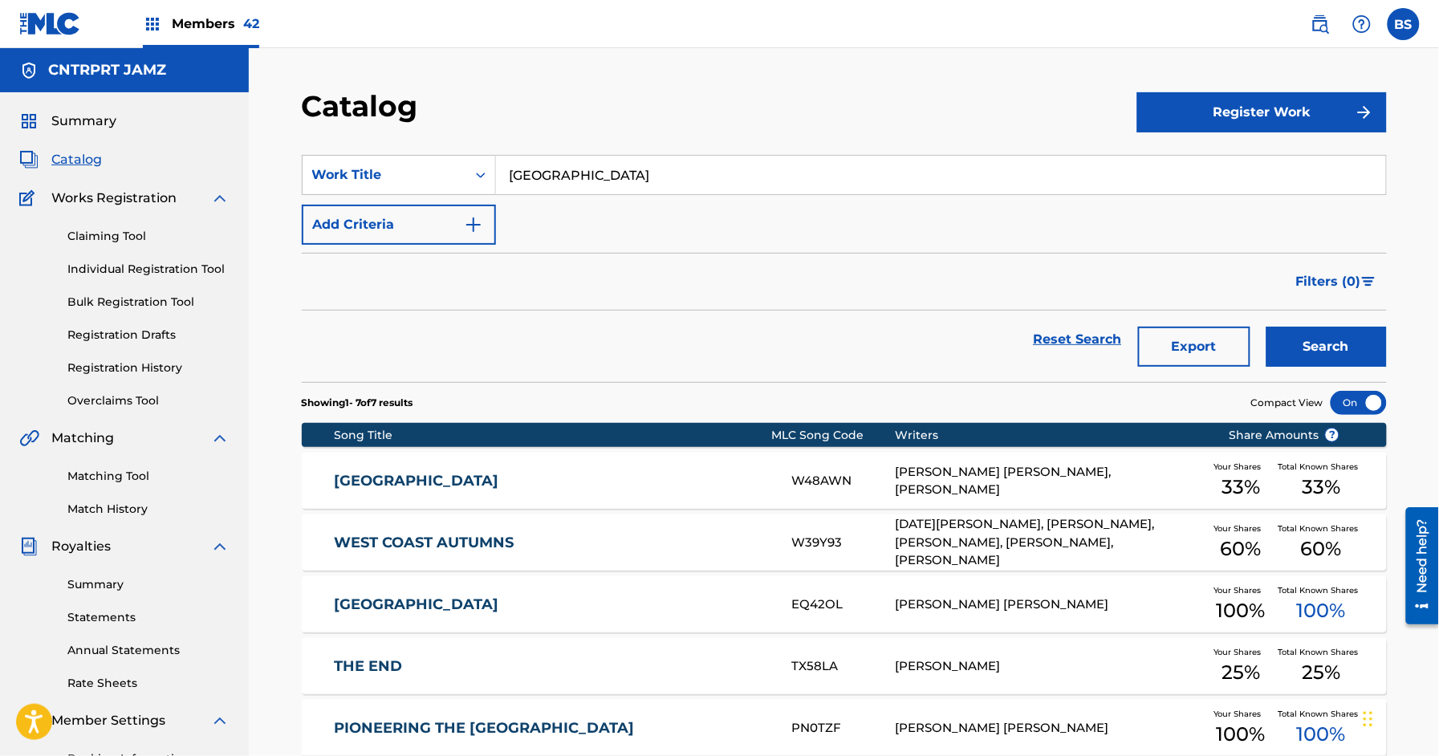
click at [638, 479] on link "[GEOGRAPHIC_DATA]" at bounding box center [552, 481] width 436 height 18
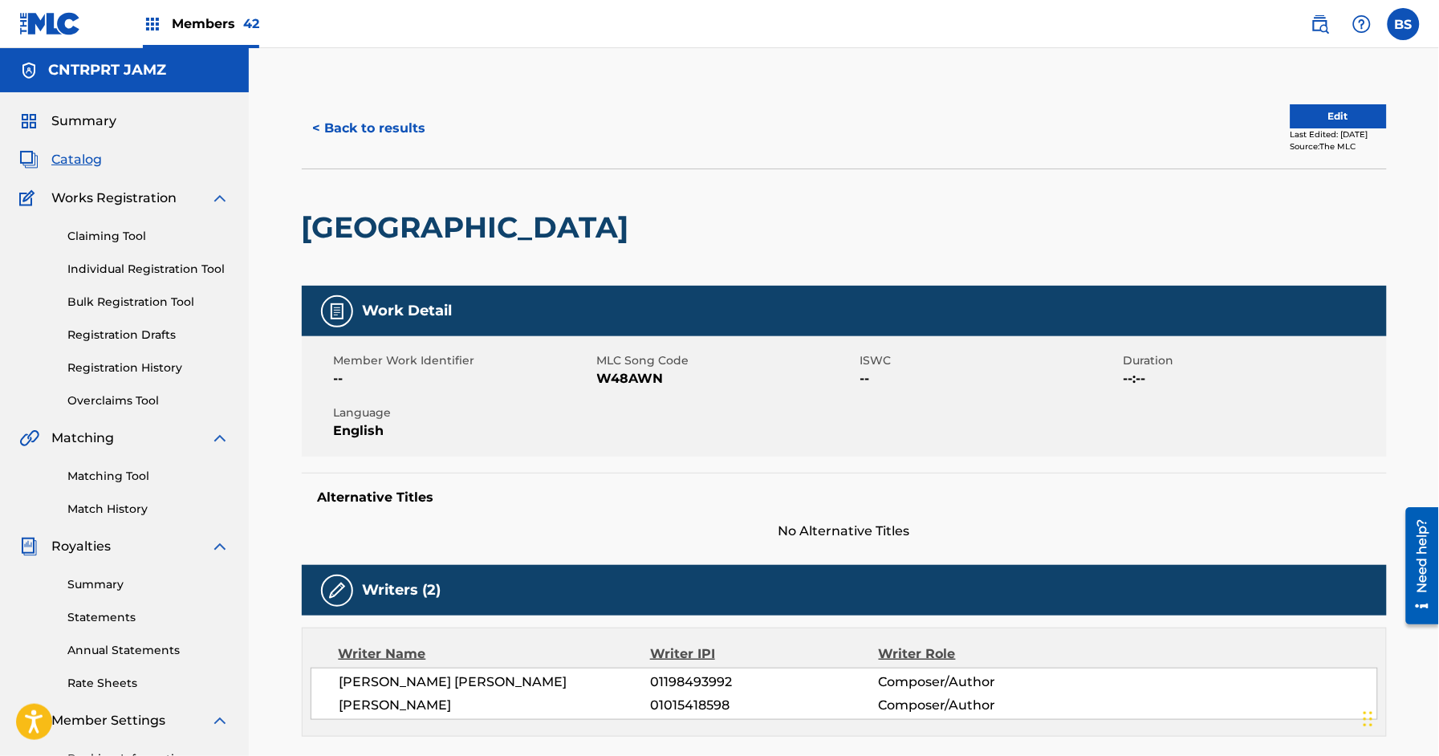
click at [84, 163] on span "Catalog" at bounding box center [76, 159] width 51 height 19
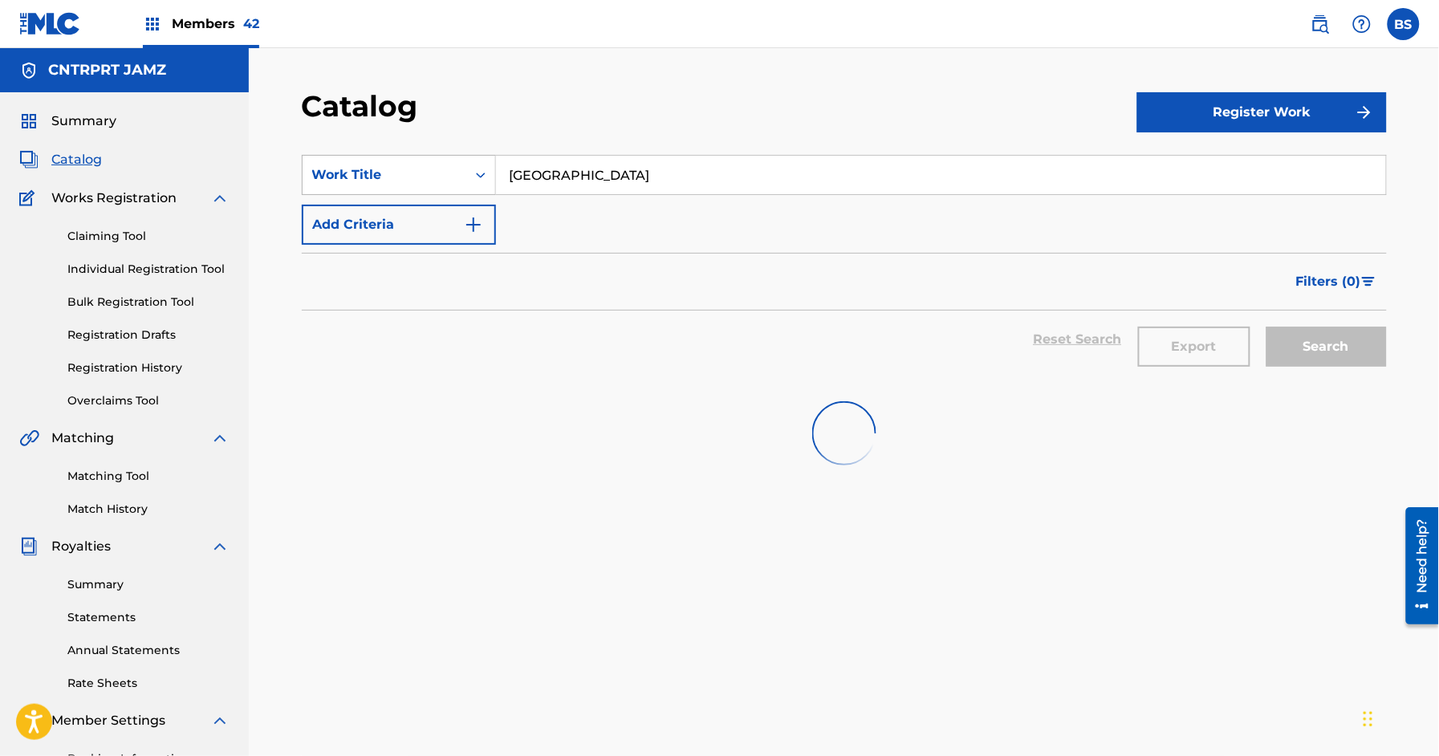
click at [432, 173] on div "Work Title" at bounding box center [384, 174] width 144 height 19
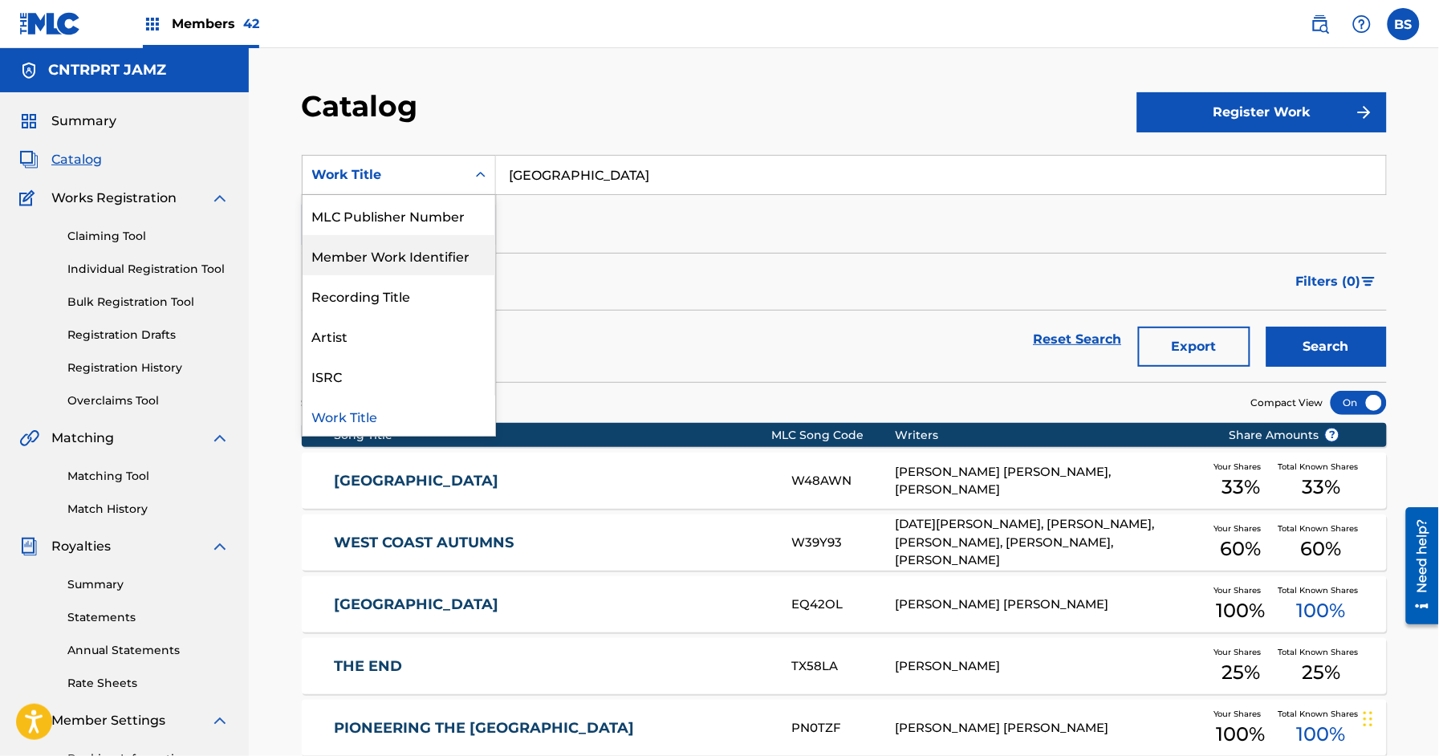
drag, startPoint x: 412, startPoint y: 283, endPoint x: 404, endPoint y: 284, distance: 8.9
click at [410, 286] on div "Writer Name Writer IPI ISWC MLC Song Code Publisher Name Publisher IPI MLC Publ…" at bounding box center [398, 315] width 193 height 241
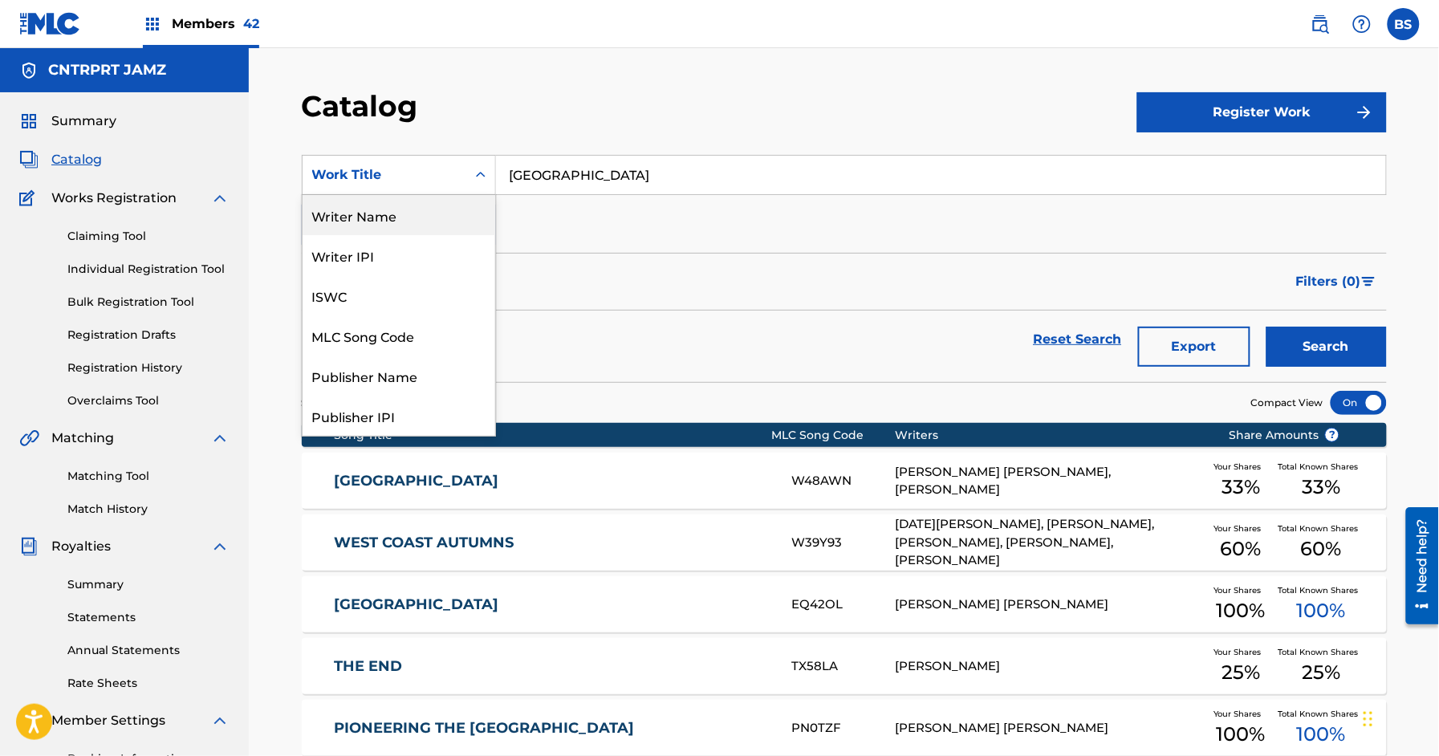
click at [386, 197] on div "Writer Name" at bounding box center [398, 215] width 193 height 40
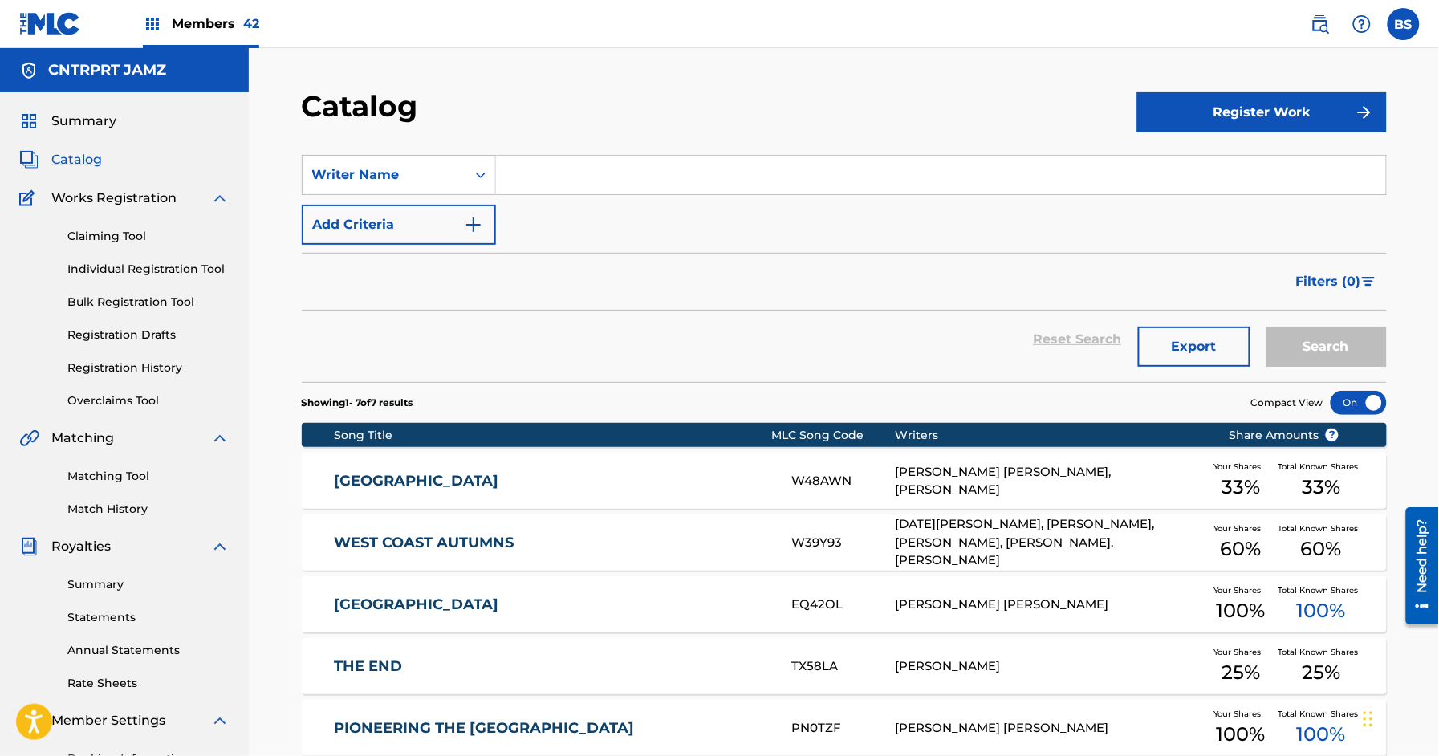
drag, startPoint x: 613, startPoint y: 151, endPoint x: 596, endPoint y: 151, distance: 16.8
click at [613, 151] on section "SearchWithCriteriac351f83b-a830-4ab9-8cae-3d832f71404b Writer Name Add Criteria…" at bounding box center [844, 259] width 1085 height 246
click at [590, 169] on input "Search Form" at bounding box center [941, 175] width 890 height 39
type input "goolamallee"
click at [1266, 327] on button "Search" at bounding box center [1326, 347] width 120 height 40
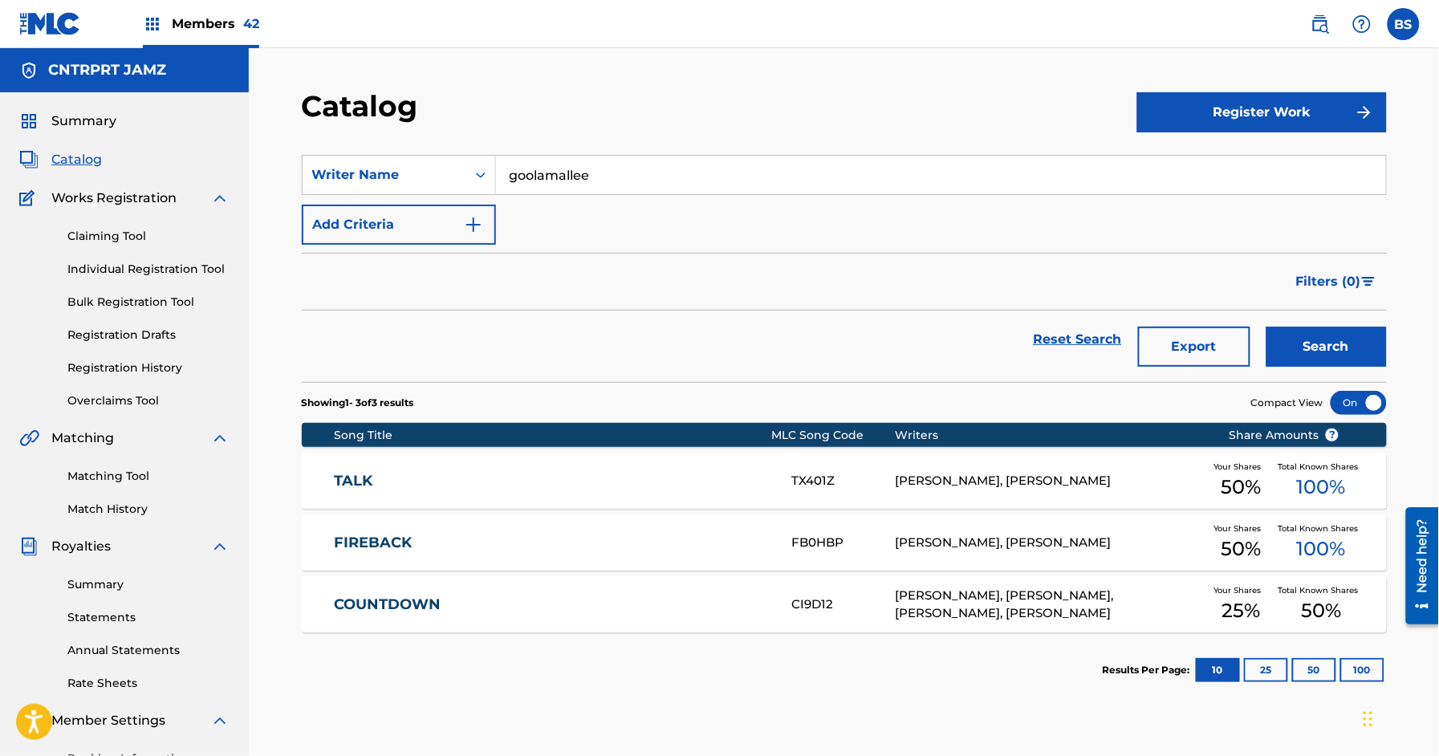
click at [632, 462] on div "TALK TX401Z [PERSON_NAME], [PERSON_NAME] Your Shares 50 % Total Known Shares 10…" at bounding box center [844, 481] width 1085 height 56
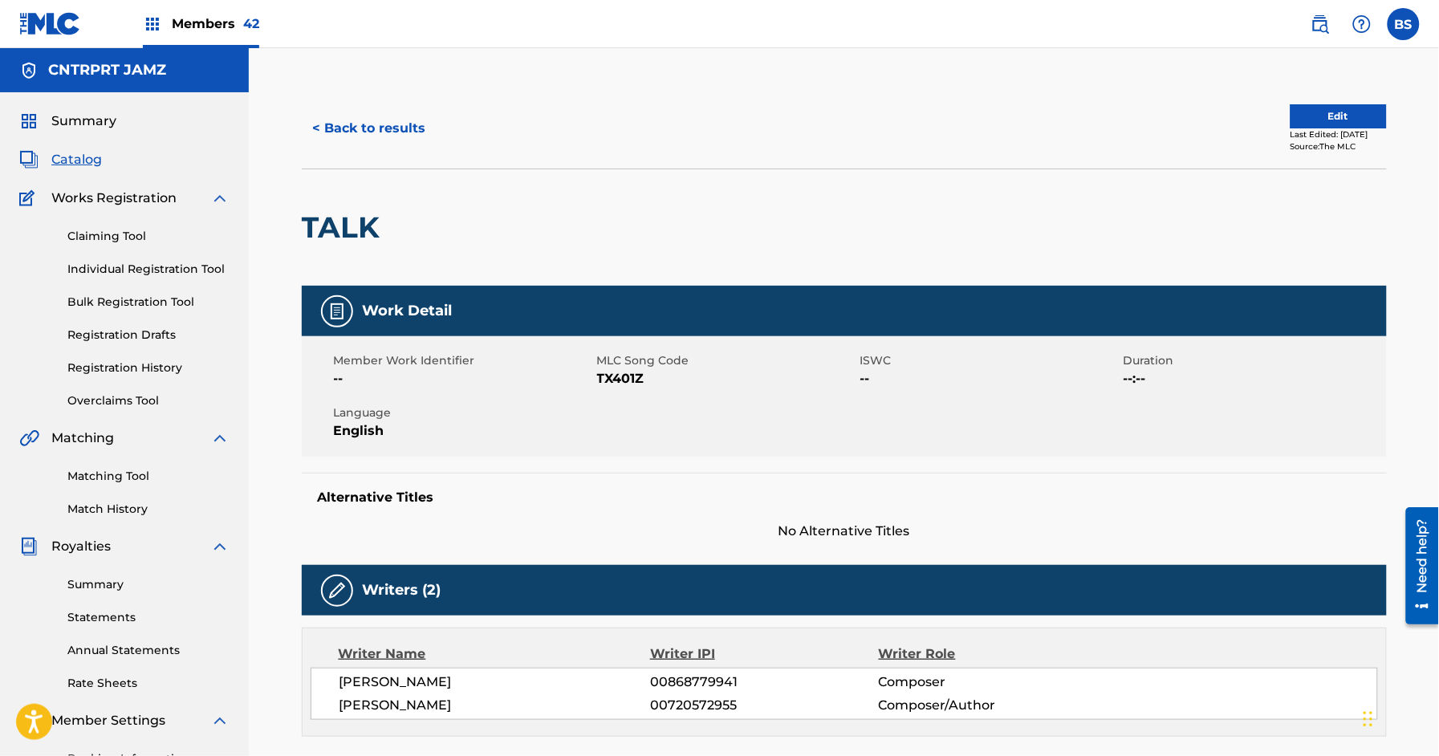
click at [355, 110] on button "< Back to results" at bounding box center [370, 128] width 136 height 40
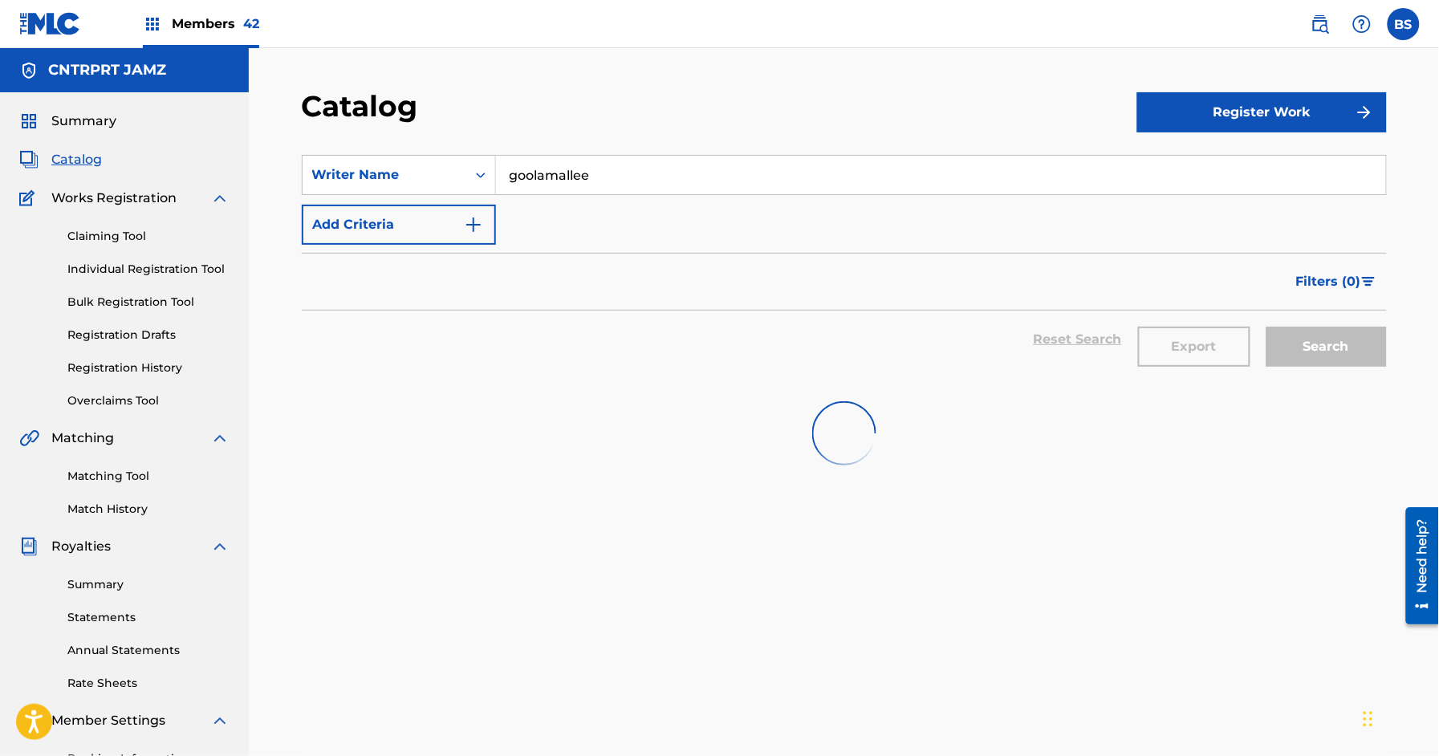
scroll to position [8, 0]
